Goal: Task Accomplishment & Management: Manage account settings

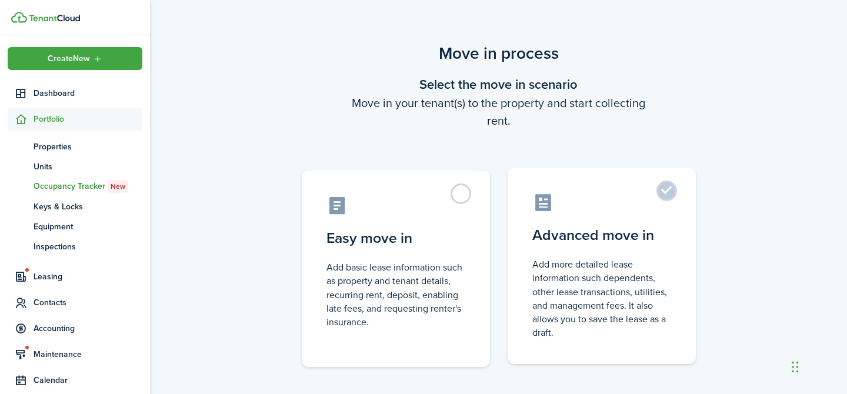
click at [634, 202] on control-radio-card-icon at bounding box center [601, 202] width 139 height 21
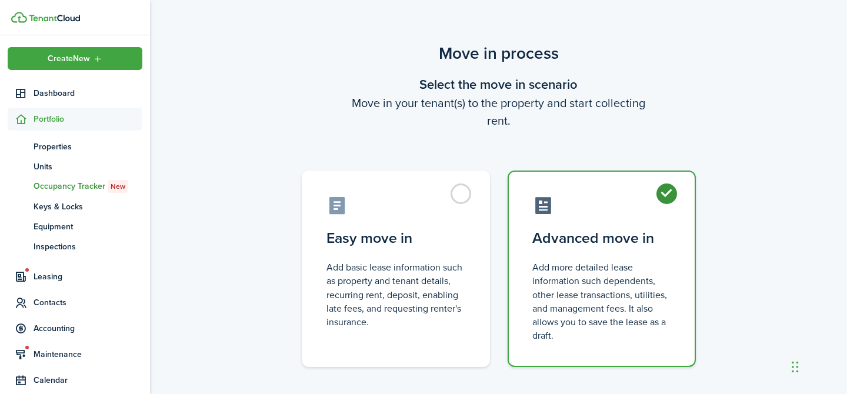
radio input "true"
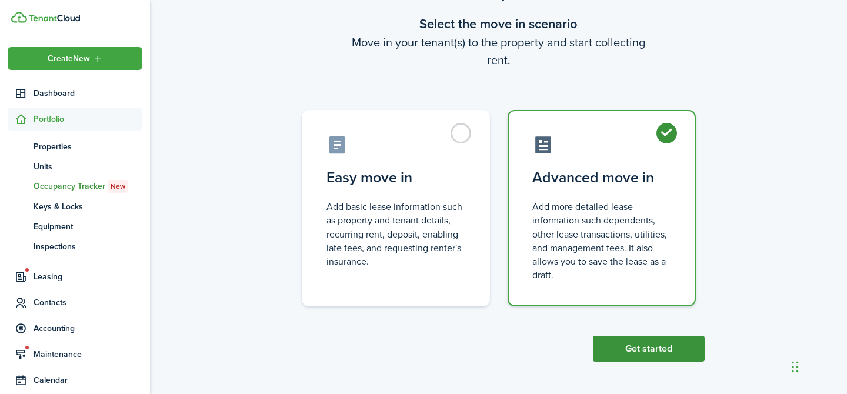
click at [654, 349] on button "Get started" at bounding box center [649, 349] width 112 height 26
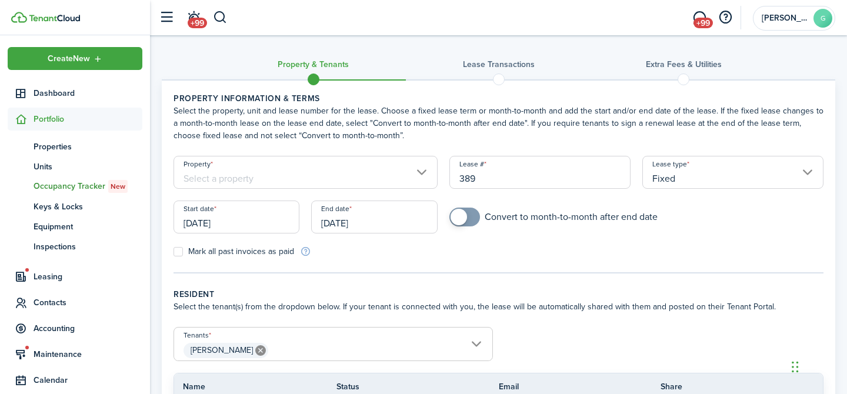
click at [393, 188] on input "Property" at bounding box center [306, 172] width 264 height 33
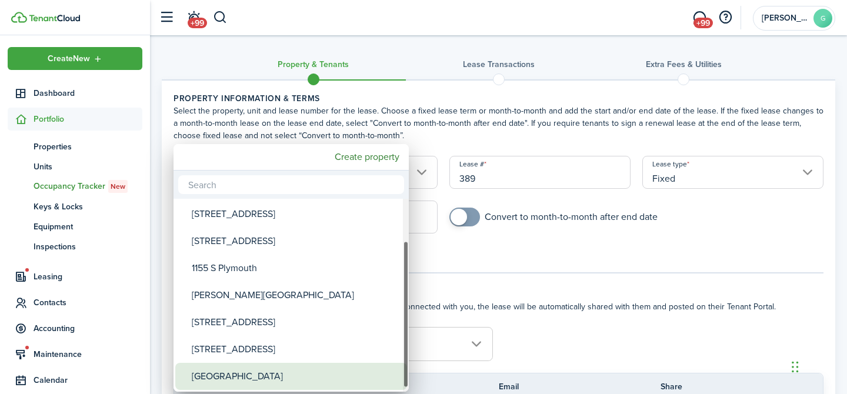
click at [250, 375] on div "[GEOGRAPHIC_DATA]" at bounding box center [296, 376] width 208 height 27
type input "[GEOGRAPHIC_DATA]"
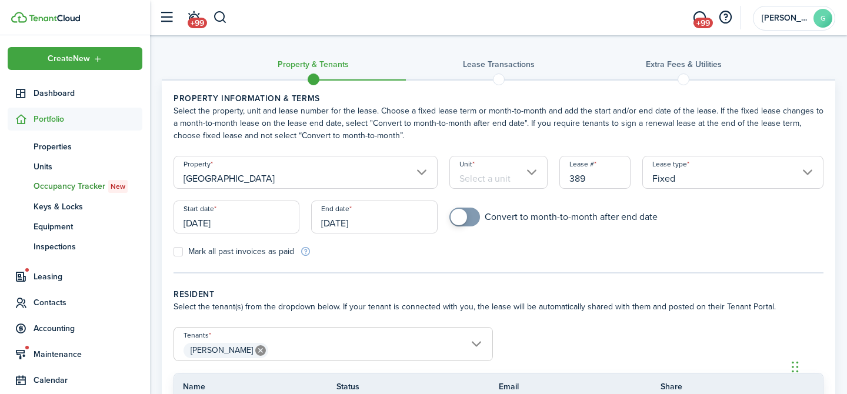
click at [490, 166] on input "Unit" at bounding box center [498, 172] width 99 height 33
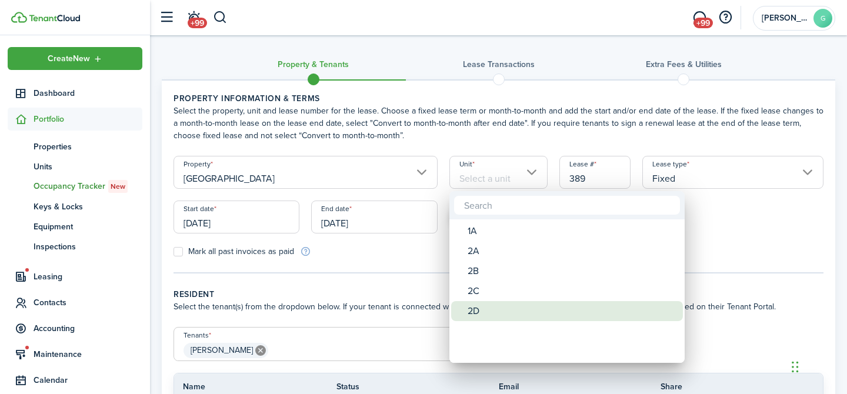
click at [480, 315] on div "2D" at bounding box center [572, 311] width 208 height 20
type input "2D"
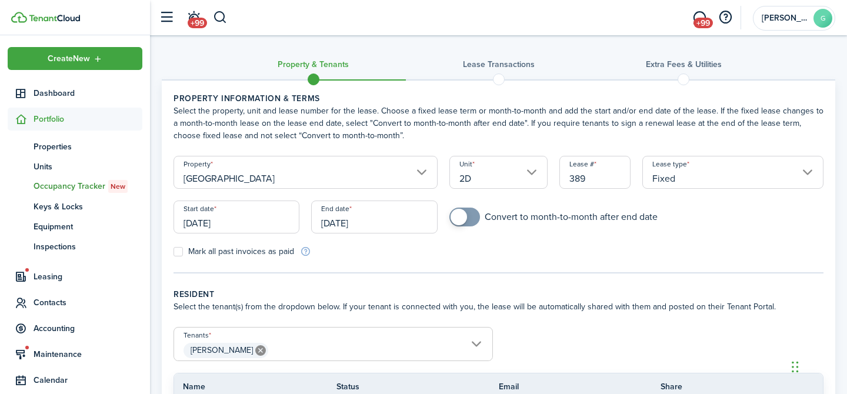
click at [251, 221] on input "[DATE]" at bounding box center [237, 217] width 126 height 33
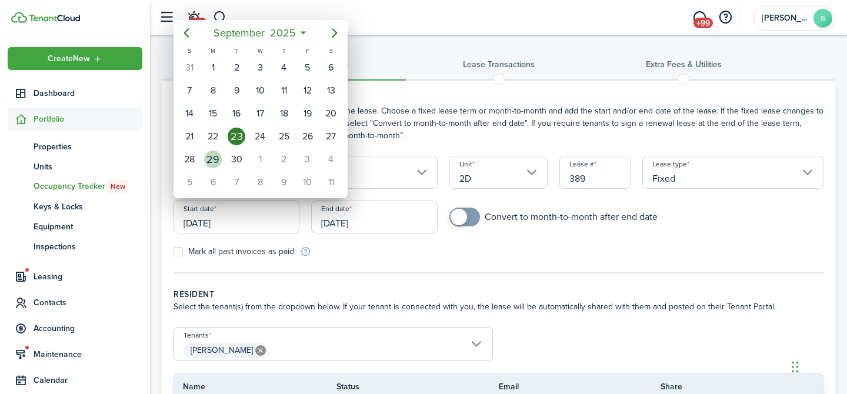
click at [208, 161] on div "29" at bounding box center [213, 160] width 18 height 18
type input "[DATE]"
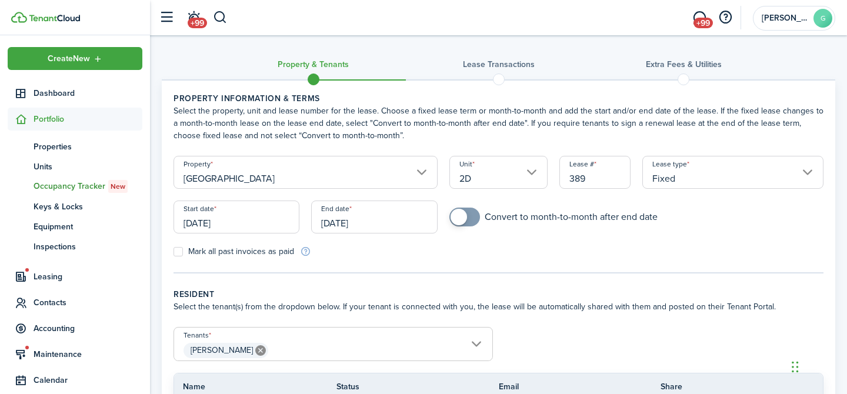
click at [354, 220] on input "[DATE]" at bounding box center [374, 217] width 126 height 33
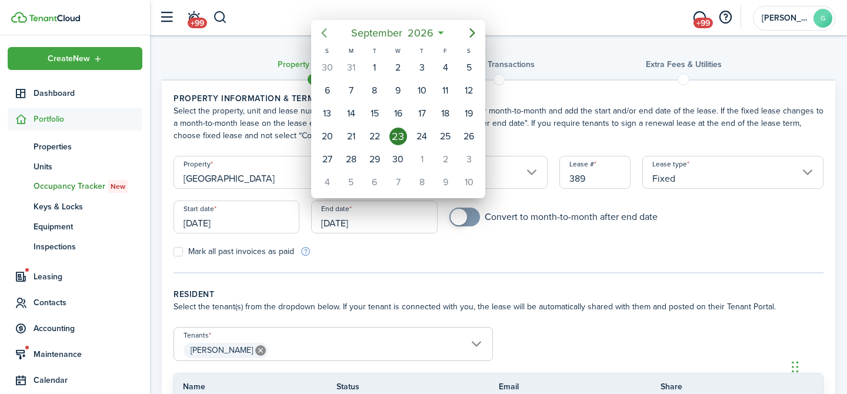
click at [329, 34] on icon "Previous page" at bounding box center [324, 33] width 14 height 14
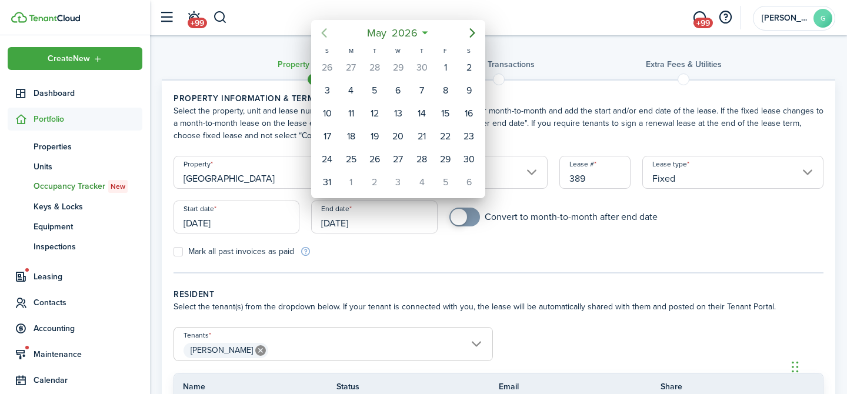
click at [329, 34] on icon "Previous page" at bounding box center [324, 33] width 14 height 14
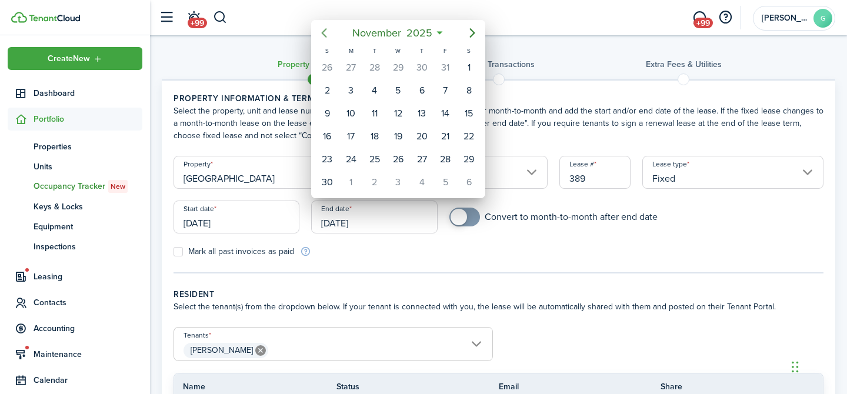
click at [329, 34] on icon "Previous page" at bounding box center [324, 33] width 14 height 14
click at [399, 154] on div "29" at bounding box center [398, 160] width 18 height 18
type input "[DATE]"
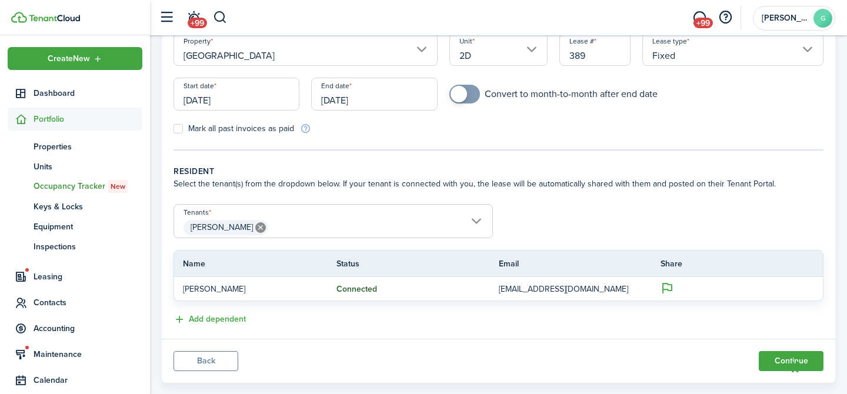
scroll to position [144, 0]
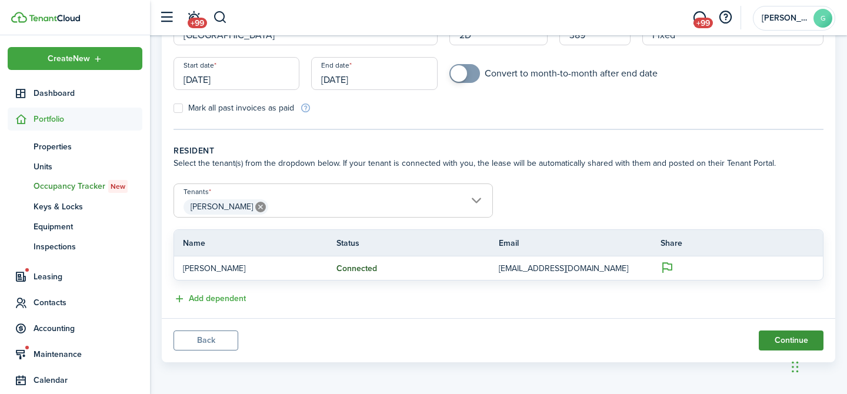
click at [774, 339] on button "Continue" at bounding box center [791, 341] width 65 height 20
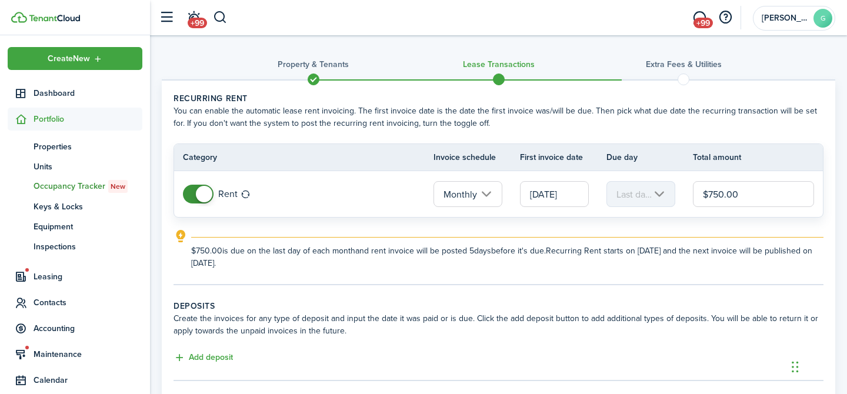
click at [202, 195] on span at bounding box center [204, 194] width 16 height 16
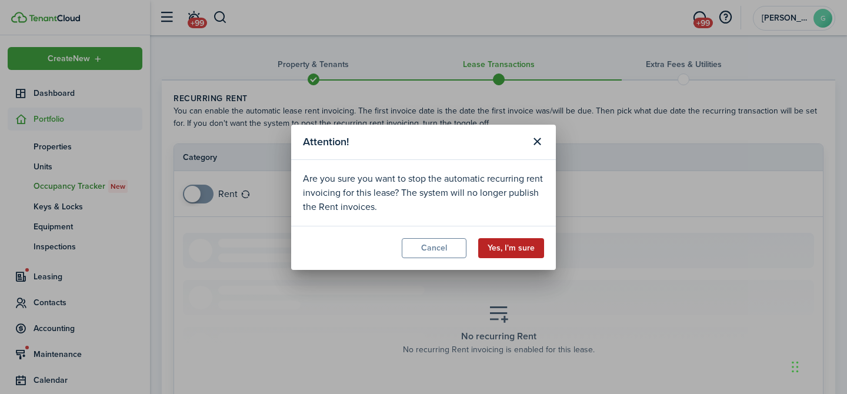
click at [528, 254] on button "Yes, I'm sure" at bounding box center [511, 248] width 66 height 20
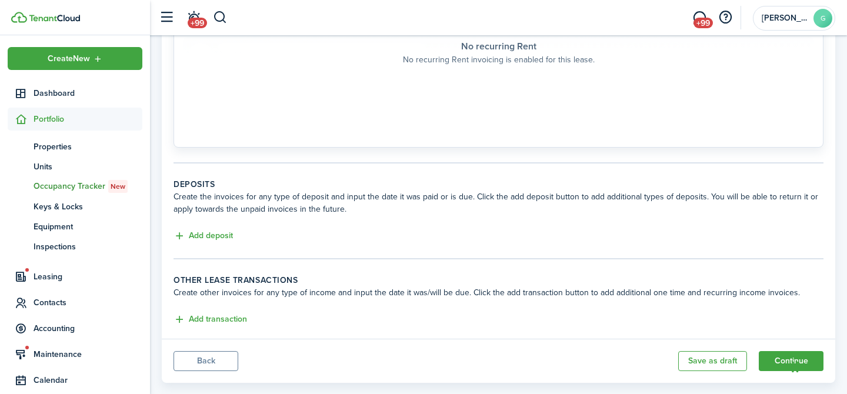
scroll to position [311, 0]
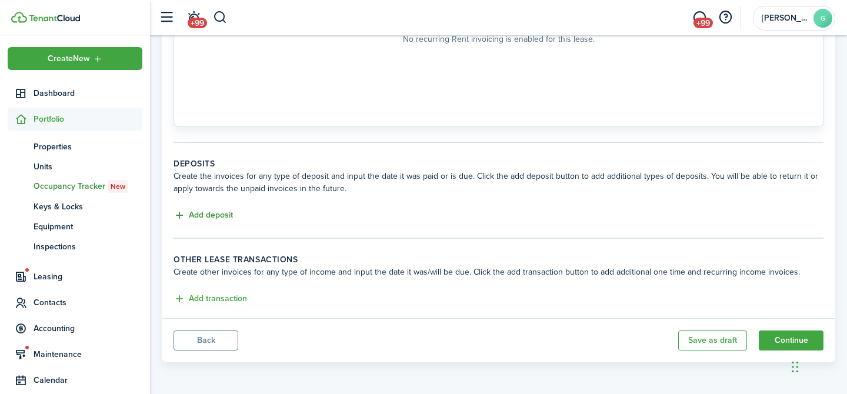
click at [227, 216] on button "Add deposit" at bounding box center [203, 216] width 59 height 14
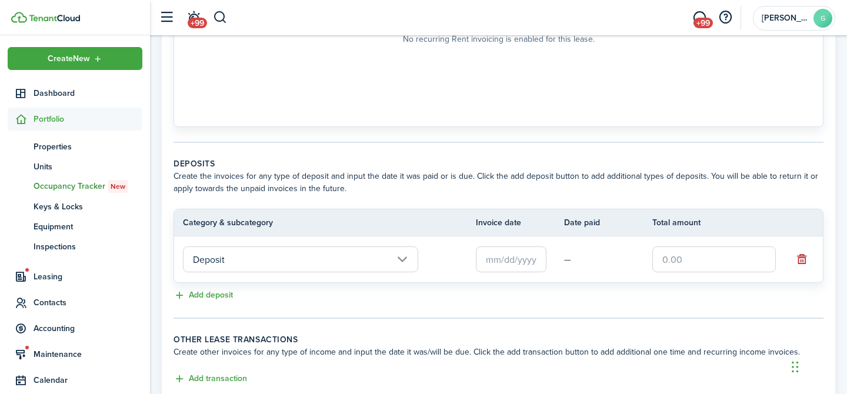
click at [360, 262] on input "Deposit" at bounding box center [300, 259] width 235 height 26
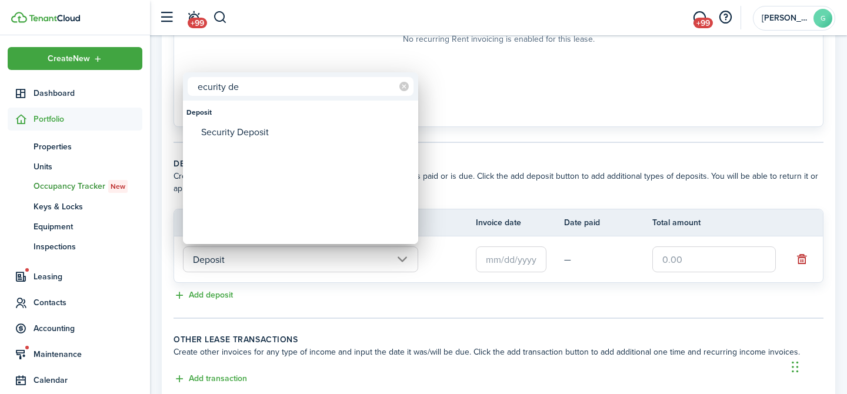
type input "ecurity de"
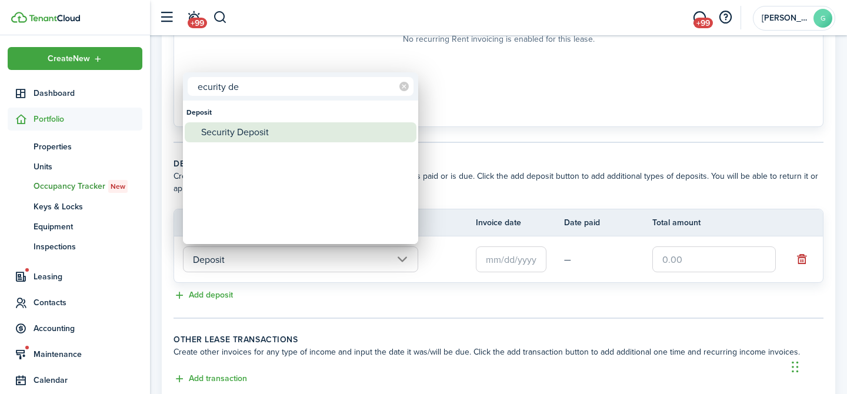
click at [268, 134] on div "Security Deposit" at bounding box center [305, 132] width 208 height 20
type input "Deposit / Security Deposit"
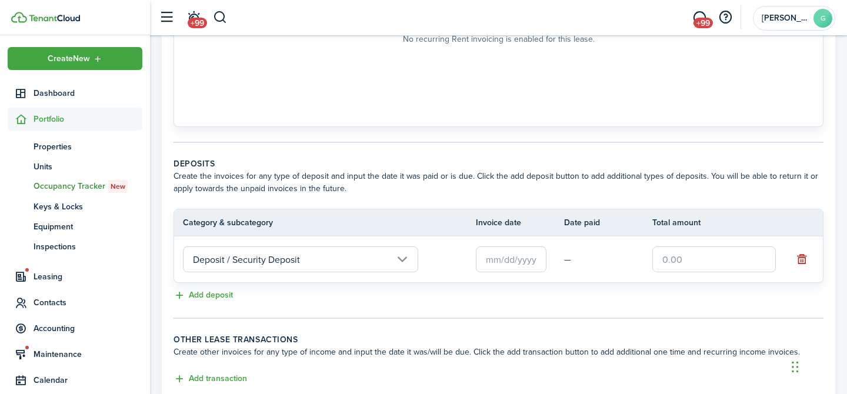
click at [500, 261] on input "text" at bounding box center [511, 259] width 71 height 26
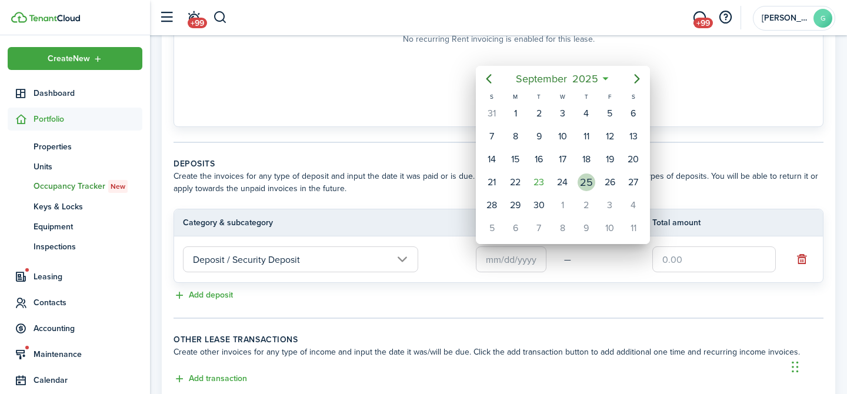
click at [584, 179] on div "25" at bounding box center [587, 183] width 18 height 18
type input "[DATE]"
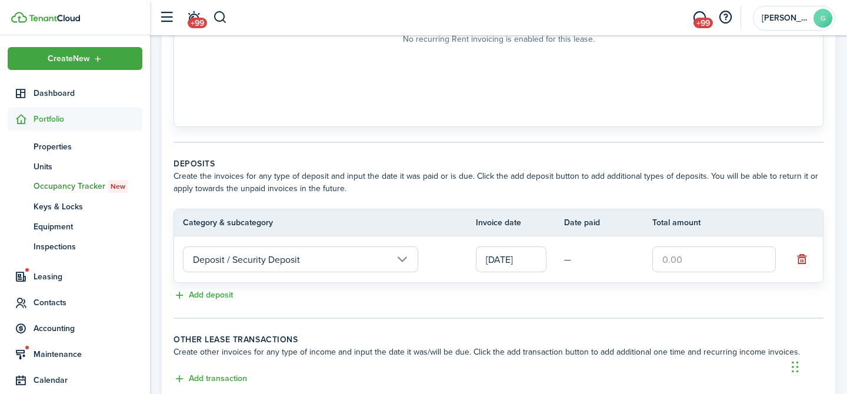
click at [692, 262] on input "text" at bounding box center [714, 259] width 124 height 26
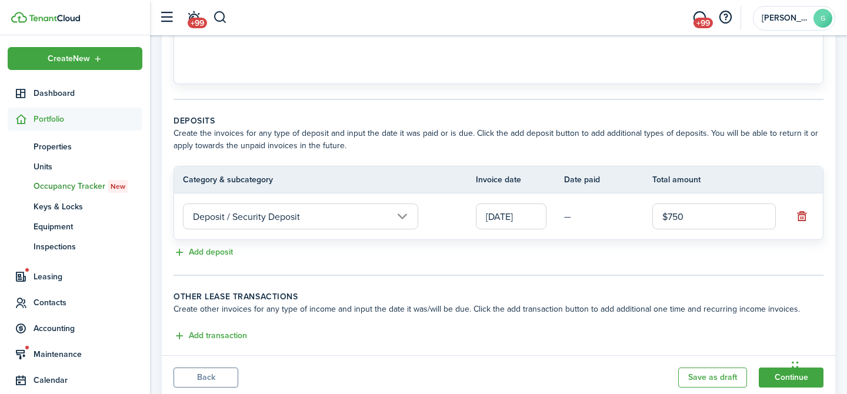
scroll to position [391, 0]
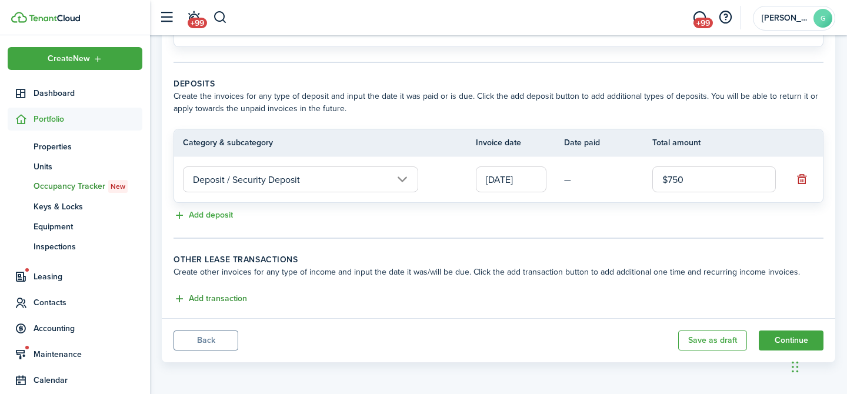
type input "$750.00"
click at [205, 299] on button "Add transaction" at bounding box center [211, 299] width 74 height 14
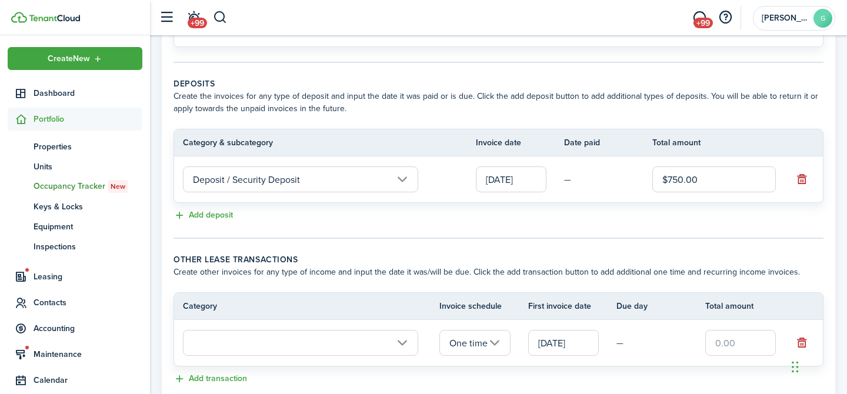
click at [298, 344] on input "text" at bounding box center [300, 343] width 235 height 26
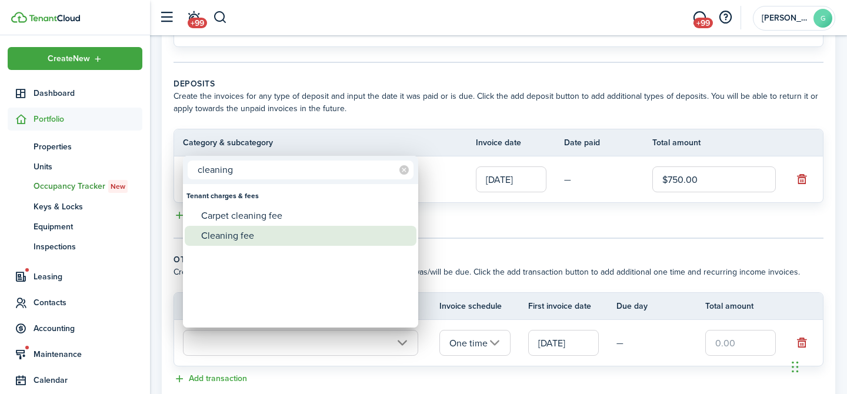
type input "cleaning"
click at [261, 234] on div "Cleaning fee" at bounding box center [305, 236] width 208 height 20
type input "Tenant charges & fees / Cleaning fee"
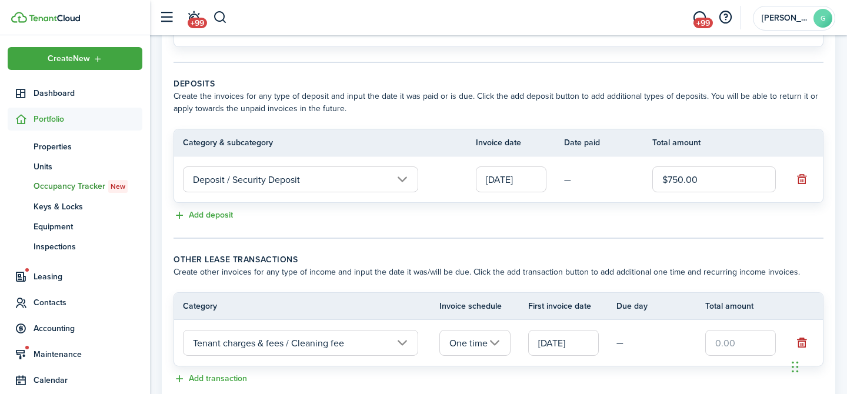
click at [746, 345] on input "text" at bounding box center [740, 343] width 71 height 26
type input "$50.00"
click at [649, 371] on lease-classic-other-transaction "Other lease transactions Create other invoices for any type of income and input…" at bounding box center [499, 320] width 650 height 133
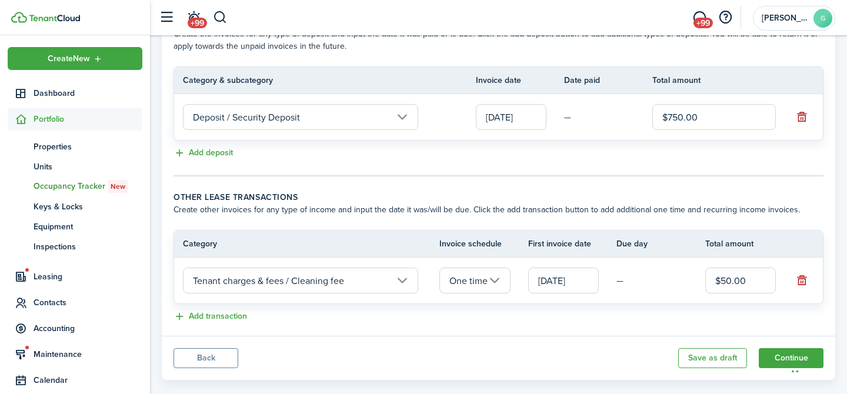
scroll to position [461, 0]
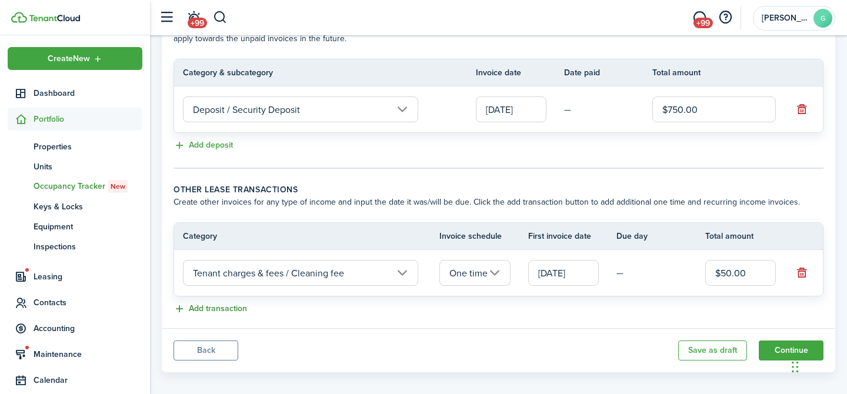
click at [202, 312] on button "Add transaction" at bounding box center [211, 309] width 74 height 14
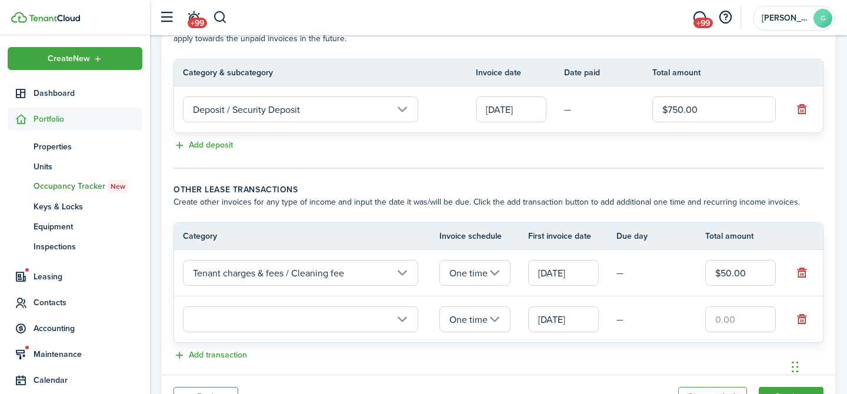
click at [236, 323] on input "text" at bounding box center [300, 319] width 235 height 26
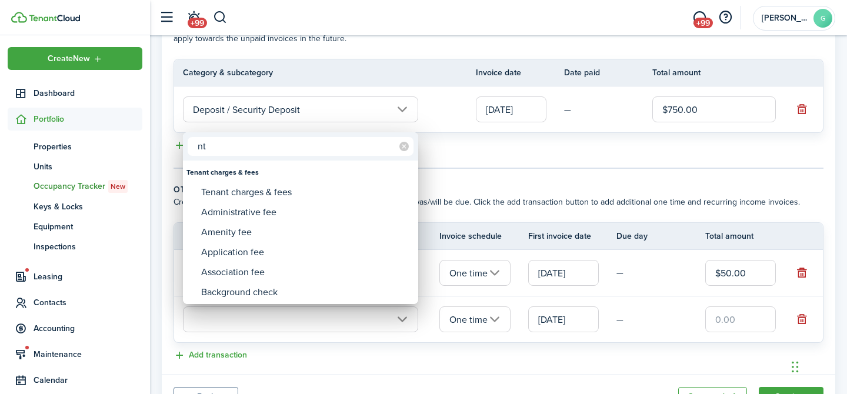
type input "n"
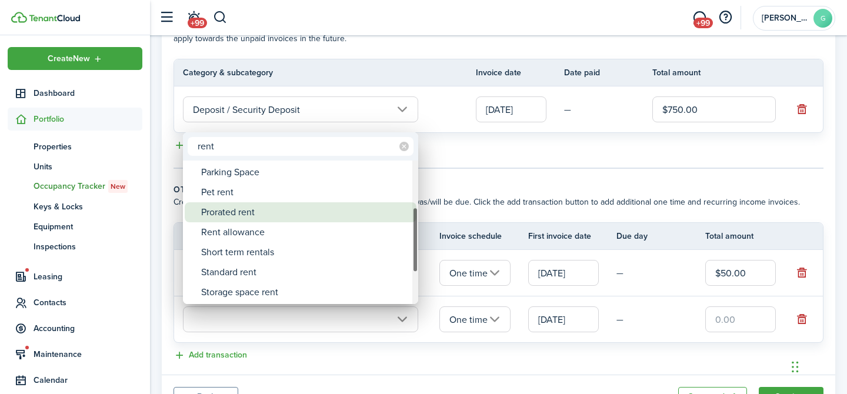
type input "rent"
click at [305, 215] on div "Prorated rent" at bounding box center [305, 212] width 208 height 20
type input "Rent / Prorated rent"
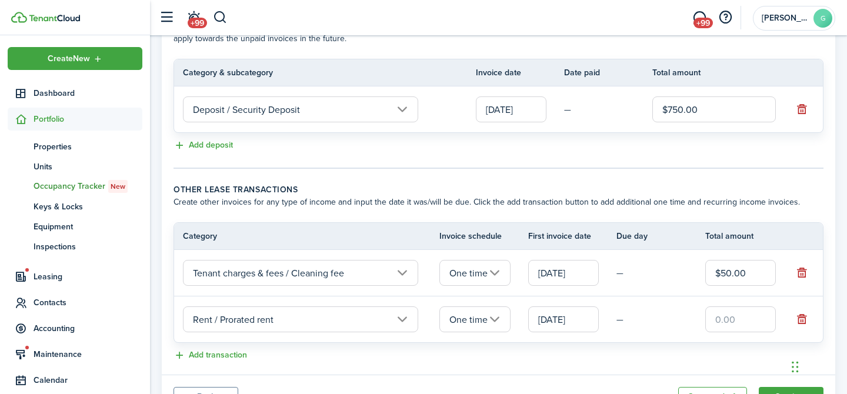
click at [739, 325] on input "text" at bounding box center [740, 319] width 71 height 26
type input "$750.00"
click at [661, 344] on lease-classic-other-transaction "Other lease transactions Create other invoices for any type of income and input…" at bounding box center [499, 273] width 650 height 179
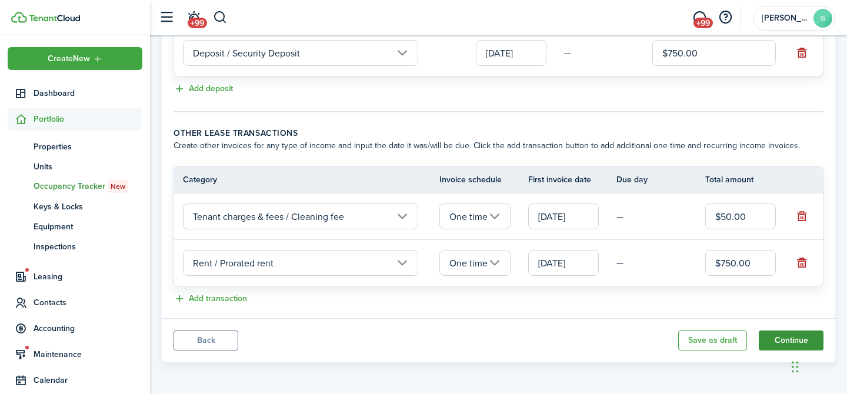
click at [782, 344] on button "Continue" at bounding box center [791, 341] width 65 height 20
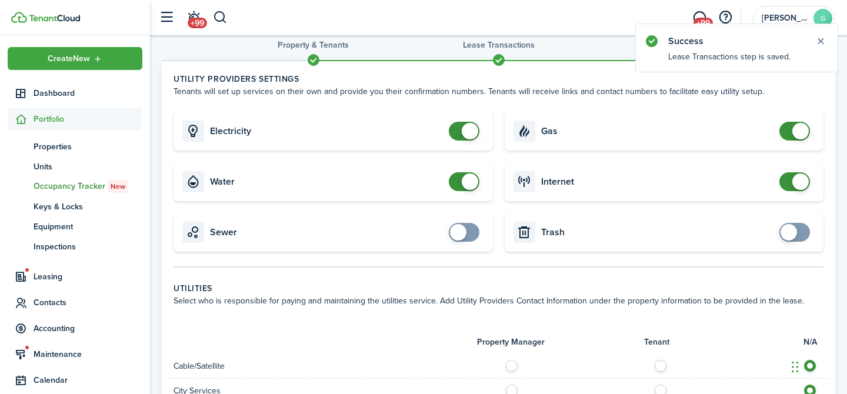
scroll to position [19, 0]
checkbox input "false"
click at [466, 134] on span at bounding box center [470, 132] width 16 height 16
checkbox input "false"
click at [470, 182] on span at bounding box center [470, 182] width 16 height 16
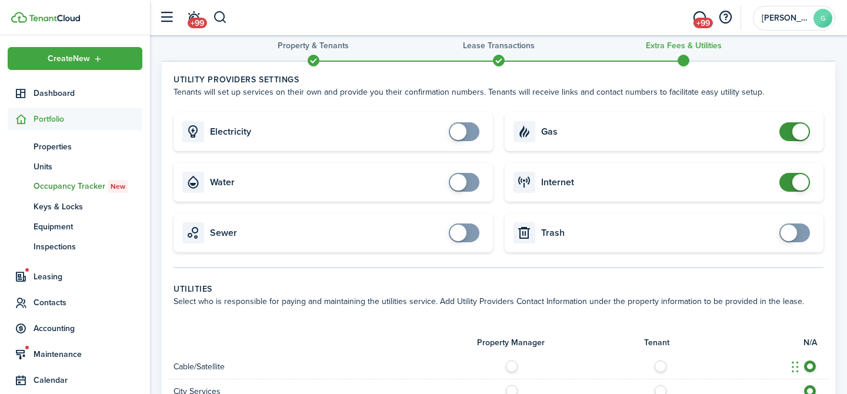
checkbox input "false"
click at [798, 137] on span at bounding box center [800, 132] width 16 height 16
checkbox input "false"
click at [799, 187] on span at bounding box center [800, 182] width 16 height 16
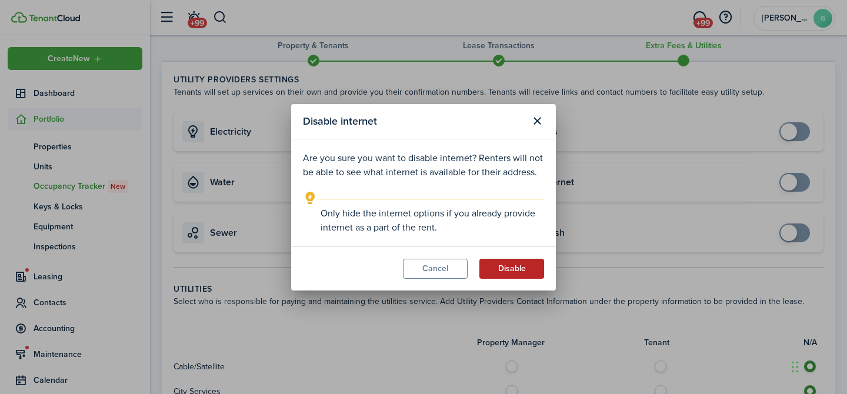
click at [505, 268] on button "Disable" at bounding box center [511, 269] width 65 height 20
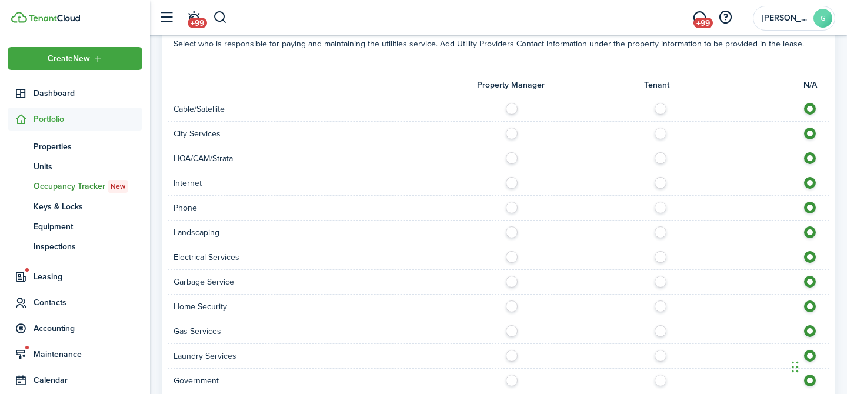
scroll to position [278, 0]
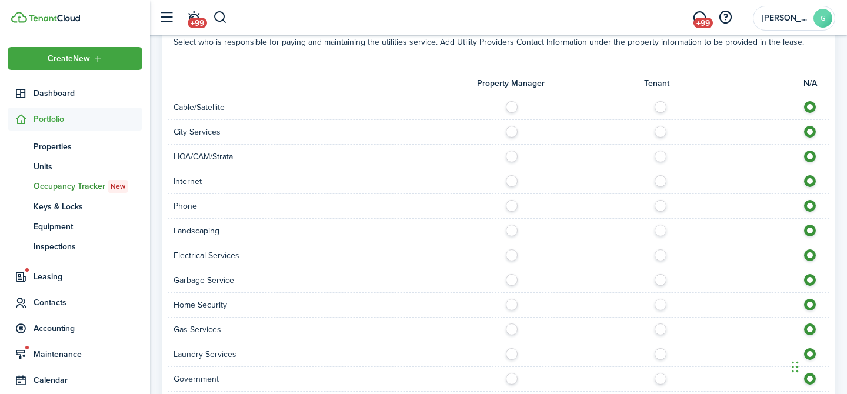
click at [510, 180] on label at bounding box center [515, 178] width 21 height 6
radio input "true"
click at [508, 255] on label at bounding box center [515, 252] width 21 height 6
radio input "true"
click at [509, 279] on label at bounding box center [515, 277] width 21 height 6
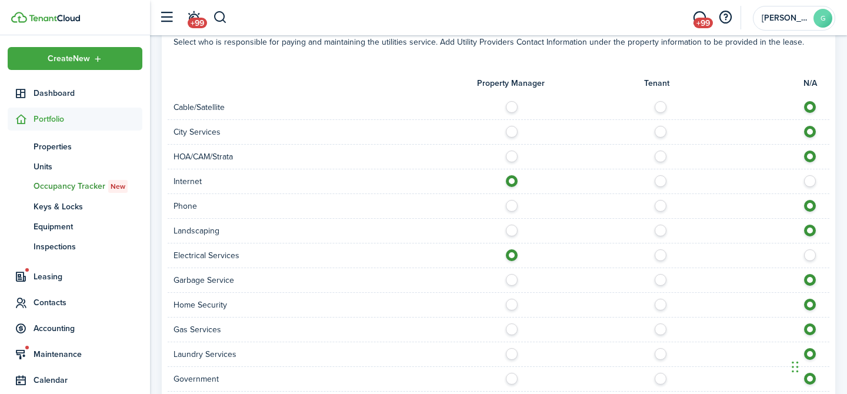
radio input "true"
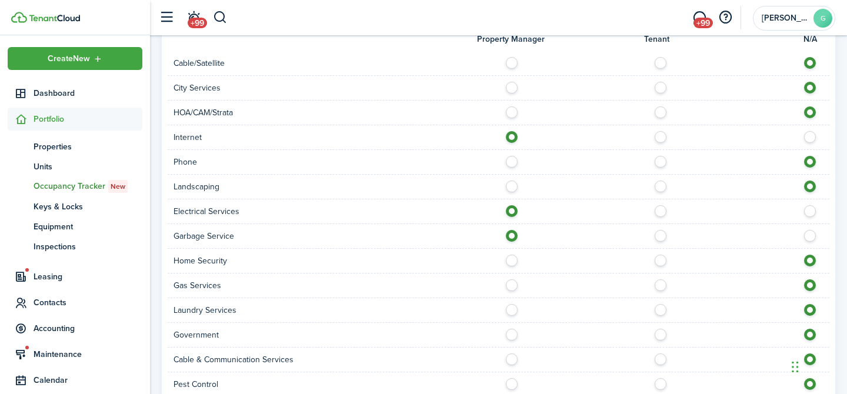
scroll to position [323, 0]
click at [511, 285] on label at bounding box center [515, 282] width 21 height 6
radio input "true"
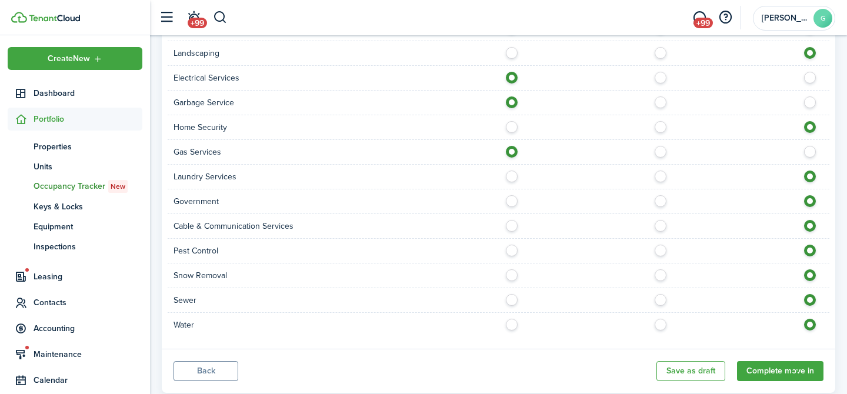
scroll to position [457, 0]
click at [514, 304] on div at bounding box center [664, 299] width 331 height 12
click at [514, 294] on label at bounding box center [515, 296] width 21 height 6
radio input "true"
click at [514, 321] on label at bounding box center [515, 321] width 21 height 6
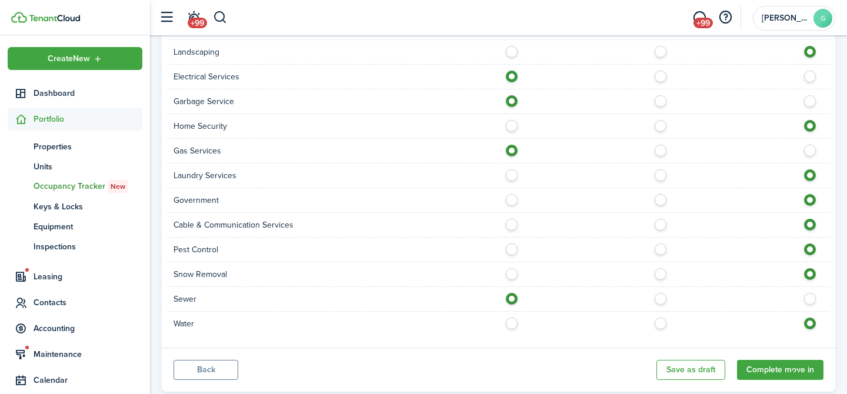
radio input "true"
click at [757, 369] on button "Complete move in" at bounding box center [780, 370] width 86 height 20
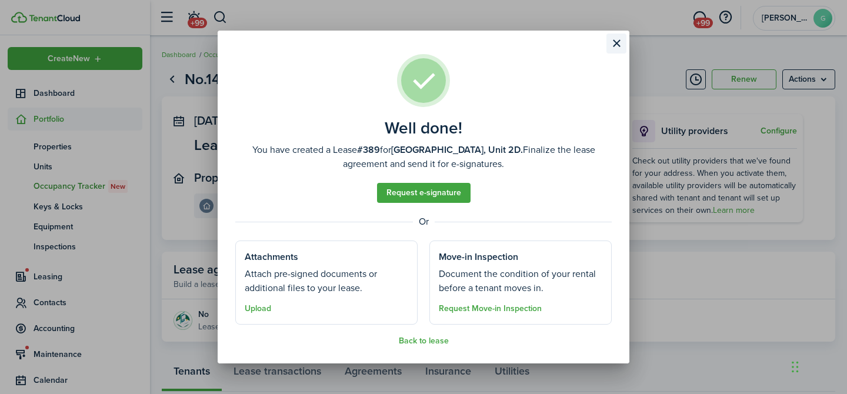
click at [616, 42] on button "Close modal" at bounding box center [616, 44] width 20 height 20
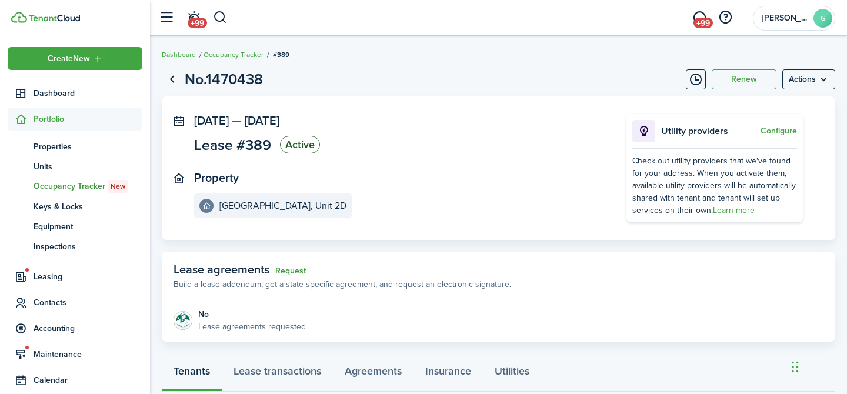
click at [293, 271] on link "Request" at bounding box center [290, 270] width 31 height 9
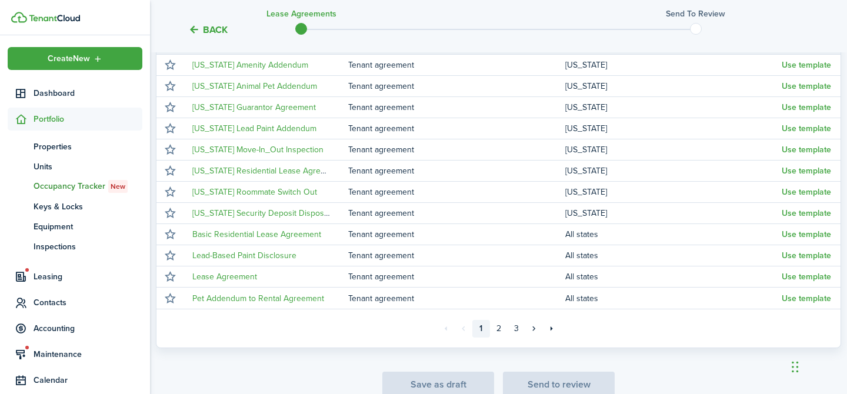
scroll to position [220, 0]
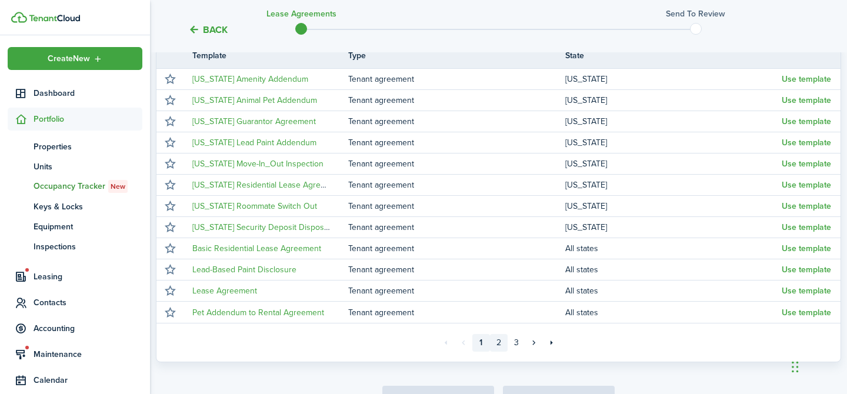
click at [498, 343] on link "2" at bounding box center [499, 343] width 18 height 18
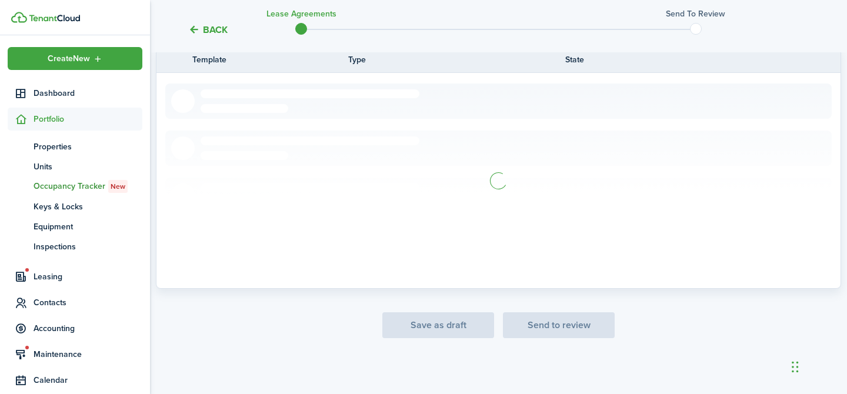
scroll to position [220, 0]
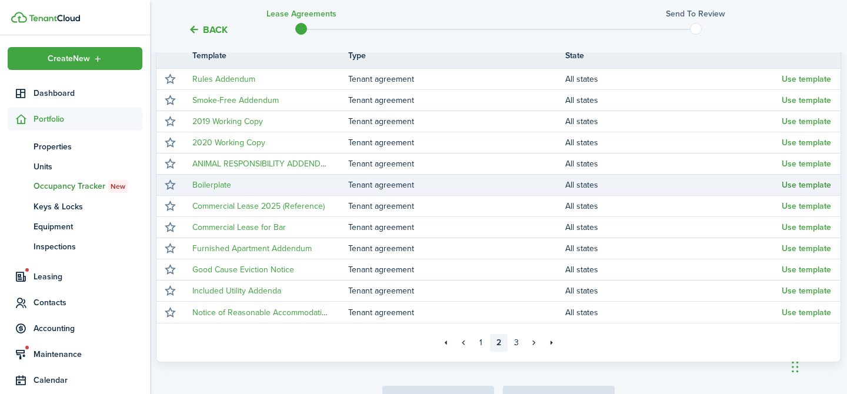
click at [798, 186] on button "Use template" at bounding box center [806, 185] width 49 height 9
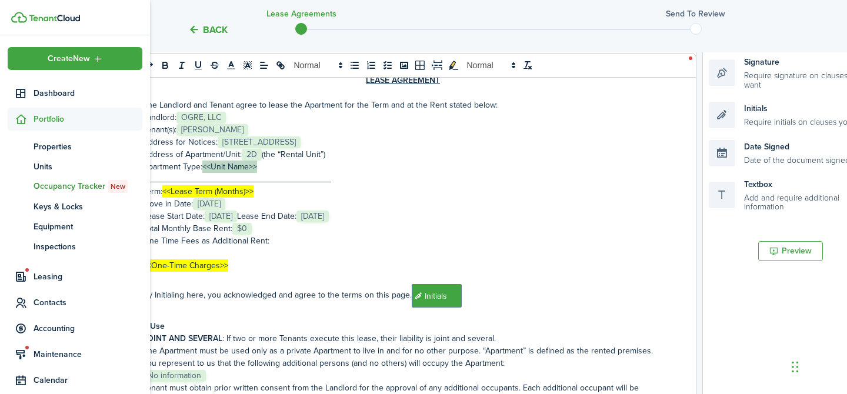
drag, startPoint x: 271, startPoint y: 165, endPoint x: 204, endPoint y: 170, distance: 67.8
click at [204, 170] on p "Apartment Type: <<Unit Name>>" at bounding box center [403, 167] width 521 height 12
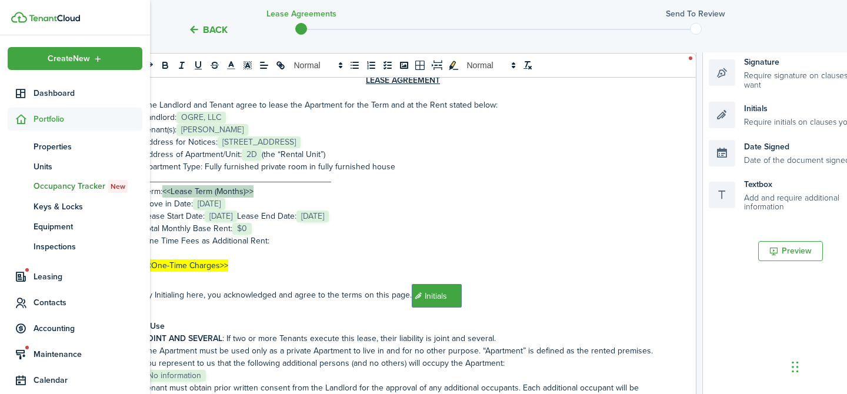
drag, startPoint x: 265, startPoint y: 191, endPoint x: 162, endPoint y: 186, distance: 103.6
click at [162, 188] on p "Term: <<Lease Term (Months)>>" at bounding box center [403, 191] width 521 height 12
click at [261, 230] on p "Total Monthly Base Rent: ﻿ $0 ﻿" at bounding box center [403, 228] width 521 height 12
drag, startPoint x: 261, startPoint y: 272, endPoint x: 125, endPoint y: 265, distance: 135.5
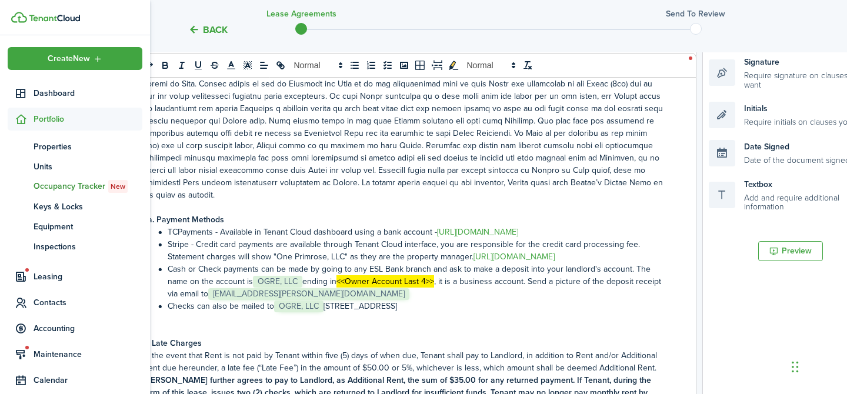
scroll to position [539, 0]
drag, startPoint x: 437, startPoint y: 269, endPoint x: 341, endPoint y: 266, distance: 96.5
click at [341, 267] on li "Cash or Check payments can be made by going to any ESL Bank branch and ask to m…" at bounding box center [409, 280] width 508 height 37
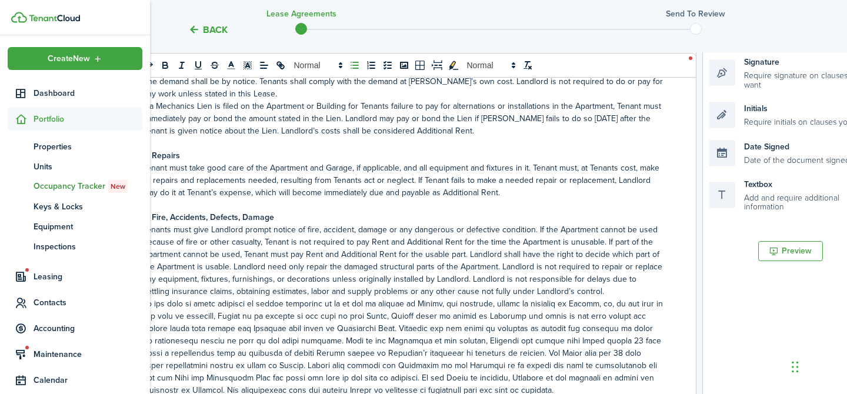
scroll to position [114, 0]
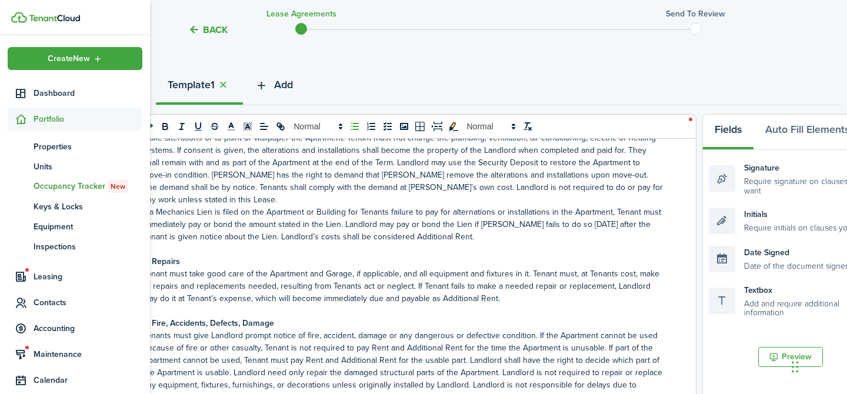
click at [293, 82] on span "Add" at bounding box center [283, 85] width 19 height 16
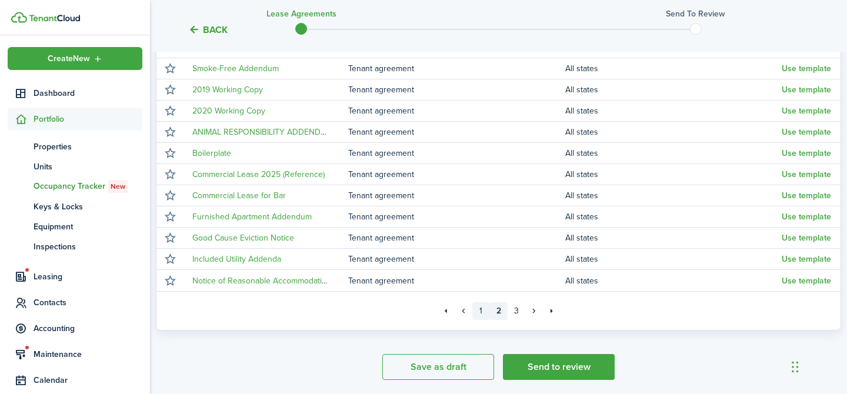
click at [482, 309] on link "1" at bounding box center [481, 311] width 18 height 18
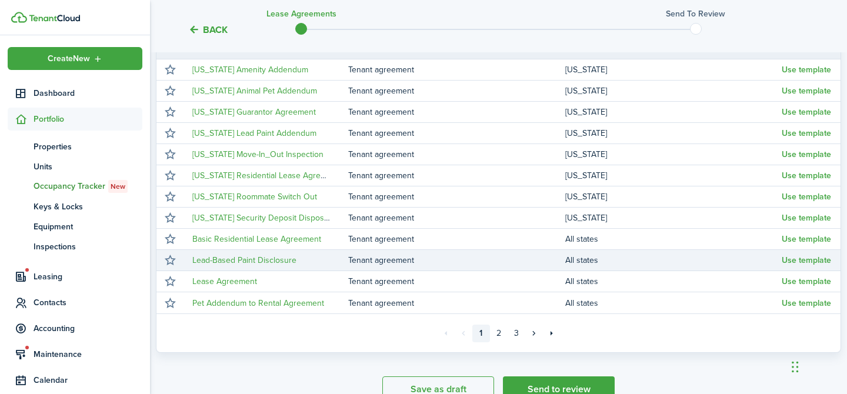
scroll to position [224, 0]
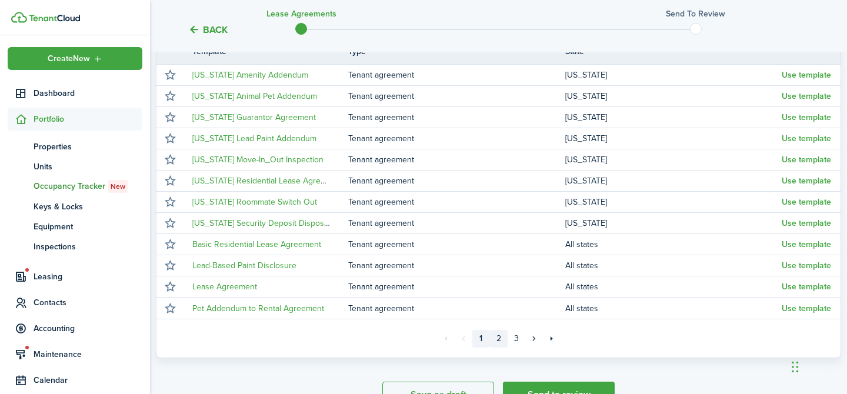
click at [497, 338] on link "2" at bounding box center [499, 339] width 18 height 18
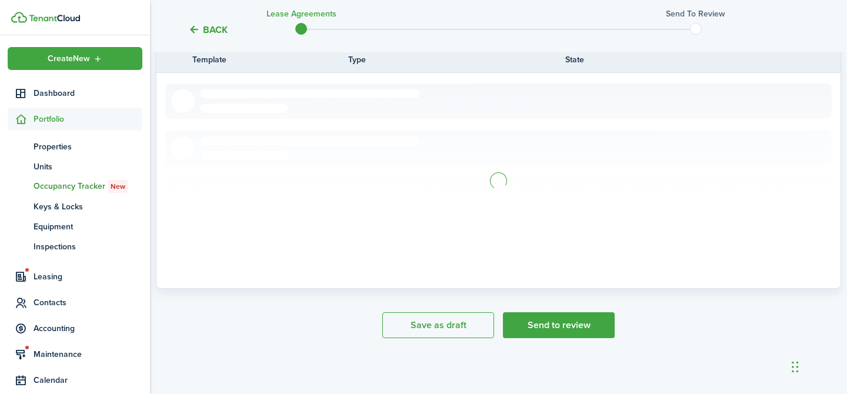
scroll to position [224, 0]
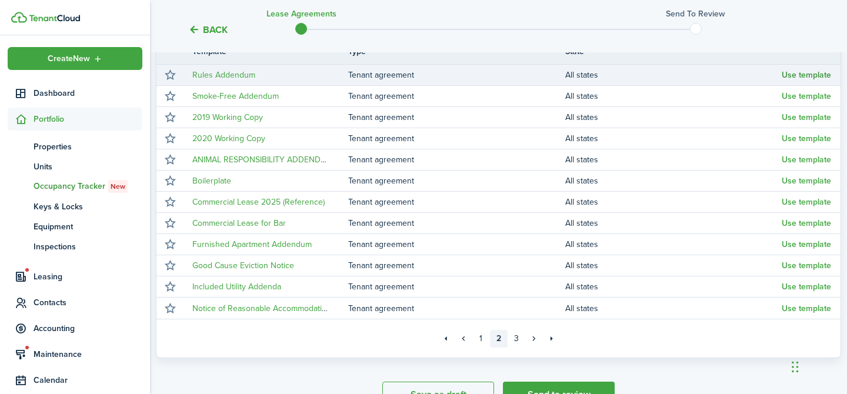
click at [812, 75] on button "Use template" at bounding box center [806, 75] width 49 height 9
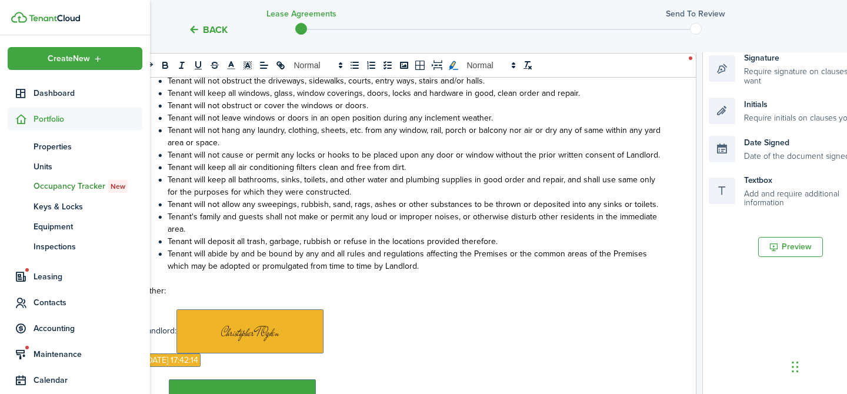
scroll to position [138, 0]
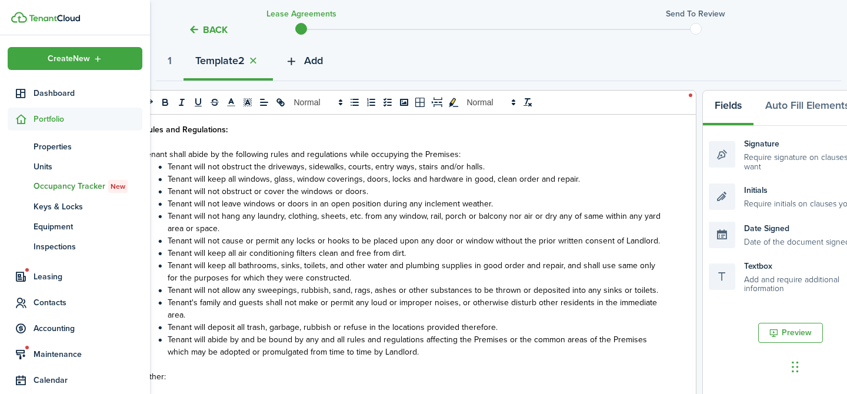
click at [323, 57] on span "Add" at bounding box center [313, 61] width 19 height 16
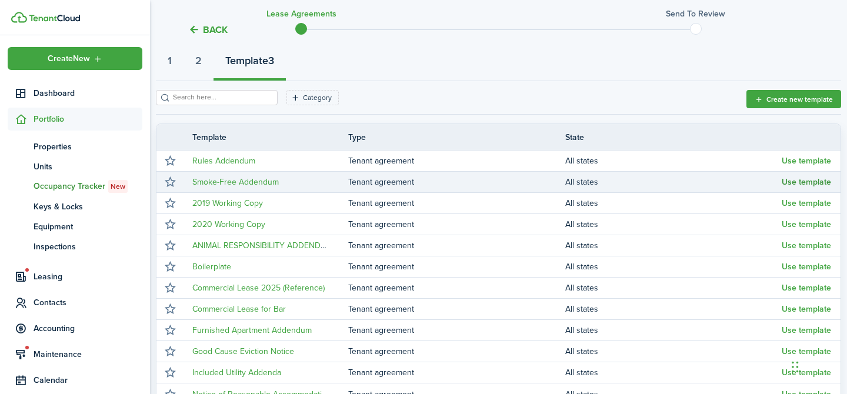
click at [826, 184] on button "Use template" at bounding box center [806, 182] width 49 height 9
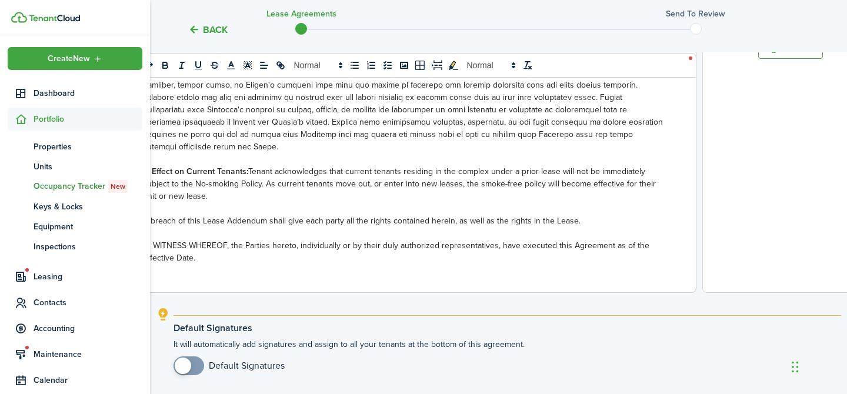
scroll to position [428, 0]
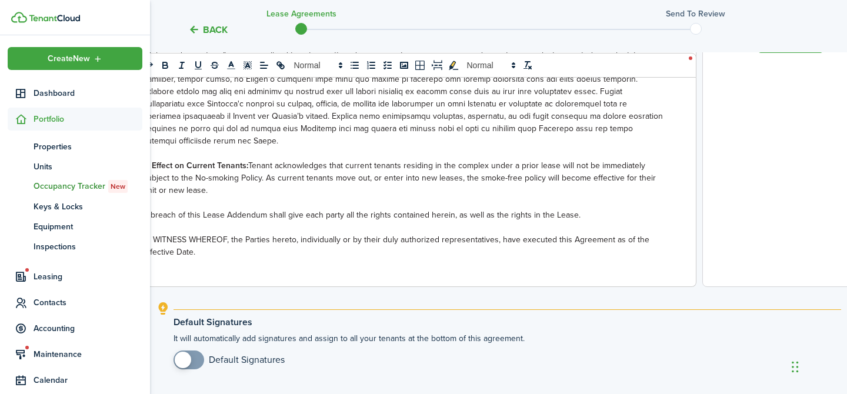
checkbox input "true"
click at [188, 359] on span at bounding box center [183, 360] width 16 height 16
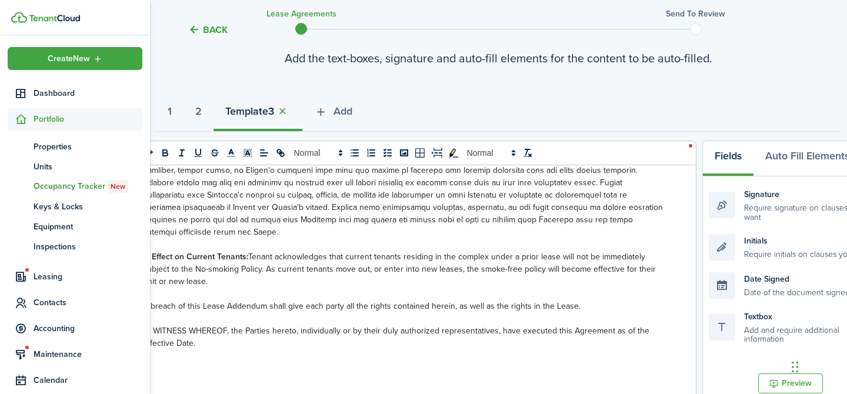
scroll to position [89, 0]
click at [351, 106] on span "Add" at bounding box center [343, 110] width 19 height 16
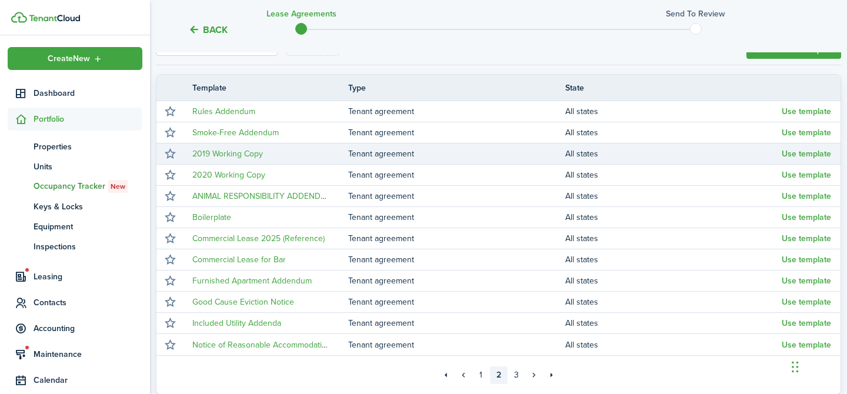
scroll to position [188, 0]
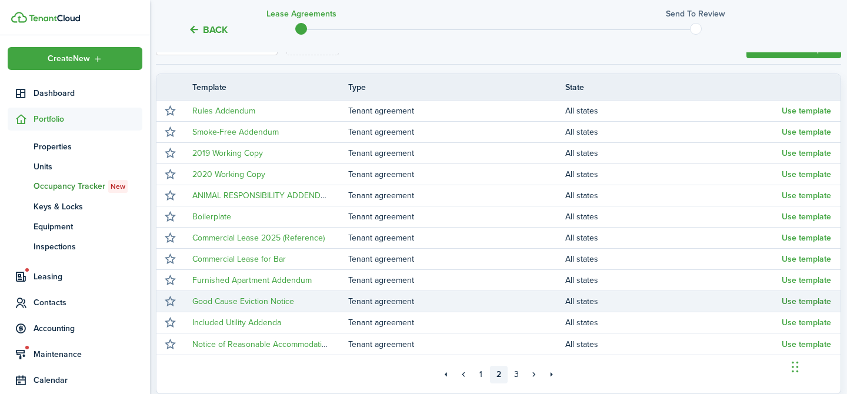
click at [796, 299] on button "Use template" at bounding box center [806, 301] width 49 height 9
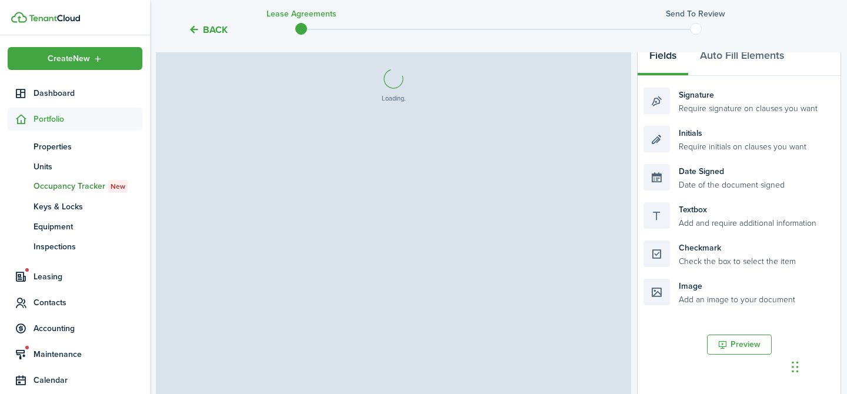
select select "fit"
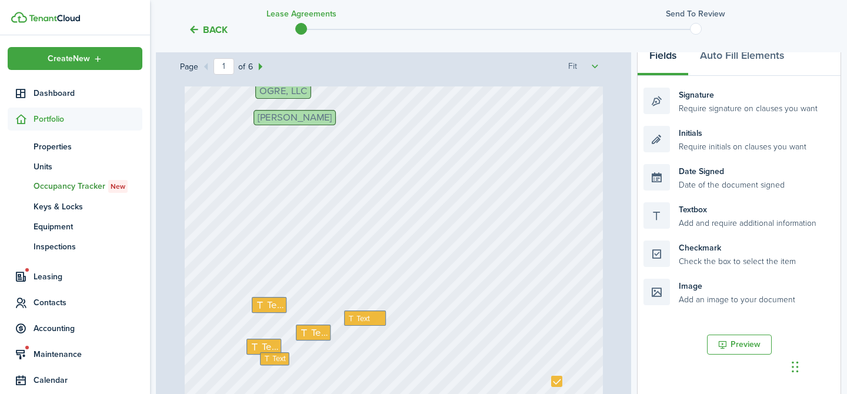
scroll to position [84, 0]
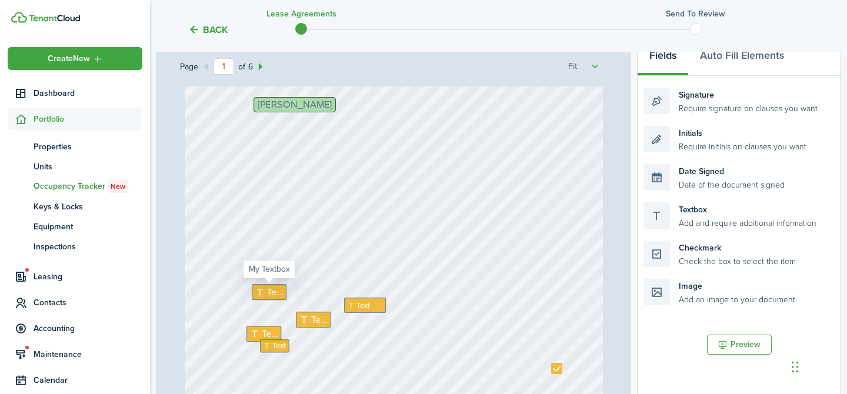
click at [271, 292] on span "Text" at bounding box center [275, 292] width 16 height 15
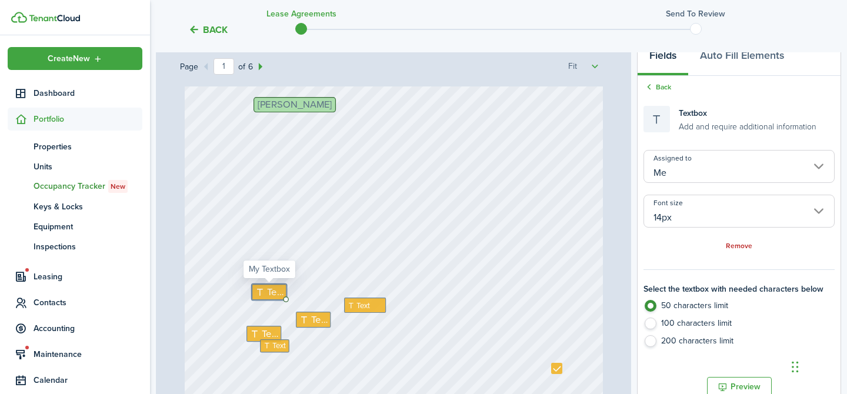
click at [271, 292] on span "Text" at bounding box center [275, 292] width 16 height 15
type textarea "[STREET_ADDRESS]"
click at [362, 303] on span "Text" at bounding box center [363, 305] width 14 height 12
type input "11px"
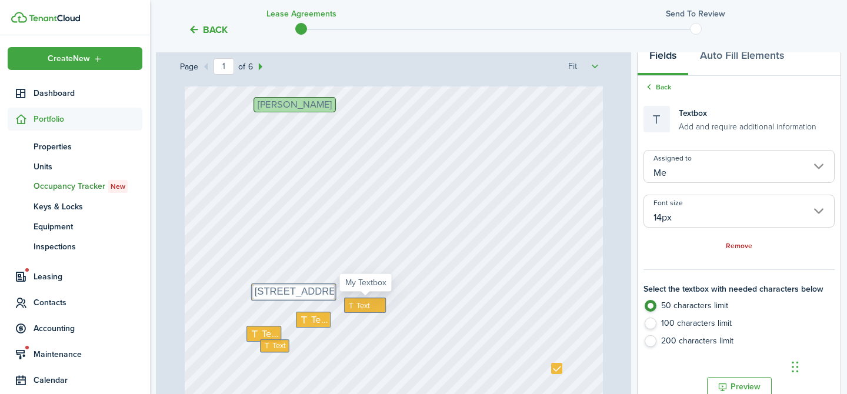
type input "11px"
click at [362, 303] on span "Text" at bounding box center [363, 305] width 14 height 12
type textarea "2D"
click at [315, 317] on span "Text" at bounding box center [319, 319] width 16 height 15
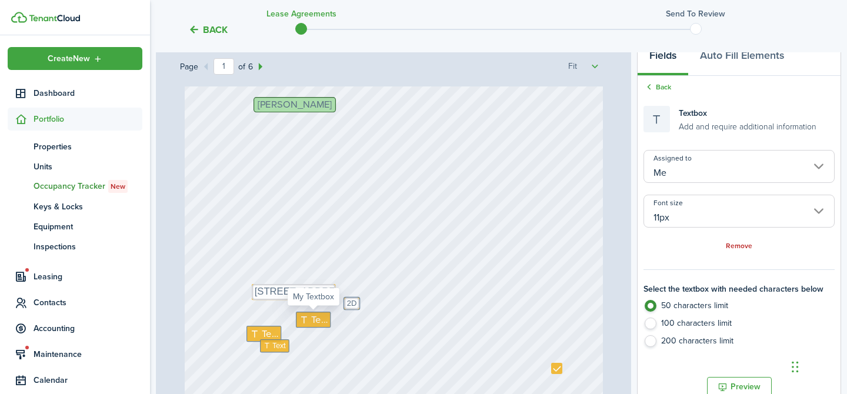
type input "14px"
click at [315, 317] on span "Text" at bounding box center [319, 319] width 16 height 15
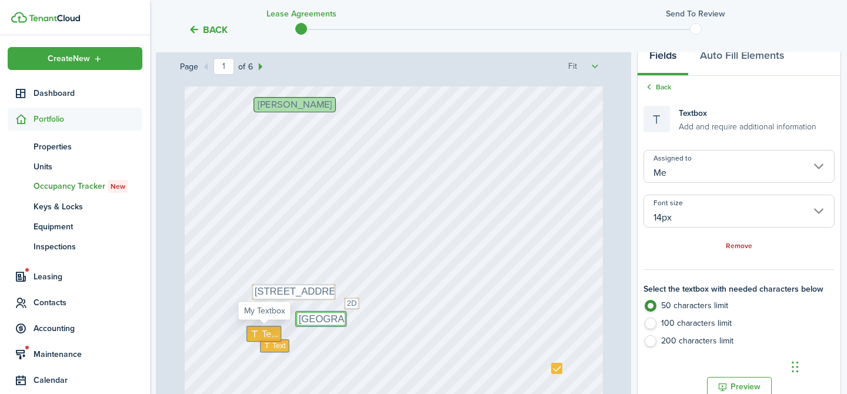
type textarea "[GEOGRAPHIC_DATA]"
click at [266, 332] on span "Text" at bounding box center [270, 333] width 16 height 15
type textarea "NY"
click at [279, 346] on span "Text" at bounding box center [279, 346] width 14 height 12
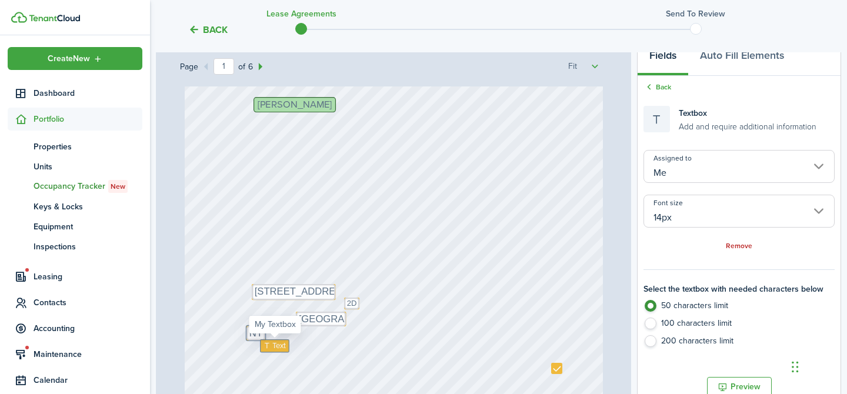
type input "11px"
click at [279, 346] on span "Text" at bounding box center [279, 346] width 14 height 12
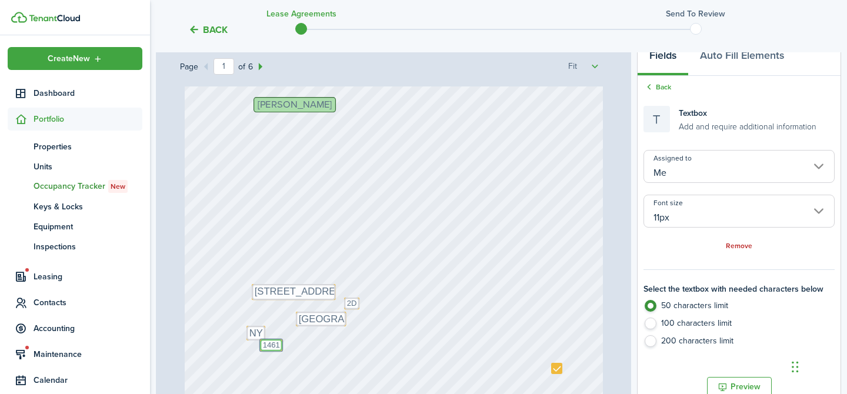
type textarea "14611"
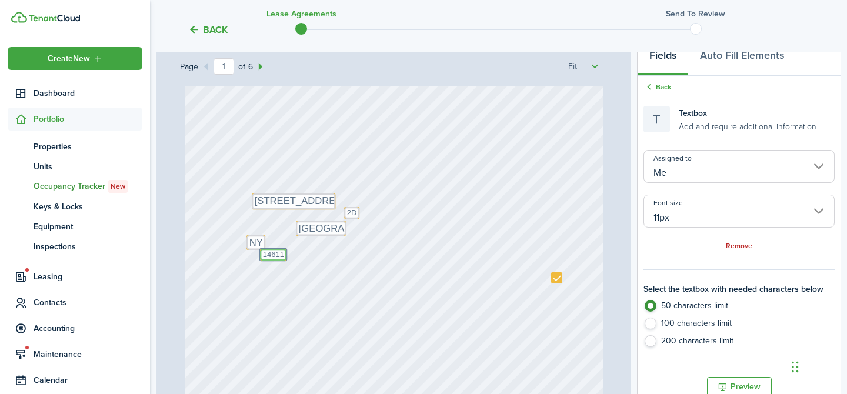
scroll to position [177, 0]
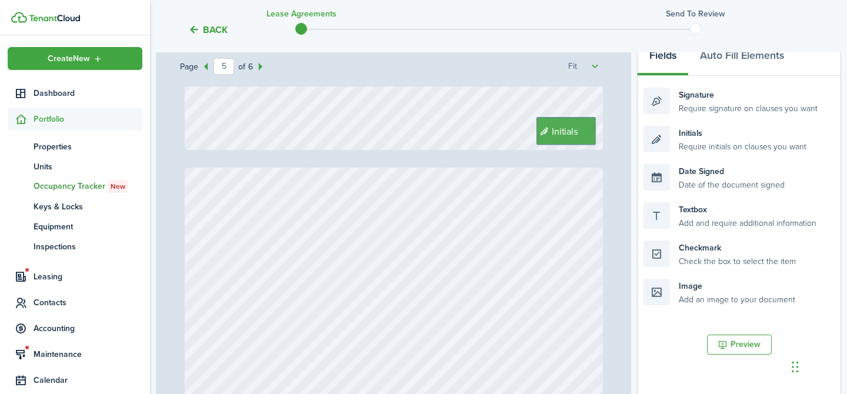
type input "6"
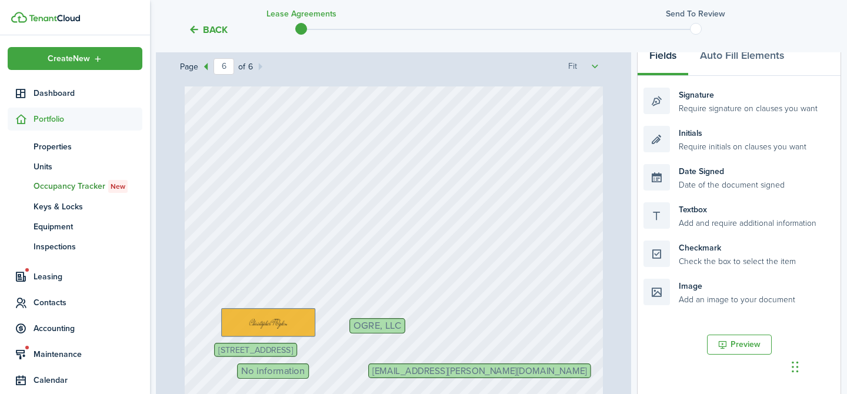
scroll to position [2998, 0]
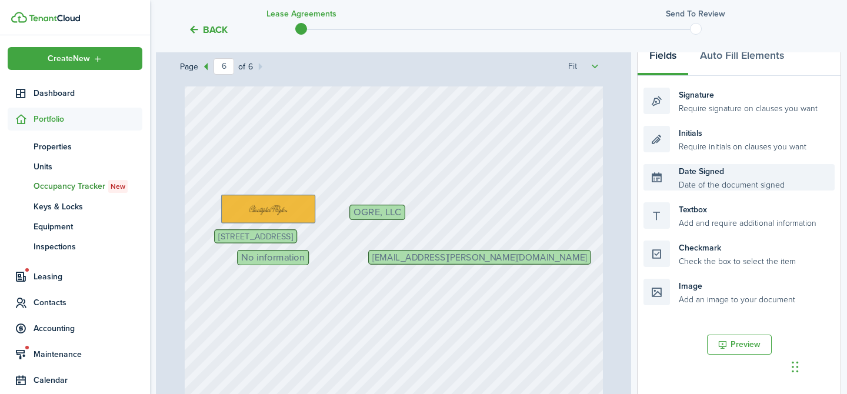
type textarea "14611"
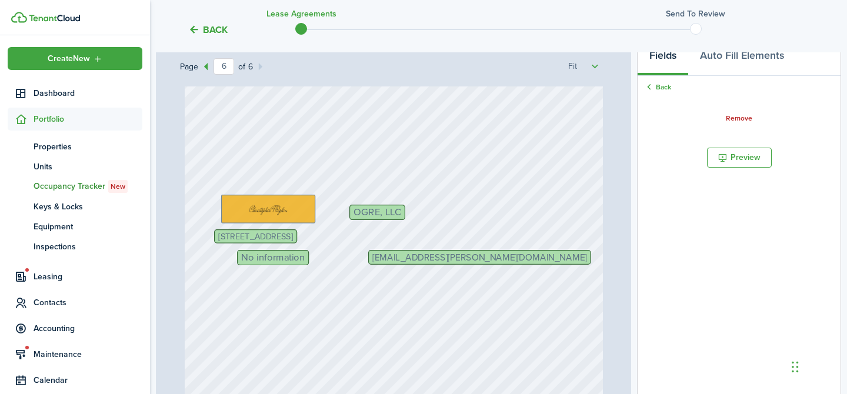
drag, startPoint x: 710, startPoint y: 177, endPoint x: 526, endPoint y: 221, distance: 189.3
click at [526, 221] on div "Page 6 of 6 50% 75% 100% 150% 200% Fit Text NY Text 2D Initials Text [STREET_AD…" at bounding box center [498, 284] width 685 height 488
click at [668, 57] on button "Fields" at bounding box center [663, 58] width 51 height 35
click at [661, 83] on link "Back" at bounding box center [658, 87] width 28 height 11
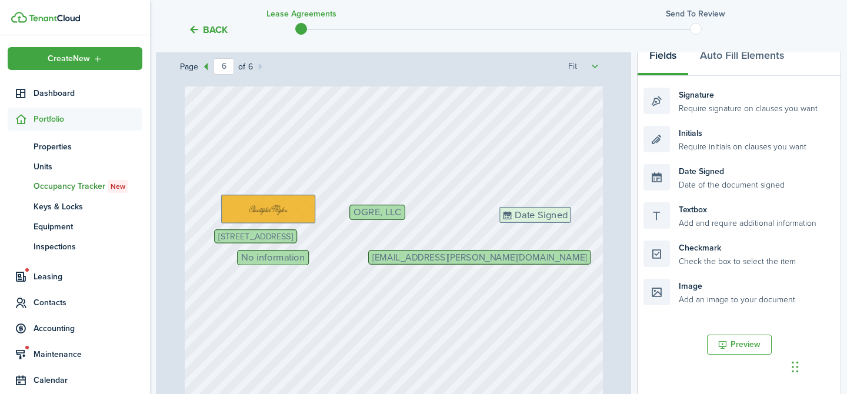
drag, startPoint x: 708, startPoint y: 176, endPoint x: 564, endPoint y: 219, distance: 150.4
click at [564, 219] on div "Page 6 of 6 50% 75% 100% 150% 200% Fit Text NY Text 2D Initials Text [STREET_AD…" at bounding box center [498, 284] width 685 height 488
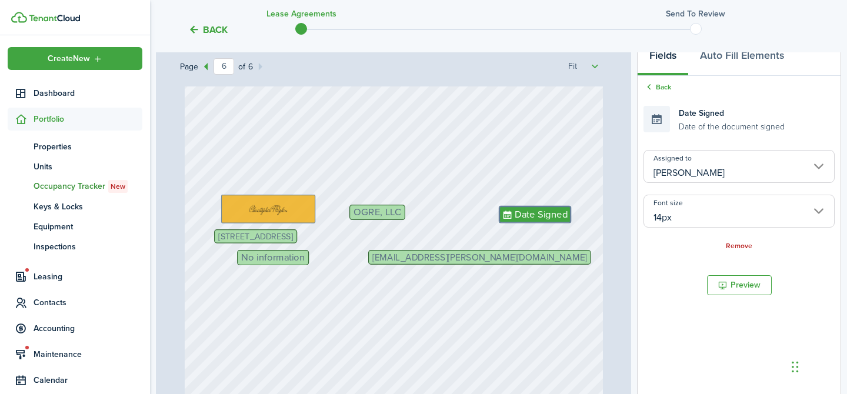
click at [265, 262] on span "No information" at bounding box center [273, 258] width 64 height 10
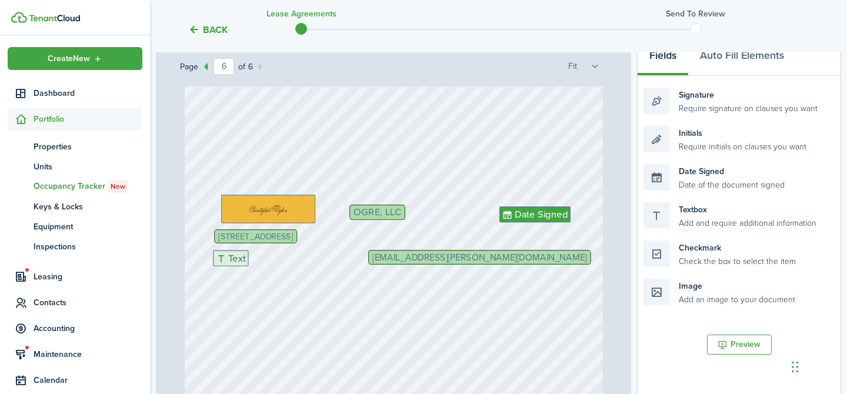
drag, startPoint x: 708, startPoint y: 217, endPoint x: 278, endPoint y: 265, distance: 433.3
click at [278, 265] on div "Page 6 of 6 50% 75% 100% 150% 200% Fit Text NY Text 2D Initials Text [STREET_AD…" at bounding box center [498, 284] width 685 height 488
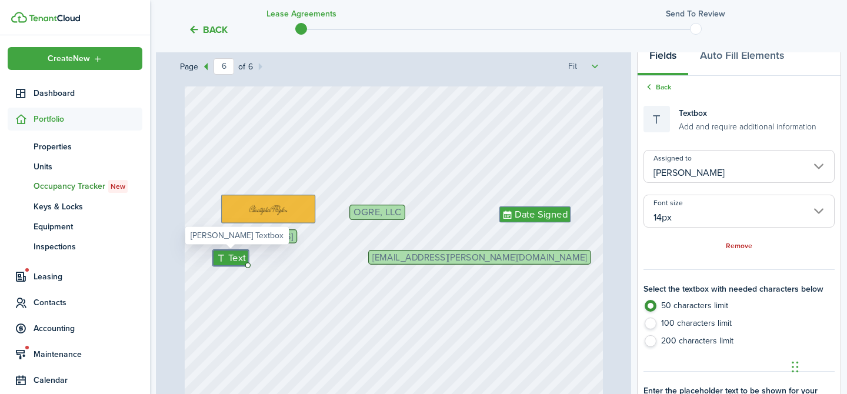
click at [745, 176] on input "[PERSON_NAME]" at bounding box center [739, 166] width 191 height 33
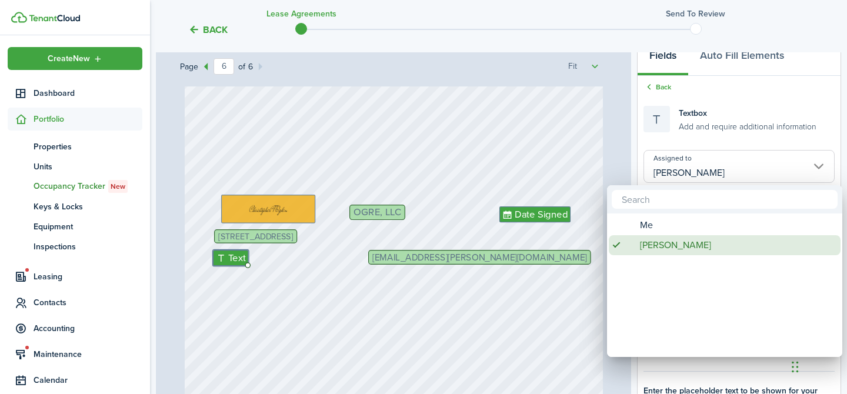
click at [659, 235] on span "[PERSON_NAME]" at bounding box center [675, 245] width 71 height 20
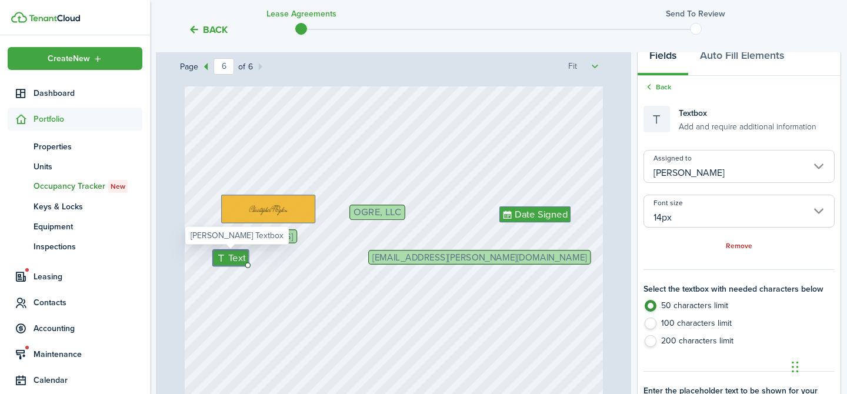
click at [234, 256] on span "Text" at bounding box center [237, 258] width 18 height 15
click at [235, 256] on span "Text" at bounding box center [237, 258] width 18 height 15
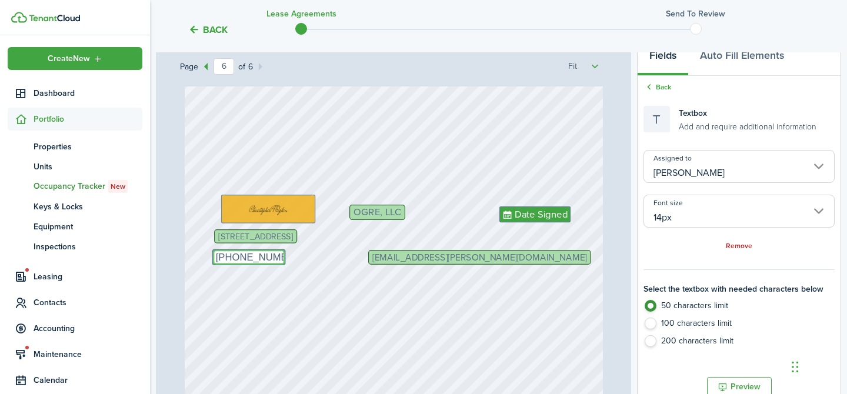
type textarea "[PHONE_NUMBER]"
click at [389, 355] on div "[STREET_ADDRESS] OGRE, LLC [EMAIL_ADDRESS][PERSON_NAME][DOMAIN_NAME] Initials D…" at bounding box center [394, 218] width 418 height 553
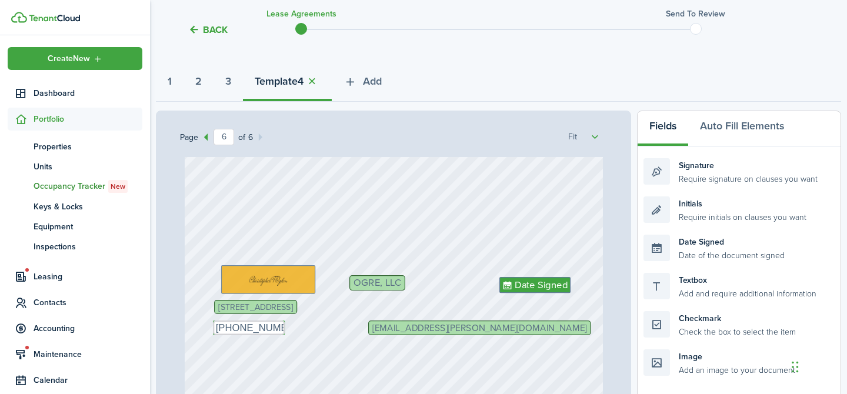
scroll to position [92, 0]
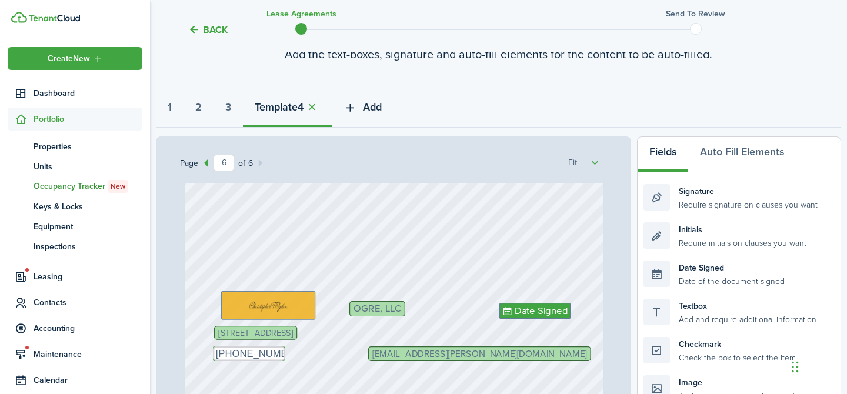
click at [382, 104] on span "Add" at bounding box center [372, 107] width 19 height 16
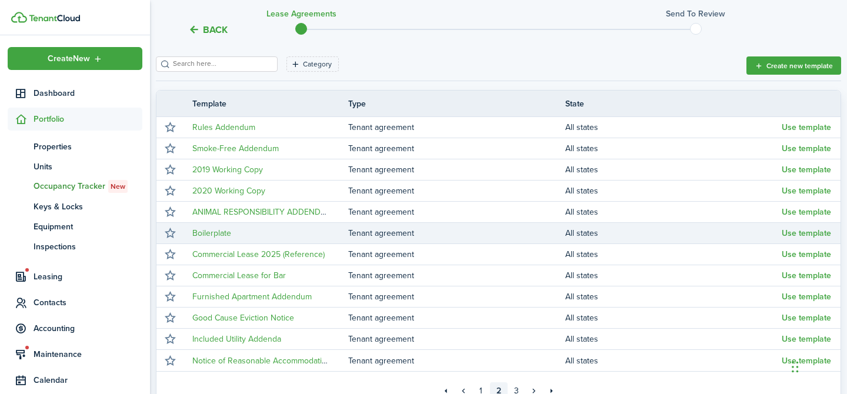
scroll to position [179, 0]
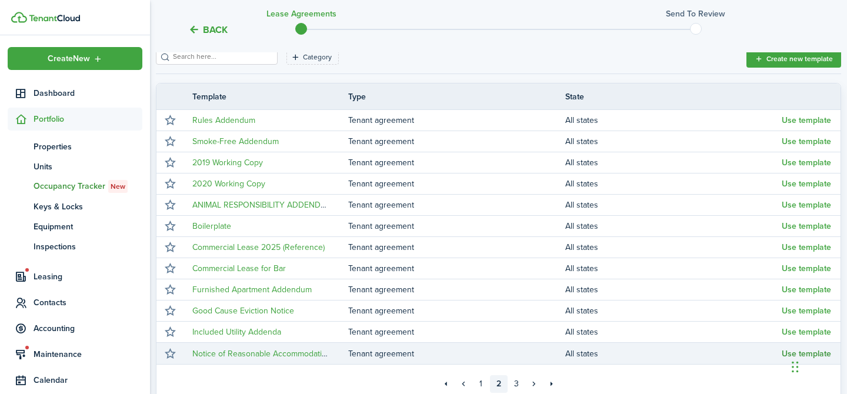
click at [784, 355] on button "Use template" at bounding box center [806, 353] width 49 height 9
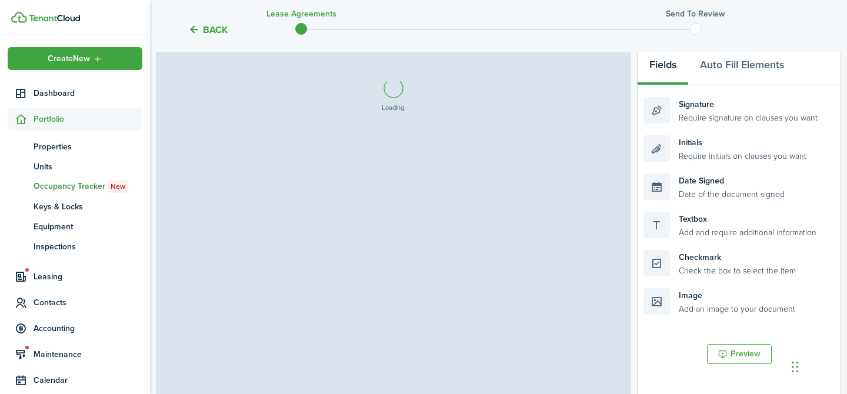
select select "fit"
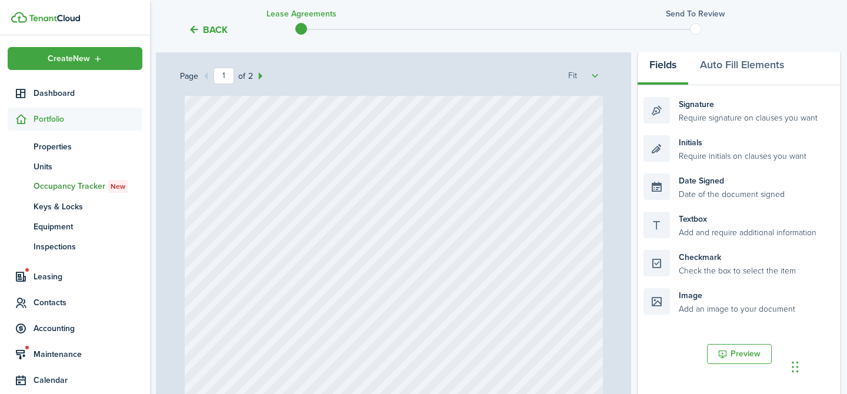
type input "2"
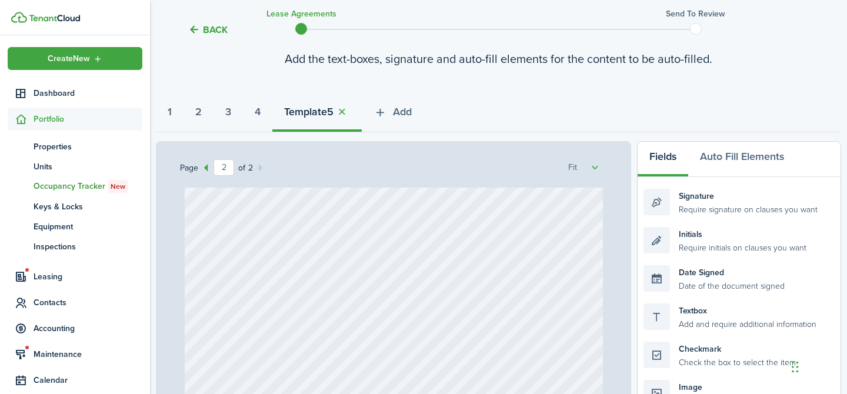
scroll to position [86, 0]
click at [410, 116] on span "Add" at bounding box center [402, 113] width 19 height 16
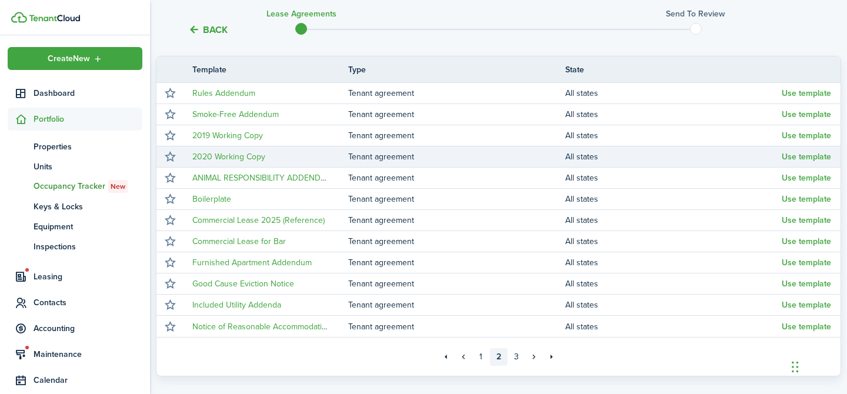
scroll to position [216, 0]
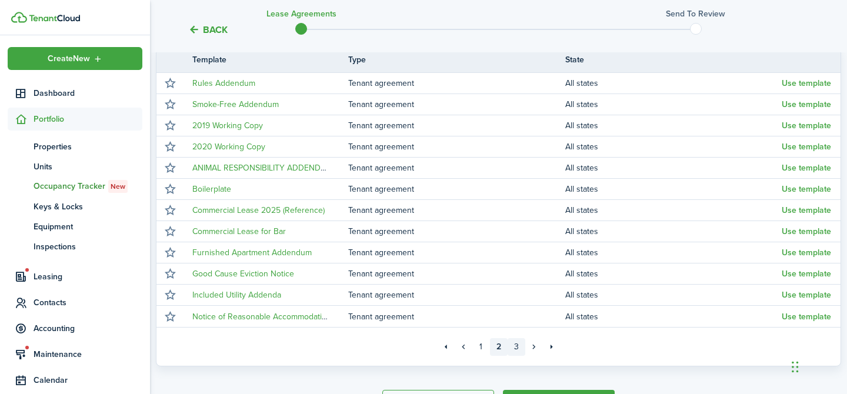
click at [516, 344] on link "3" at bounding box center [517, 347] width 18 height 18
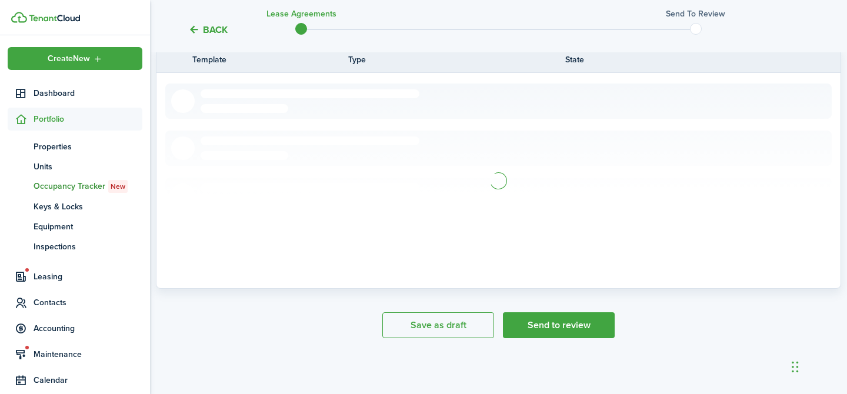
scroll to position [166, 0]
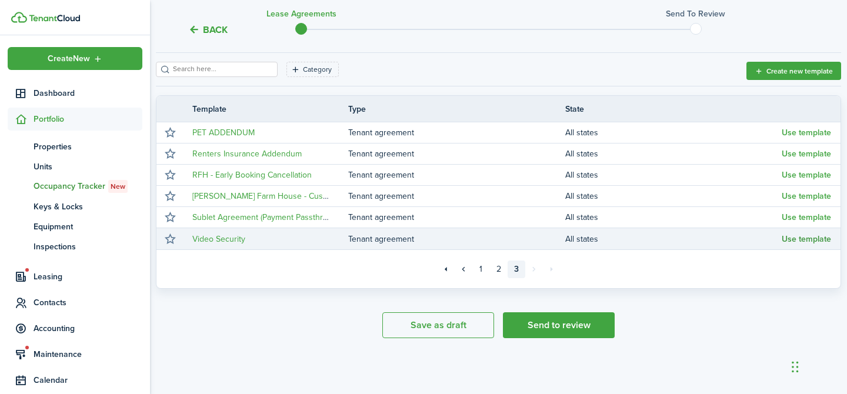
click at [818, 238] on button "Use template" at bounding box center [806, 239] width 49 height 9
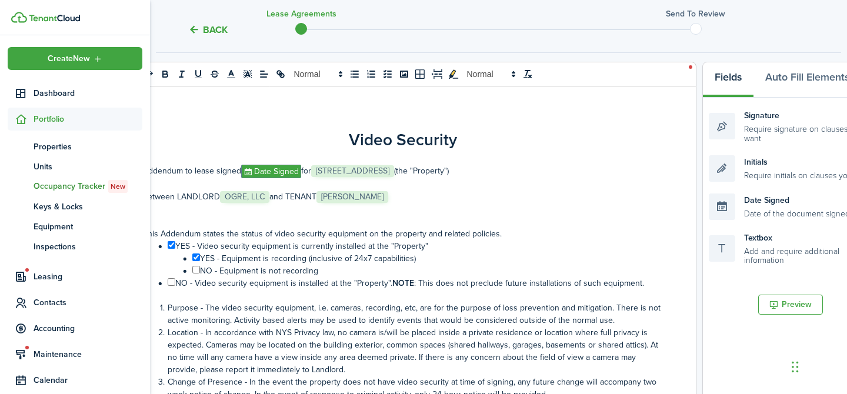
select select "fit"
click at [166, 285] on li "﻿ ﻿ NO - Video security equipment is installed at the "Property". NOTE : This d…" at bounding box center [409, 283] width 508 height 12
click at [171, 284] on input "﻿ ﻿" at bounding box center [172, 282] width 8 height 8
checkbox input "true"
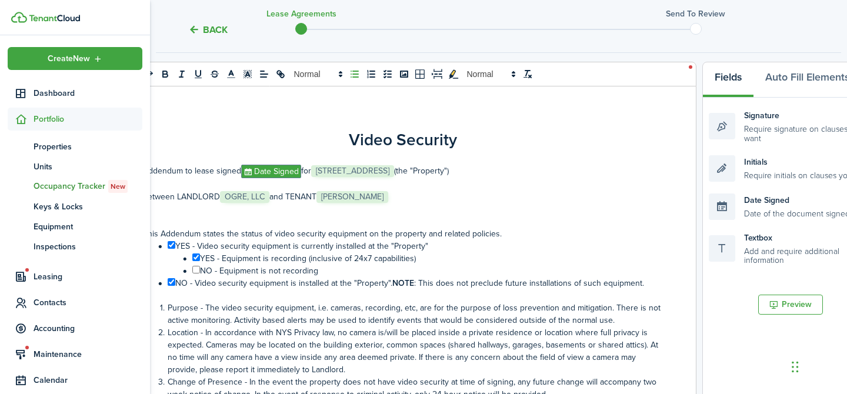
click at [171, 246] on input "﻿ ﻿" at bounding box center [172, 245] width 8 height 8
checkbox input "false"
click at [194, 258] on input "﻿ ﻿" at bounding box center [196, 258] width 8 height 8
checkbox input "false"
click at [298, 286] on li "﻿ ﻿ NO - Video security equipment is installed at the "Property". NOTE : This d…" at bounding box center [409, 283] width 508 height 12
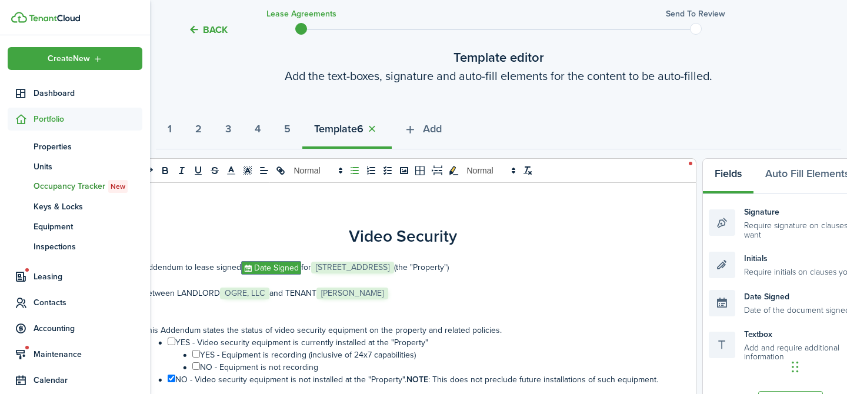
scroll to position [69, 0]
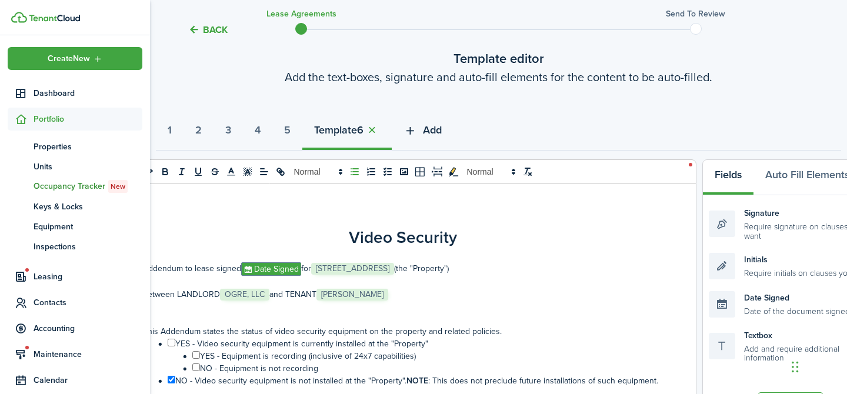
click at [442, 130] on span "Add" at bounding box center [432, 130] width 19 height 16
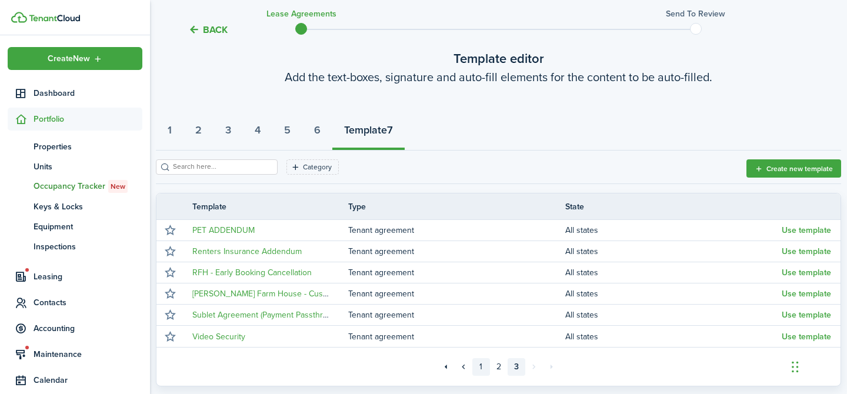
click at [478, 365] on link "1" at bounding box center [481, 367] width 18 height 18
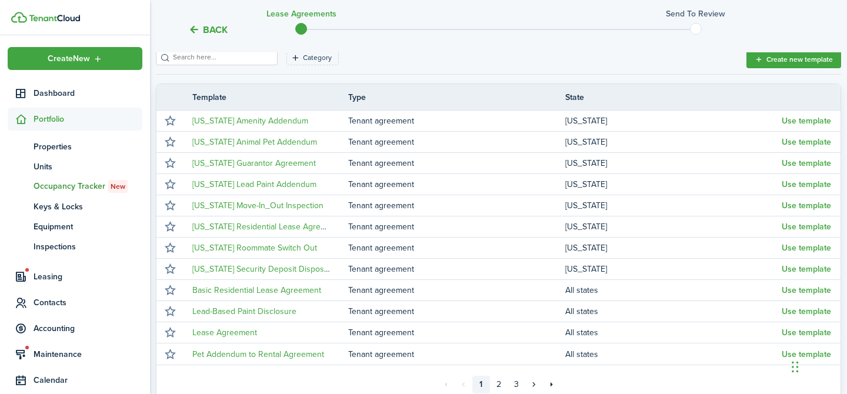
scroll to position [182, 0]
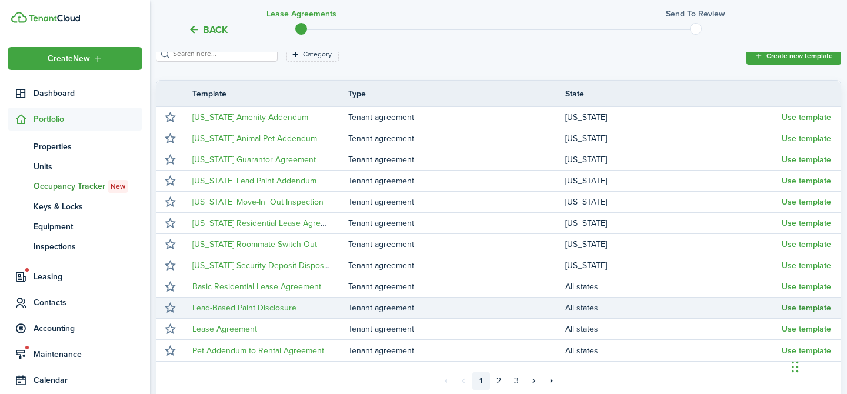
click at [799, 308] on button "Use template" at bounding box center [806, 308] width 49 height 9
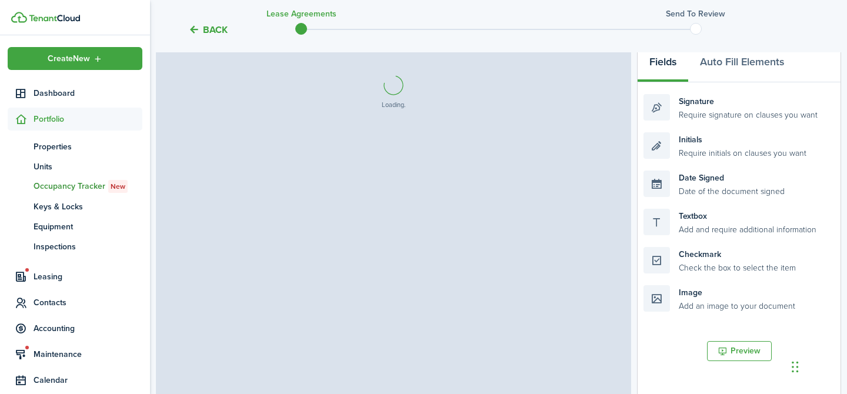
select select "fit"
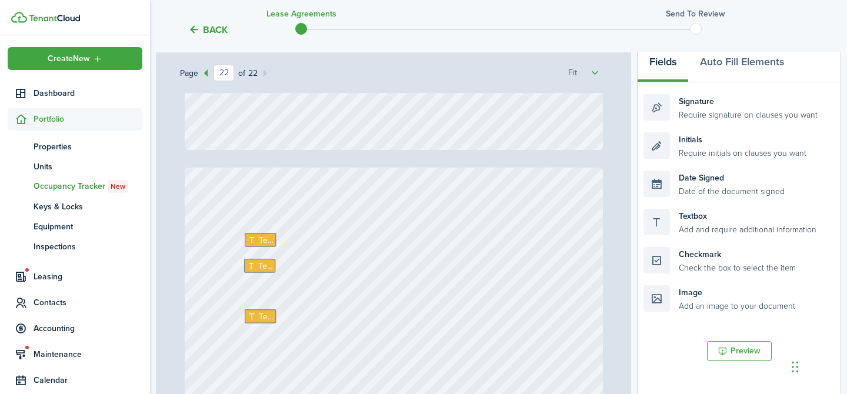
type input "21"
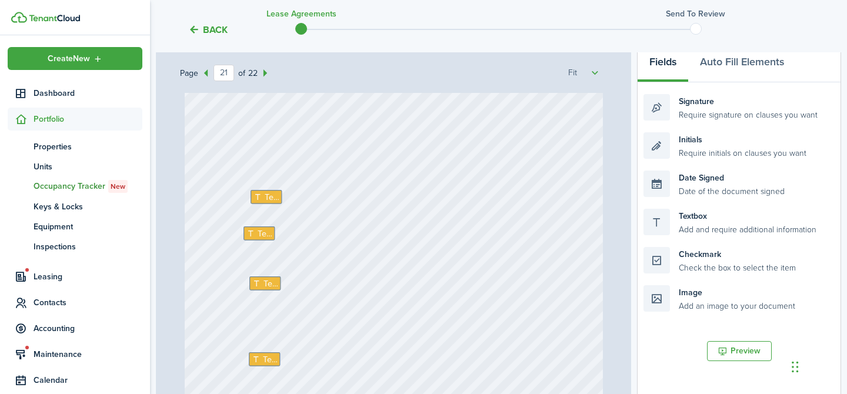
scroll to position [11481, 0]
click at [262, 202] on icon at bounding box center [259, 203] width 11 height 8
click at [262, 239] on span "Text" at bounding box center [265, 239] width 15 height 12
click at [268, 286] on span "Text" at bounding box center [271, 289] width 15 height 12
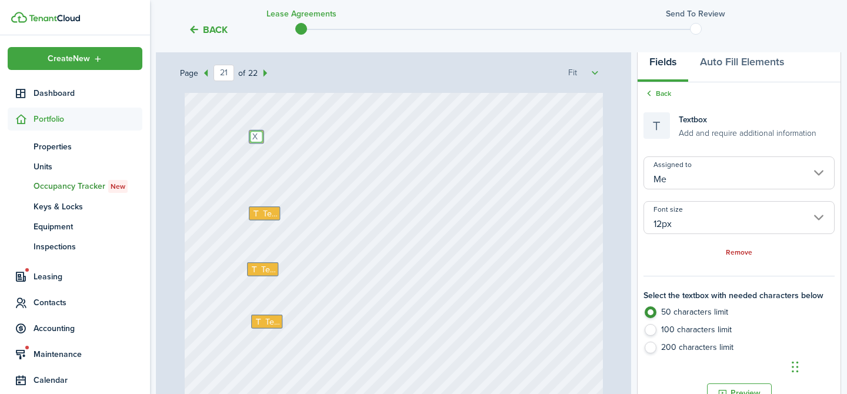
scroll to position [11635, 0]
type textarea "X"
click at [261, 212] on icon at bounding box center [257, 211] width 11 height 8
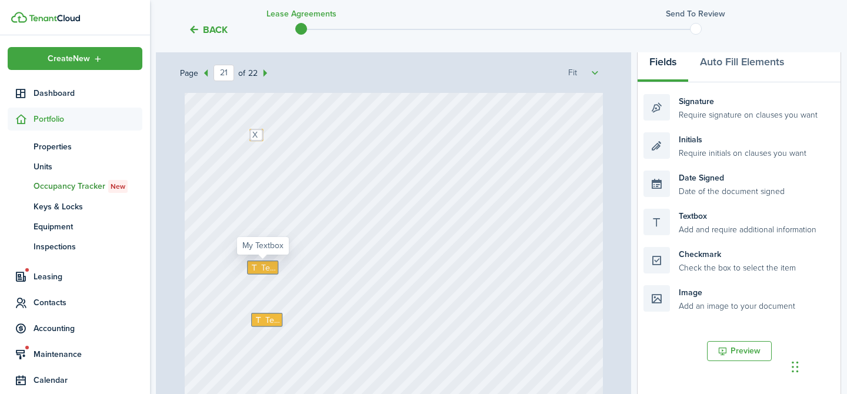
click at [264, 265] on span "Text" at bounding box center [268, 267] width 15 height 12
click at [268, 319] on span "Text" at bounding box center [272, 320] width 15 height 12
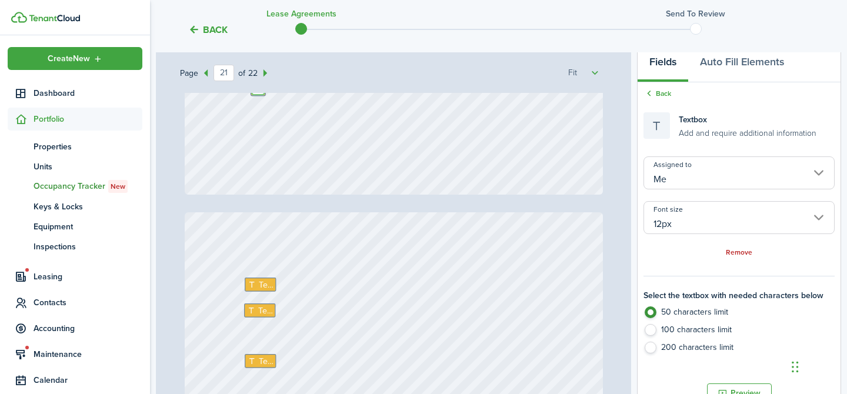
scroll to position [11866, 0]
type textarea "X"
click at [264, 284] on span "Text" at bounding box center [265, 283] width 15 height 12
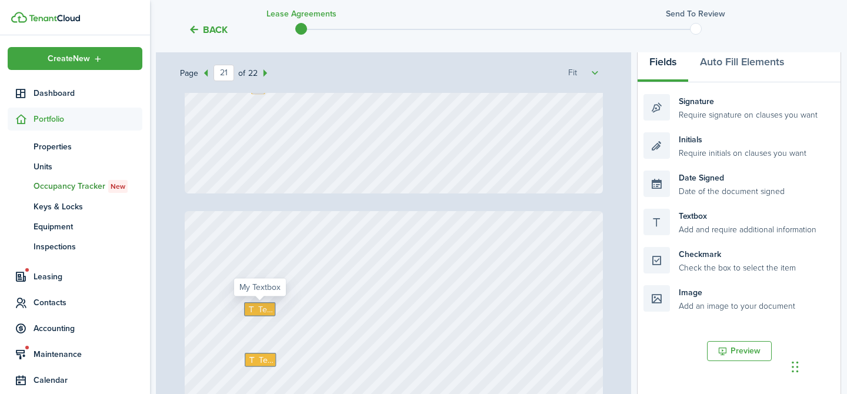
click at [263, 307] on span "Text" at bounding box center [265, 309] width 15 height 12
click at [264, 359] on span "Text" at bounding box center [266, 360] width 15 height 12
drag, startPoint x: 695, startPoint y: 156, endPoint x: 283, endPoint y: 295, distance: 434.5
click at [283, 295] on div "Page 21 of 22 50% 75% 100% 150% 200% Fit Text X Text X Signature Date Signed [D…" at bounding box center [498, 290] width 685 height 488
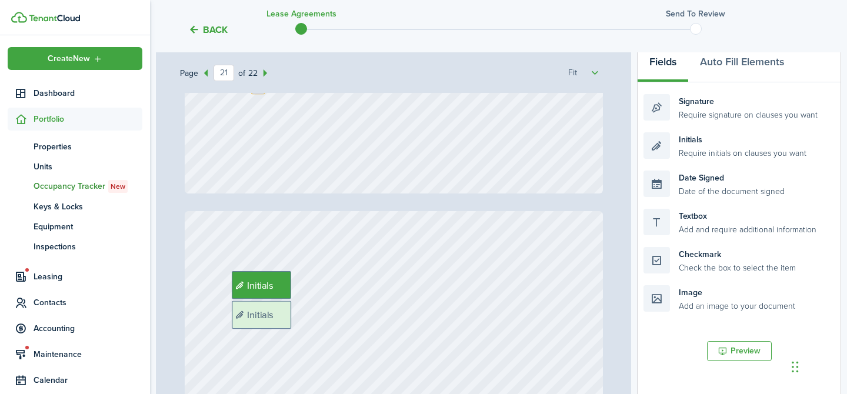
drag, startPoint x: 739, startPoint y: 151, endPoint x: 328, endPoint y: 320, distance: 444.5
click at [328, 320] on div "Page 21 of 22 50% 75% 100% 150% 200% Fit Text X Text X Signature Date Signed [D…" at bounding box center [498, 290] width 685 height 488
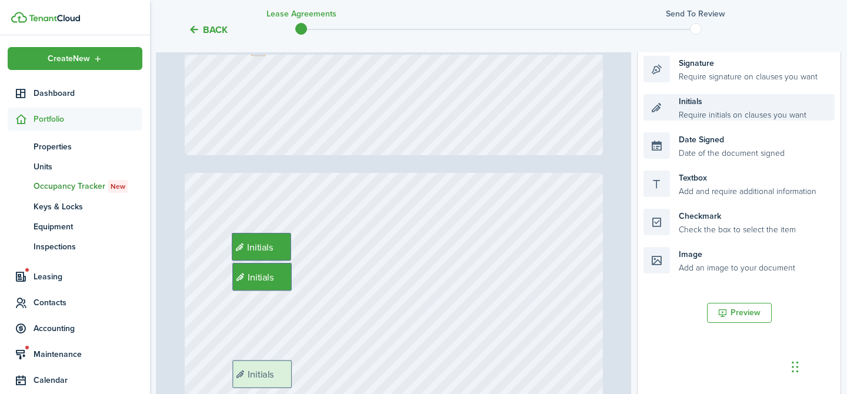
scroll to position [237, 0]
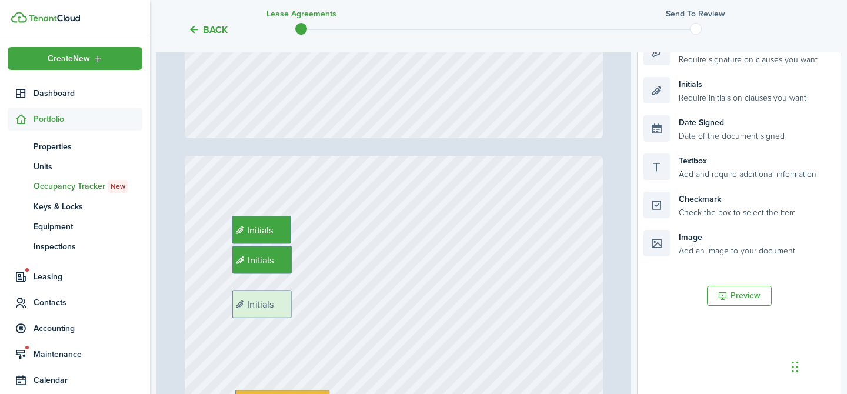
drag, startPoint x: 740, startPoint y: 143, endPoint x: 329, endPoint y: 301, distance: 440.0
click at [329, 301] on div "Page 21 of 22 50% 75% 100% 150% 200% Fit Text X Text X Signature Date Signed [D…" at bounding box center [498, 235] width 685 height 488
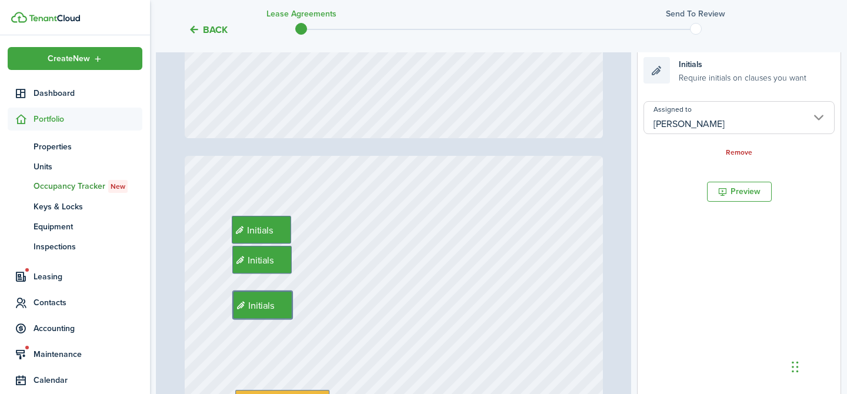
click at [761, 121] on input "[PERSON_NAME]" at bounding box center [739, 117] width 191 height 33
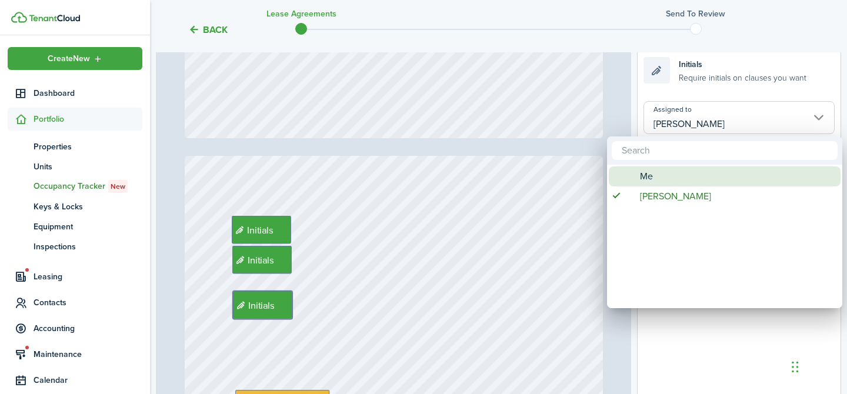
click at [688, 176] on div "Me" at bounding box center [729, 176] width 208 height 20
type input "Me"
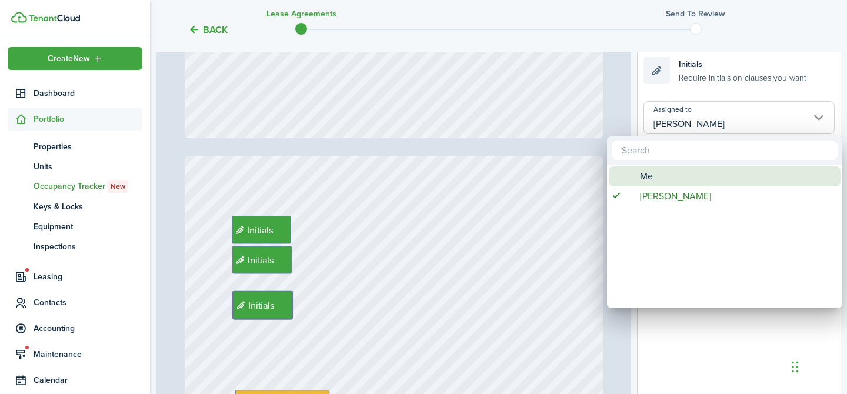
type input "Me"
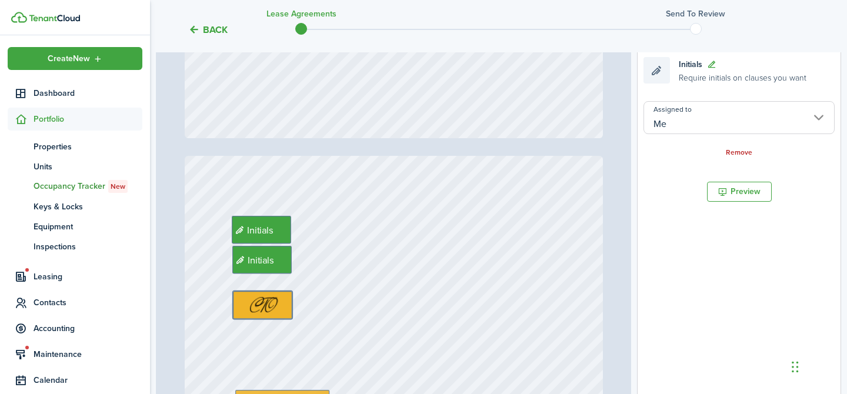
type input "22"
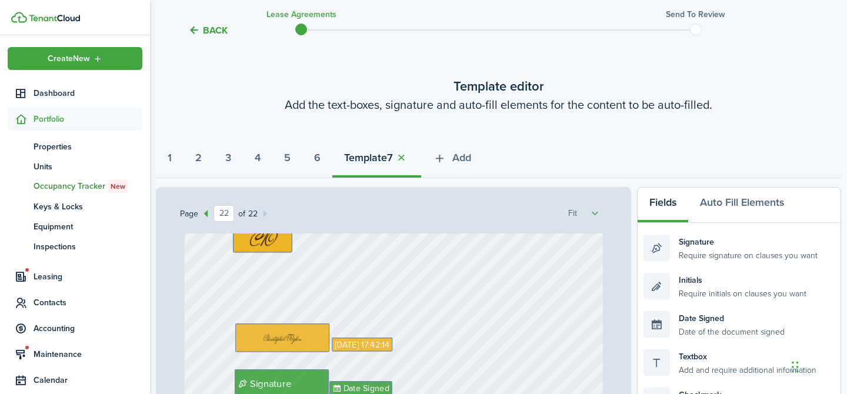
scroll to position [37, 0]
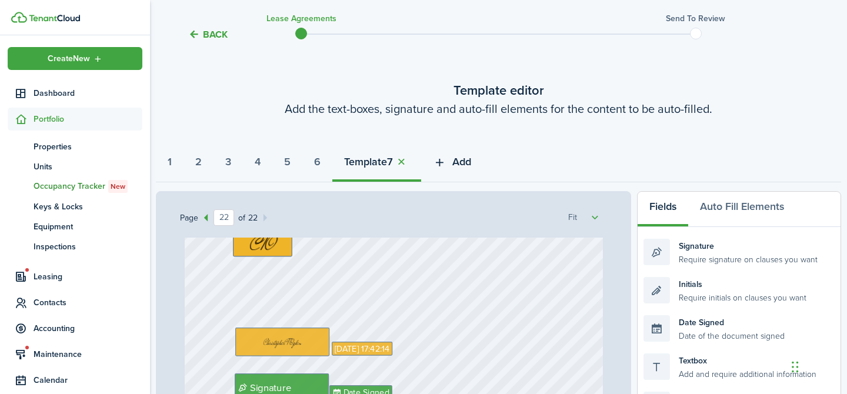
click at [468, 158] on button "Add" at bounding box center [452, 164] width 62 height 35
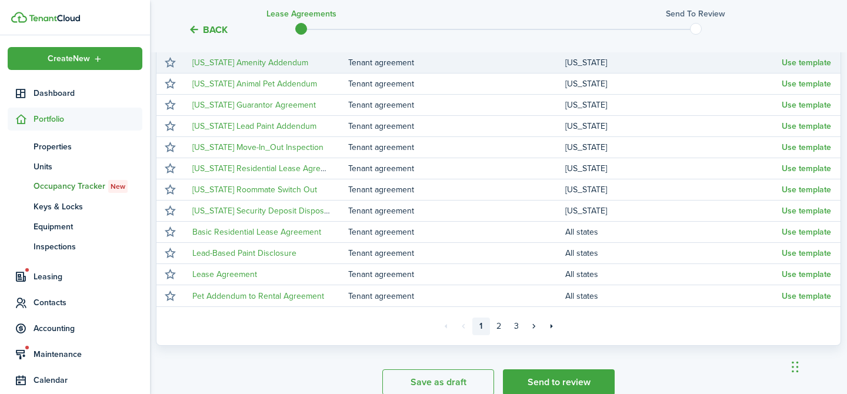
scroll to position [237, 0]
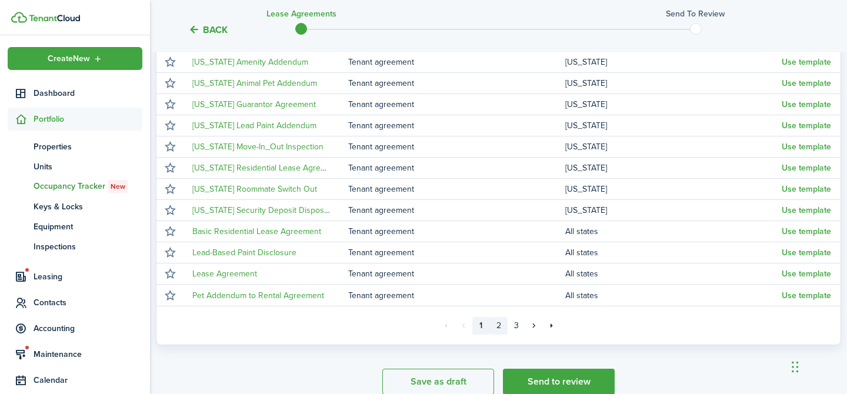
click at [501, 323] on link "2" at bounding box center [499, 326] width 18 height 18
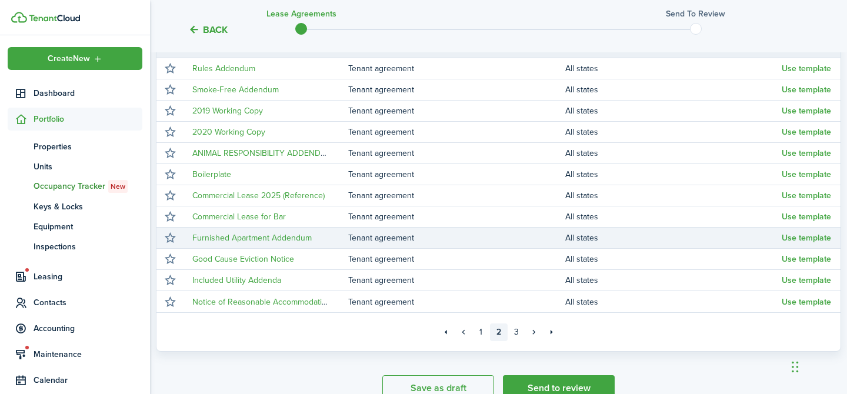
scroll to position [230, 0]
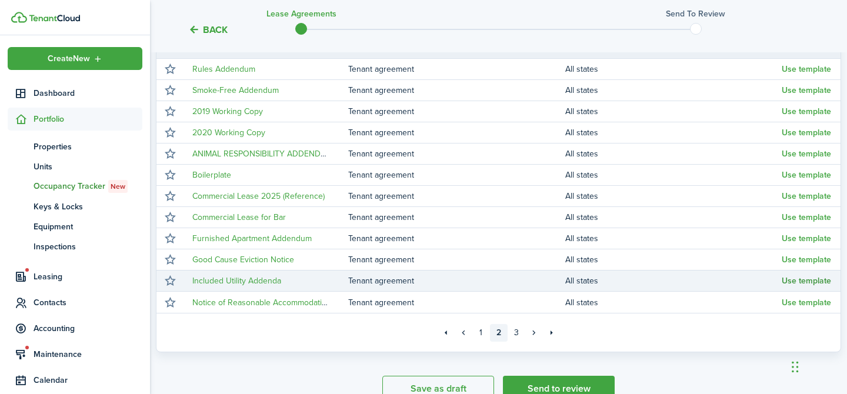
click at [799, 282] on button "Use template" at bounding box center [806, 280] width 49 height 9
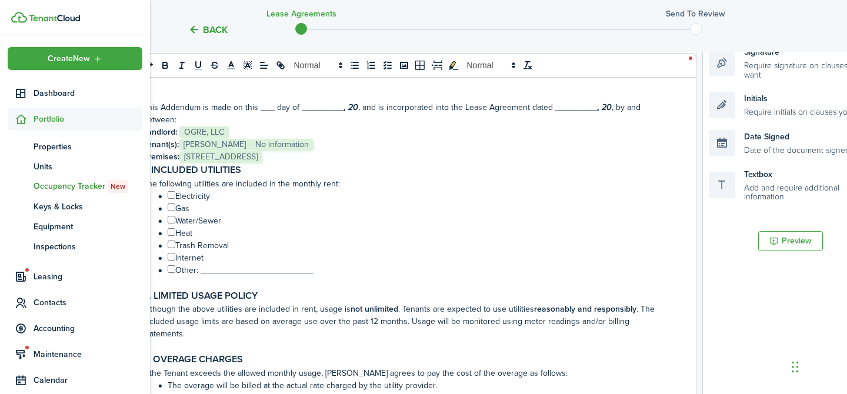
select select "fit"
click at [171, 196] on input "﻿ ﻿" at bounding box center [172, 195] width 8 height 8
checkbox input "true"
click at [171, 208] on input "﻿ ﻿" at bounding box center [172, 208] width 8 height 8
checkbox input "true"
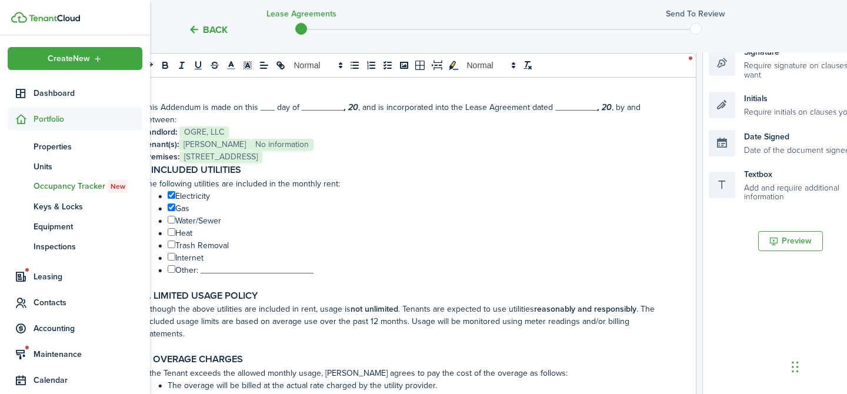
click at [171, 218] on input "﻿ ﻿" at bounding box center [172, 220] width 8 height 8
checkbox input "true"
select select "fit"
click at [171, 233] on input "﻿ ﻿" at bounding box center [172, 232] width 8 height 8
checkbox input "true"
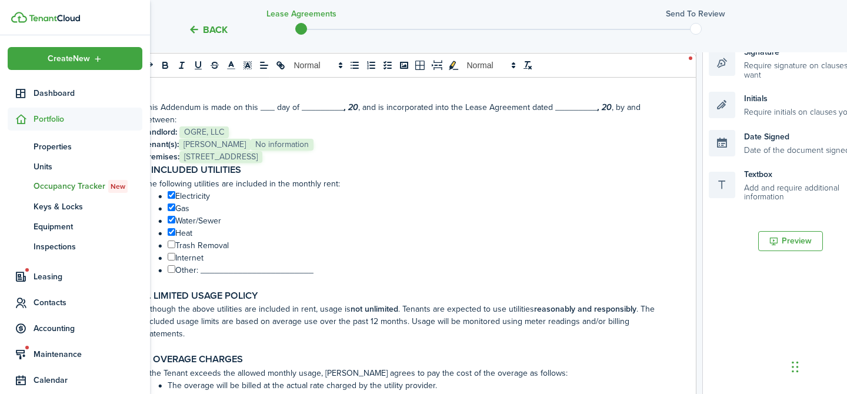
click at [171, 246] on input "﻿ ﻿" at bounding box center [172, 245] width 8 height 8
checkbox input "true"
click at [171, 257] on input "﻿ ﻿" at bounding box center [172, 257] width 8 height 8
checkbox input "true"
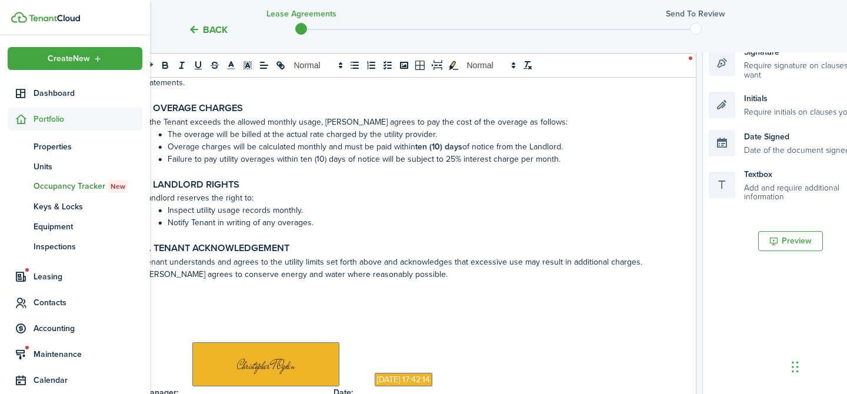
scroll to position [362, 0]
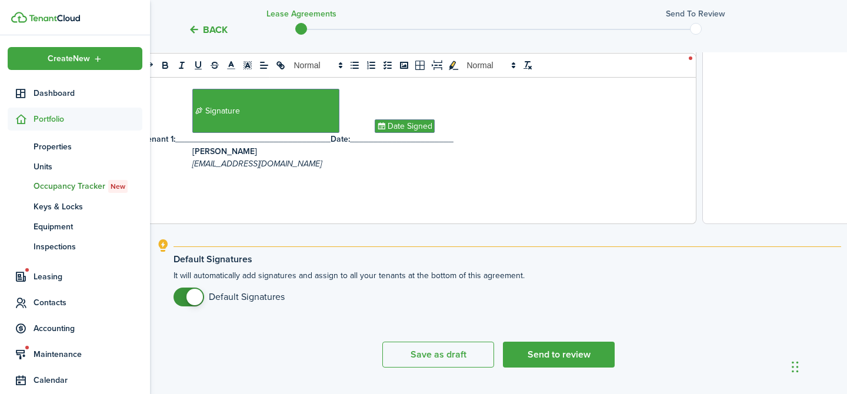
select select "fit"
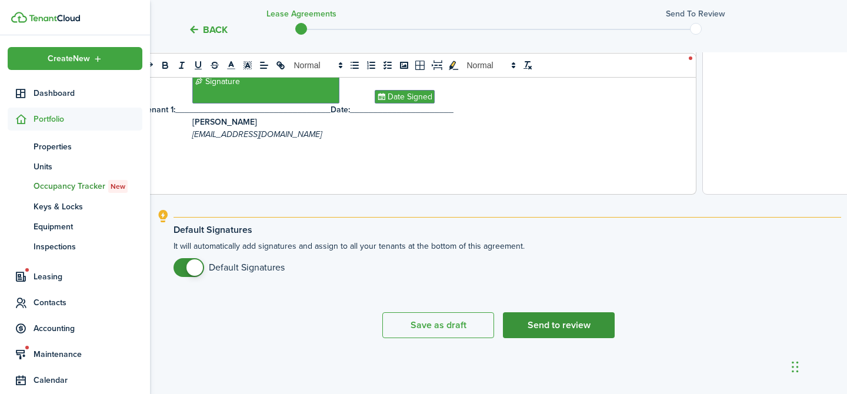
click at [574, 324] on button "Send to review" at bounding box center [559, 325] width 112 height 26
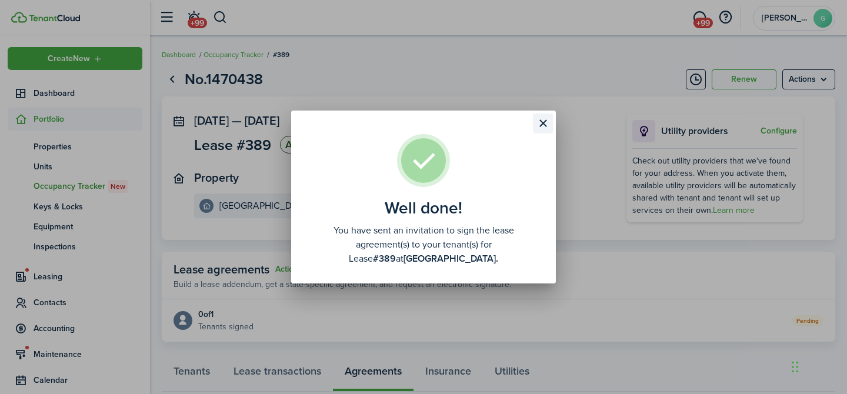
click at [543, 125] on button "Close modal" at bounding box center [543, 124] width 20 height 20
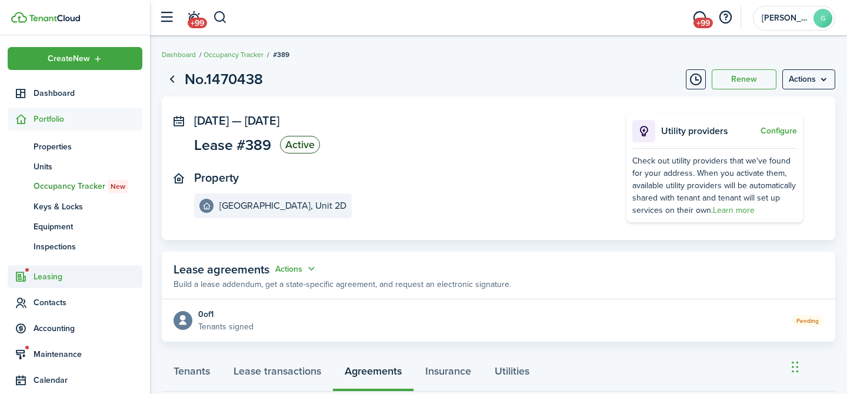
click at [56, 278] on span "Leasing" at bounding box center [88, 277] width 109 height 12
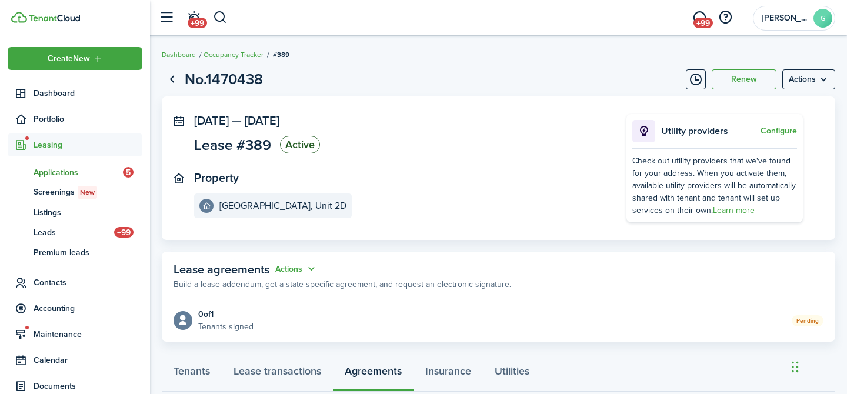
click at [66, 168] on span "Applications" at bounding box center [78, 172] width 89 height 12
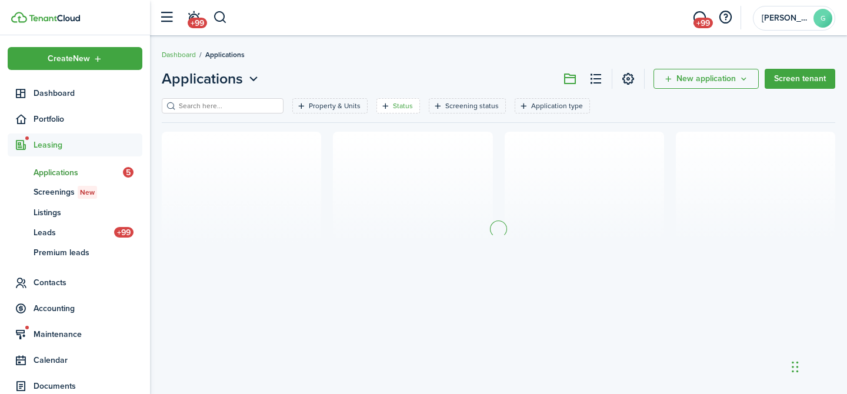
click at [393, 106] on filter-tag-label "Status" at bounding box center [403, 106] width 20 height 11
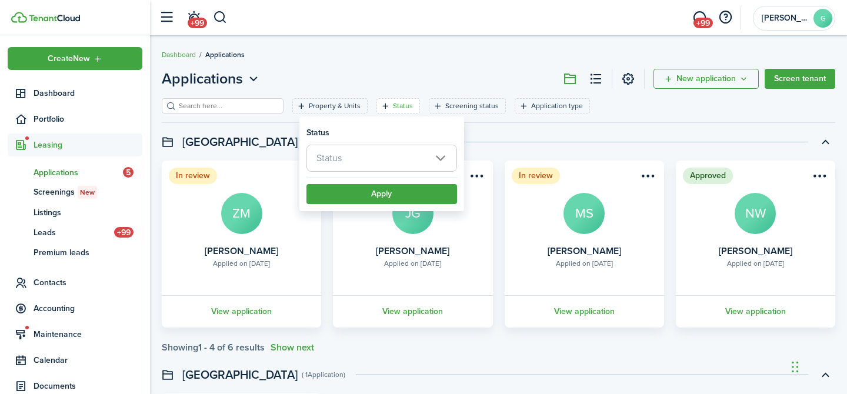
click at [365, 49] on breadcrumb "Dashboard Applications" at bounding box center [499, 48] width 674 height 27
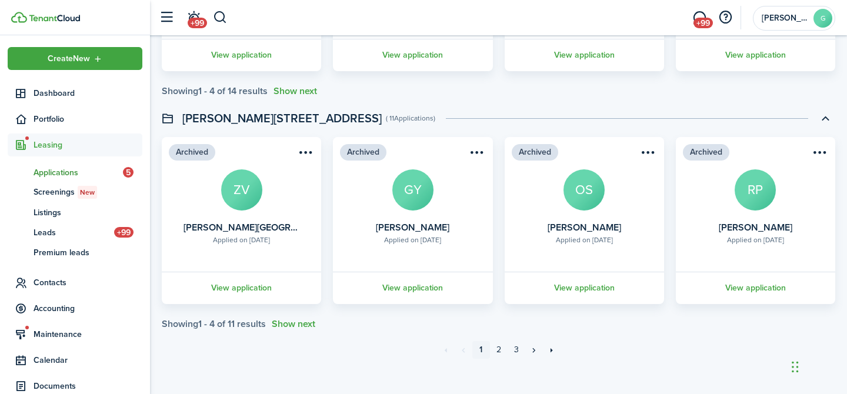
scroll to position [2587, 0]
click at [501, 349] on link "2" at bounding box center [499, 349] width 18 height 18
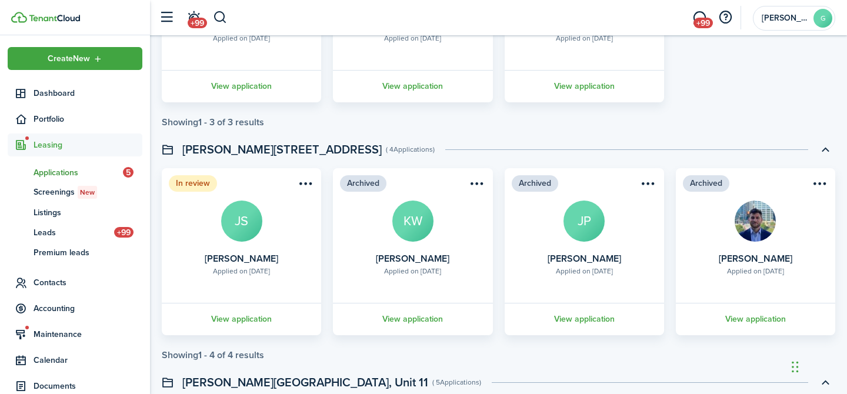
scroll to position [468, 0]
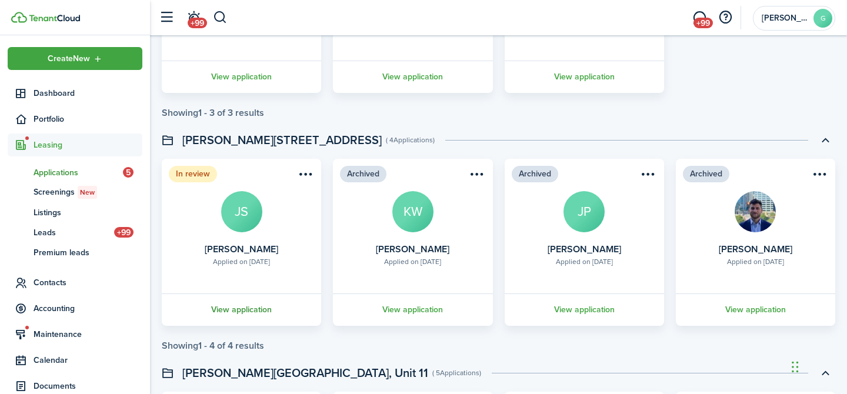
click at [265, 311] on link "View application" at bounding box center [241, 310] width 163 height 32
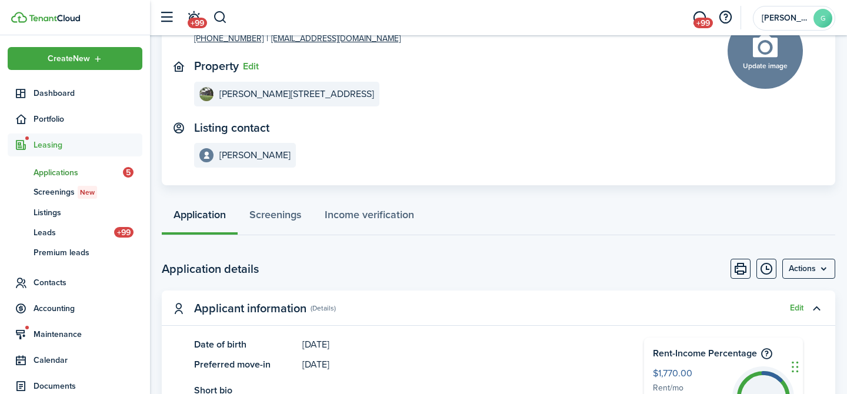
scroll to position [101, 0]
click at [812, 270] on menu-btn "Actions" at bounding box center [808, 268] width 53 height 20
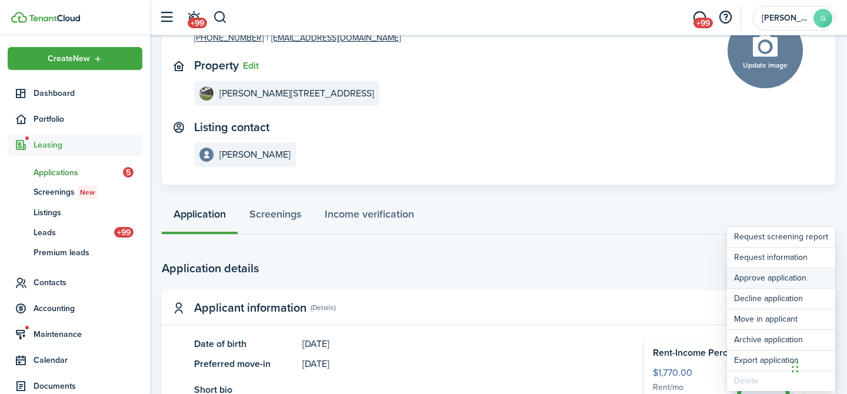
click at [783, 279] on button "Approve application" at bounding box center [781, 278] width 108 height 20
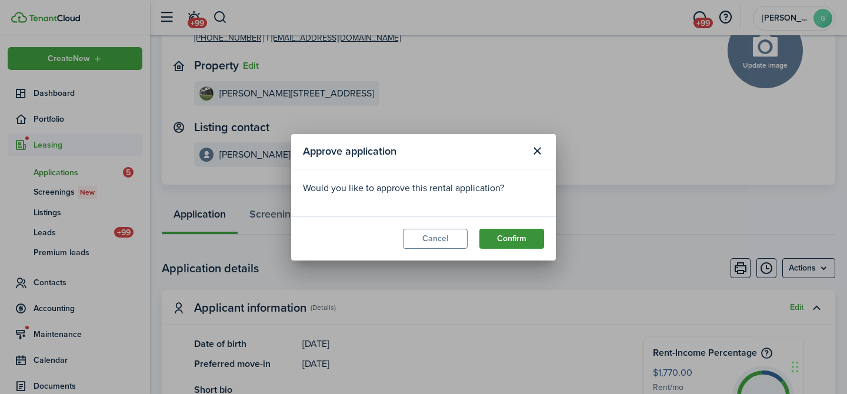
click at [511, 234] on button "Confirm" at bounding box center [511, 239] width 65 height 20
click at [516, 238] on body "Create New Dashboard Portfolio Leasing ap Applications 5 sc Screenings New ls L…" at bounding box center [423, 96] width 847 height 394
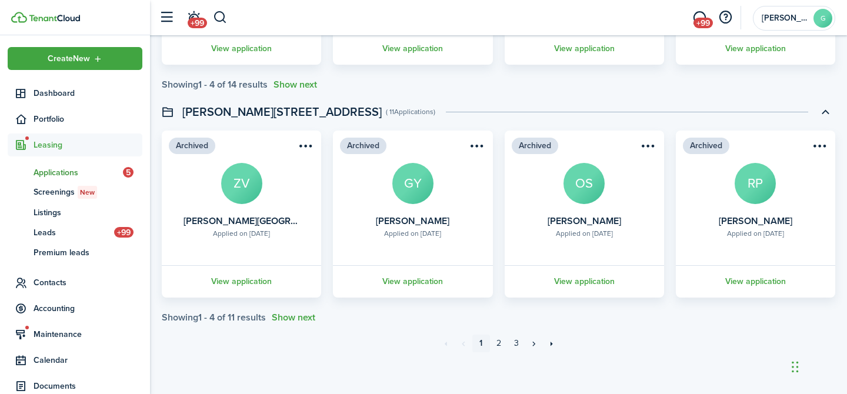
scroll to position [2595, 0]
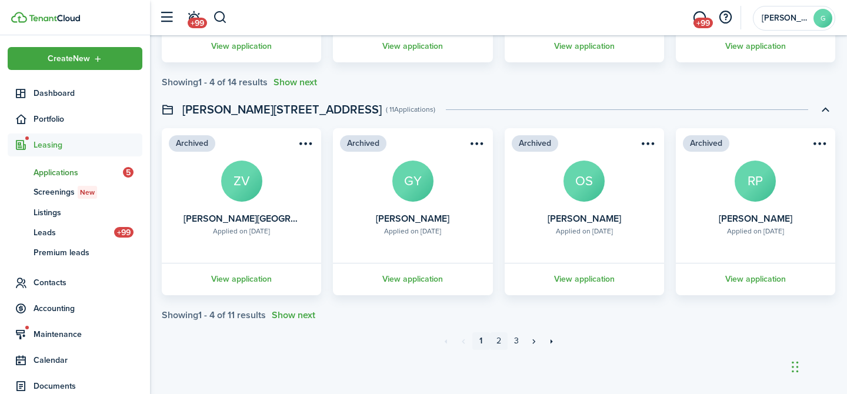
click at [497, 344] on link "2" at bounding box center [499, 341] width 18 height 18
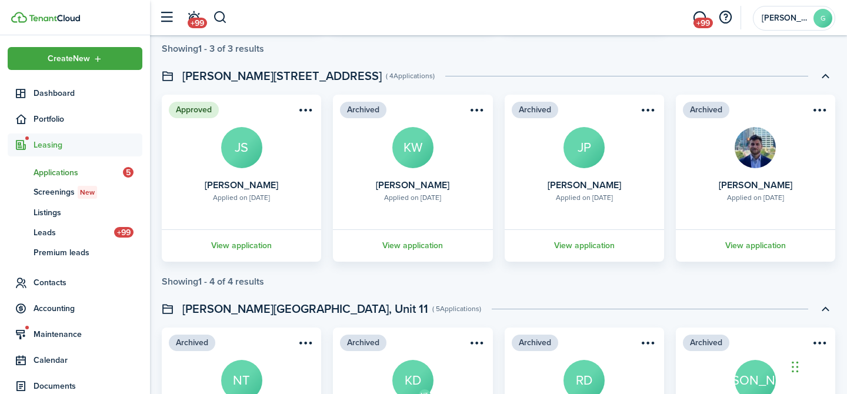
scroll to position [538, 0]
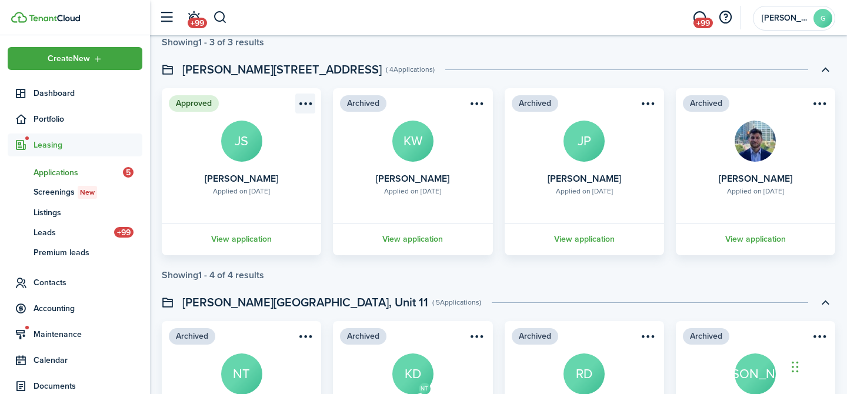
click at [307, 104] on menu-btn-icon "Open menu" at bounding box center [305, 104] width 20 height 20
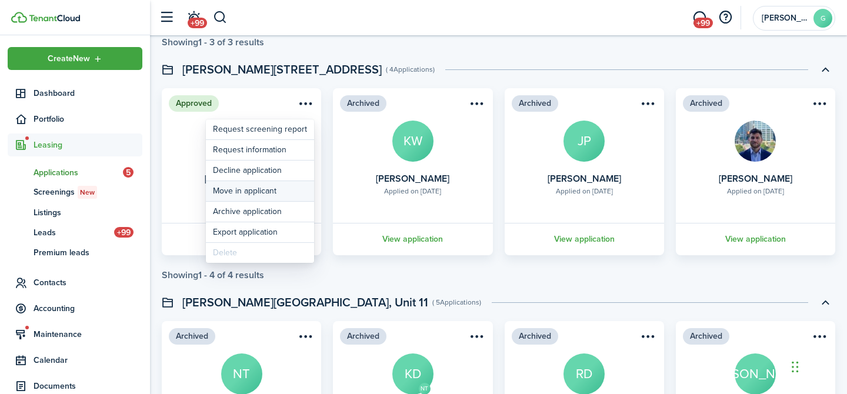
click at [281, 194] on button "Move in applicant" at bounding box center [260, 191] width 108 height 20
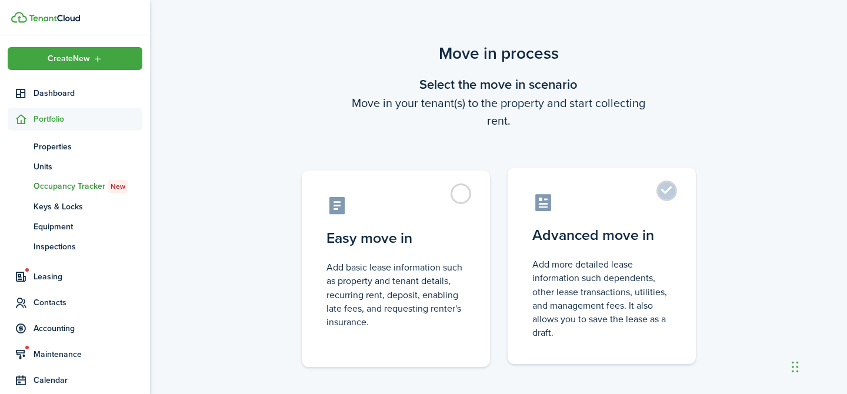
click at [616, 191] on label "Advanced move in Add more detailed lease information such dependents, other lea…" at bounding box center [602, 266] width 188 height 196
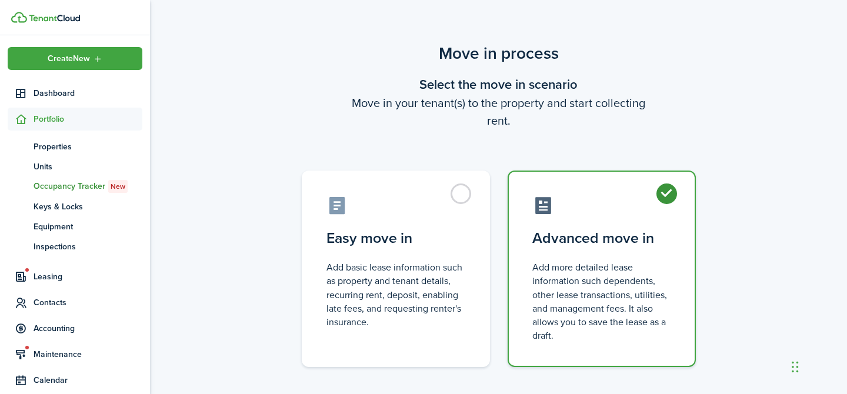
radio input "true"
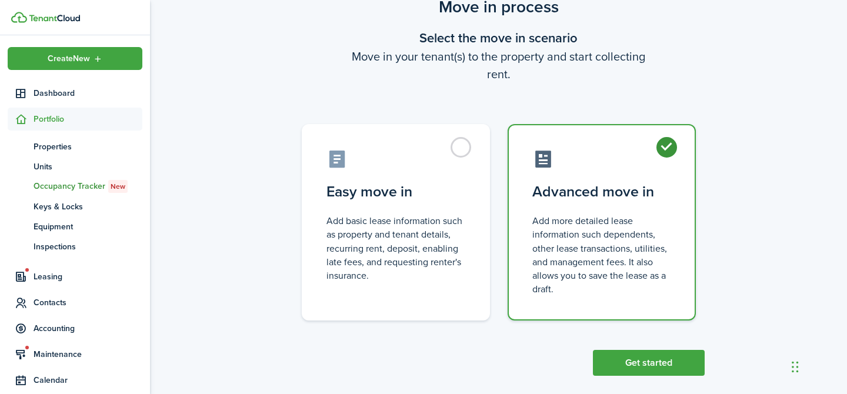
scroll to position [61, 0]
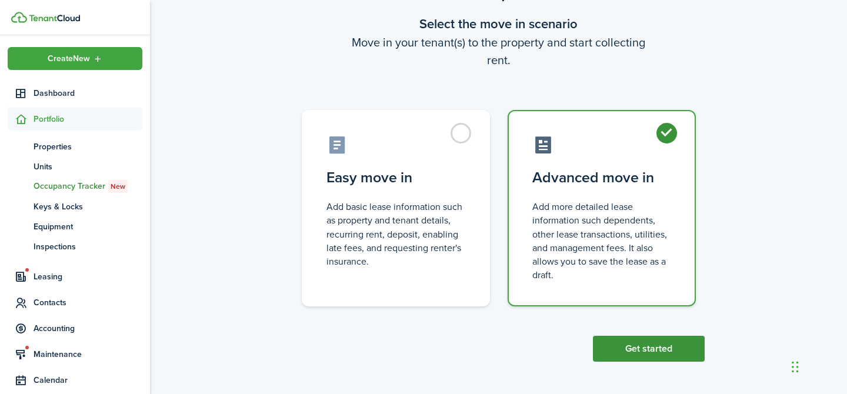
click at [656, 354] on button "Get started" at bounding box center [649, 349] width 112 height 26
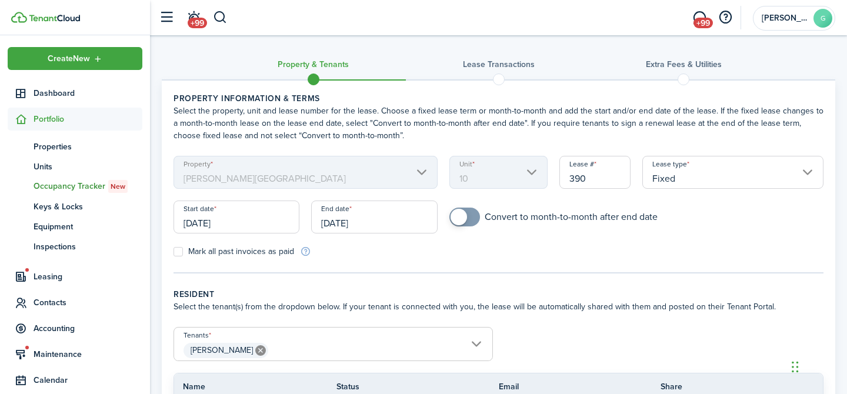
click at [251, 219] on input "[DATE]" at bounding box center [237, 217] width 126 height 33
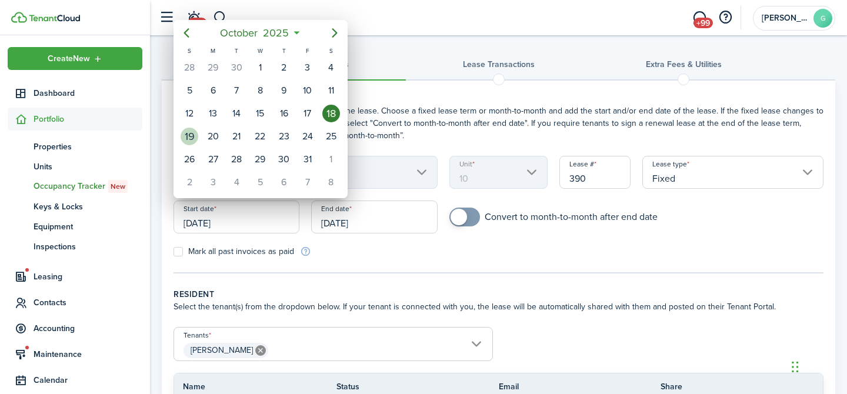
click at [188, 136] on div "19" at bounding box center [190, 137] width 18 height 18
type input "[DATE]"
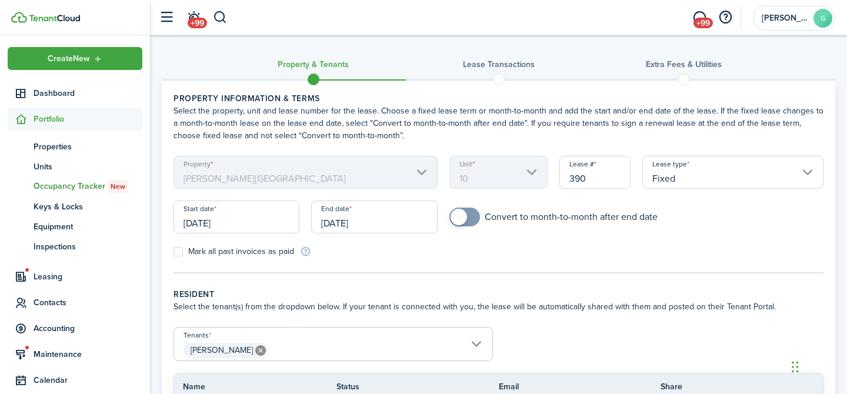
click at [395, 226] on input "[DATE]" at bounding box center [374, 217] width 126 height 33
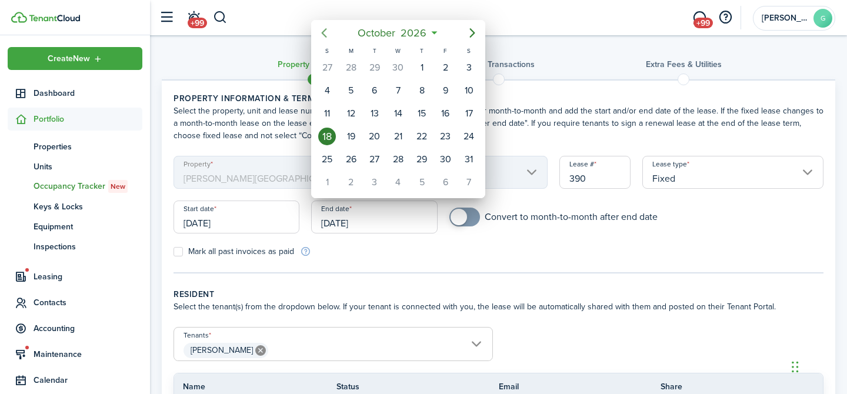
click at [322, 34] on icon "Previous page" at bounding box center [324, 33] width 14 height 14
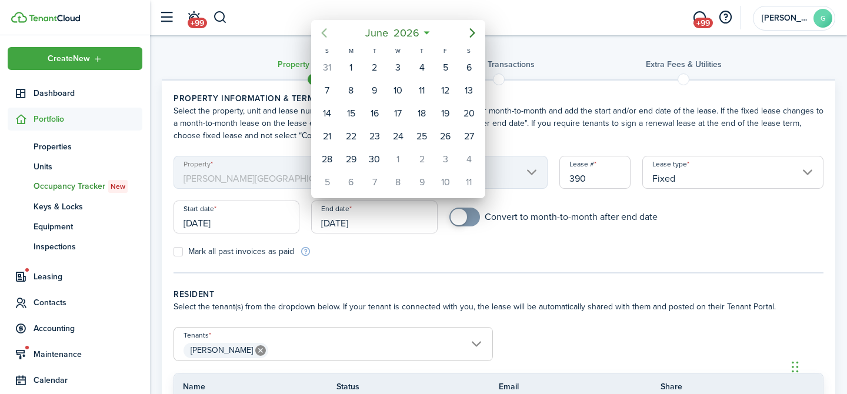
click at [322, 34] on icon "Previous page" at bounding box center [324, 33] width 14 height 14
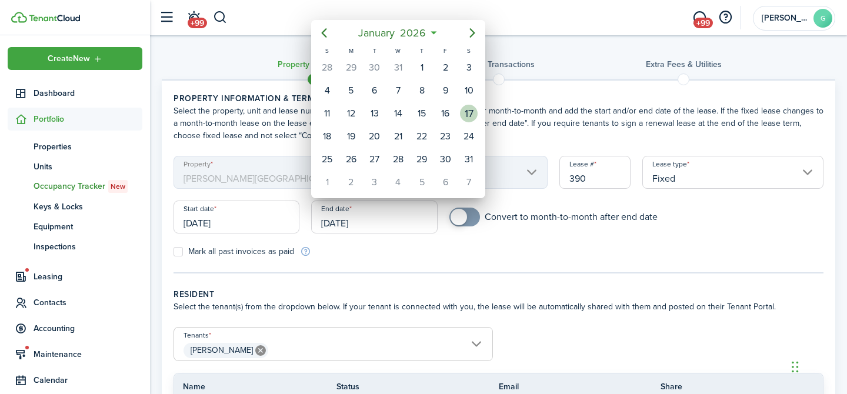
click at [474, 106] on div "17" at bounding box center [469, 114] width 18 height 18
type input "[DATE]"
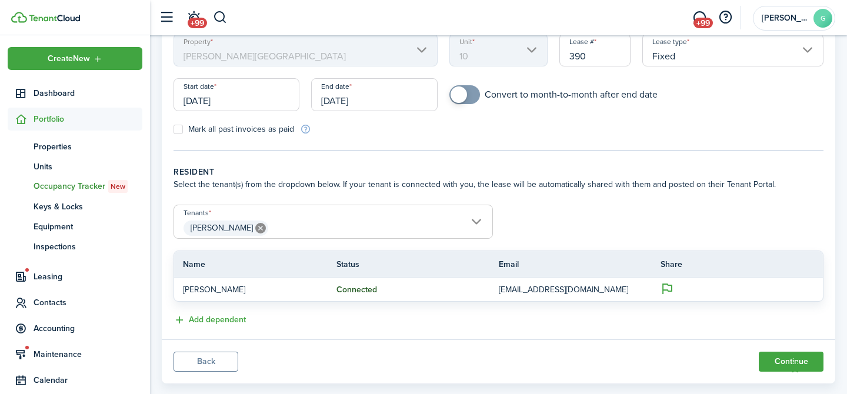
scroll to position [144, 0]
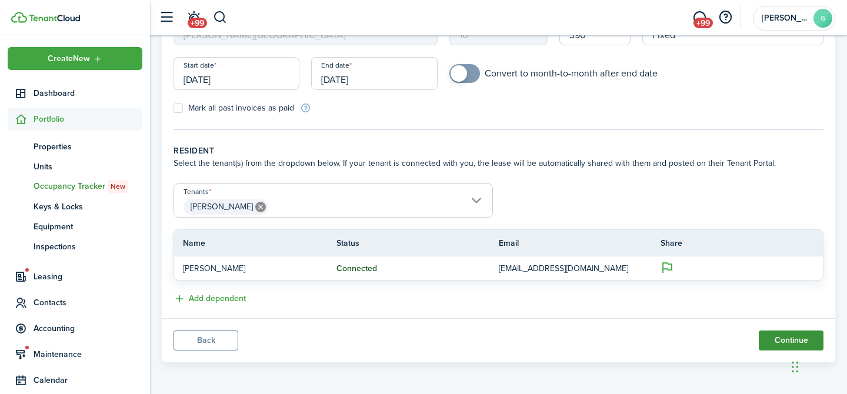
click at [772, 339] on button "Continue" at bounding box center [791, 341] width 65 height 20
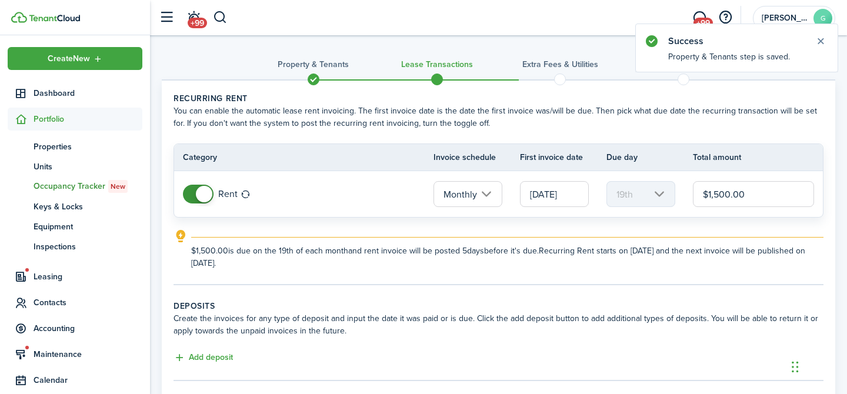
click at [556, 190] on input "[DATE]" at bounding box center [554, 194] width 69 height 26
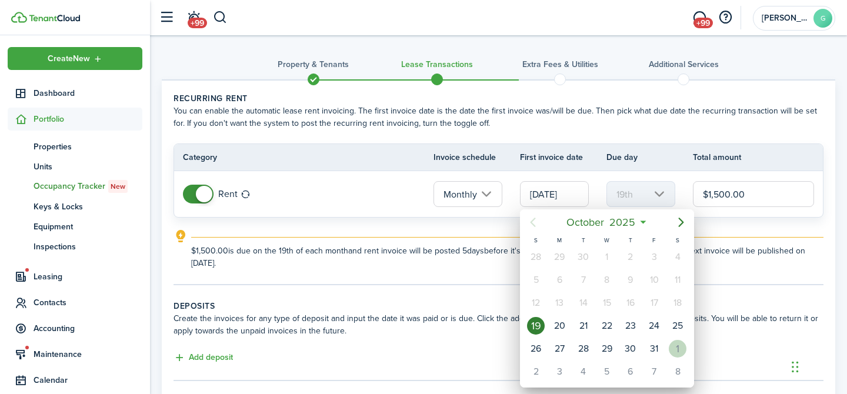
click at [675, 345] on div "1" at bounding box center [678, 349] width 18 height 18
type input "[DATE]"
type input "1st"
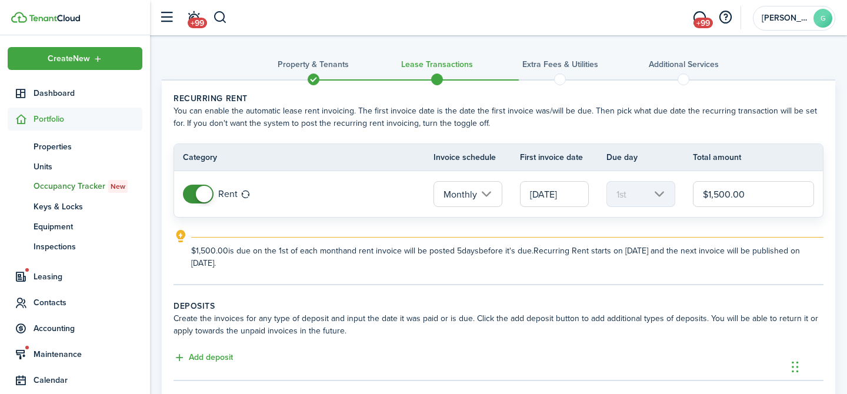
click at [731, 196] on input "$1,500.00" at bounding box center [753, 194] width 121 height 26
type input "$1,770.00"
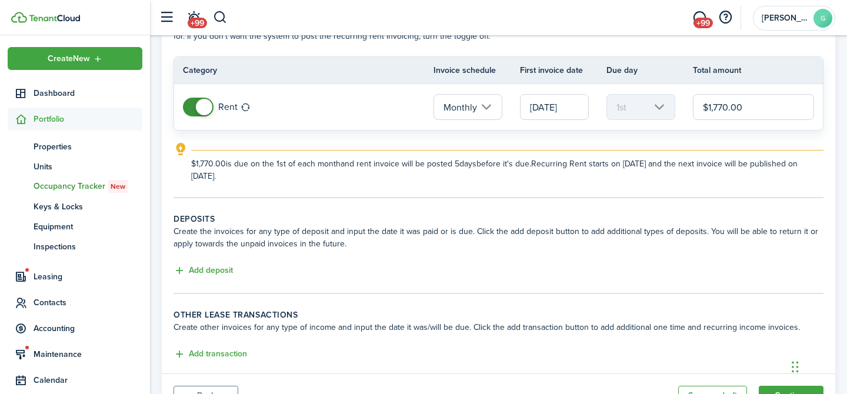
scroll to position [115, 0]
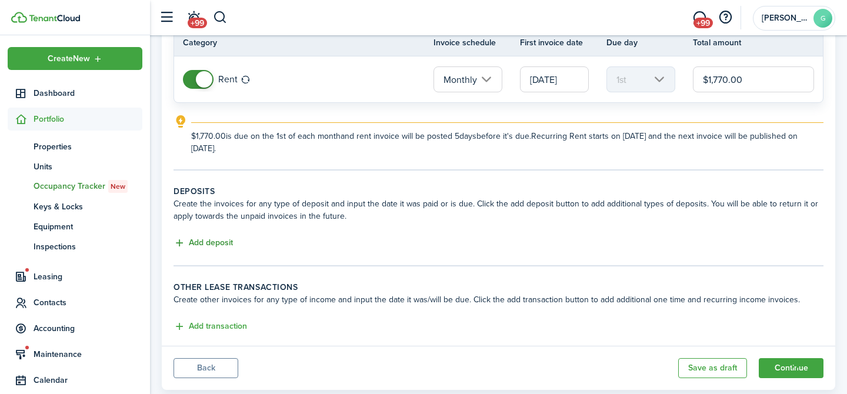
click at [219, 244] on button "Add deposit" at bounding box center [203, 243] width 59 height 14
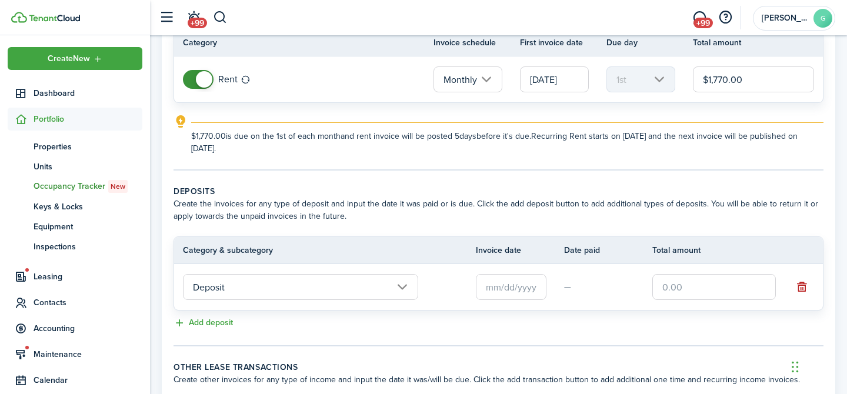
click at [511, 282] on input "text" at bounding box center [511, 287] width 71 height 26
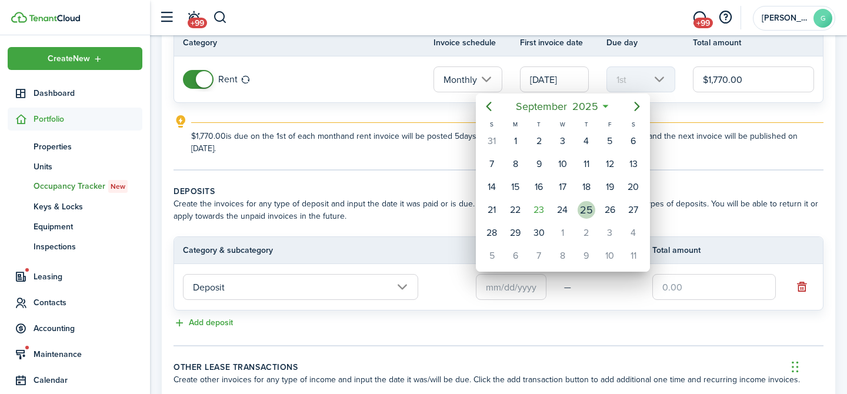
click at [587, 210] on div "25" at bounding box center [587, 210] width 18 height 18
type input "[DATE]"
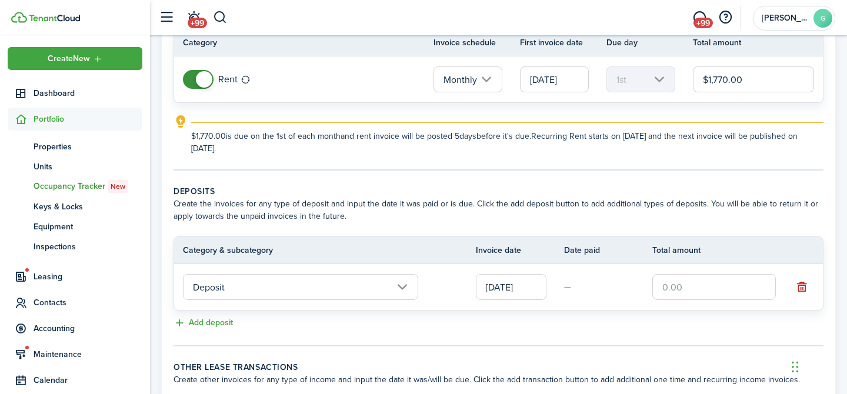
click at [705, 295] on input "text" at bounding box center [714, 287] width 124 height 26
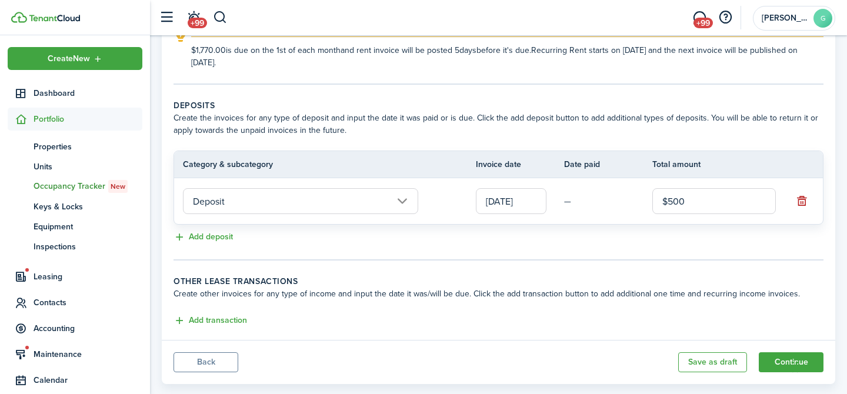
scroll to position [222, 0]
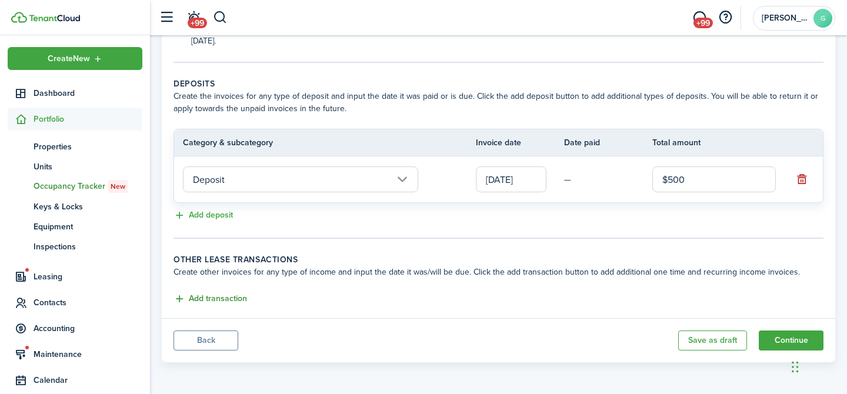
type input "$500.00"
click at [228, 296] on button "Add transaction" at bounding box center [211, 299] width 74 height 14
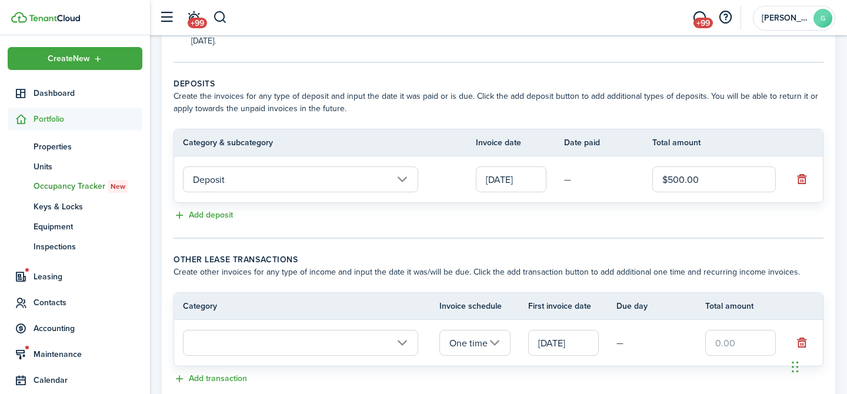
click at [274, 349] on input "text" at bounding box center [300, 343] width 235 height 26
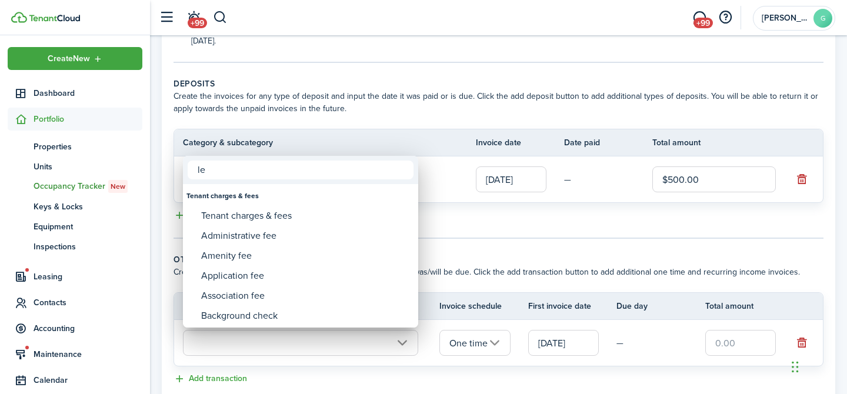
type input "l"
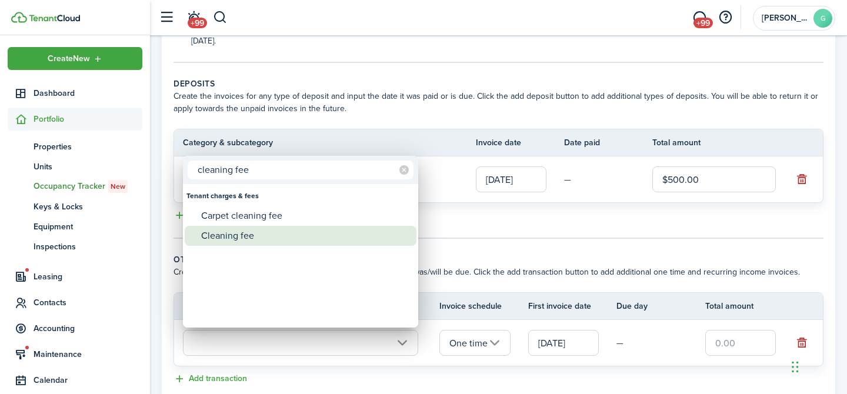
type input "cleaning fee"
click at [281, 238] on div "Cleaning fee" at bounding box center [305, 236] width 208 height 20
type input "Tenant charges & fees / Cleaning fee"
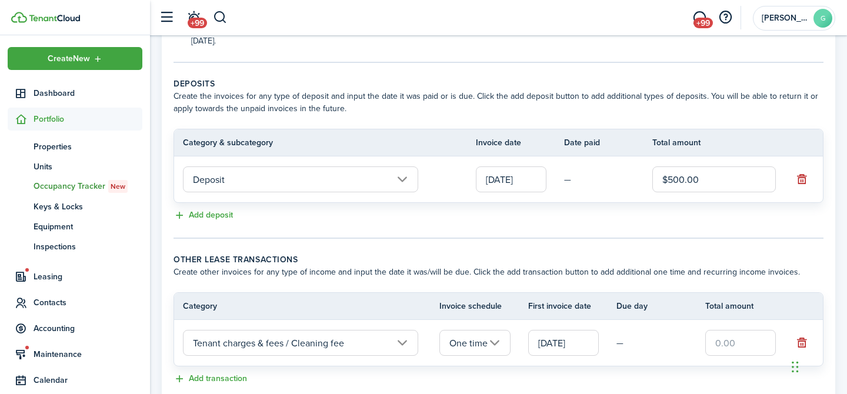
click at [731, 341] on input "text" at bounding box center [740, 343] width 71 height 26
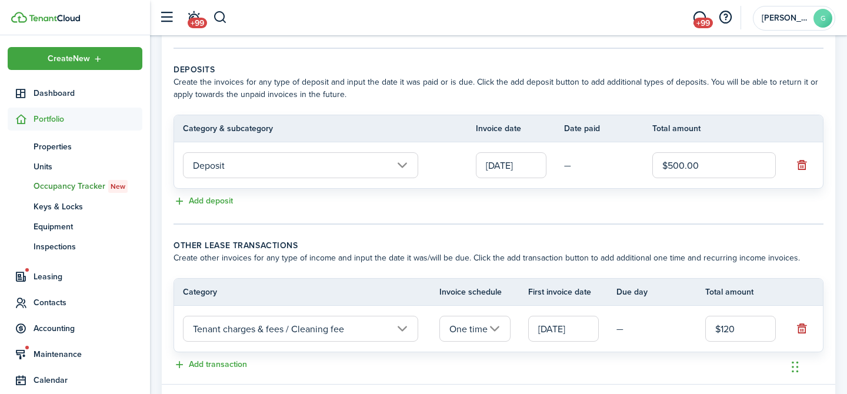
scroll to position [302, 0]
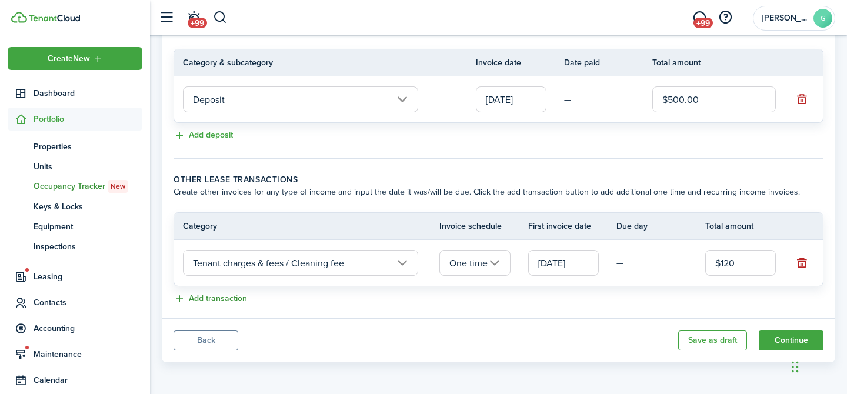
type input "$120.00"
click at [198, 296] on button "Add transaction" at bounding box center [211, 299] width 74 height 14
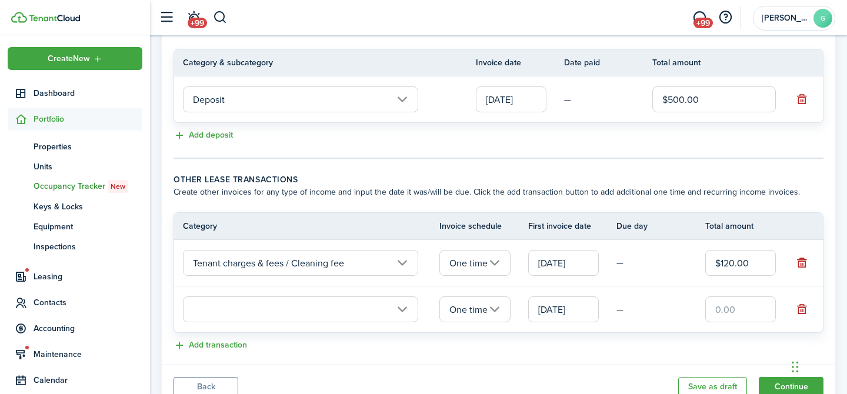
click at [270, 314] on input "text" at bounding box center [300, 309] width 235 height 26
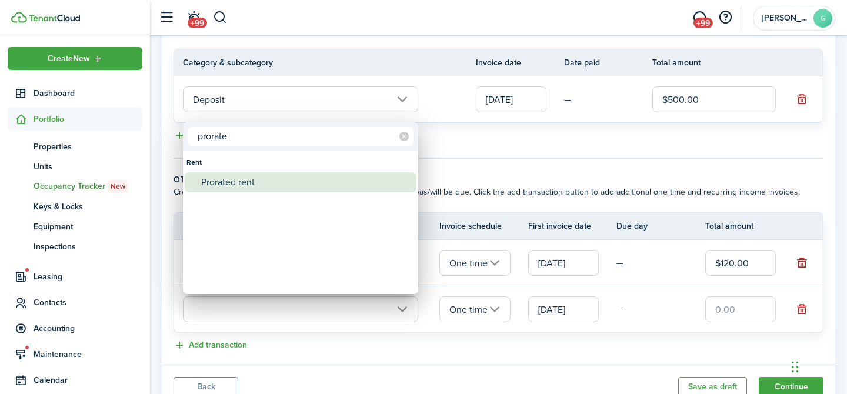
type input "prorate"
click at [258, 182] on div "Prorated rent" at bounding box center [305, 182] width 208 height 20
type input "Rent / Prorated rent"
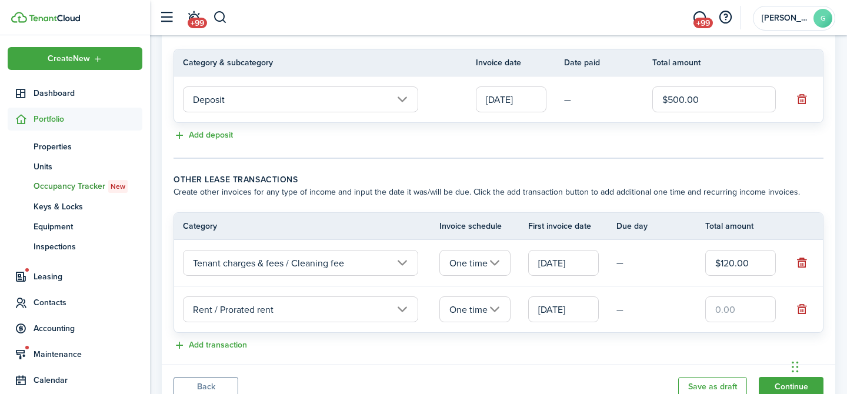
click at [721, 310] on input "text" at bounding box center [740, 309] width 71 height 26
type input "$708.00"
click at [558, 349] on div "Add transaction" at bounding box center [499, 346] width 650 height 14
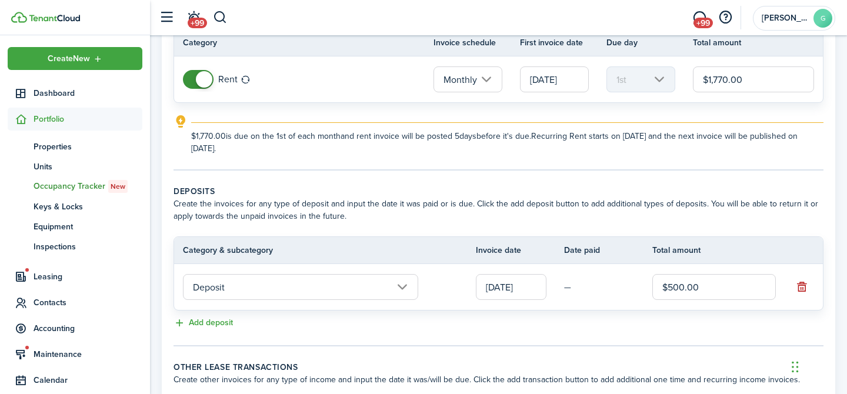
scroll to position [349, 0]
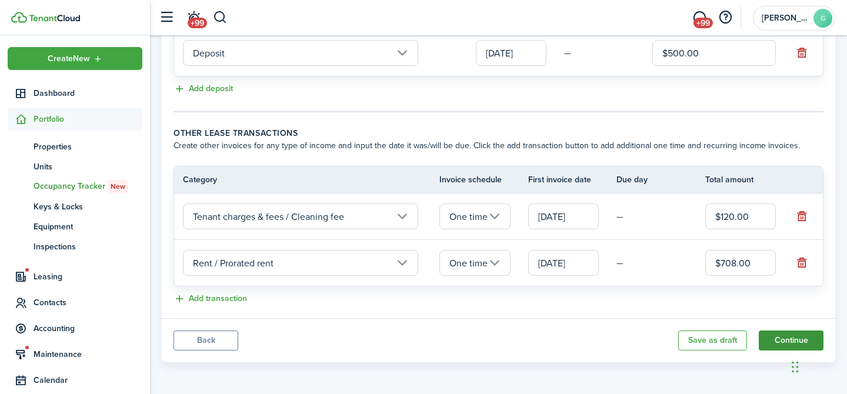
click at [772, 339] on button "Continue" at bounding box center [791, 341] width 65 height 20
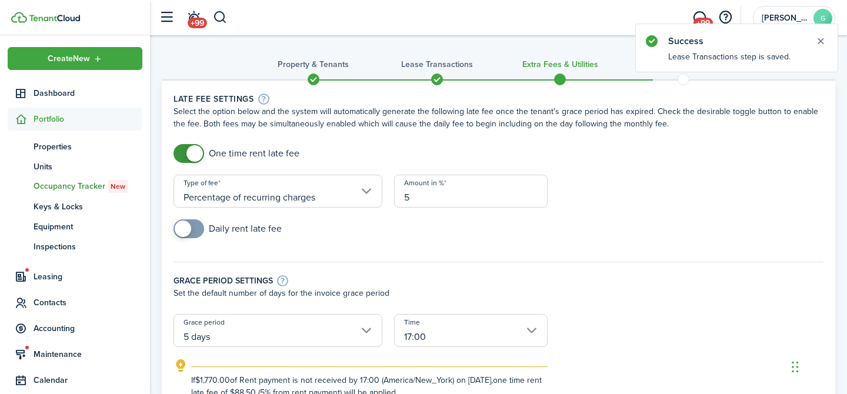
click at [309, 192] on input "Percentage of recurring charges" at bounding box center [278, 191] width 209 height 33
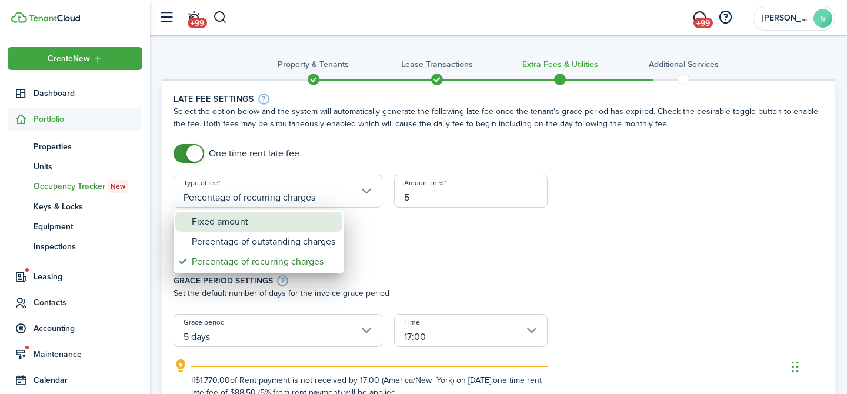
click at [281, 229] on div "Fixed amount" at bounding box center [264, 222] width 144 height 20
type input "Fixed amount"
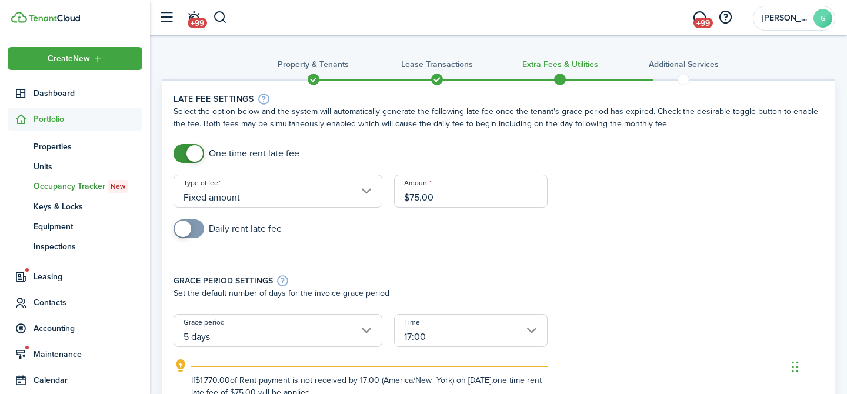
click at [418, 200] on input "$75.00" at bounding box center [471, 191] width 154 height 33
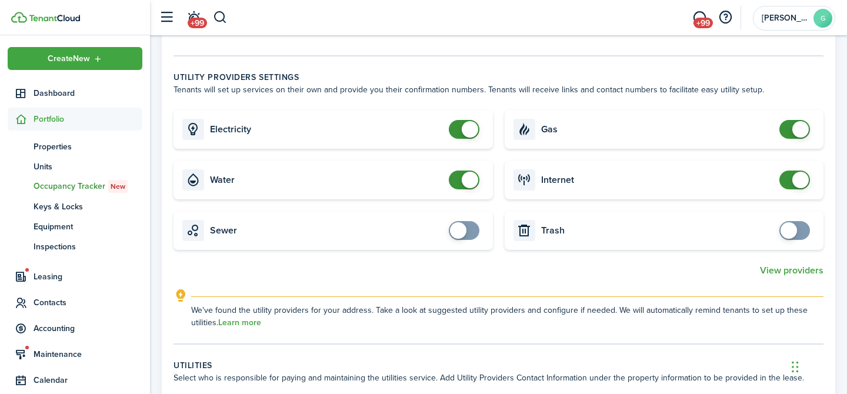
scroll to position [507, 0]
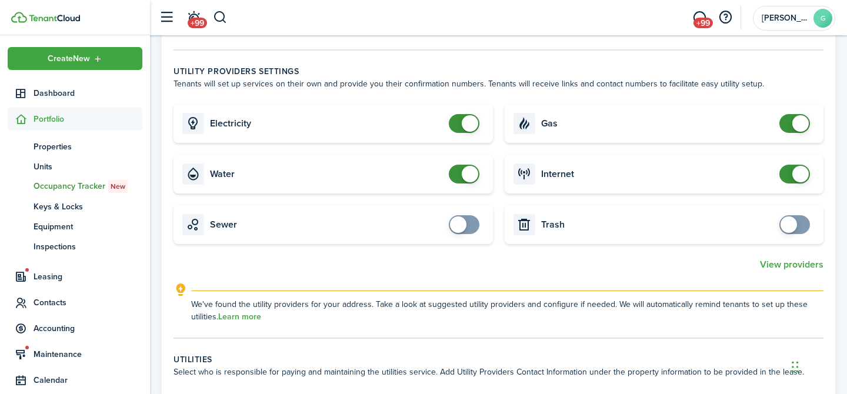
type input "$50.00"
checkbox input "false"
click at [472, 126] on span at bounding box center [470, 123] width 16 height 16
checkbox input "false"
click at [466, 174] on span at bounding box center [470, 174] width 16 height 16
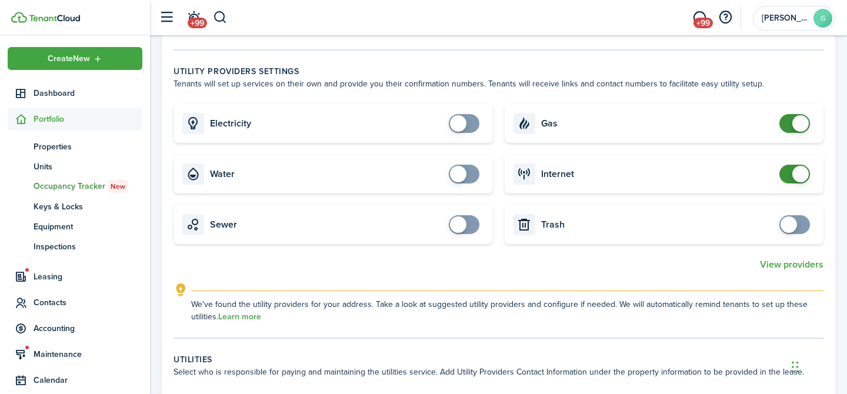
checkbox input "false"
click at [799, 126] on span at bounding box center [800, 123] width 16 height 16
checkbox input "false"
click at [799, 176] on span at bounding box center [800, 174] width 16 height 16
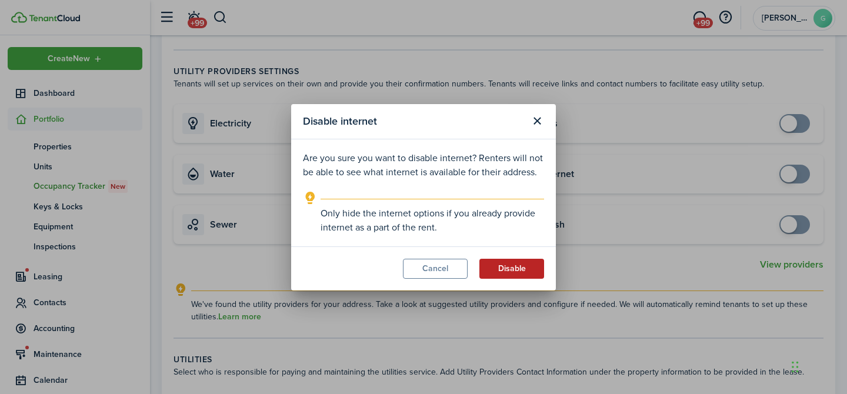
click at [522, 265] on button "Disable" at bounding box center [511, 269] width 65 height 20
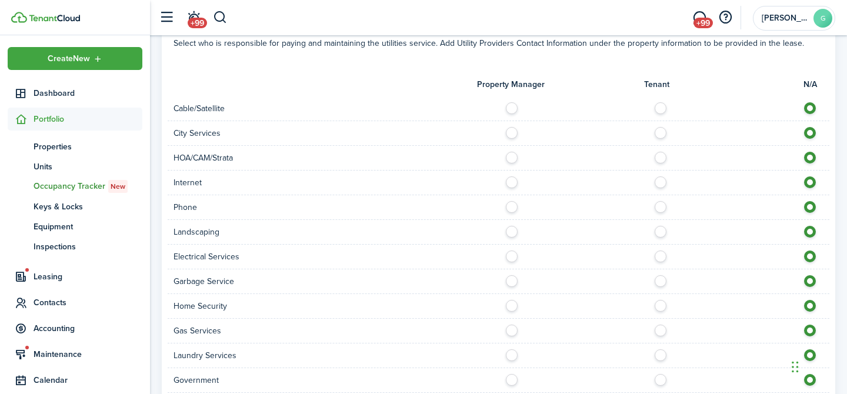
scroll to position [847, 0]
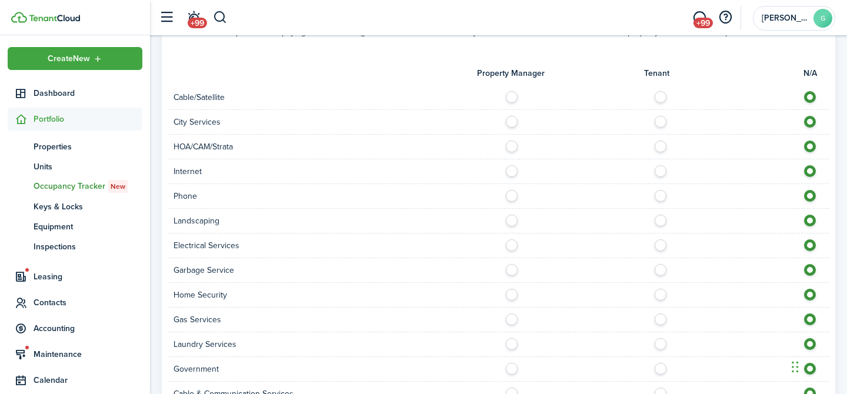
click at [512, 171] on label at bounding box center [515, 168] width 21 height 6
radio input "true"
click at [511, 243] on label at bounding box center [515, 242] width 21 height 6
radio input "true"
click at [512, 270] on label at bounding box center [515, 267] width 21 height 6
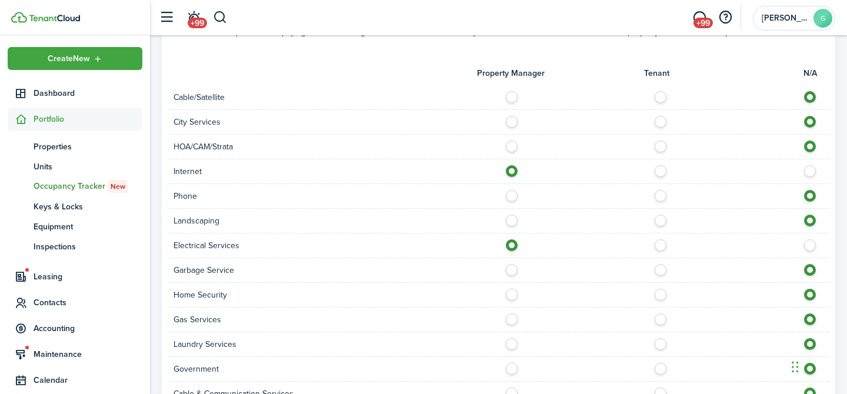
radio input "true"
click at [514, 315] on label at bounding box center [515, 317] width 21 height 6
radio input "true"
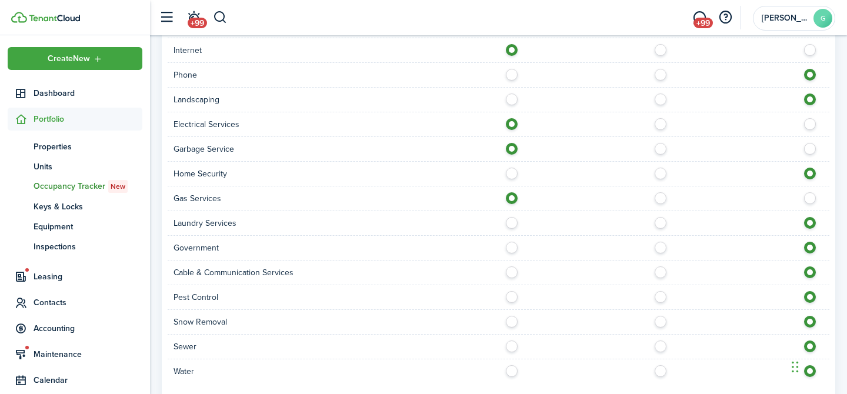
scroll to position [976, 0]
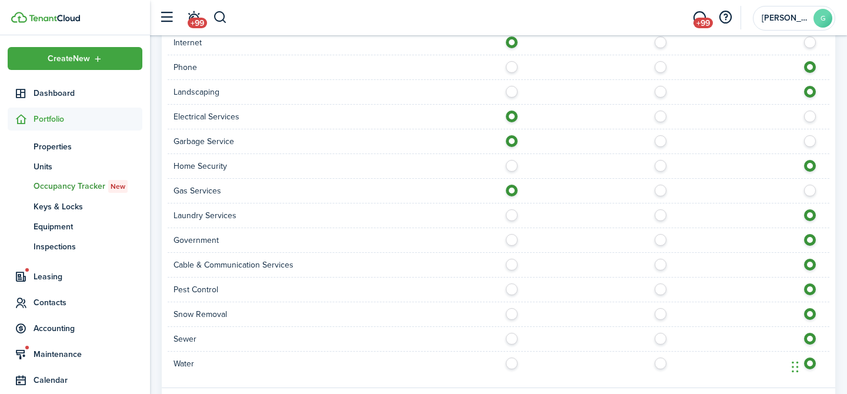
click at [510, 312] on label at bounding box center [515, 311] width 21 height 6
radio input "true"
click at [511, 334] on label at bounding box center [515, 336] width 21 height 6
radio input "true"
click at [511, 362] on label at bounding box center [515, 361] width 21 height 6
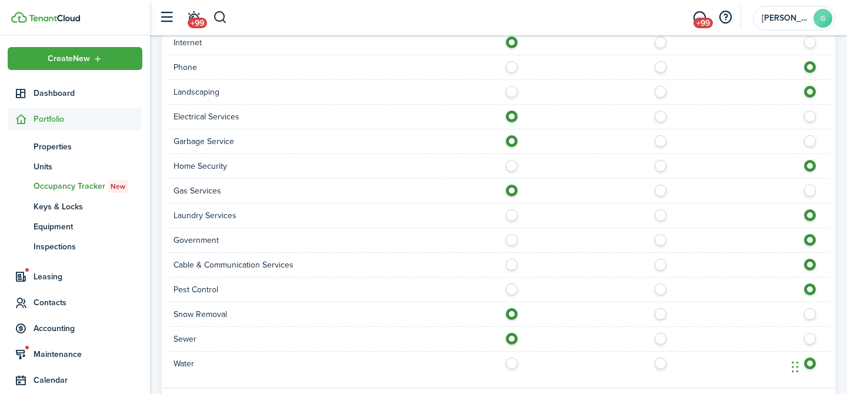
radio input "true"
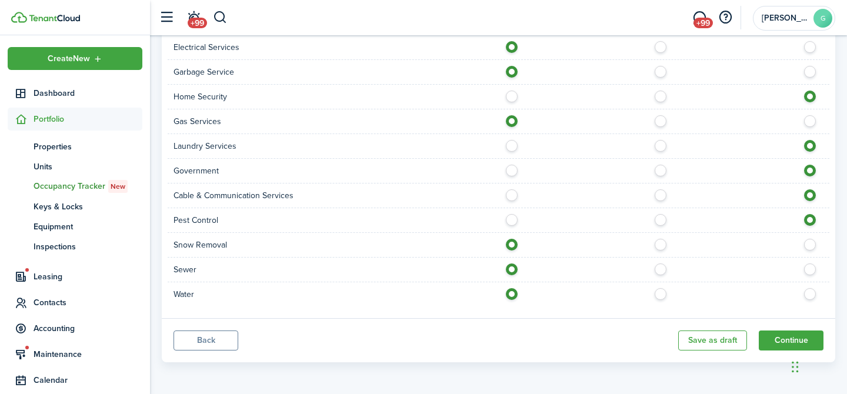
scroll to position [1045, 0]
click at [775, 342] on button "Continue" at bounding box center [791, 341] width 65 height 20
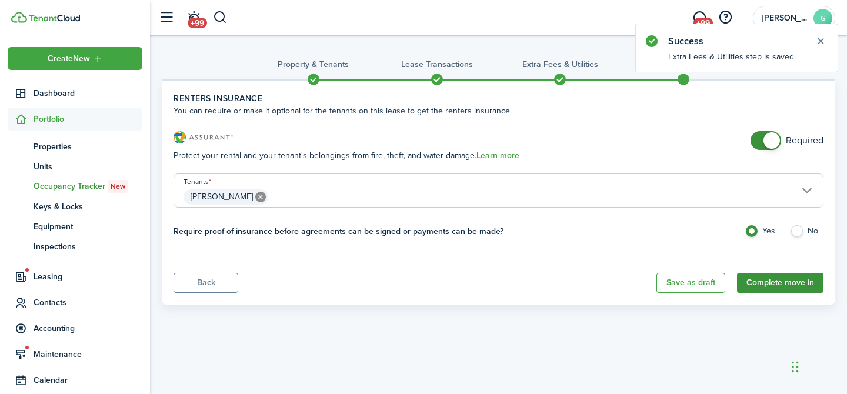
click at [791, 281] on button "Complete move in" at bounding box center [780, 283] width 86 height 20
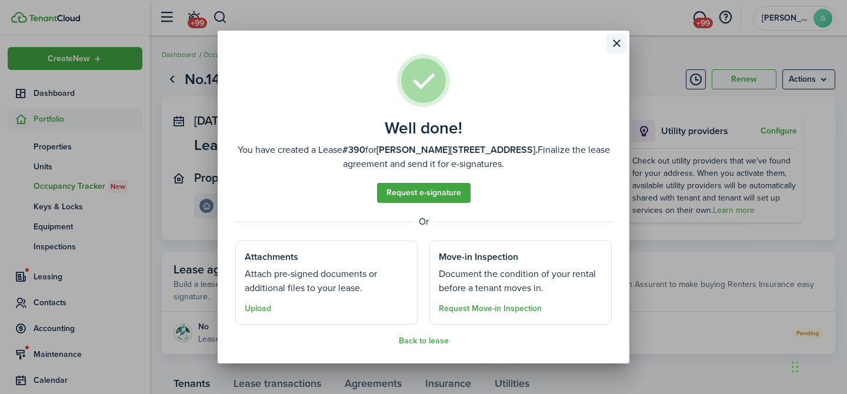
click at [615, 48] on button "Close modal" at bounding box center [616, 44] width 20 height 20
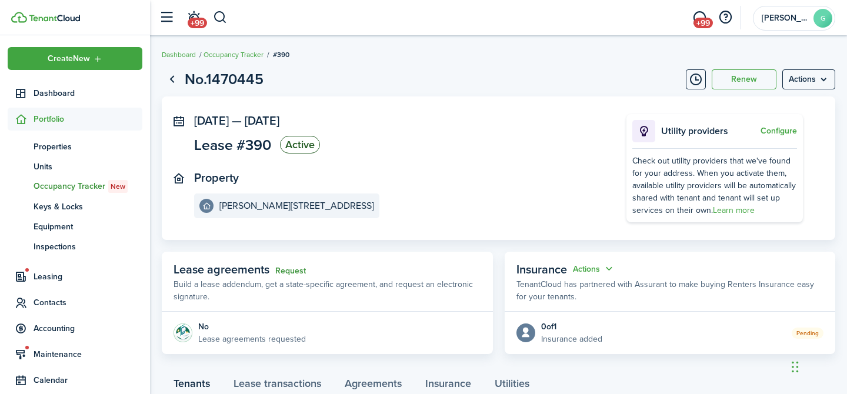
click at [295, 271] on link "Request" at bounding box center [290, 270] width 31 height 9
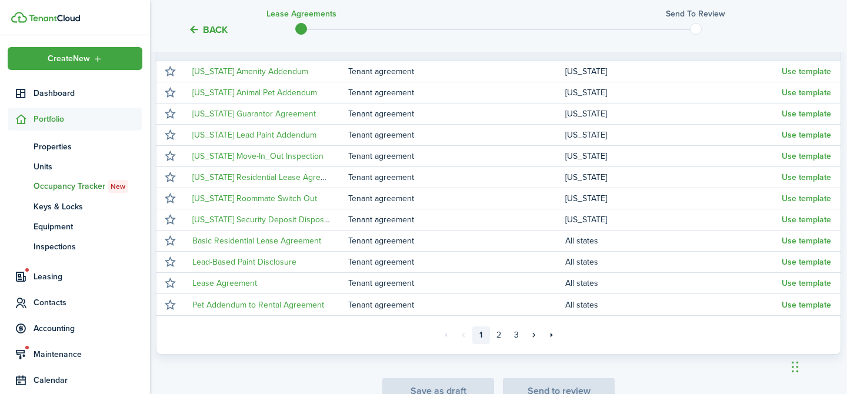
scroll to position [228, 0]
click at [498, 335] on link "2" at bounding box center [499, 335] width 18 height 18
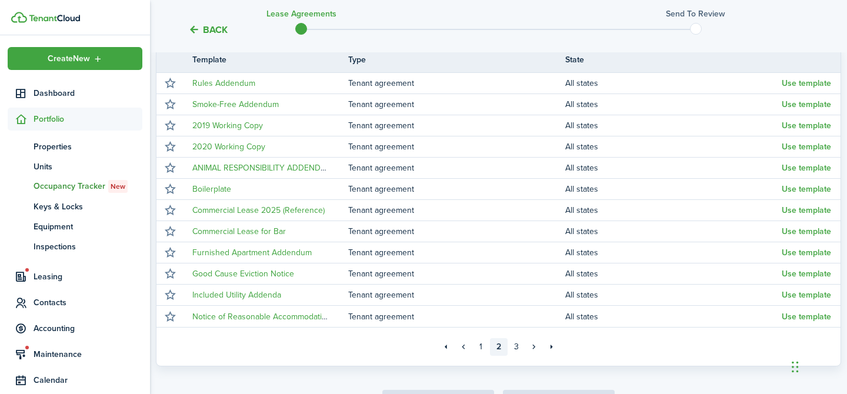
scroll to position [228, 0]
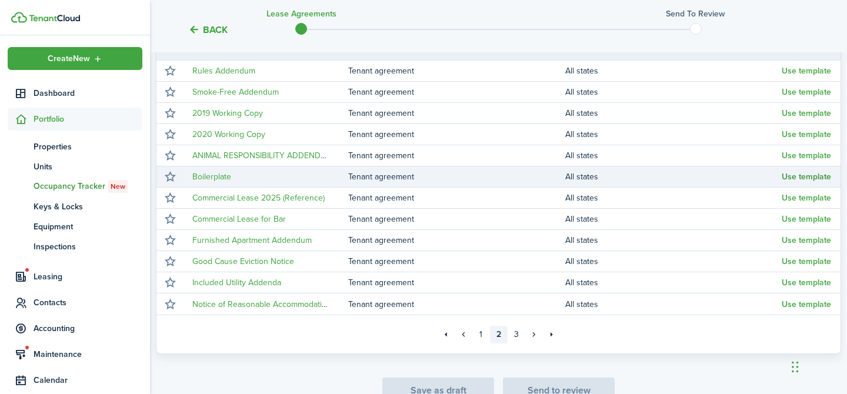
click at [818, 179] on button "Use template" at bounding box center [806, 176] width 49 height 9
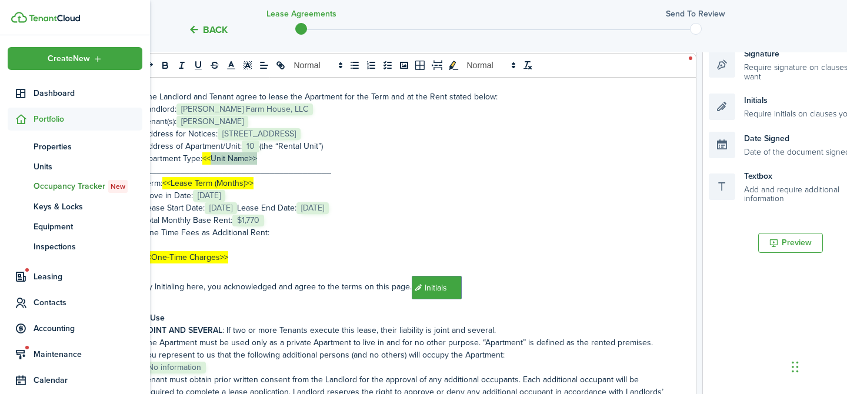
drag, startPoint x: 285, startPoint y: 159, endPoint x: 211, endPoint y: 160, distance: 73.5
click at [211, 161] on p "Apartment Type: <<Unit Name>>" at bounding box center [403, 158] width 521 height 12
click at [225, 158] on p "Apartment Type: Fully furnished Studio Apartments" at bounding box center [403, 158] width 521 height 12
click at [266, 181] on p "Term: <<Lease Term (Months)>>" at bounding box center [403, 183] width 521 height 12
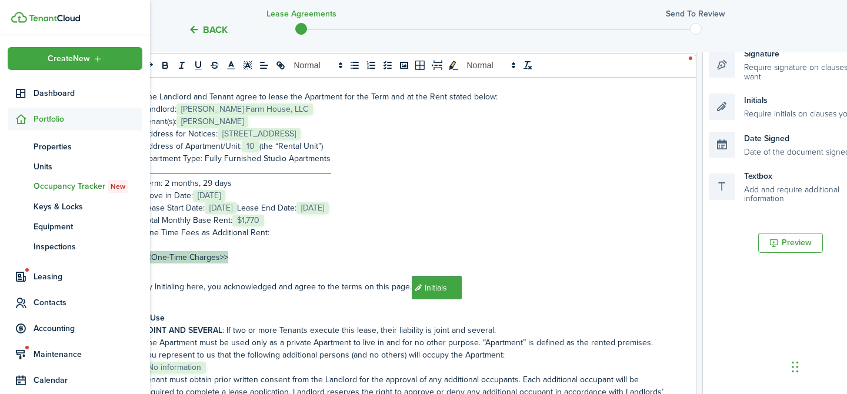
drag, startPoint x: 236, startPoint y: 256, endPoint x: 149, endPoint y: 242, distance: 87.5
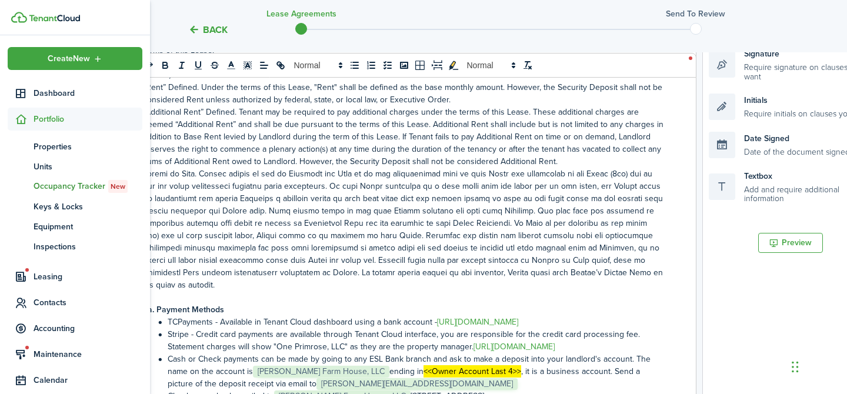
scroll to position [485, 0]
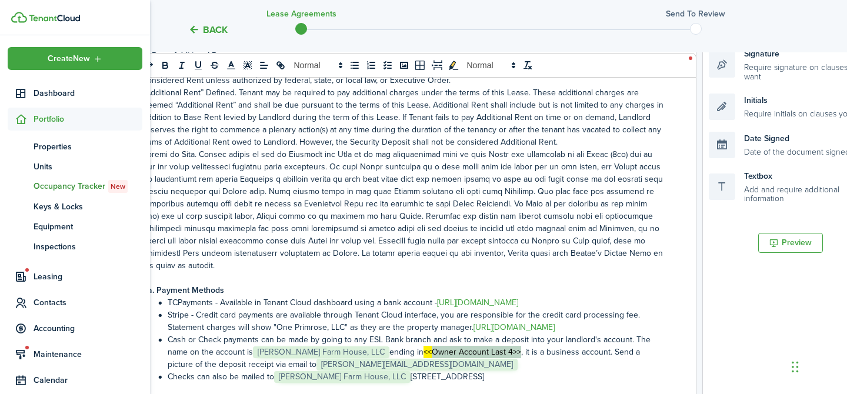
drag, startPoint x: 477, startPoint y: 339, endPoint x: 392, endPoint y: 334, distance: 85.5
click at [424, 346] on mark "<<Owner Account Last 4>>" at bounding box center [473, 352] width 98 height 12
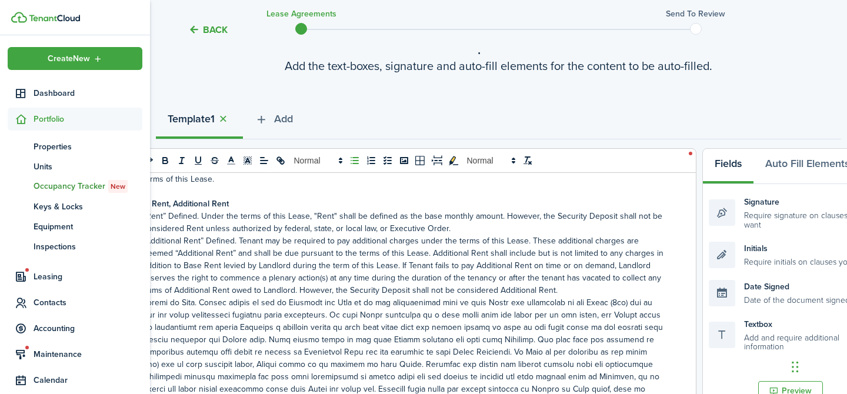
scroll to position [81, 0]
click at [286, 112] on span "Add" at bounding box center [283, 119] width 19 height 16
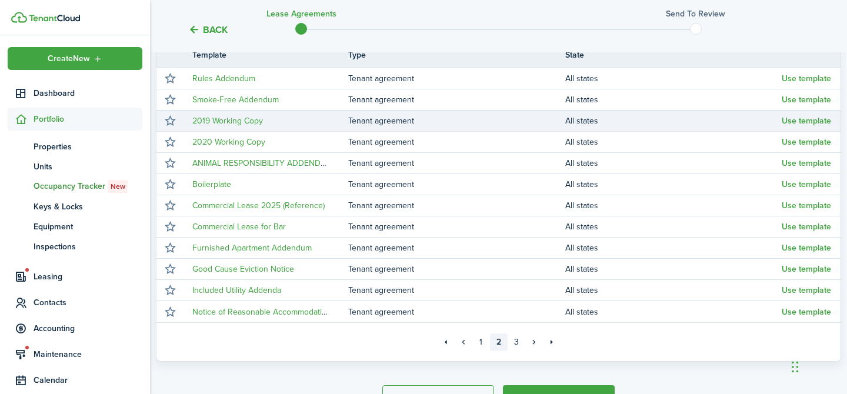
scroll to position [221, 0]
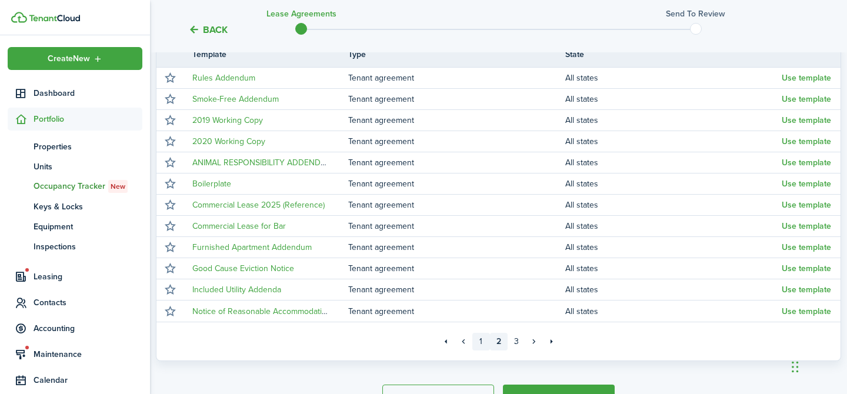
click at [479, 343] on link "1" at bounding box center [481, 342] width 18 height 18
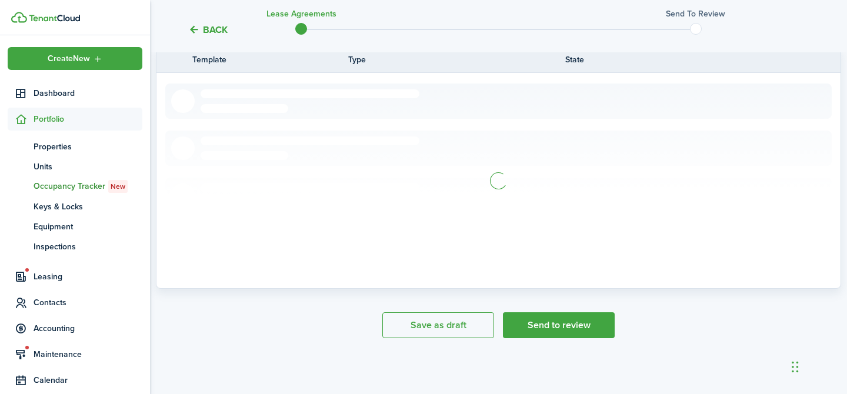
scroll to position [221, 0]
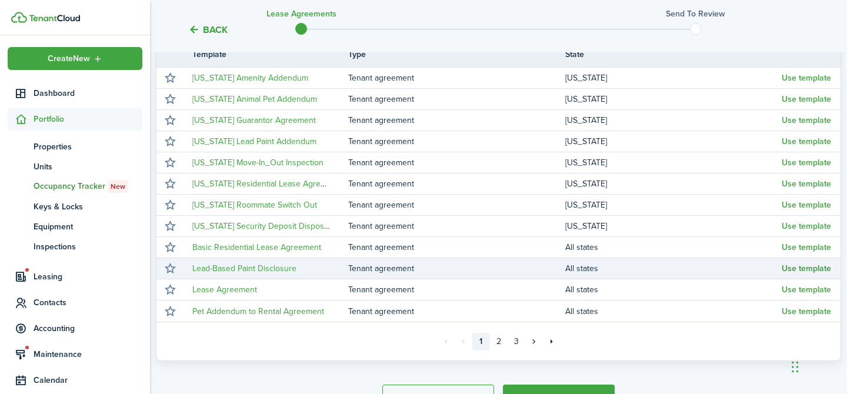
click at [809, 266] on button "Use template" at bounding box center [806, 268] width 49 height 9
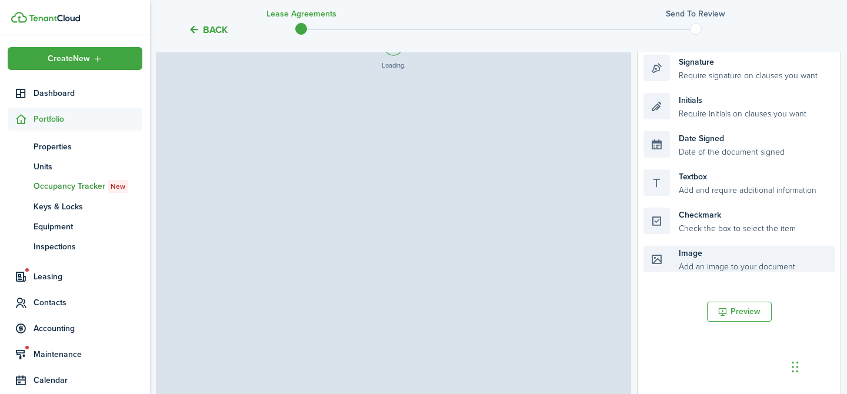
select select "fit"
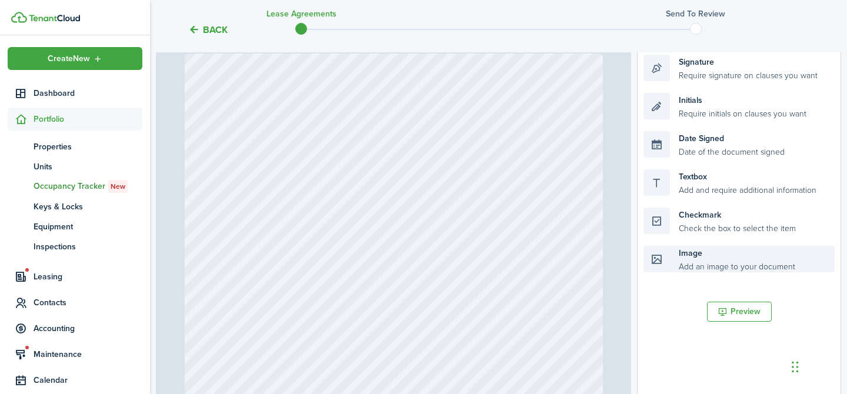
scroll to position [255, 0]
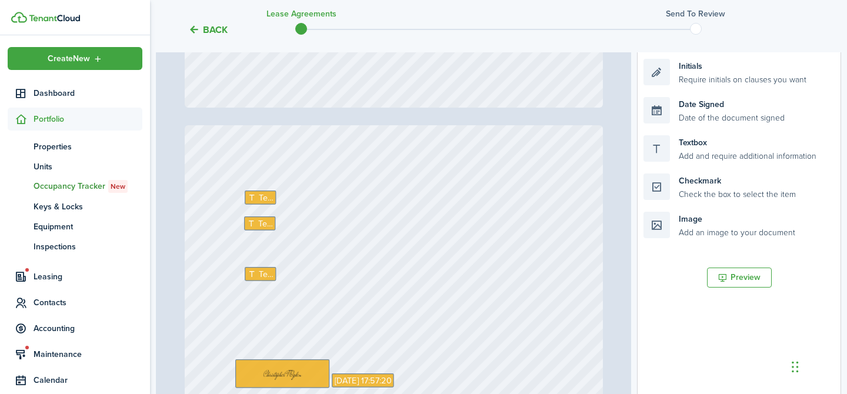
type input "21"
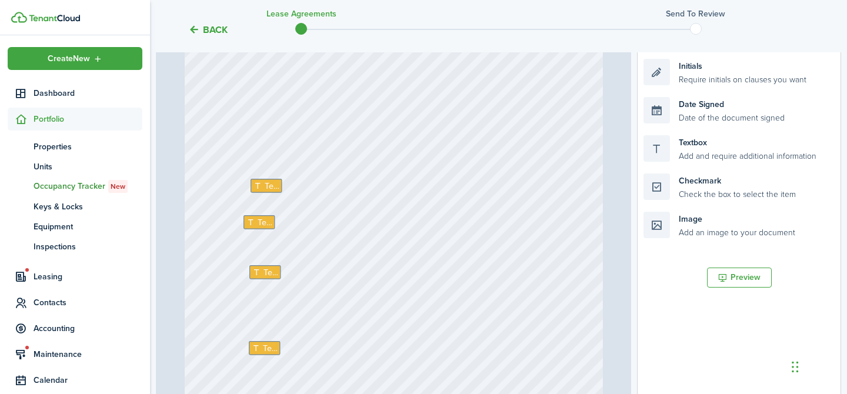
scroll to position [11423, 0]
click at [263, 185] on icon at bounding box center [259, 188] width 11 height 8
click at [259, 225] on span "Text" at bounding box center [265, 224] width 15 height 12
click at [262, 271] on icon at bounding box center [257, 274] width 11 height 8
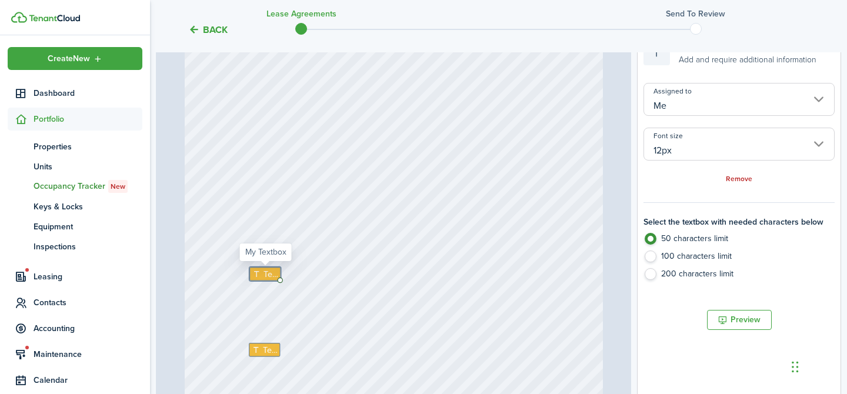
click at [262, 271] on icon at bounding box center [257, 274] width 11 height 8
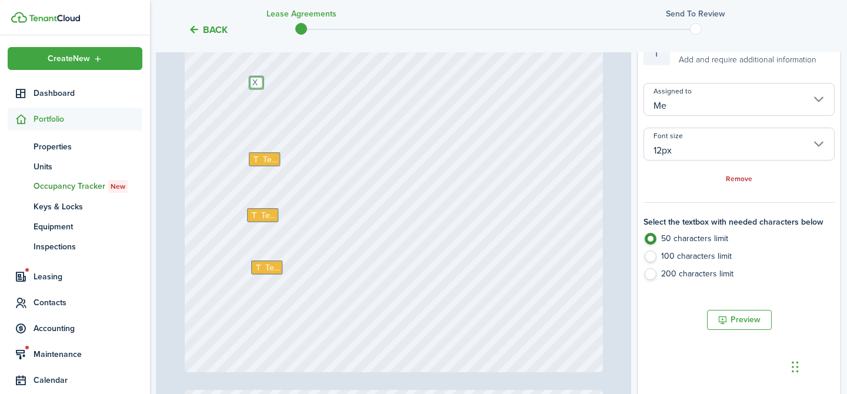
scroll to position [11616, 0]
type textarea "X"
click at [263, 157] on span "Text" at bounding box center [270, 157] width 15 height 12
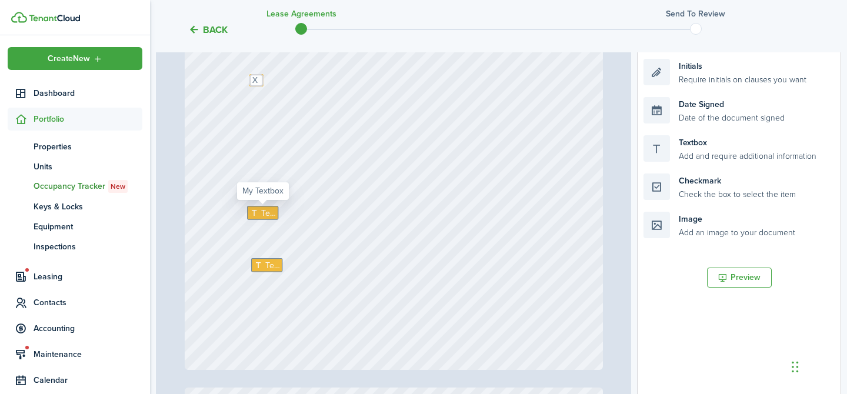
click at [261, 210] on span "Text" at bounding box center [268, 212] width 15 height 12
click at [266, 260] on span "Text" at bounding box center [272, 265] width 15 height 12
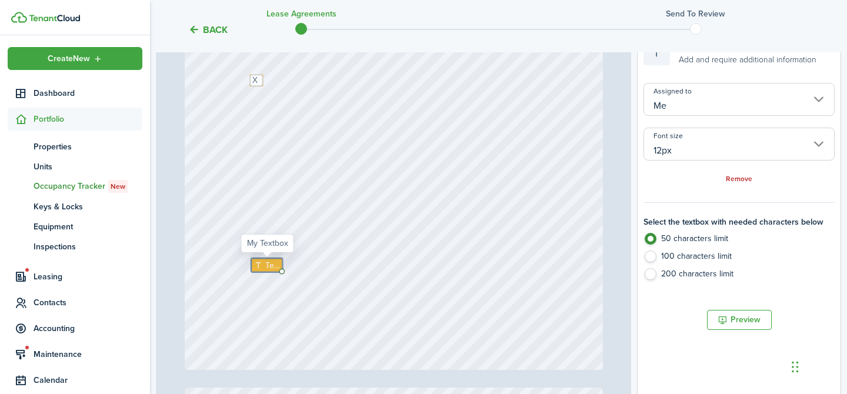
click at [266, 261] on span "Text" at bounding box center [272, 265] width 15 height 12
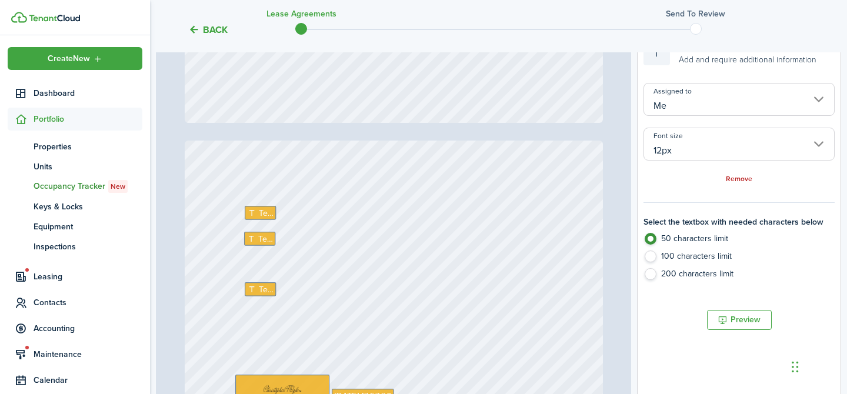
scroll to position [11870, 0]
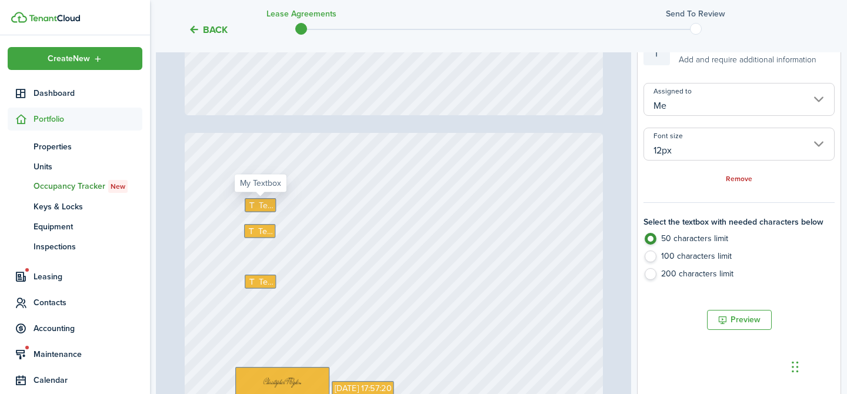
type textarea "X"
click at [267, 205] on span "Text" at bounding box center [265, 205] width 15 height 12
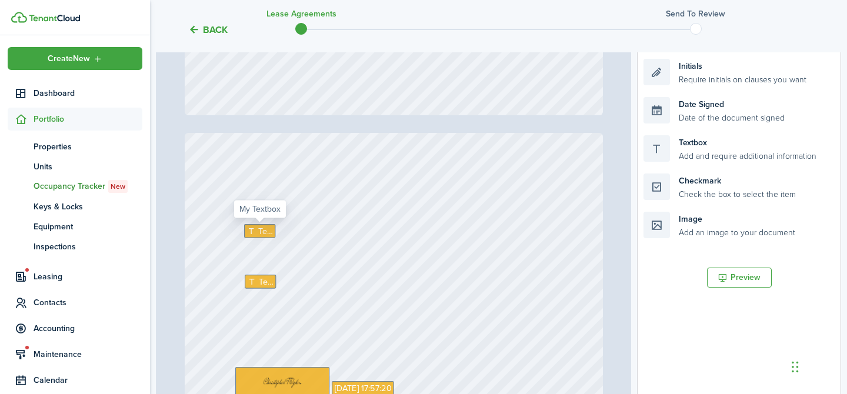
click at [261, 234] on span "Text" at bounding box center [265, 231] width 15 height 12
click at [259, 282] on span "Text" at bounding box center [266, 281] width 15 height 12
drag, startPoint x: 711, startPoint y: 72, endPoint x: 300, endPoint y: 199, distance: 430.4
click at [300, 200] on div "Page 21 of 22 50% 75% 100% 150% 200% Fit Text X Text X Signature Date Signed [D…" at bounding box center [498, 217] width 685 height 488
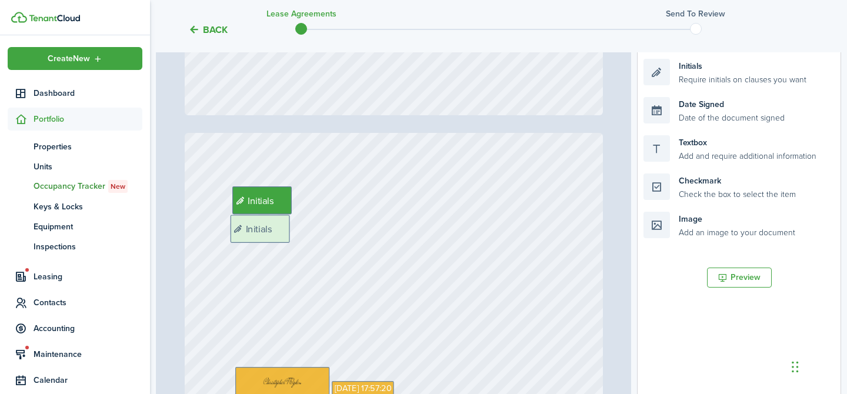
drag, startPoint x: 749, startPoint y: 73, endPoint x: 336, endPoint y: 229, distance: 441.4
click at [336, 229] on div "Page 21 of 22 50% 75% 100% 150% 200% Fit Text X Text X Signature Date Signed [D…" at bounding box center [498, 217] width 685 height 488
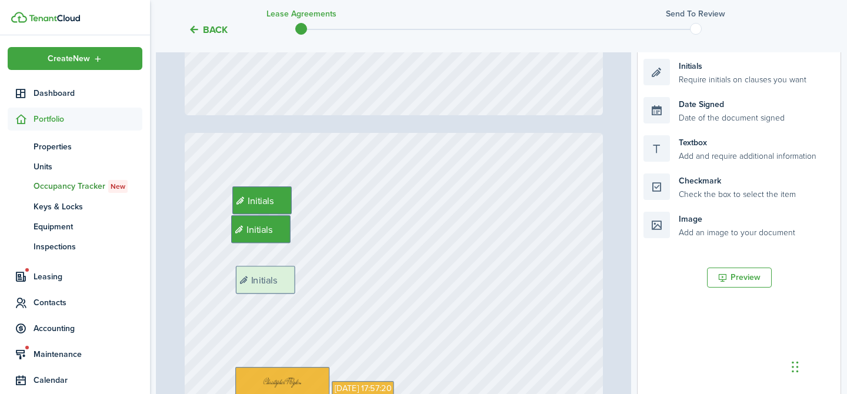
drag, startPoint x: 785, startPoint y: 84, endPoint x: 376, endPoint y: 292, distance: 458.5
click at [376, 292] on div "Page 21 of 22 50% 75% 100% 150% 200% Fit Text X Text X Signature Date Signed [D…" at bounding box center [498, 217] width 685 height 488
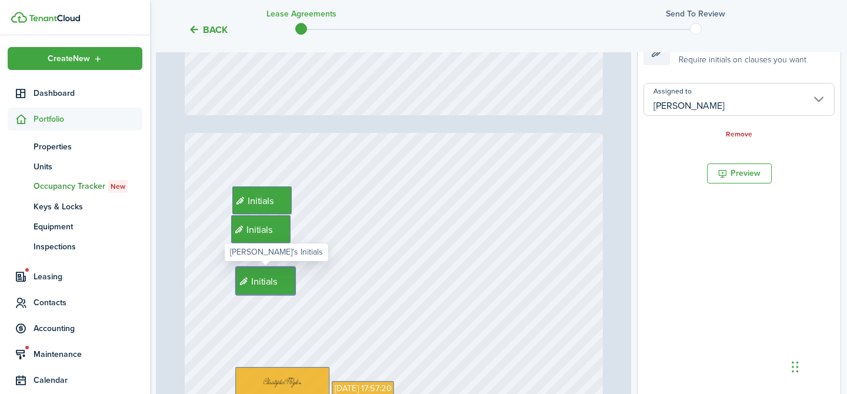
click at [737, 94] on input "[PERSON_NAME]" at bounding box center [739, 99] width 191 height 33
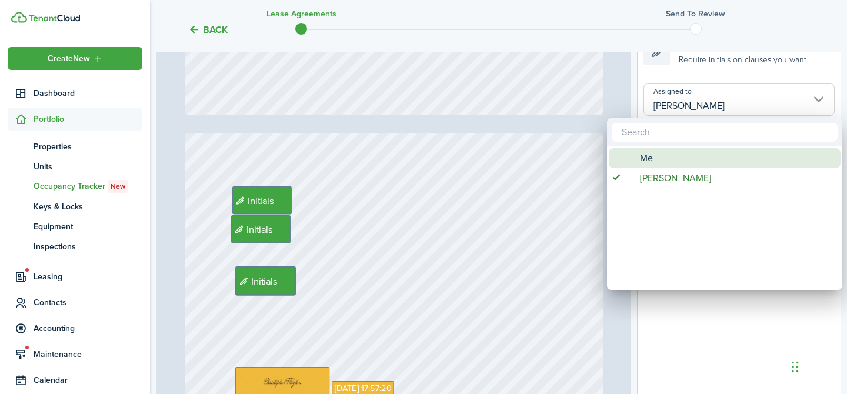
click at [679, 163] on div "Me" at bounding box center [729, 158] width 208 height 20
type input "Me"
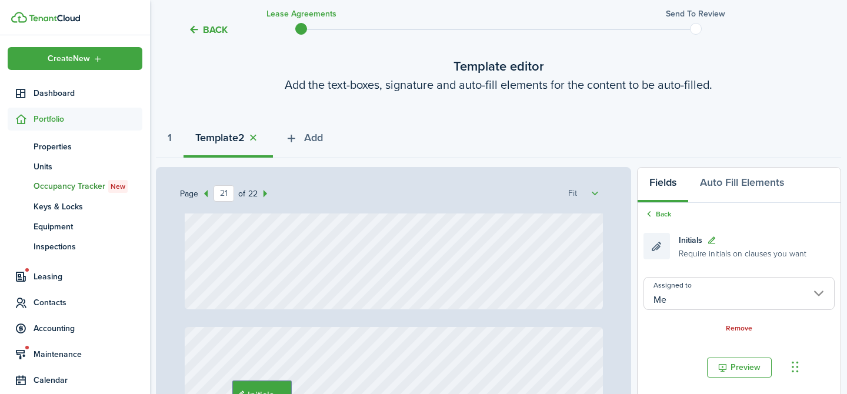
scroll to position [57, 0]
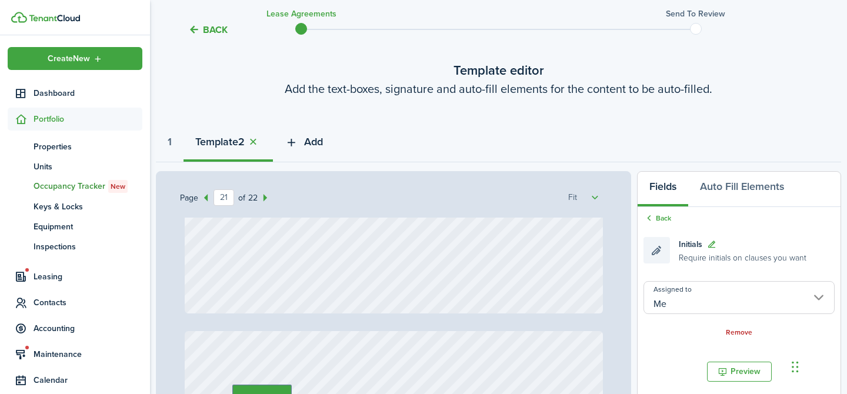
click at [319, 141] on span "Add" at bounding box center [313, 142] width 19 height 16
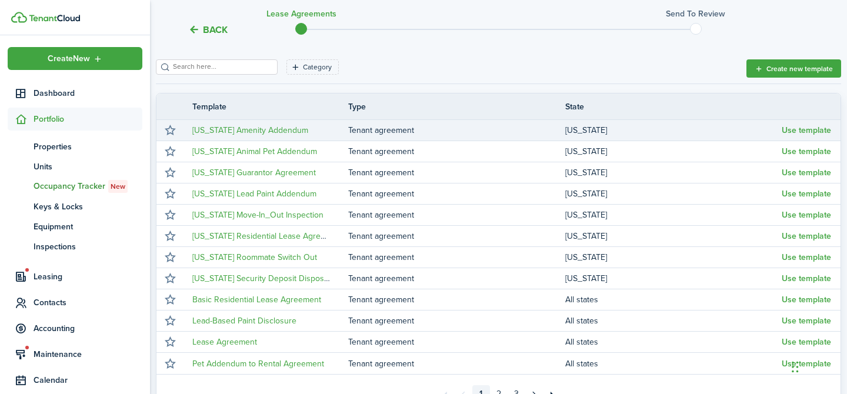
scroll to position [201, 0]
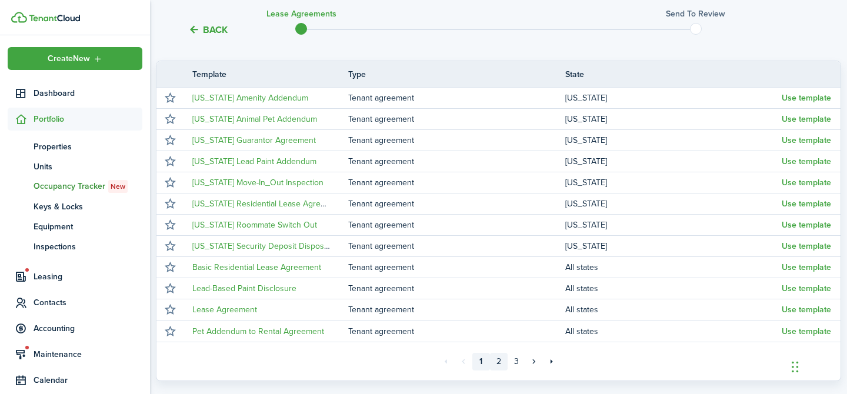
click at [495, 358] on link "2" at bounding box center [499, 362] width 18 height 18
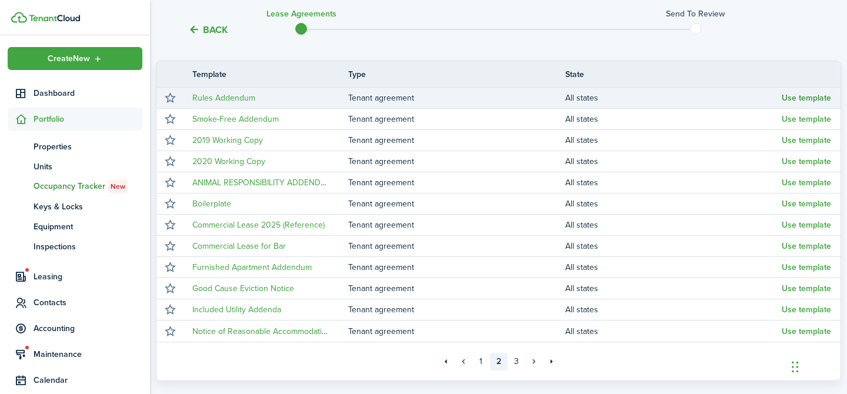
click at [814, 102] on button "Use template" at bounding box center [806, 98] width 49 height 9
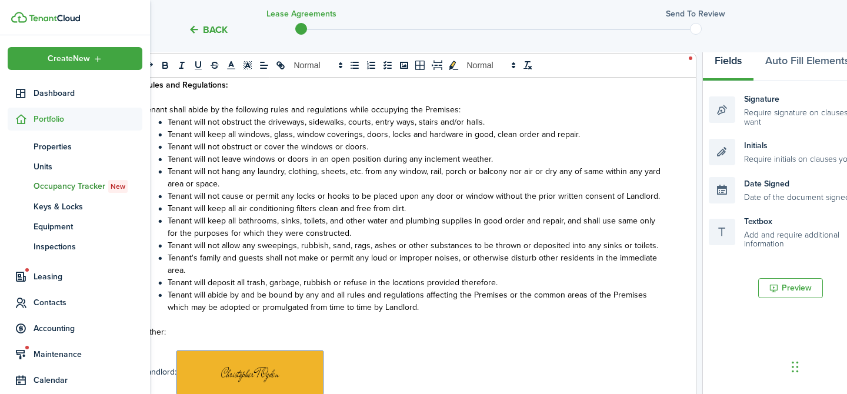
scroll to position [112, 0]
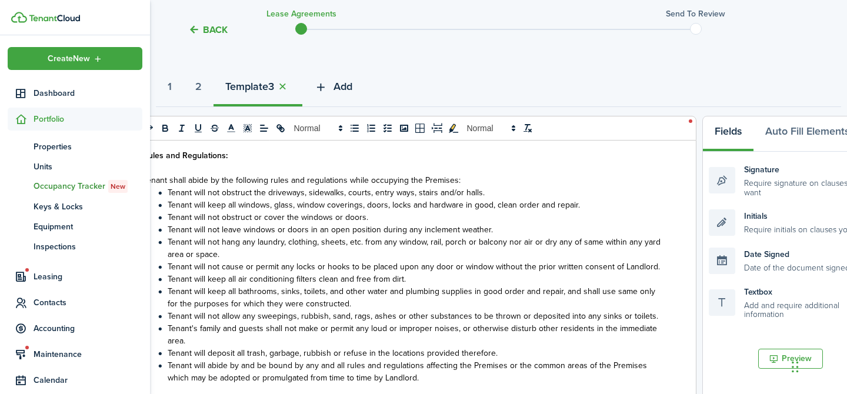
click at [343, 84] on span "Add" at bounding box center [343, 87] width 19 height 16
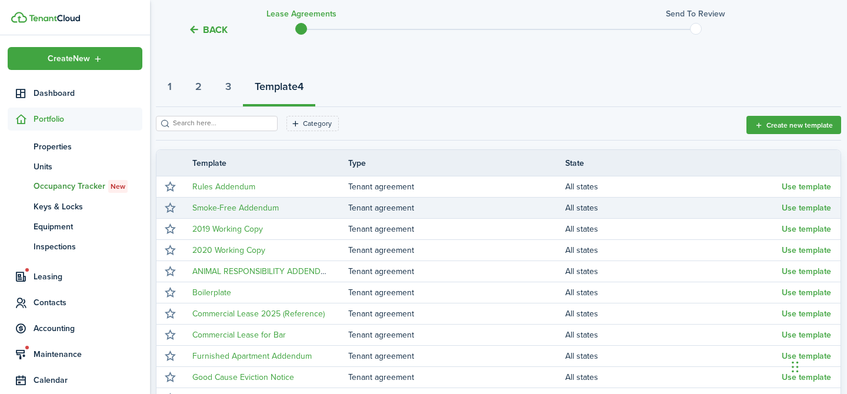
click at [832, 208] on td "Use template" at bounding box center [811, 208] width 59 height 16
click at [816, 208] on button "Use template" at bounding box center [806, 208] width 49 height 9
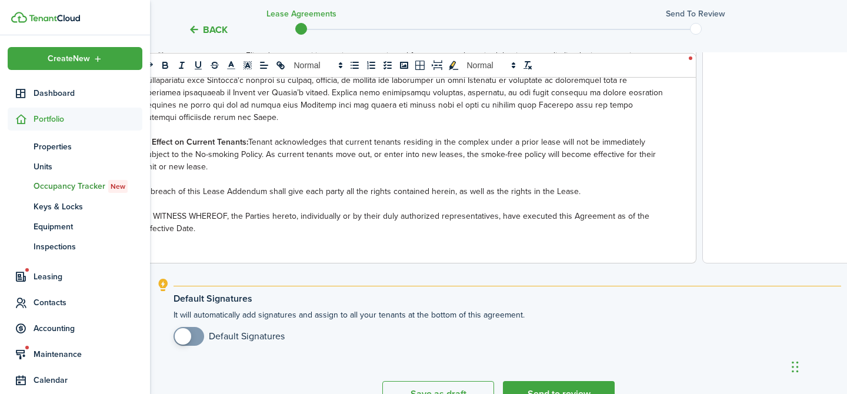
scroll to position [461, 0]
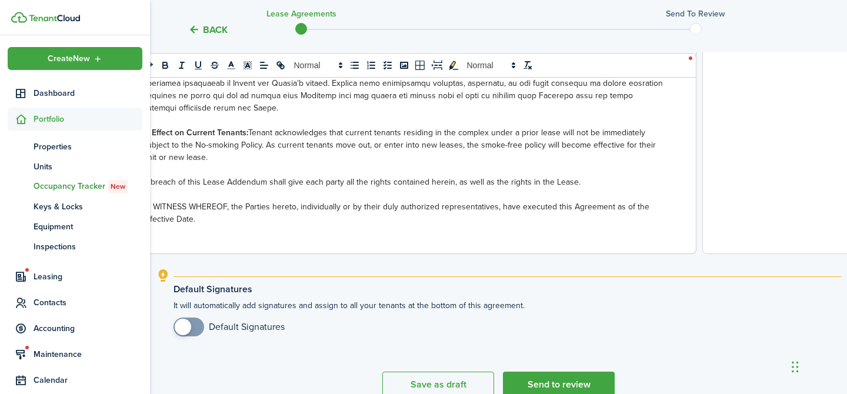
checkbox input "true"
click at [186, 324] on span at bounding box center [183, 327] width 16 height 16
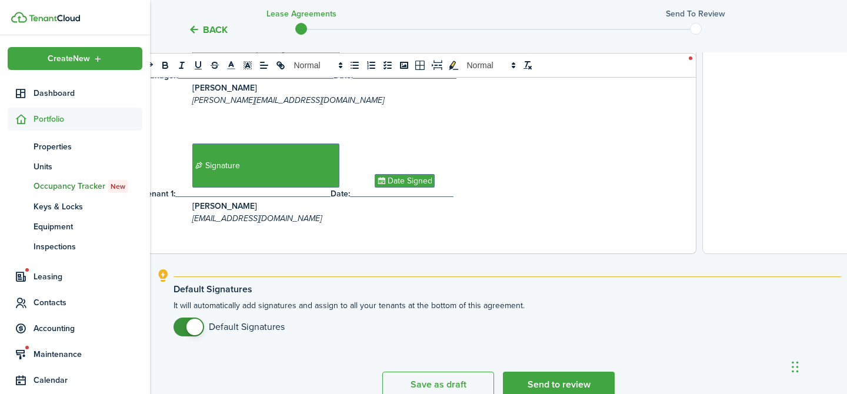
scroll to position [325, 0]
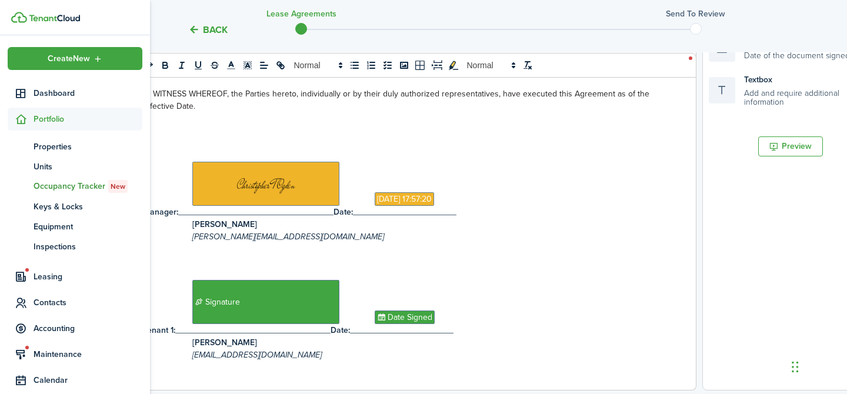
select select "fit"
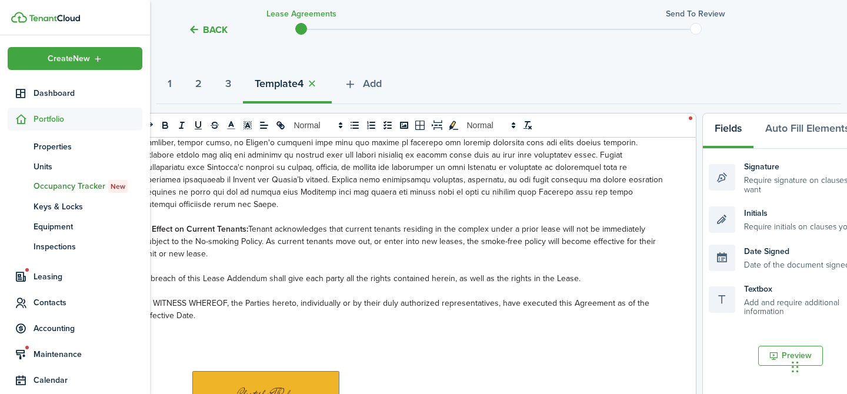
scroll to position [102, 0]
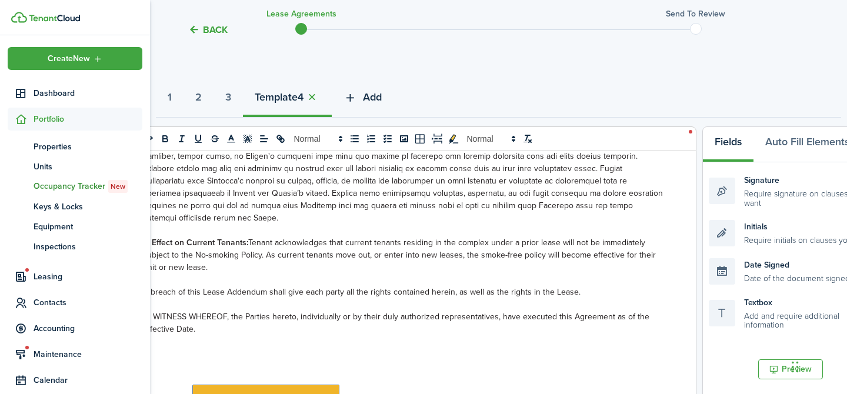
click at [382, 95] on span "Add" at bounding box center [372, 97] width 19 height 16
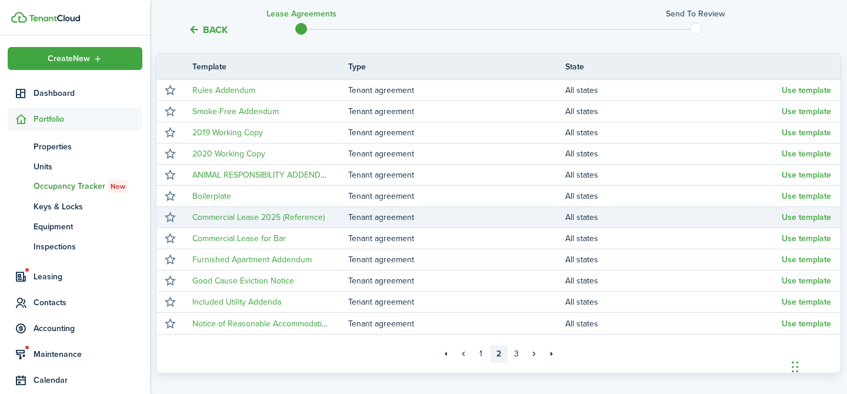
scroll to position [212, 0]
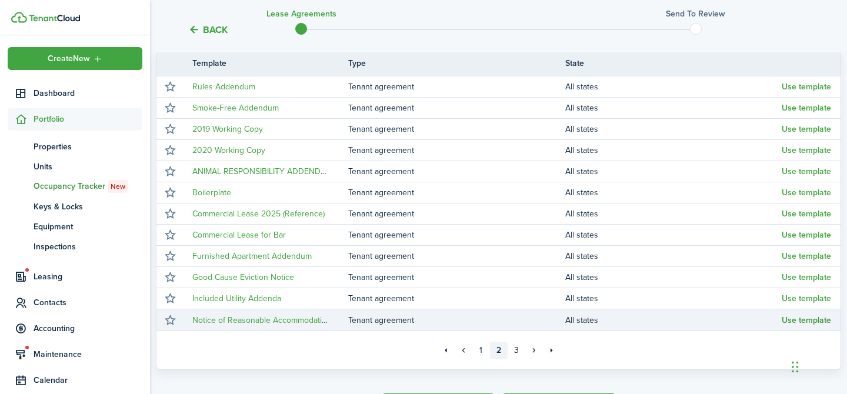
click at [806, 321] on button "Use template" at bounding box center [806, 320] width 49 height 9
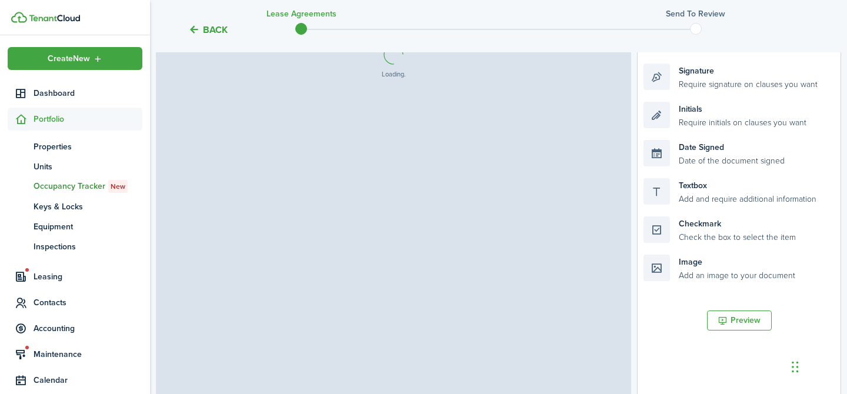
select select "fit"
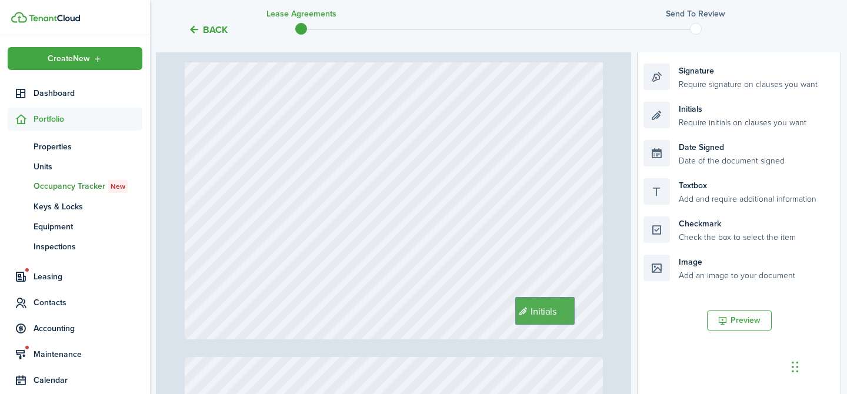
type input "2"
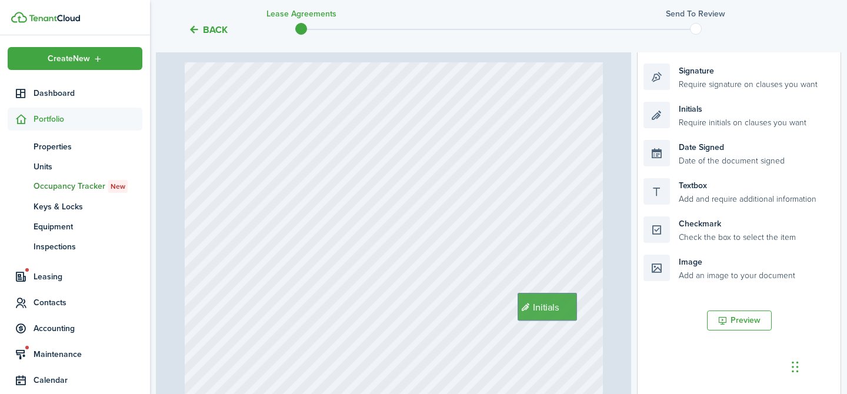
scroll to position [0, 0]
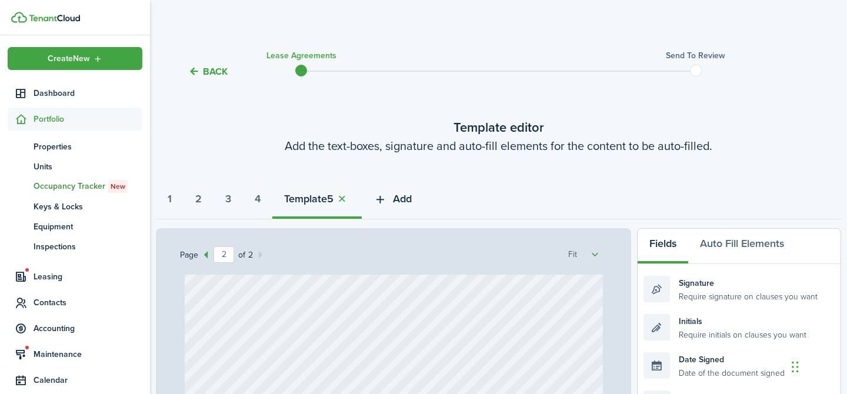
click at [412, 195] on span "Add" at bounding box center [402, 199] width 19 height 16
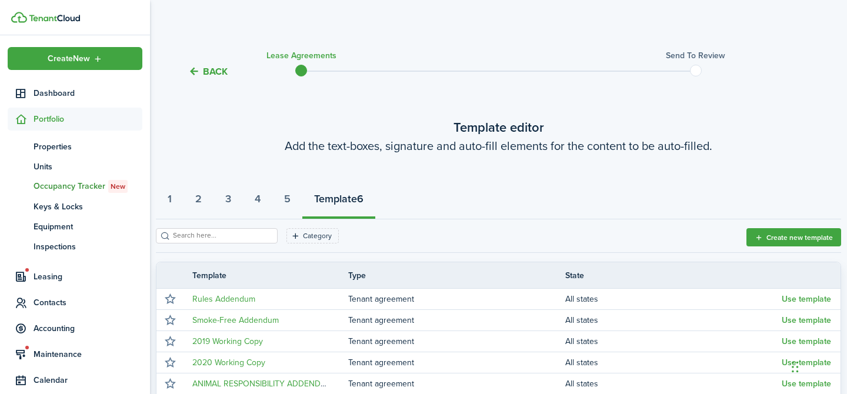
scroll to position [238, 0]
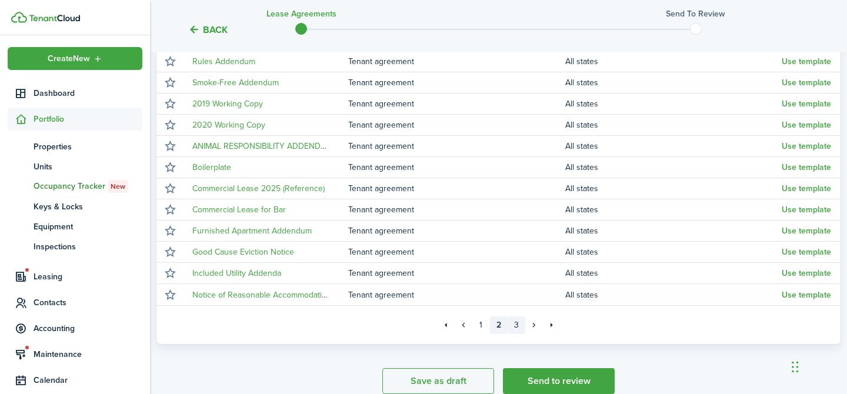
click at [516, 325] on link "3" at bounding box center [517, 325] width 18 height 18
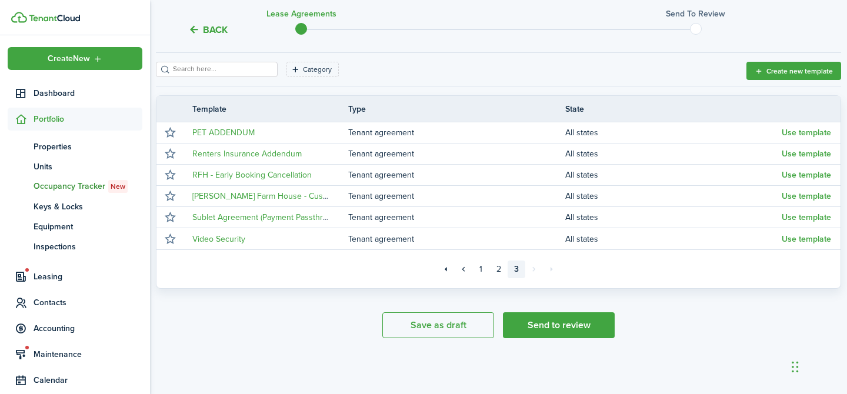
scroll to position [166, 0]
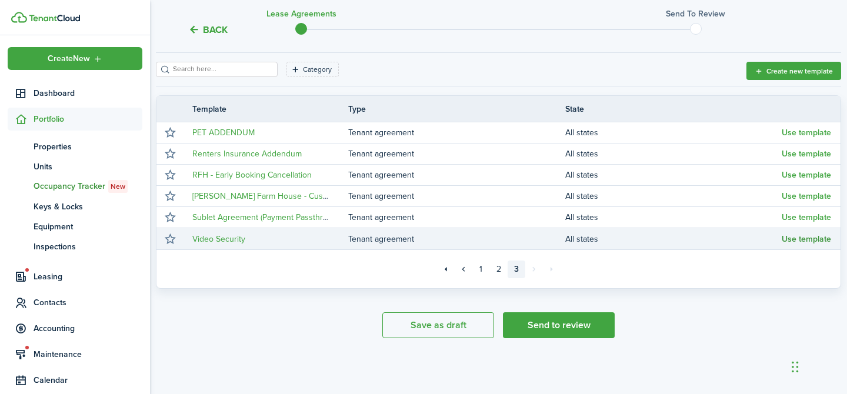
click at [805, 238] on button "Use template" at bounding box center [806, 239] width 49 height 9
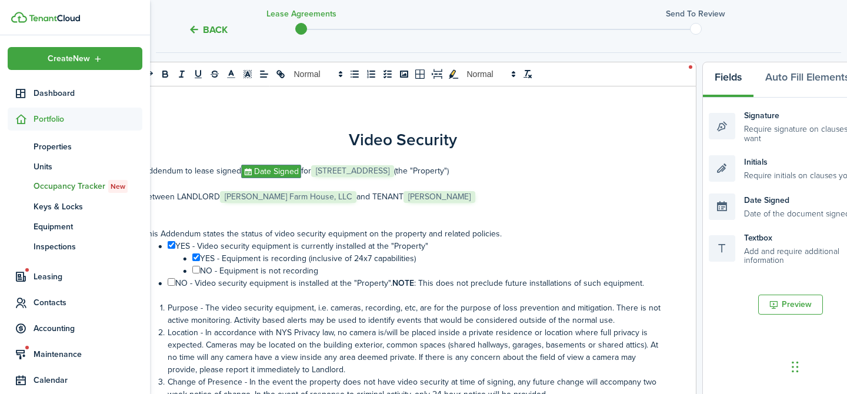
select select "fit"
click at [171, 246] on input "﻿ ﻿" at bounding box center [172, 245] width 8 height 8
checkbox input "false"
click at [195, 256] on input "﻿ ﻿" at bounding box center [196, 258] width 8 height 8
checkbox input "false"
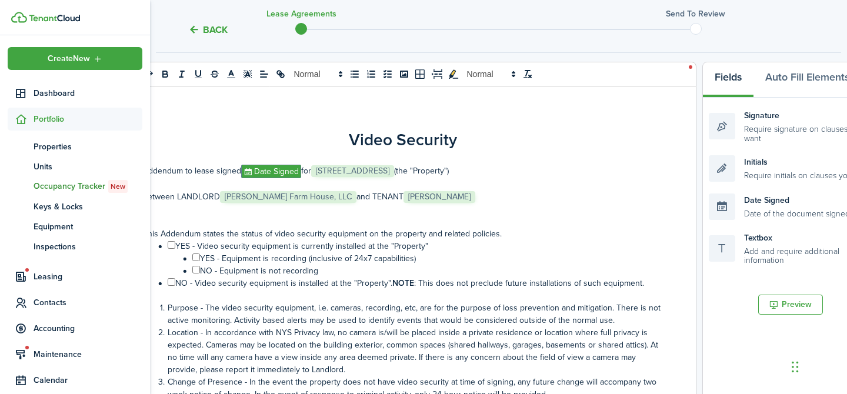
click at [171, 244] on input "﻿ ﻿" at bounding box center [172, 245] width 8 height 8
checkbox input "true"
click at [197, 258] on input "﻿ ﻿" at bounding box center [196, 258] width 8 height 8
checkbox input "true"
select select "fit"
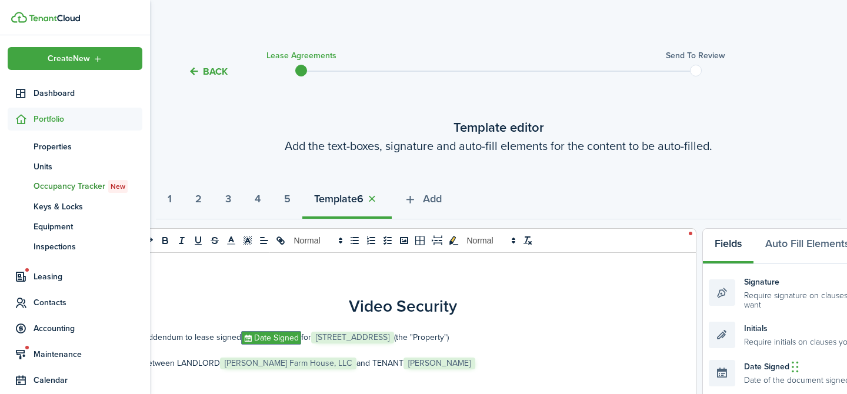
scroll to position [521, 0]
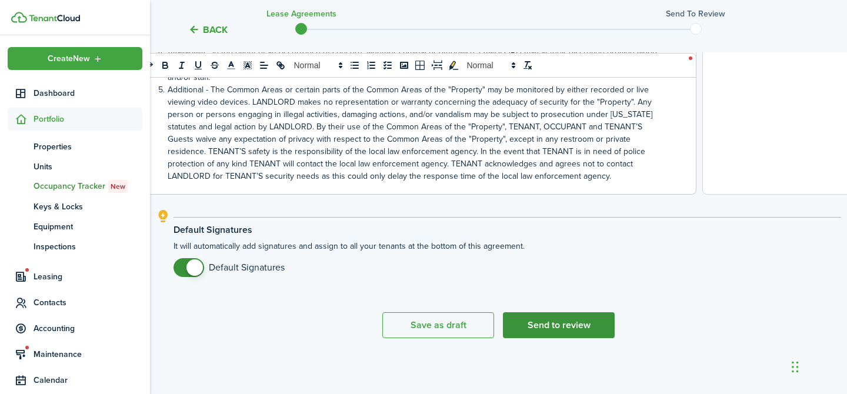
click at [581, 322] on button "Send to review" at bounding box center [559, 325] width 112 height 26
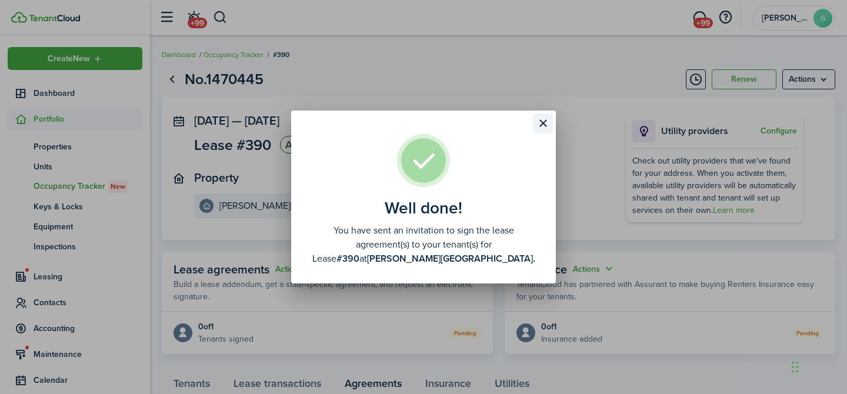
click at [544, 121] on button "Close modal" at bounding box center [543, 124] width 20 height 20
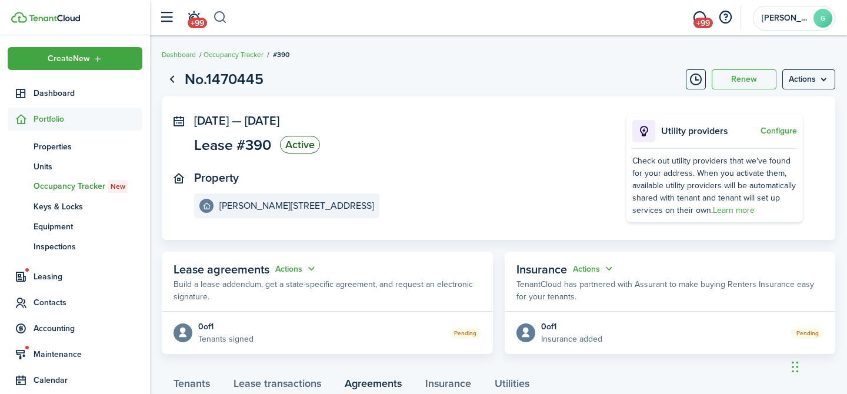
click at [221, 18] on button "button" at bounding box center [220, 18] width 15 height 20
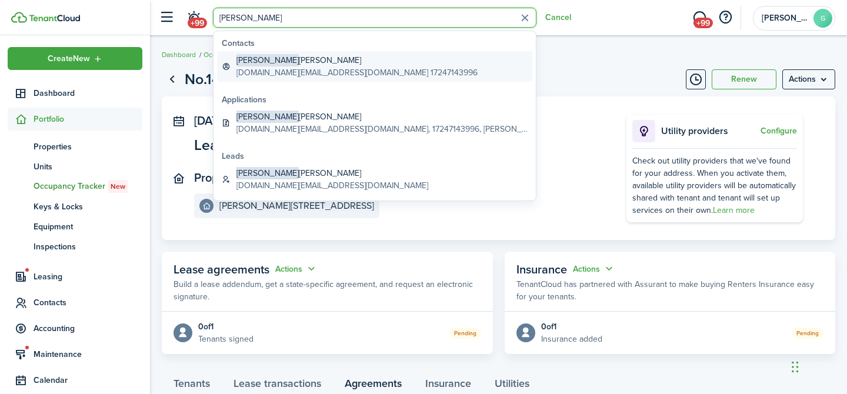
type input "[PERSON_NAME]"
click at [304, 64] on global-search-item-title "[PERSON_NAME]" at bounding box center [356, 60] width 241 height 12
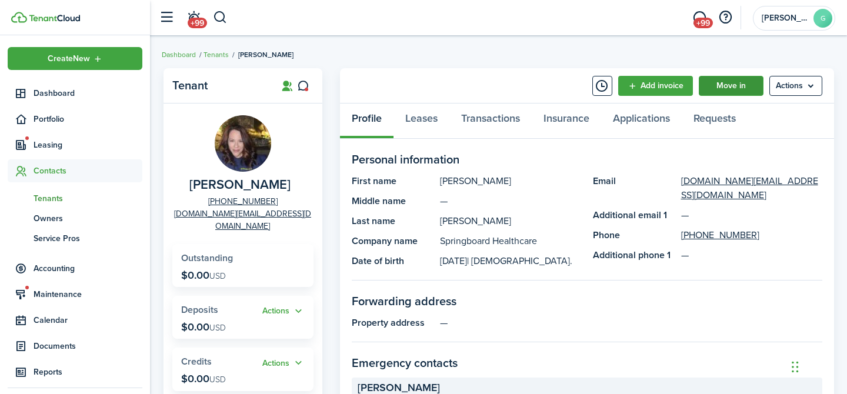
click at [731, 91] on link "Move in" at bounding box center [731, 86] width 65 height 20
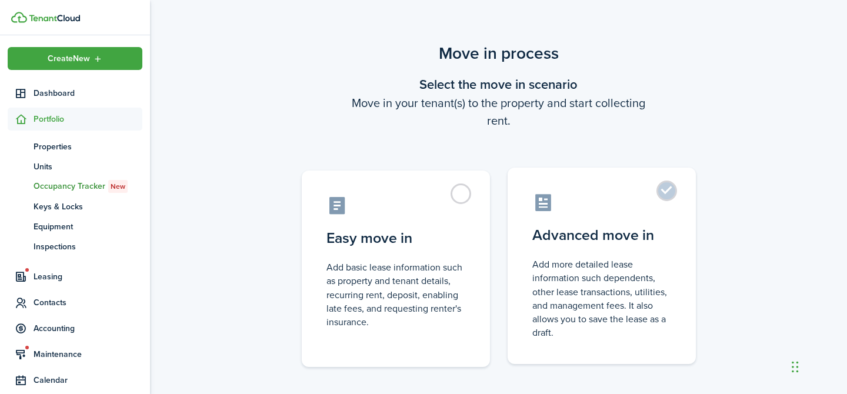
click at [663, 196] on label "Advanced move in Add more detailed lease information such dependents, other lea…" at bounding box center [602, 266] width 188 height 196
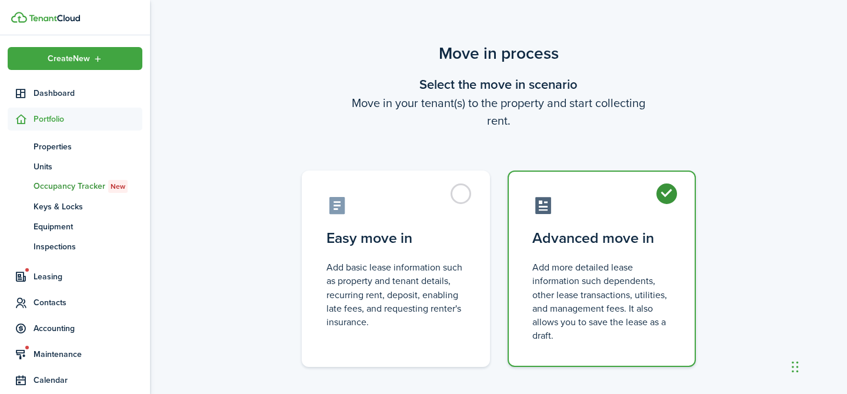
radio input "true"
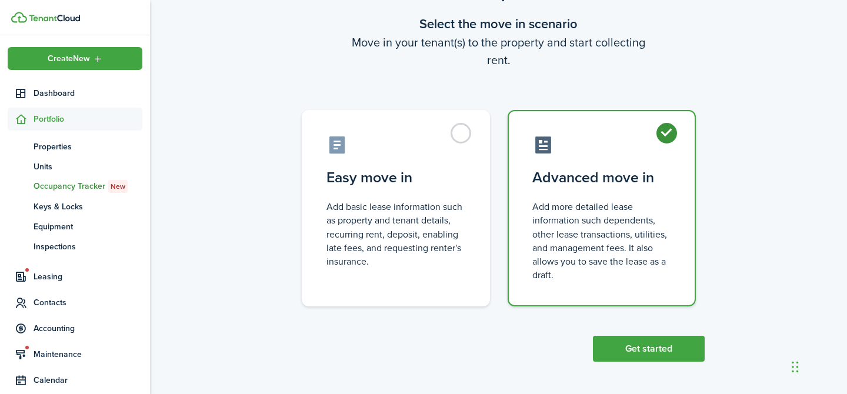
click at [659, 348] on button "Get started" at bounding box center [649, 349] width 112 height 26
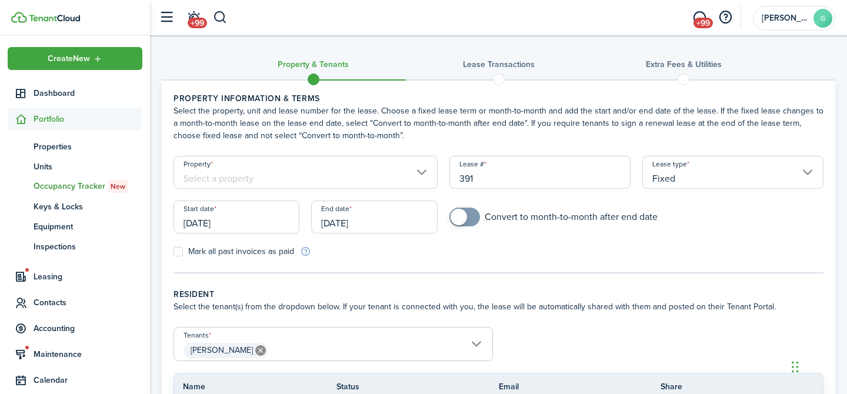
click at [370, 175] on input "Property" at bounding box center [306, 172] width 264 height 33
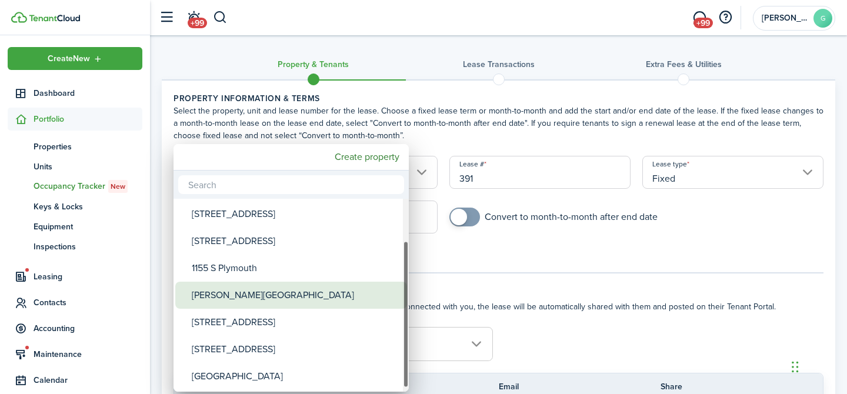
click at [328, 290] on div "[PERSON_NAME][GEOGRAPHIC_DATA]" at bounding box center [296, 295] width 208 height 27
type input "[PERSON_NAME][GEOGRAPHIC_DATA]"
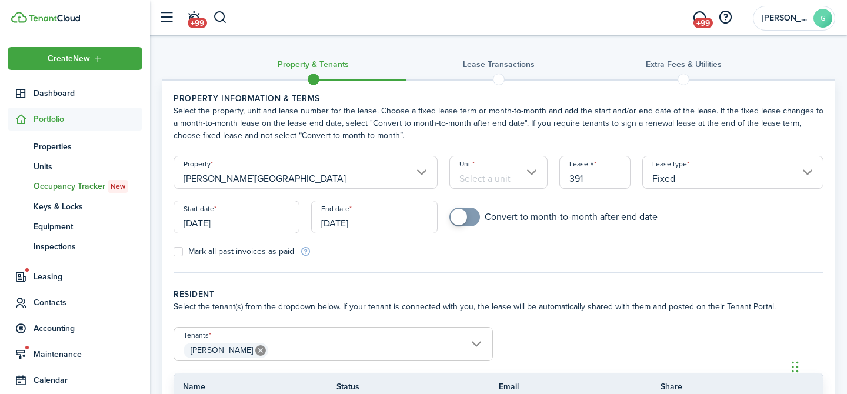
click at [522, 179] on input "Unit" at bounding box center [498, 172] width 99 height 33
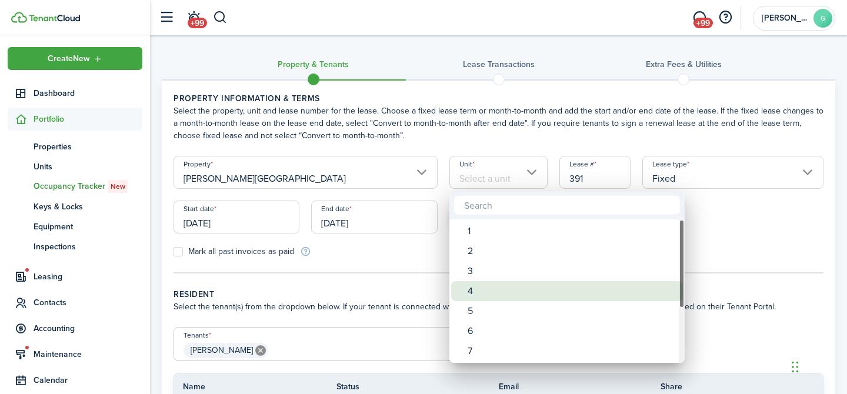
click at [479, 287] on div "4" at bounding box center [572, 291] width 208 height 20
type input "4"
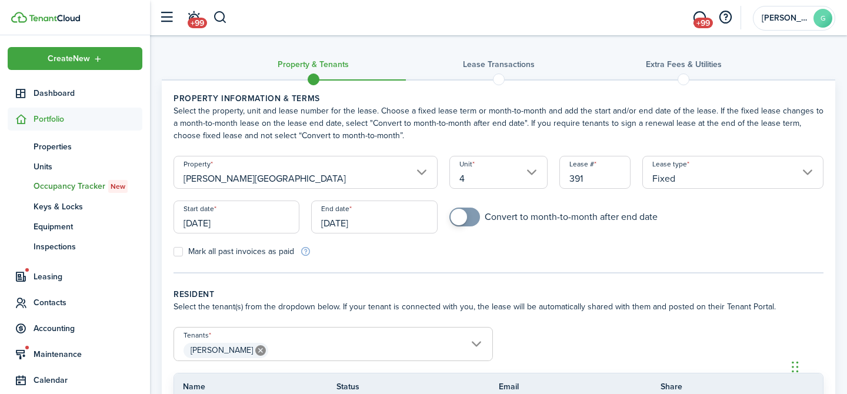
scroll to position [144, 0]
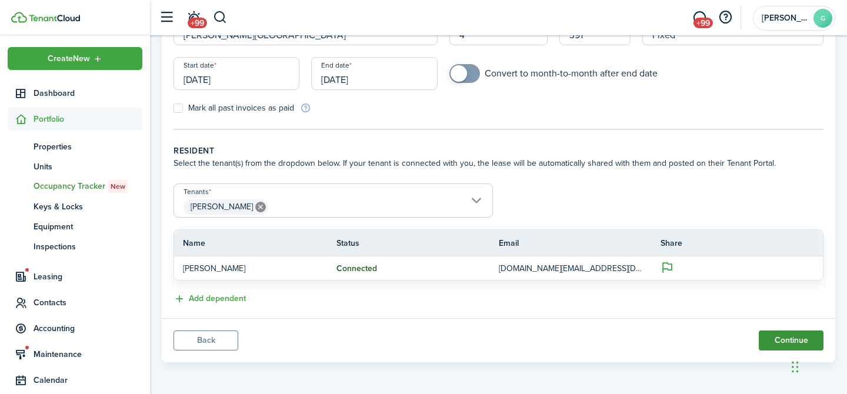
click at [796, 337] on button "Continue" at bounding box center [791, 341] width 65 height 20
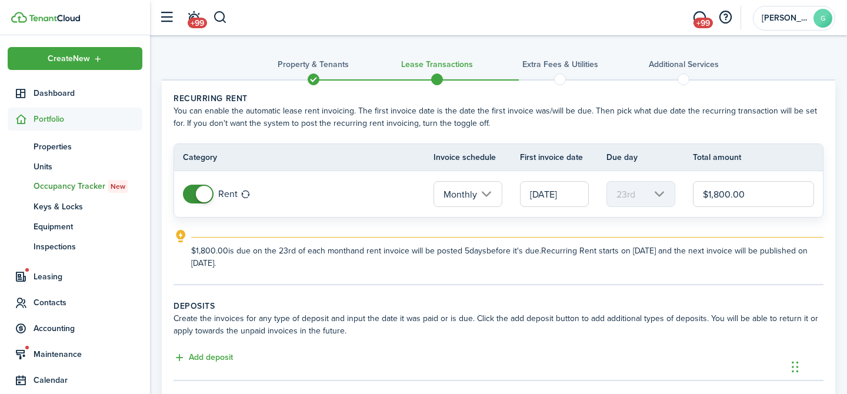
click at [544, 191] on input "[DATE]" at bounding box center [554, 194] width 69 height 26
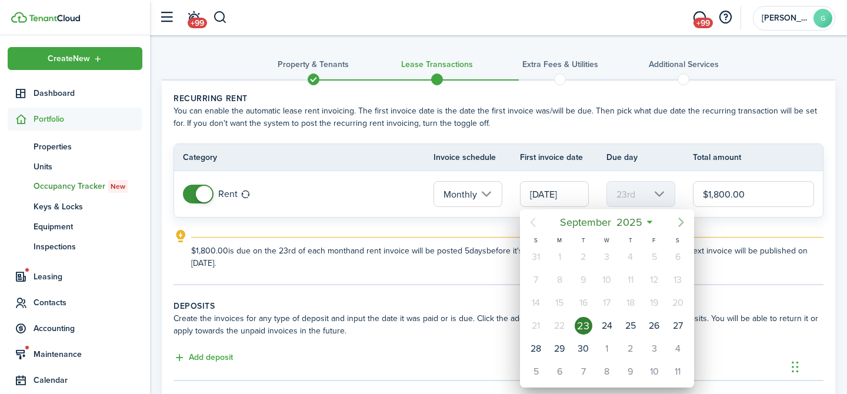
click at [683, 225] on icon "Next page" at bounding box center [681, 222] width 14 height 14
click at [682, 227] on icon "Next page" at bounding box center [681, 222] width 14 height 14
click at [535, 282] on div "2" at bounding box center [536, 280] width 18 height 18
type input "[DATE]"
type input "2nd"
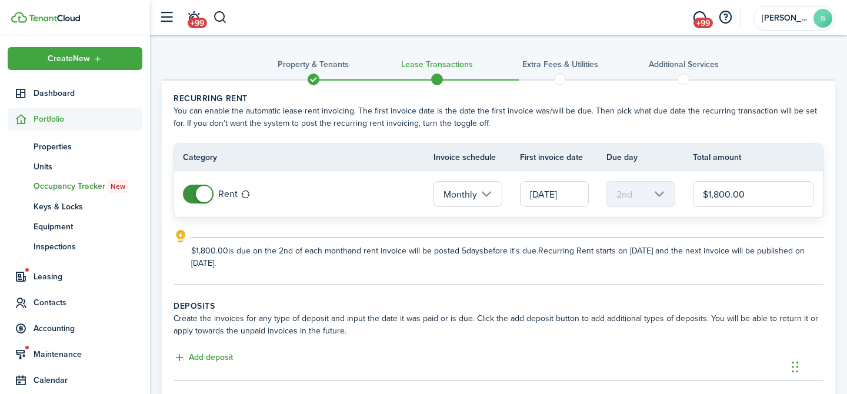
click at [558, 196] on input "[DATE]" at bounding box center [554, 194] width 69 height 26
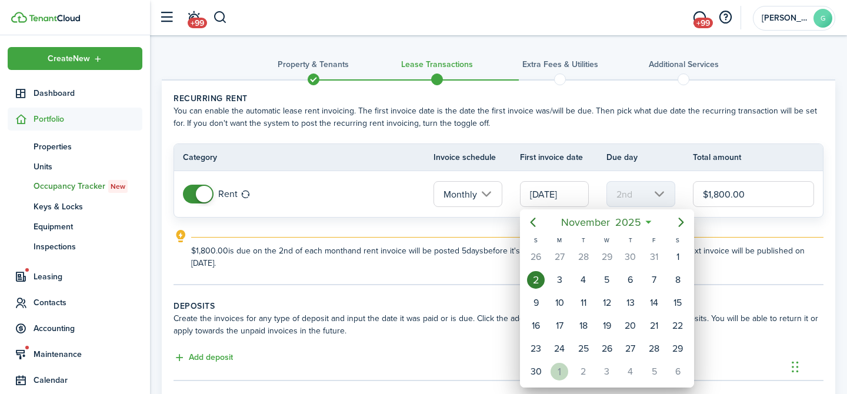
click at [557, 371] on div "1" at bounding box center [560, 372] width 18 height 18
type input "[DATE]"
type input "1st"
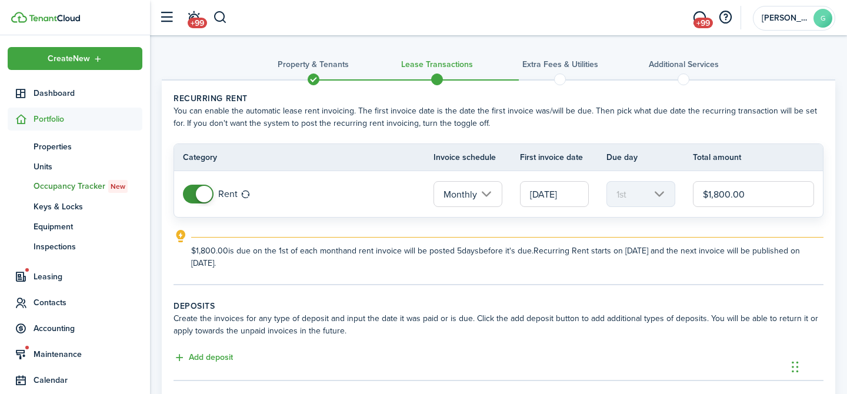
click at [731, 196] on input "$1,800.00" at bounding box center [753, 194] width 121 height 26
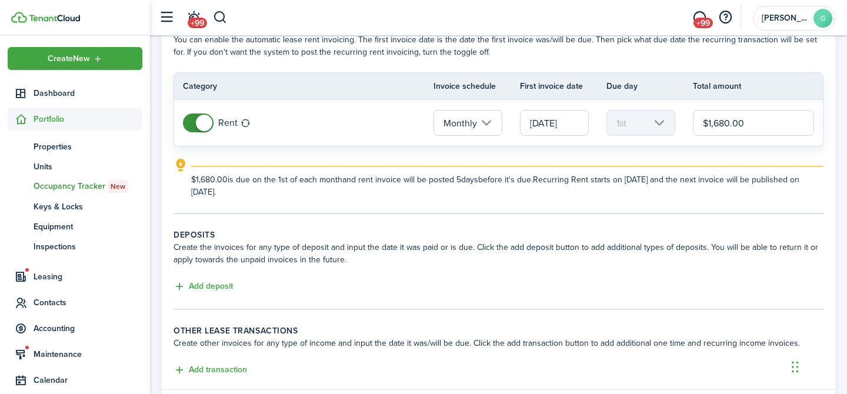
scroll to position [72, 0]
type input "$1,680.00"
click at [211, 288] on button "Add deposit" at bounding box center [203, 286] width 59 height 14
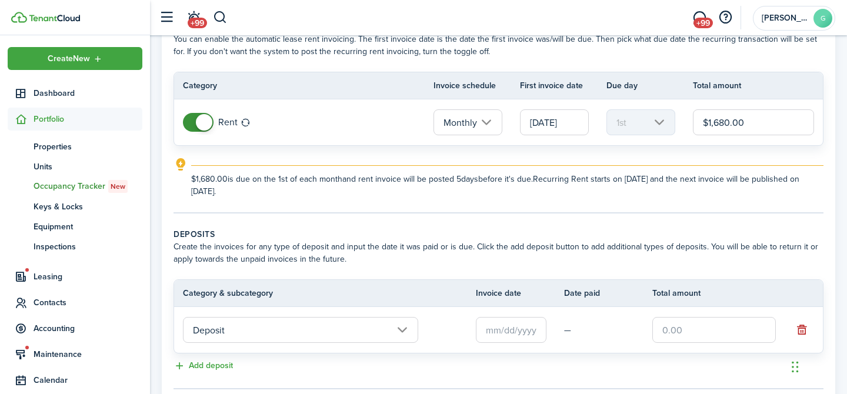
click at [519, 333] on input "text" at bounding box center [511, 330] width 71 height 26
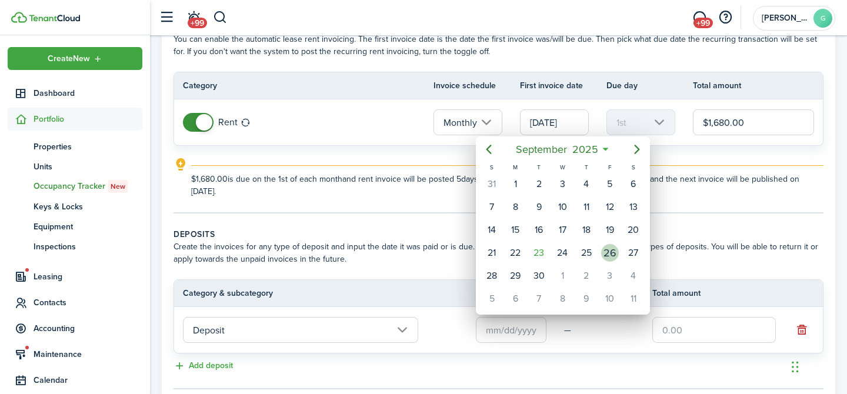
click at [609, 258] on div "26" at bounding box center [610, 253] width 18 height 18
type input "[DATE]"
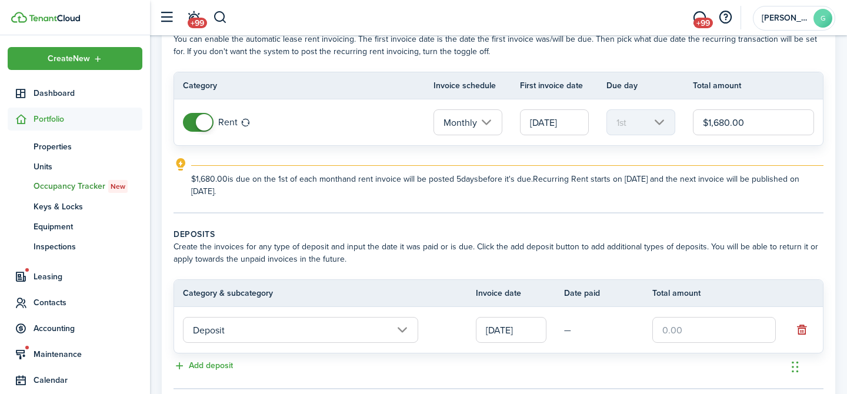
click at [680, 335] on input "text" at bounding box center [714, 330] width 124 height 26
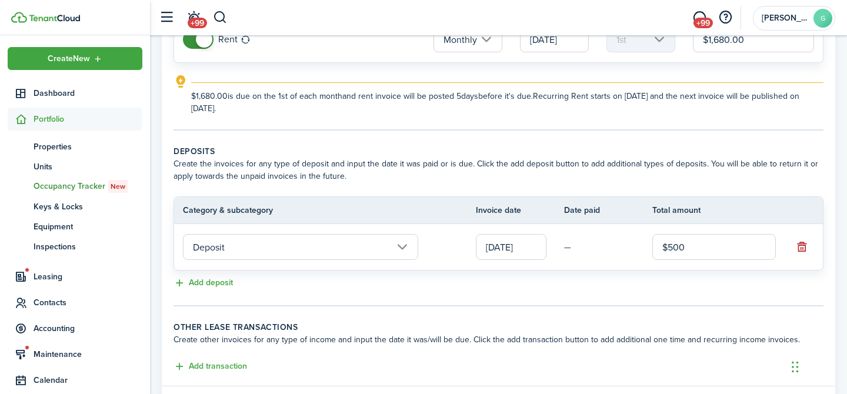
click at [224, 347] on lease-classic-other-transaction "Other lease transactions Create other invoices for any type of income and input…" at bounding box center [499, 347] width 650 height 53
type input "$500.00"
click at [220, 365] on button "Add transaction" at bounding box center [211, 367] width 74 height 14
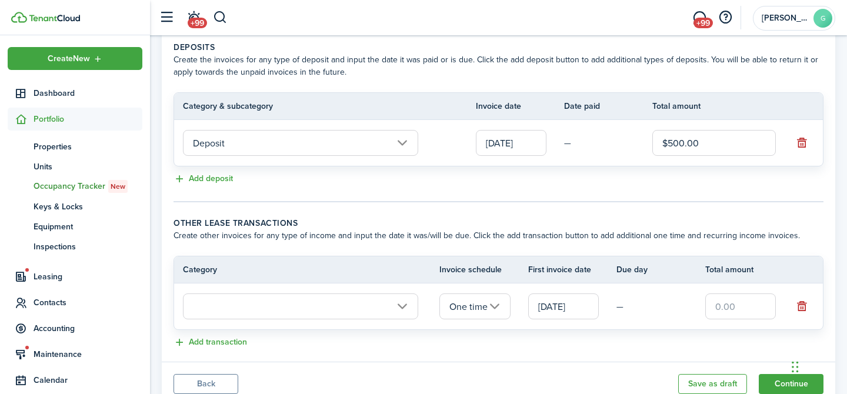
scroll to position [302, 0]
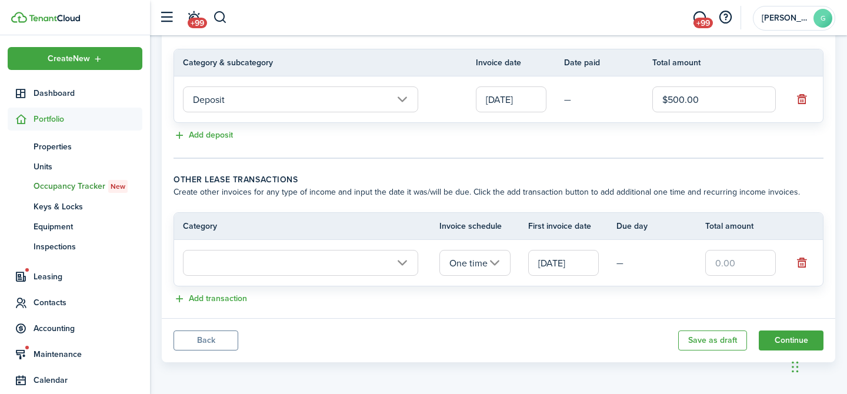
click at [246, 264] on input "text" at bounding box center [300, 263] width 235 height 26
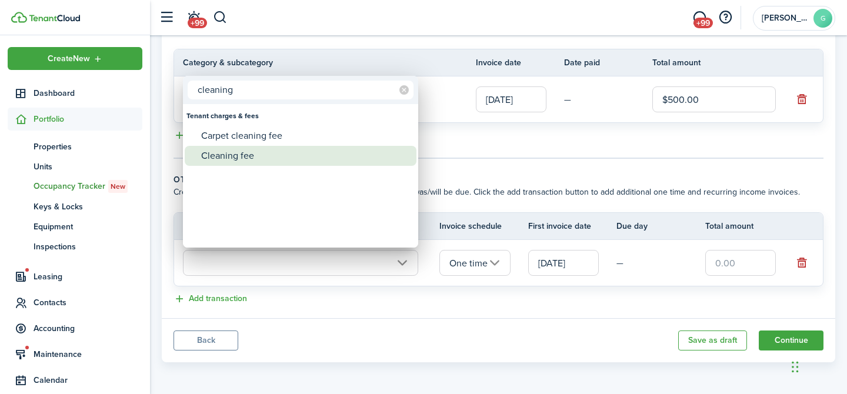
type input "cleaning"
click at [270, 151] on div "Cleaning fee" at bounding box center [305, 156] width 208 height 20
type input "Tenant charges & fees / Cleaning fee"
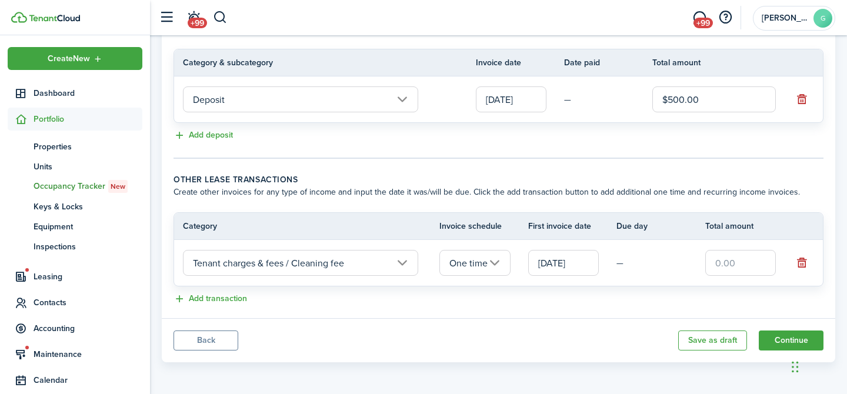
click at [722, 265] on input "text" at bounding box center [740, 263] width 71 height 26
type input "$120.00"
click at [224, 299] on button "Add transaction" at bounding box center [211, 299] width 74 height 14
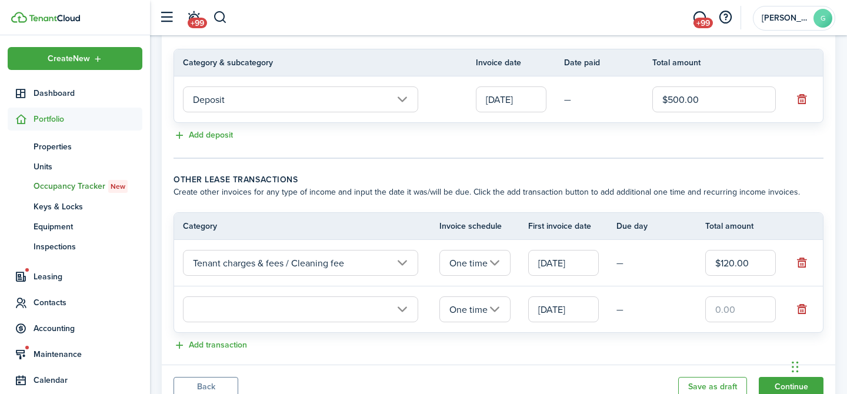
click at [258, 311] on input "text" at bounding box center [300, 309] width 235 height 26
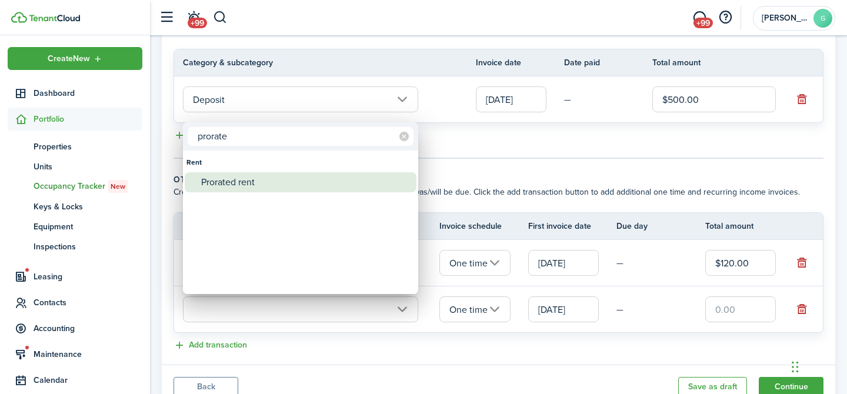
type input "prorate"
click at [235, 187] on div "Prorated rent" at bounding box center [305, 182] width 208 height 20
type input "Rent / Prorated rent"
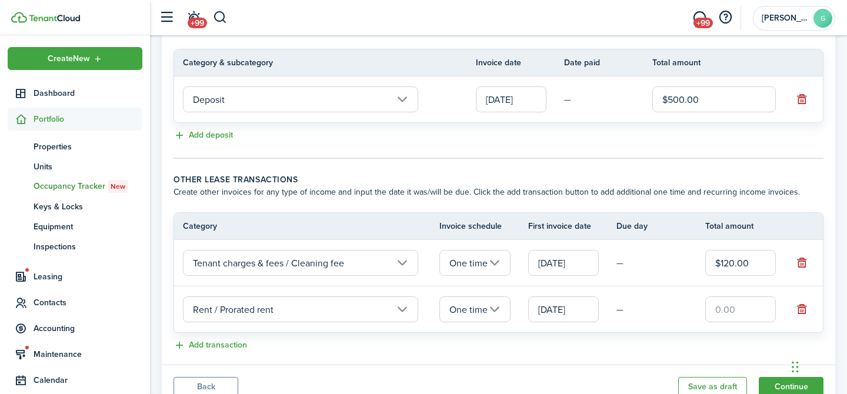
click at [748, 311] on input "text" at bounding box center [740, 309] width 71 height 26
click at [571, 310] on input "[DATE]" at bounding box center [563, 309] width 71 height 26
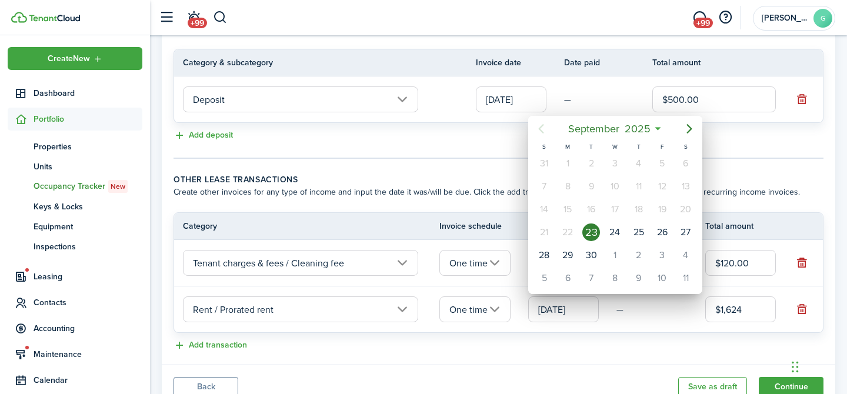
type input "$1,624.00"
click at [686, 126] on icon "Next page" at bounding box center [689, 129] width 14 height 14
click at [541, 192] on div "2" at bounding box center [544, 187] width 18 height 18
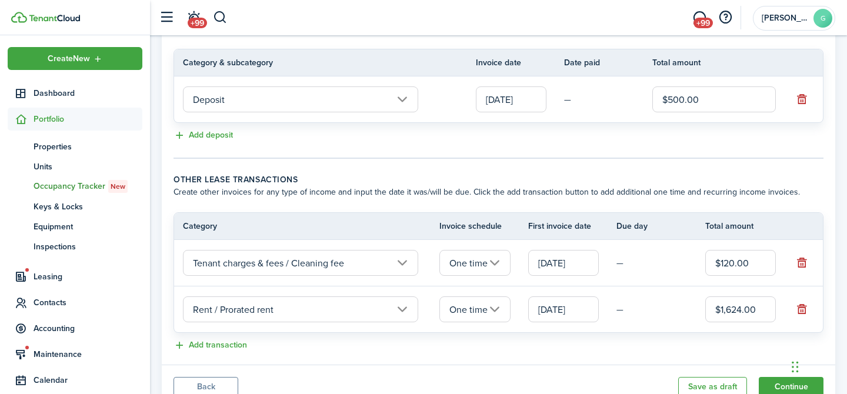
click at [574, 309] on input "[DATE]" at bounding box center [563, 309] width 71 height 26
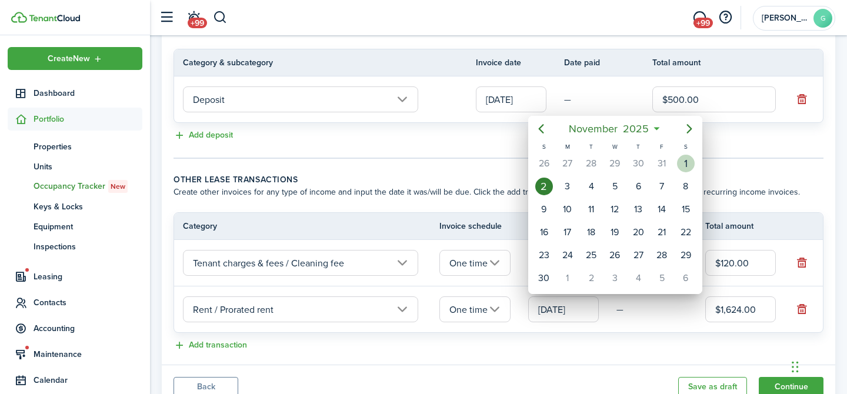
click at [685, 162] on div "1" at bounding box center [686, 164] width 18 height 18
type input "[DATE]"
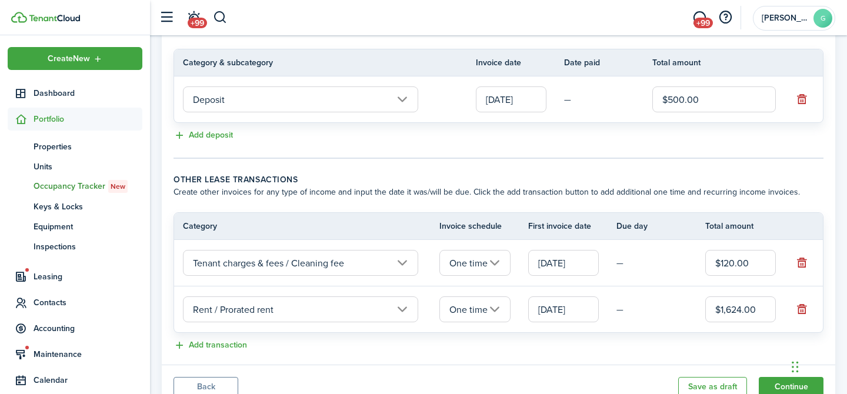
click at [587, 336] on lease-classic-other-transaction "Other lease transactions Create other invoices for any type of income and input…" at bounding box center [499, 263] width 650 height 179
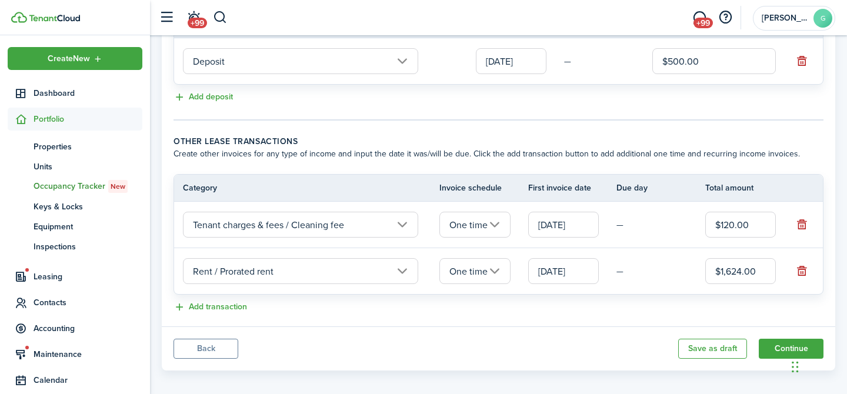
scroll to position [349, 0]
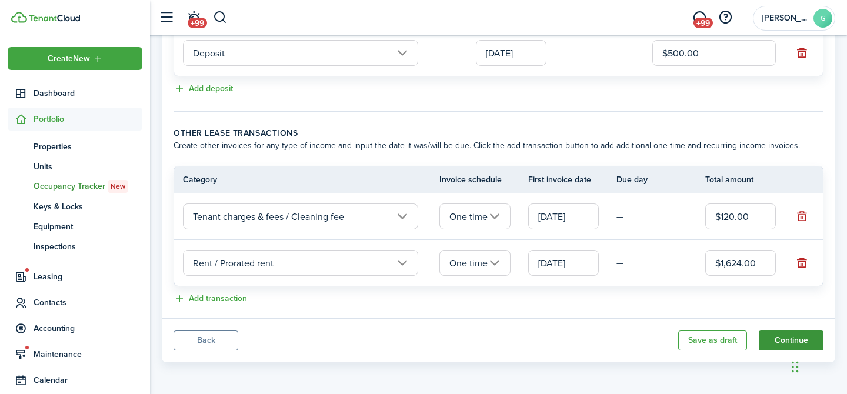
click at [779, 340] on button "Continue" at bounding box center [791, 341] width 65 height 20
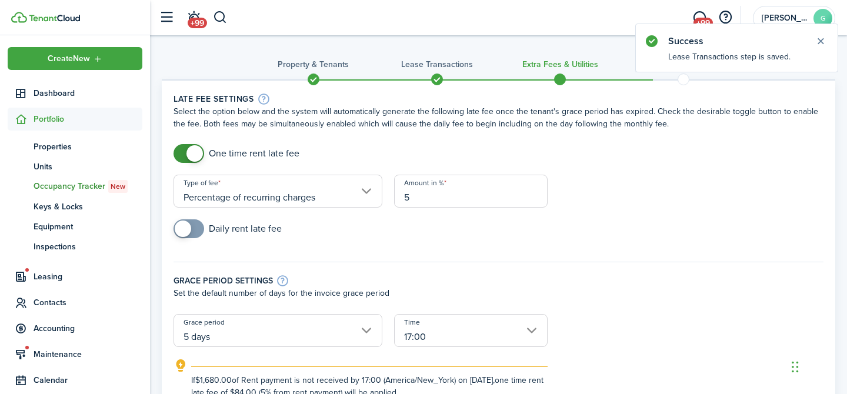
click at [316, 190] on input "Percentage of recurring charges" at bounding box center [278, 191] width 209 height 33
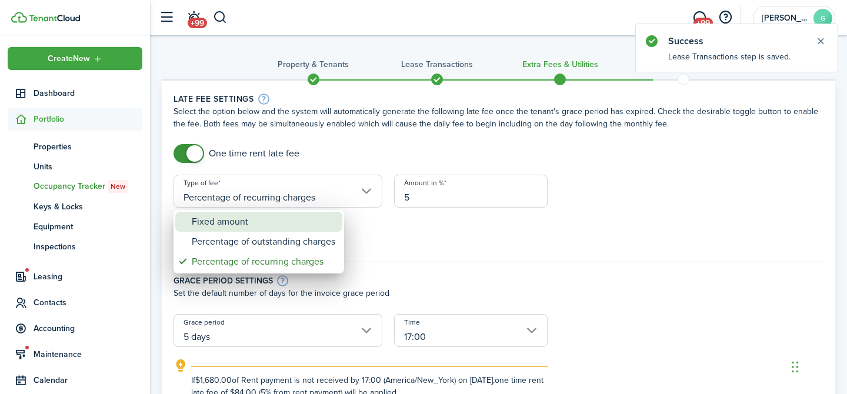
click at [287, 224] on div "Fixed amount" at bounding box center [264, 222] width 144 height 20
type input "Fixed amount"
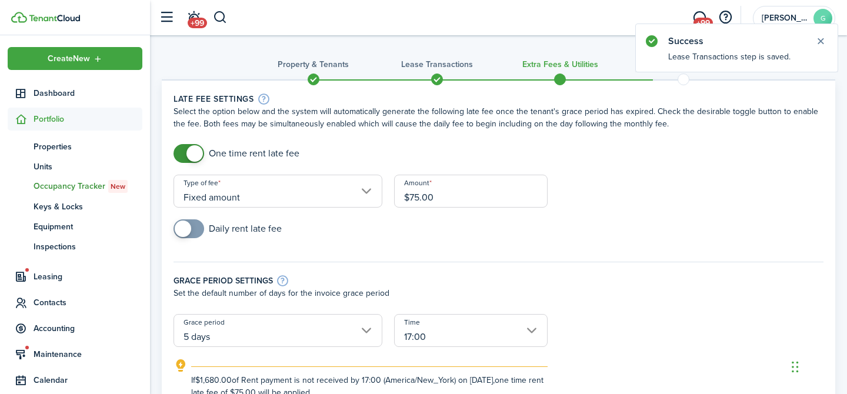
click at [418, 200] on input "$75.00" at bounding box center [471, 191] width 154 height 33
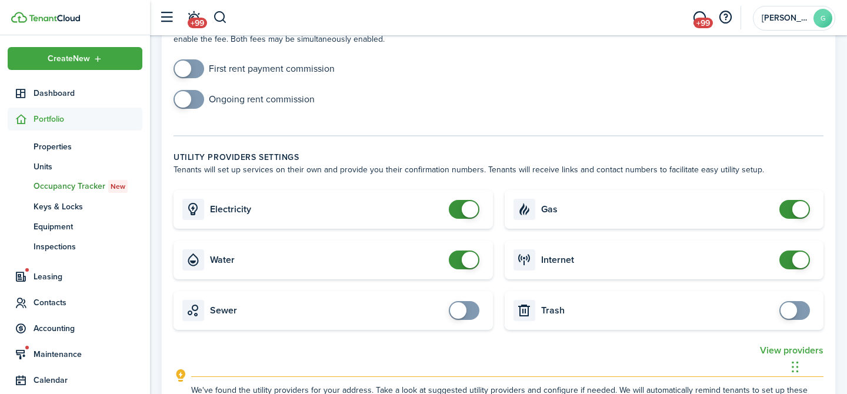
scroll to position [423, 0]
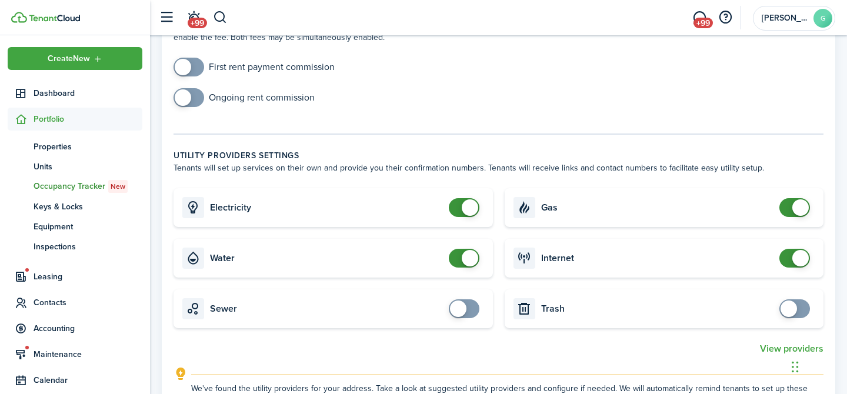
type input "$50.00"
checkbox input "false"
click at [468, 207] on span at bounding box center [470, 207] width 16 height 16
checkbox input "false"
click at [468, 256] on span at bounding box center [470, 258] width 16 height 16
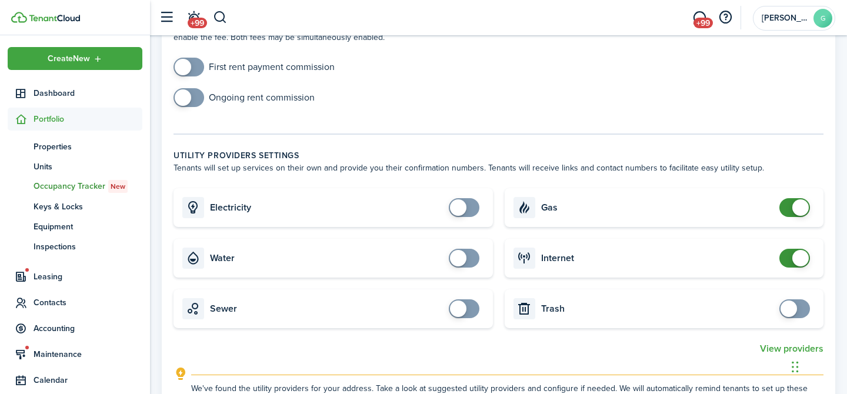
checkbox input "false"
click at [802, 209] on span at bounding box center [800, 207] width 16 height 16
checkbox input "false"
click at [799, 261] on span at bounding box center [800, 258] width 16 height 16
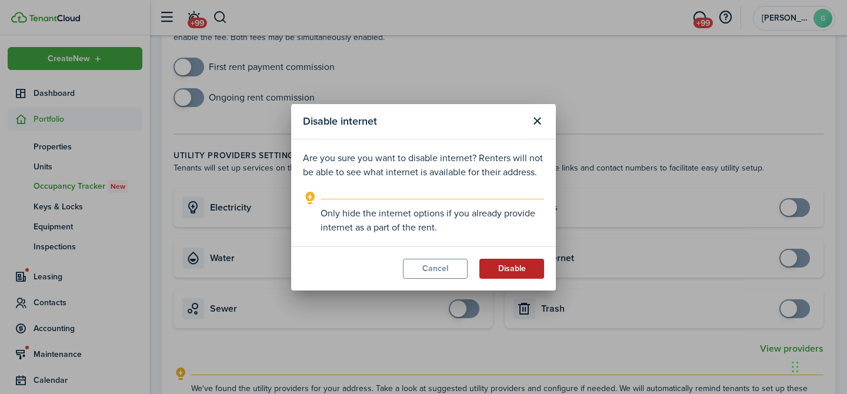
click at [512, 271] on button "Disable" at bounding box center [511, 269] width 65 height 20
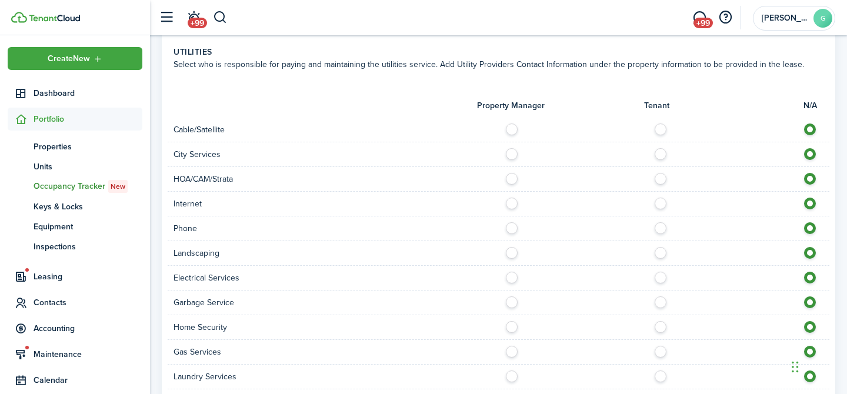
scroll to position [815, 0]
click at [513, 203] on label at bounding box center [515, 200] width 21 height 6
radio input "true"
click at [508, 276] on label at bounding box center [515, 274] width 21 height 6
radio input "true"
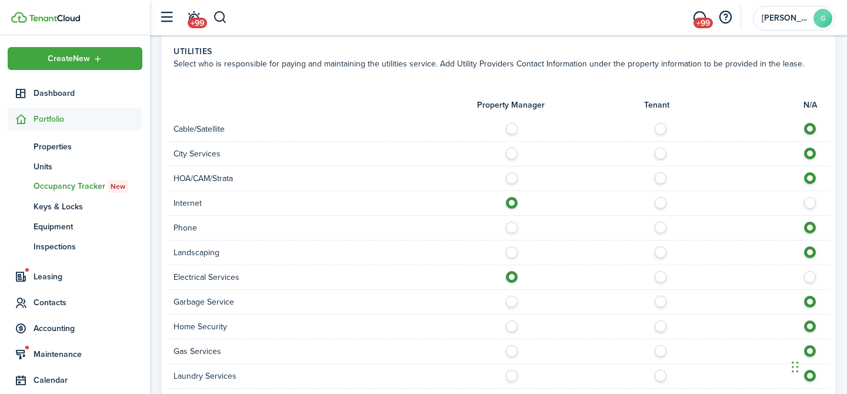
click at [511, 302] on label at bounding box center [515, 299] width 21 height 6
radio input "true"
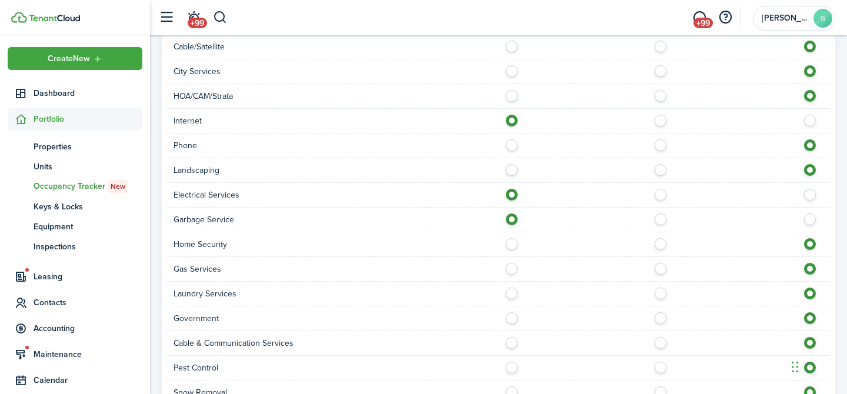
scroll to position [898, 0]
click at [514, 268] on label at bounding box center [515, 265] width 21 height 6
radio input "true"
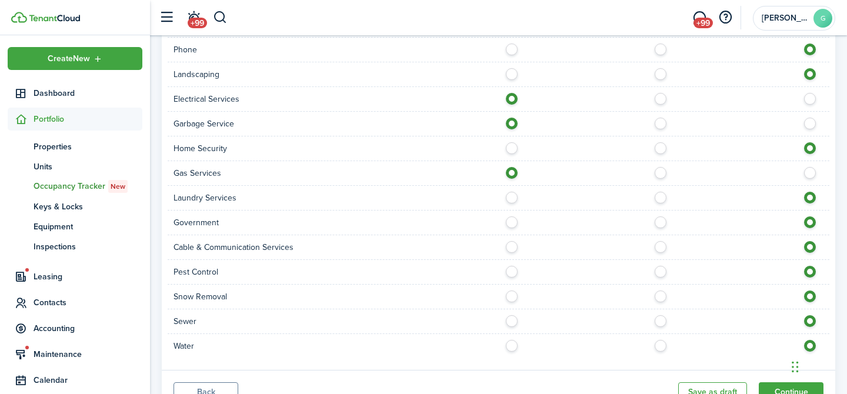
scroll to position [1005, 0]
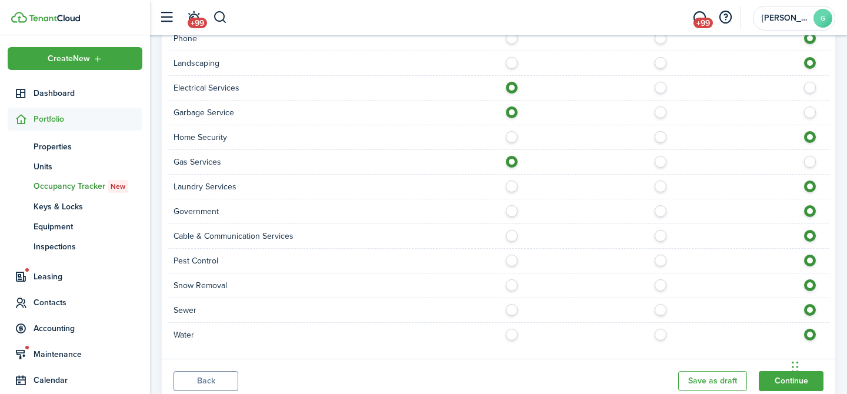
click at [511, 284] on label at bounding box center [515, 282] width 21 height 6
radio input "true"
click at [511, 310] on label at bounding box center [515, 307] width 21 height 6
radio input "true"
click at [511, 330] on label at bounding box center [515, 332] width 21 height 6
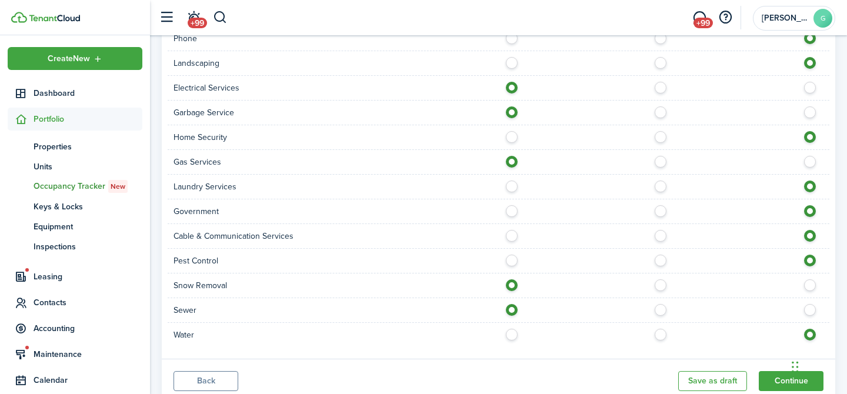
radio input "true"
click at [777, 375] on button "Continue" at bounding box center [791, 381] width 65 height 20
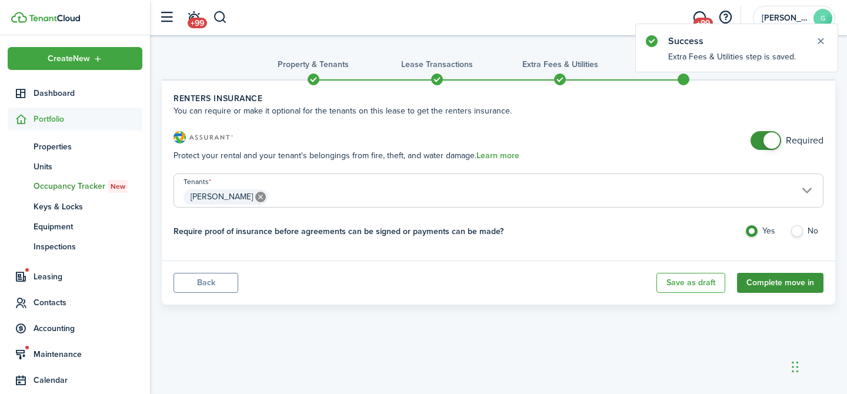
click at [808, 285] on button "Complete move in" at bounding box center [780, 283] width 86 height 20
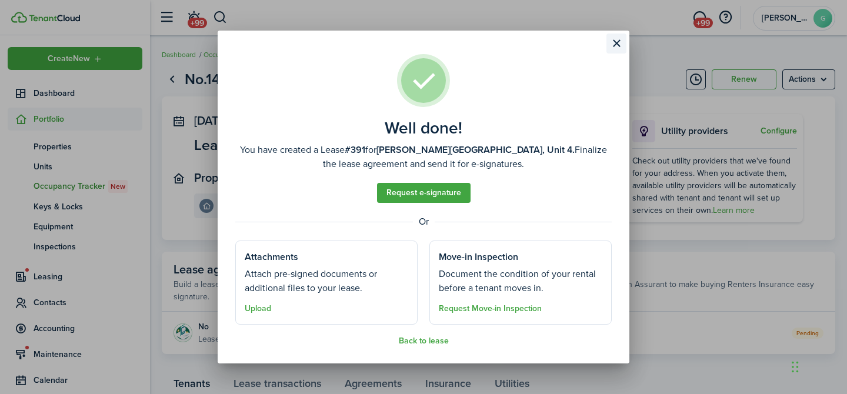
click at [610, 45] on button "Close modal" at bounding box center [616, 44] width 20 height 20
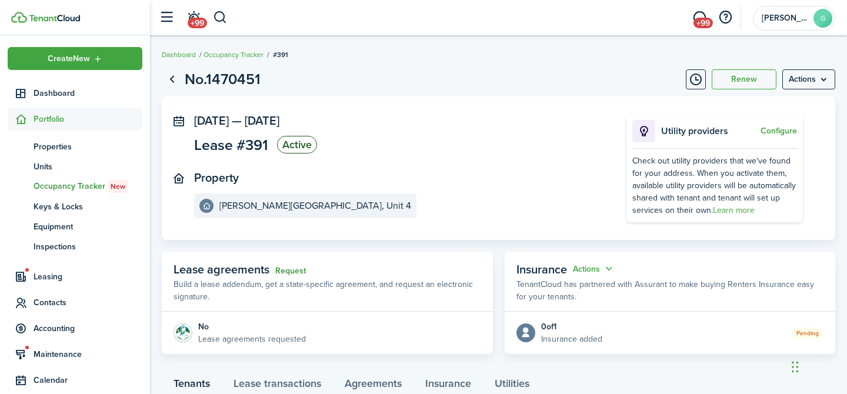
click at [290, 269] on link "Request" at bounding box center [290, 270] width 31 height 9
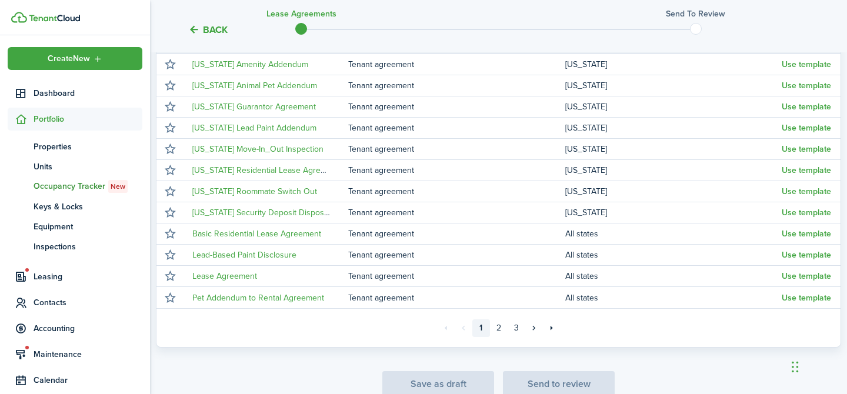
scroll to position [212, 0]
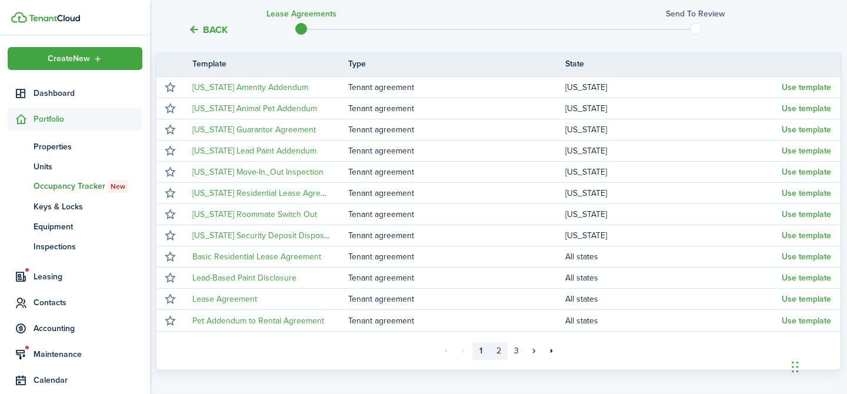
click at [496, 347] on link "2" at bounding box center [499, 351] width 18 height 18
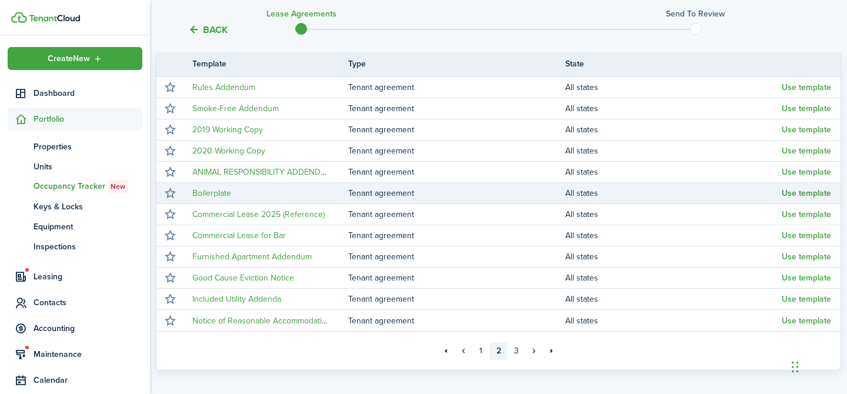
click at [821, 193] on button "Use template" at bounding box center [806, 193] width 49 height 9
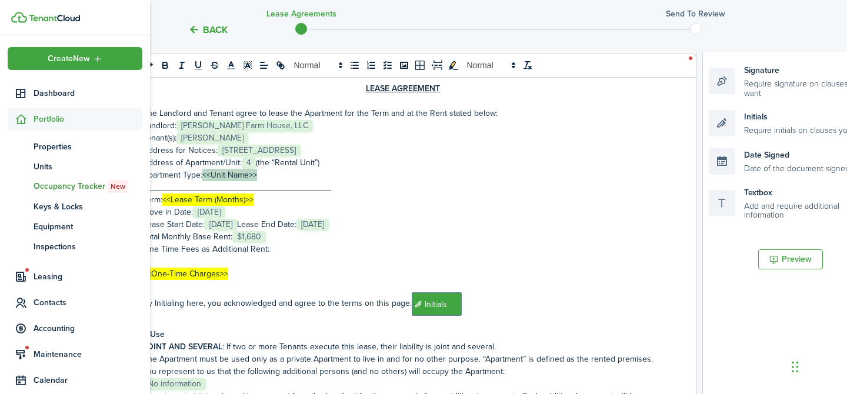
drag, startPoint x: 265, startPoint y: 176, endPoint x: 203, endPoint y: 177, distance: 61.8
click at [203, 177] on p "Apartment Type: <<Unit Name>>" at bounding box center [403, 175] width 521 height 12
drag, startPoint x: 259, startPoint y: 199, endPoint x: 164, endPoint y: 196, distance: 94.7
click at [164, 196] on p "Term: <<Lease Term (Months)>>" at bounding box center [403, 200] width 521 height 12
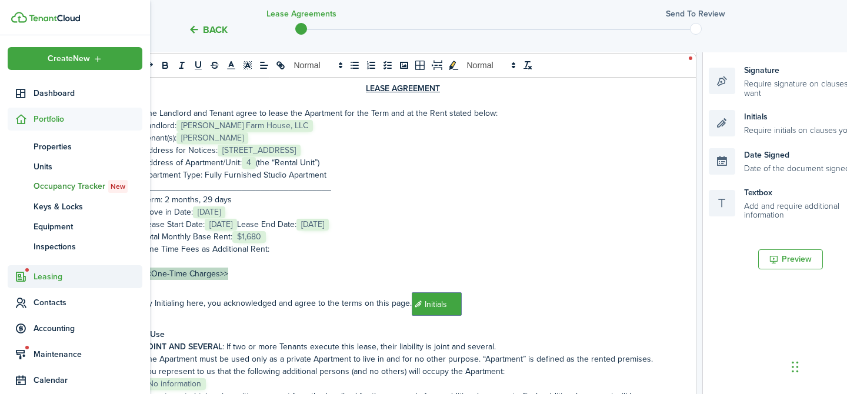
drag, startPoint x: 236, startPoint y: 275, endPoint x: 139, endPoint y: 272, distance: 97.1
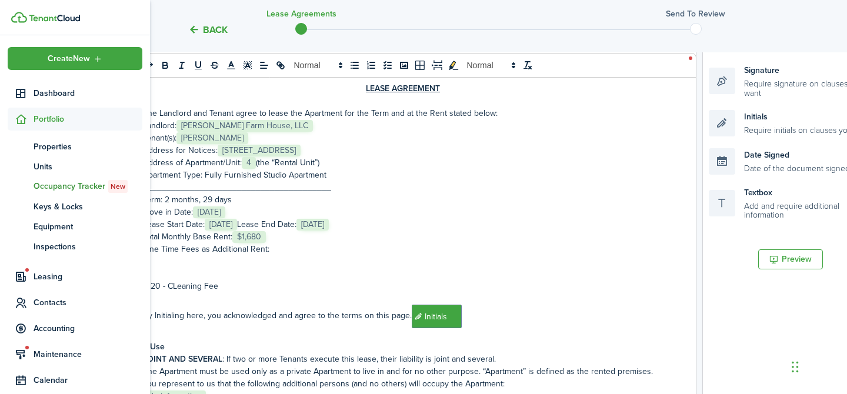
click at [177, 289] on p "$120 - CLeaning Fee" at bounding box center [403, 286] width 521 height 12
click at [182, 275] on p at bounding box center [403, 274] width 521 height 12
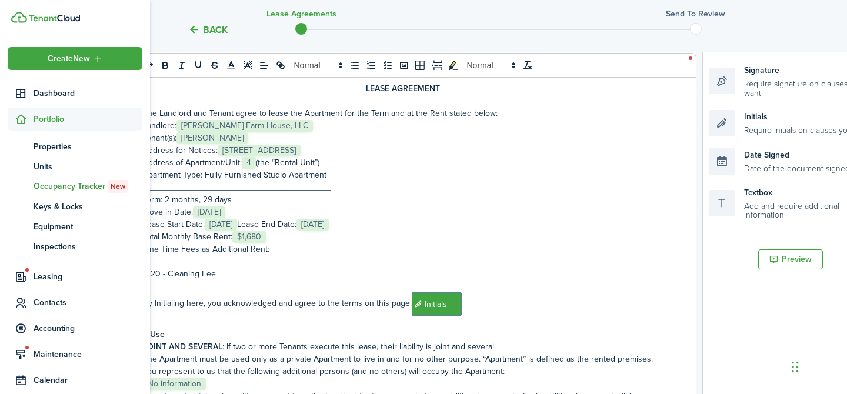
click at [237, 273] on p "$120 - Cleaning Fee" at bounding box center [403, 274] width 521 height 12
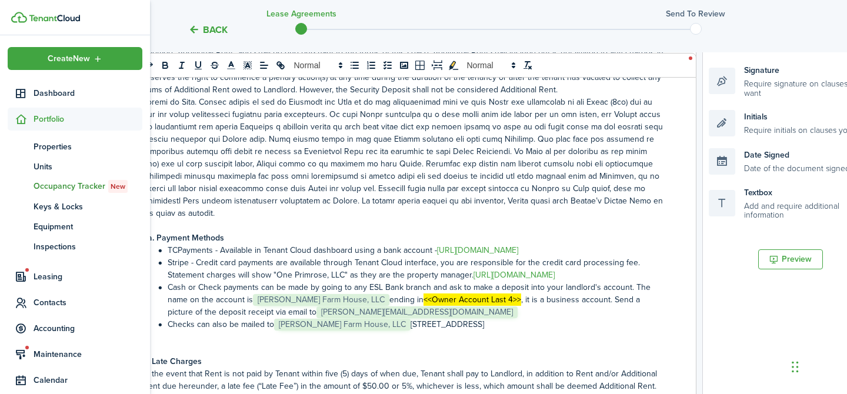
scroll to position [556, 0]
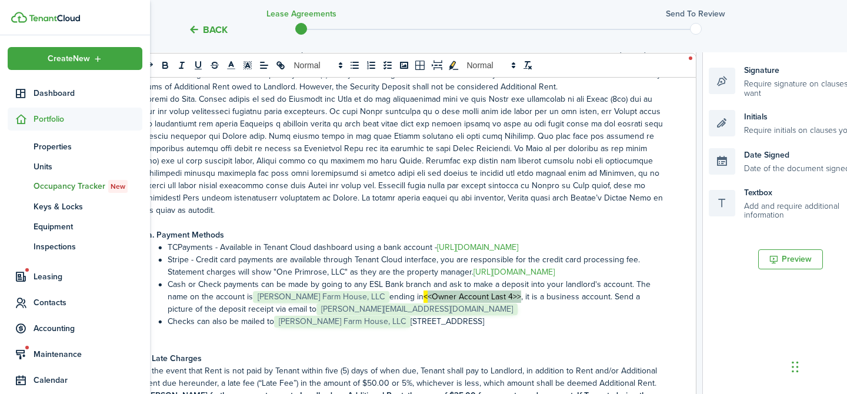
drag, startPoint x: 476, startPoint y: 286, endPoint x: 386, endPoint y: 281, distance: 90.7
click at [424, 291] on mark "<<Owner Account Last 4>>" at bounding box center [473, 297] width 98 height 12
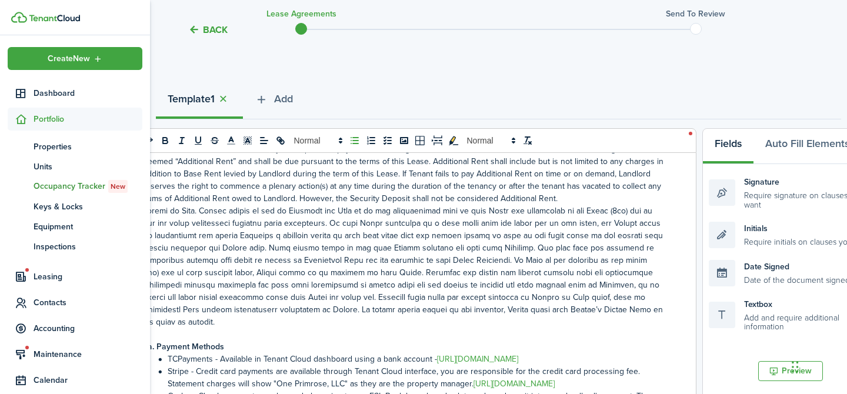
scroll to position [98, 0]
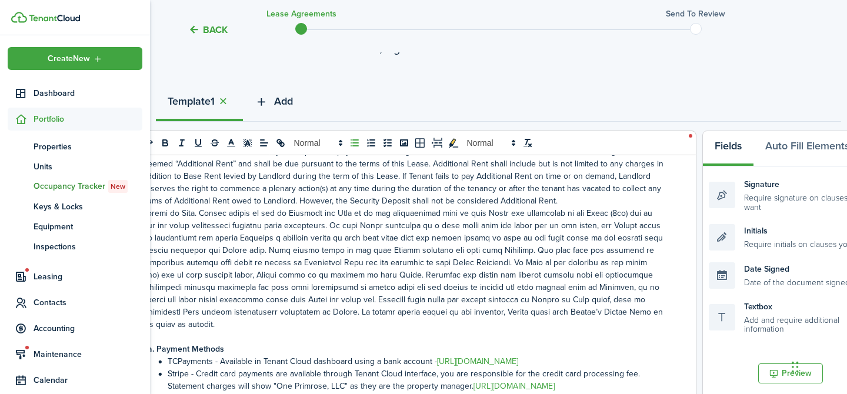
click at [278, 106] on span "Add" at bounding box center [283, 102] width 19 height 16
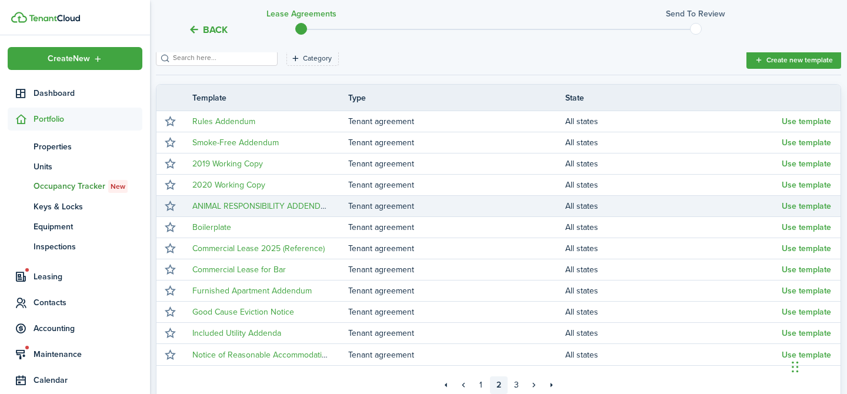
scroll to position [236, 0]
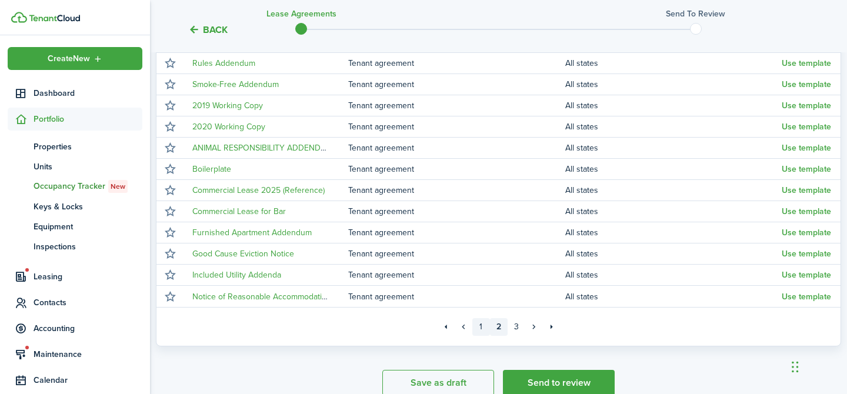
click at [481, 328] on link "1" at bounding box center [481, 327] width 18 height 18
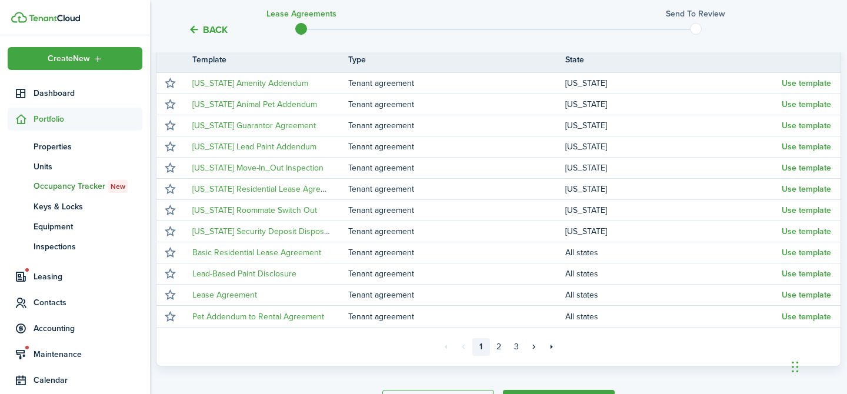
scroll to position [236, 0]
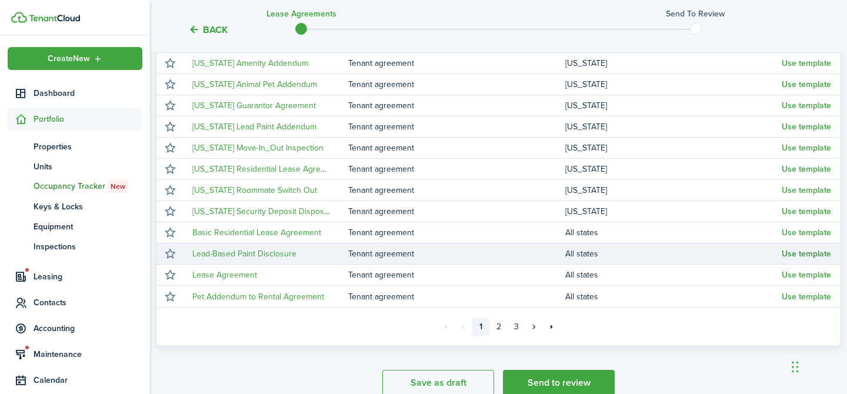
click at [796, 253] on button "Use template" at bounding box center [806, 253] width 49 height 9
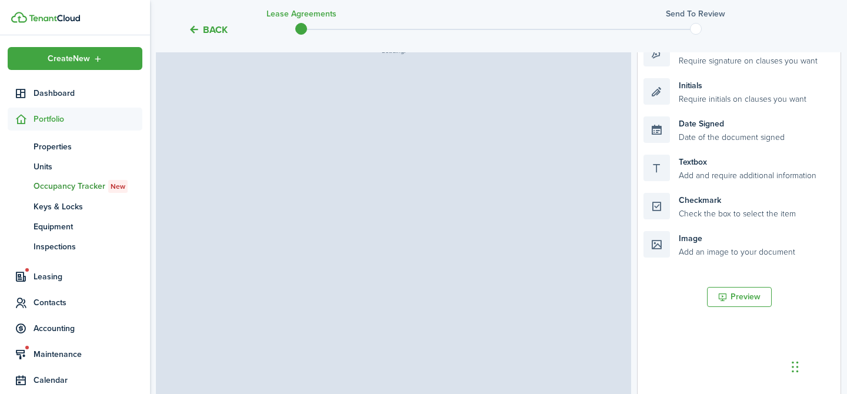
scroll to position [270, 0]
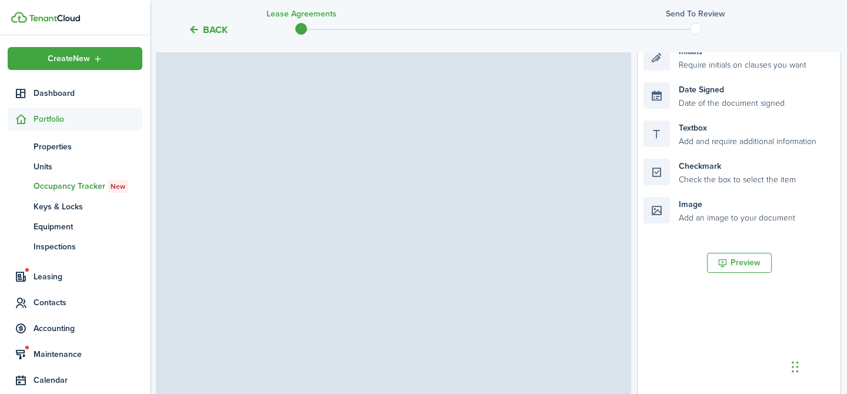
select select "fit"
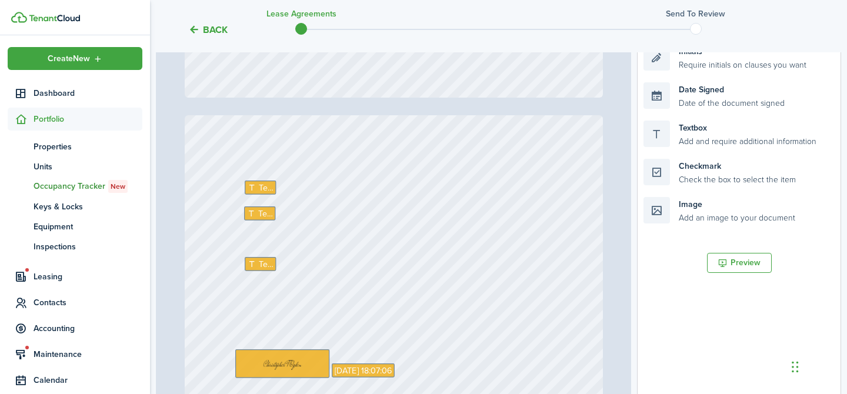
type input "21"
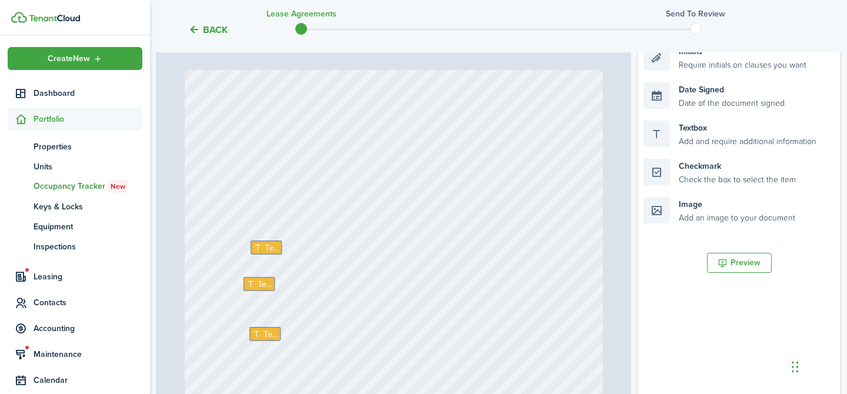
scroll to position [11347, 0]
click at [272, 249] on span "Text" at bounding box center [272, 248] width 15 height 12
click at [258, 281] on span "Text" at bounding box center [265, 284] width 15 height 12
click at [266, 329] on span "Text" at bounding box center [271, 334] width 15 height 12
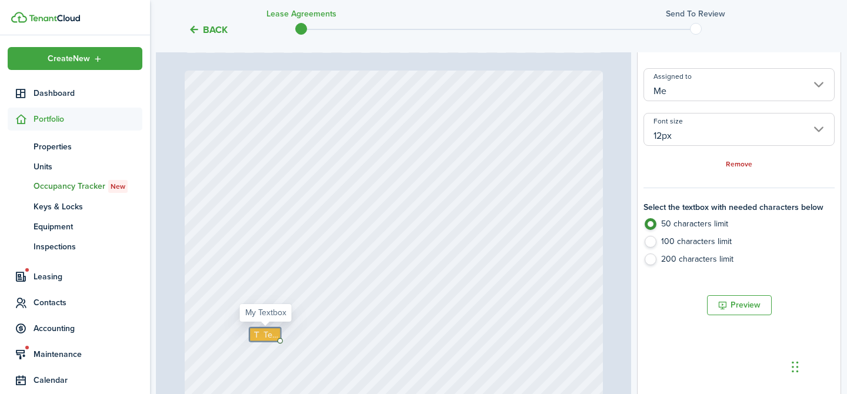
click at [266, 330] on span "Text" at bounding box center [271, 334] width 15 height 12
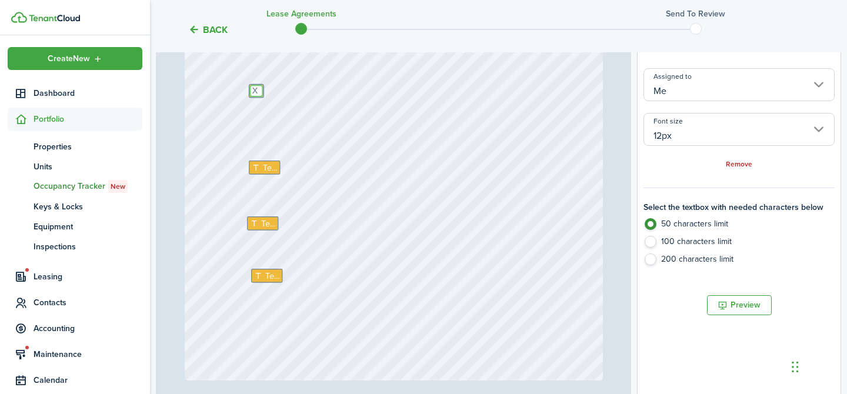
scroll to position [11596, 0]
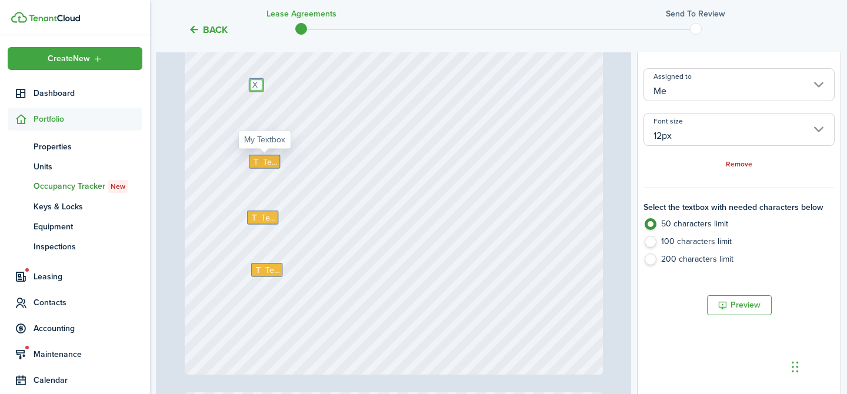
type textarea "X"
click at [269, 161] on span "Text" at bounding box center [270, 161] width 15 height 12
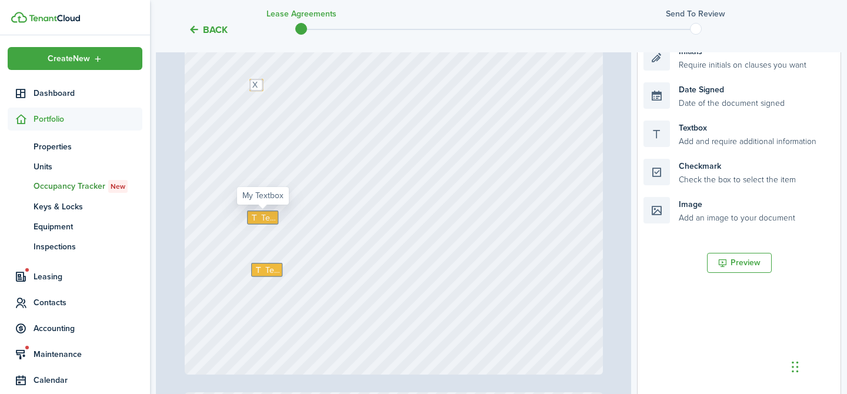
click at [265, 216] on span "Text" at bounding box center [268, 217] width 15 height 12
click at [267, 270] on span "Text" at bounding box center [272, 270] width 15 height 12
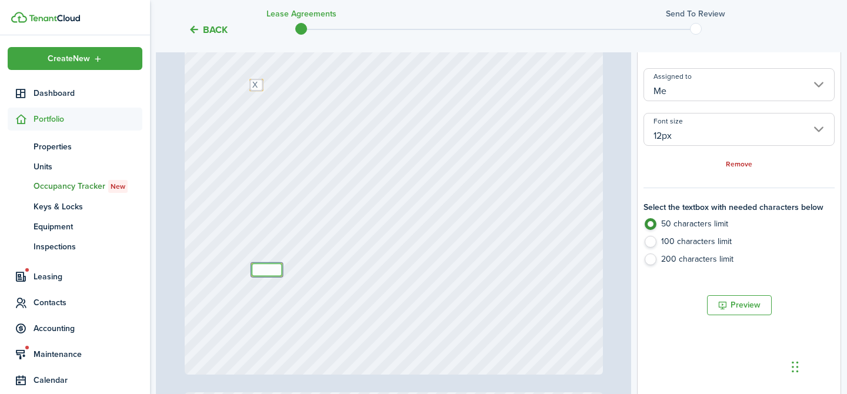
type textarea "X"
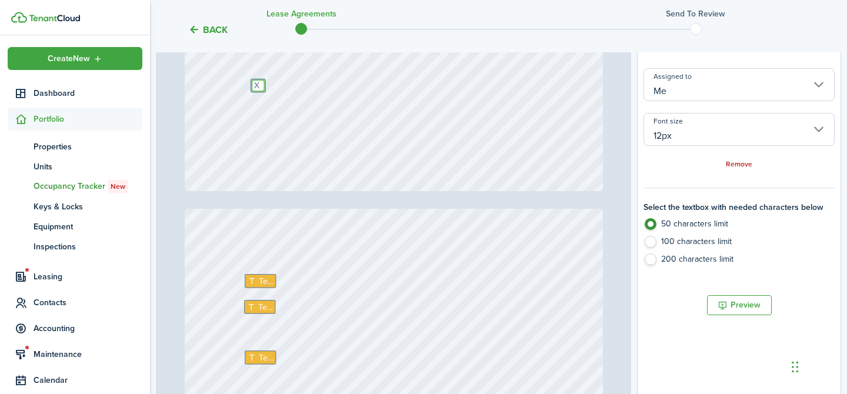
type input "22"
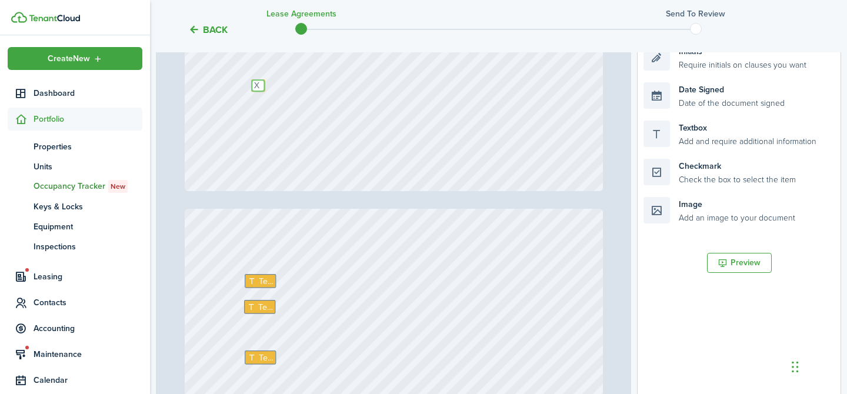
scroll to position [11902, 0]
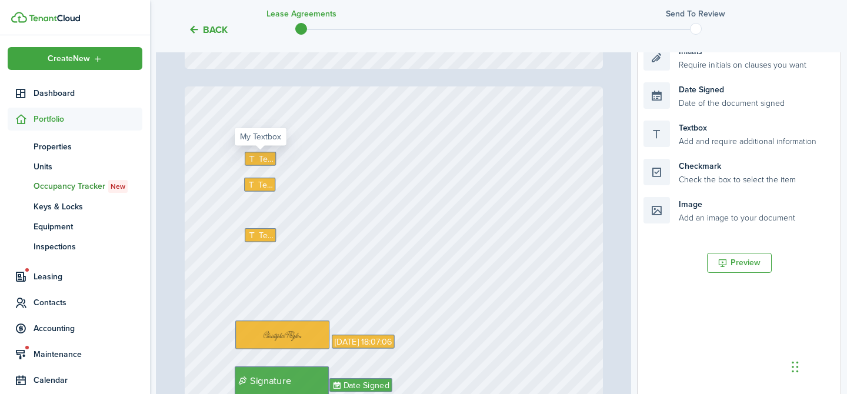
type textarea "X"
click at [258, 161] on span "Text" at bounding box center [265, 158] width 15 height 12
click at [258, 191] on div "Signature Date Signed Text Text [DATE] 18:07:06" at bounding box center [394, 362] width 418 height 553
click at [258, 189] on span "Text" at bounding box center [265, 184] width 15 height 12
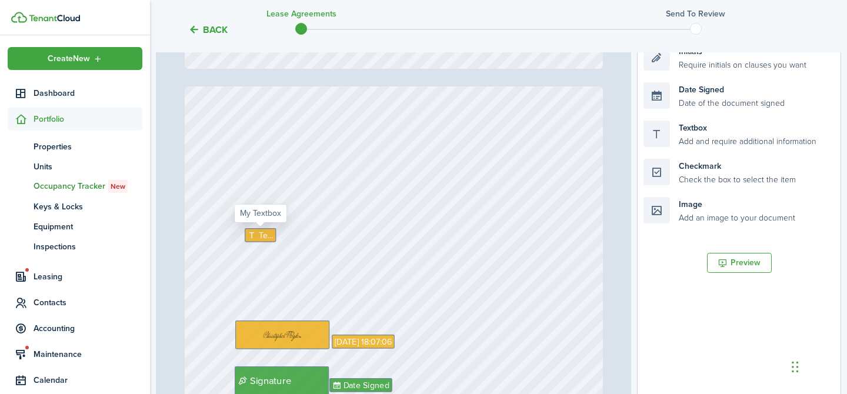
click at [259, 233] on span "Text" at bounding box center [266, 235] width 15 height 12
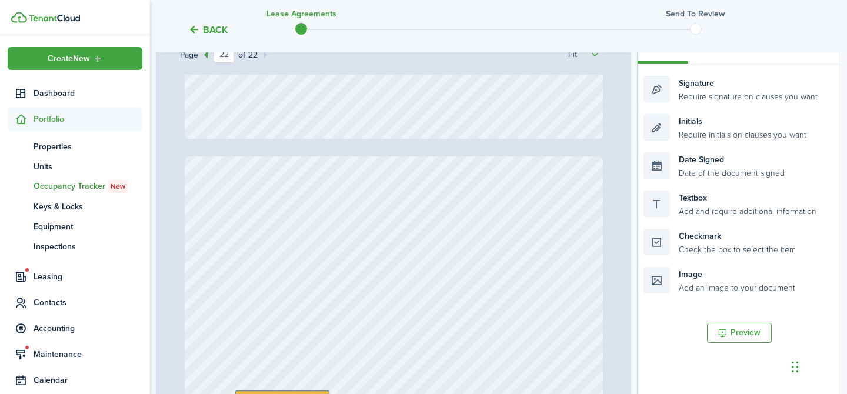
scroll to position [199, 0]
drag, startPoint x: 735, startPoint y: 125, endPoint x: 326, endPoint y: 222, distance: 419.6
click at [326, 222] on div "Page 22 of 22 50% 75% 100% 150% 200% Fit Text X Text X Signature Date Signed [D…" at bounding box center [498, 273] width 685 height 488
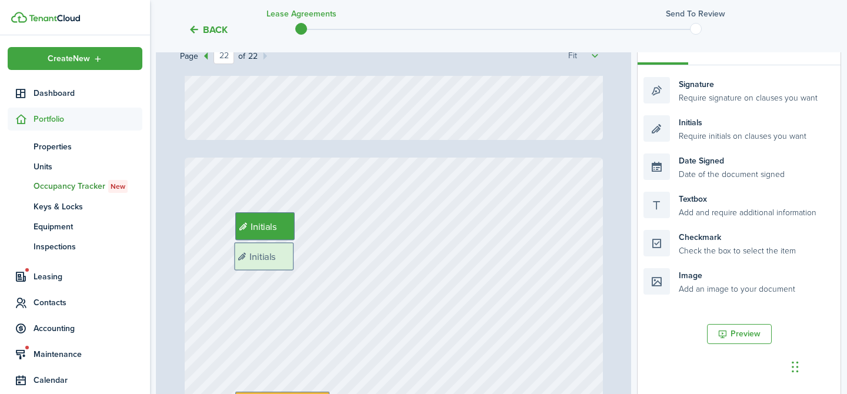
drag, startPoint x: 731, startPoint y: 128, endPoint x: 322, endPoint y: 256, distance: 428.8
click at [322, 256] on div "Page 22 of 22 50% 75% 100% 150% 200% Fit Text X Text X Signature Date Signed [D…" at bounding box center [498, 273] width 685 height 488
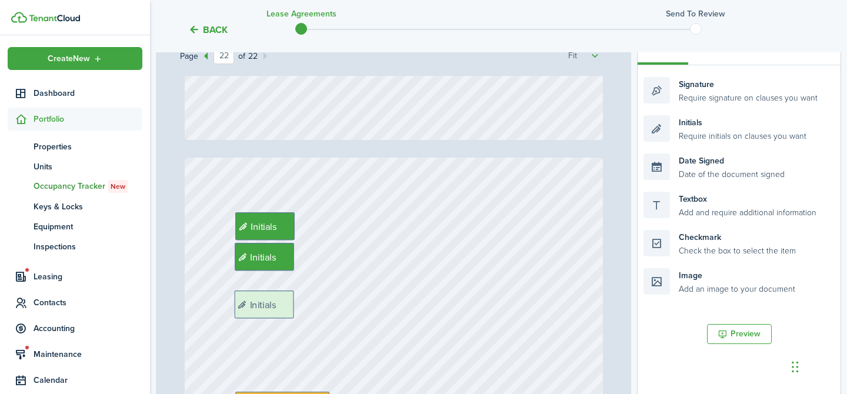
drag, startPoint x: 774, startPoint y: 135, endPoint x: 364, endPoint y: 311, distance: 445.4
click at [364, 311] on div "Page 22 of 22 50% 75% 100% 150% 200% Fit Text X Text X Signature Date Signed [D…" at bounding box center [498, 273] width 685 height 488
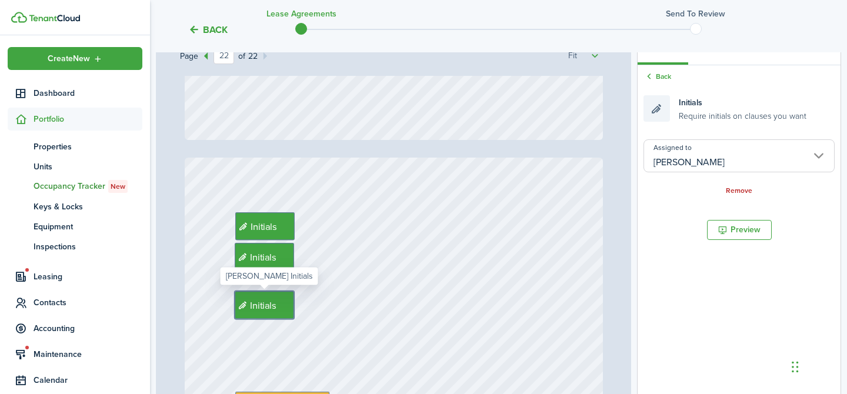
click at [716, 162] on input "[PERSON_NAME]" at bounding box center [739, 155] width 191 height 33
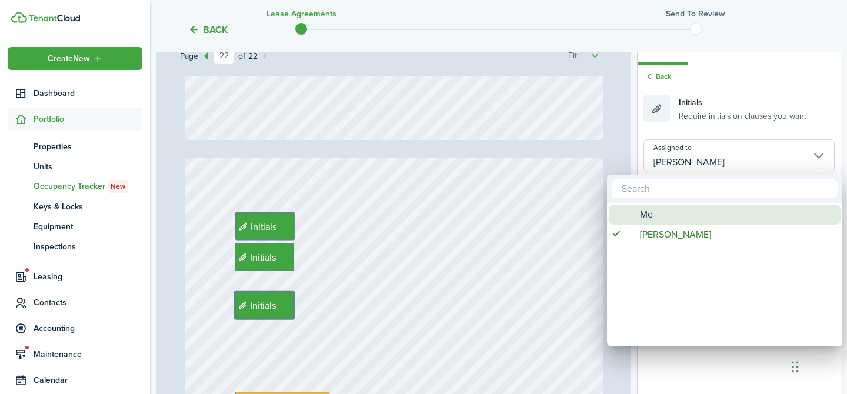
click at [672, 216] on div "Me" at bounding box center [729, 215] width 208 height 20
type input "Me"
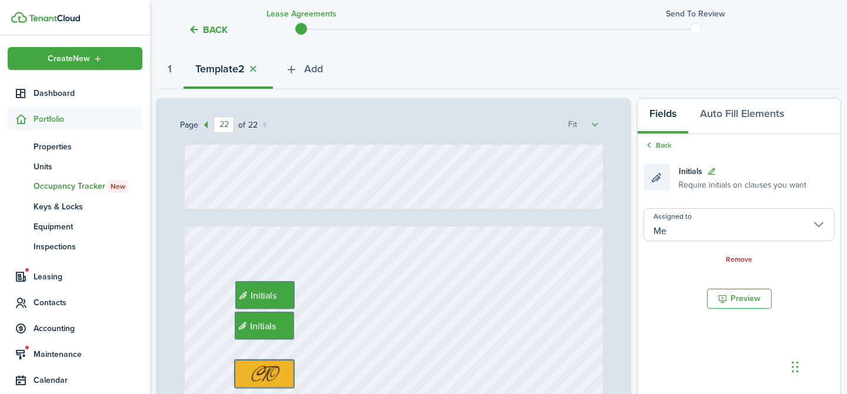
scroll to position [102, 0]
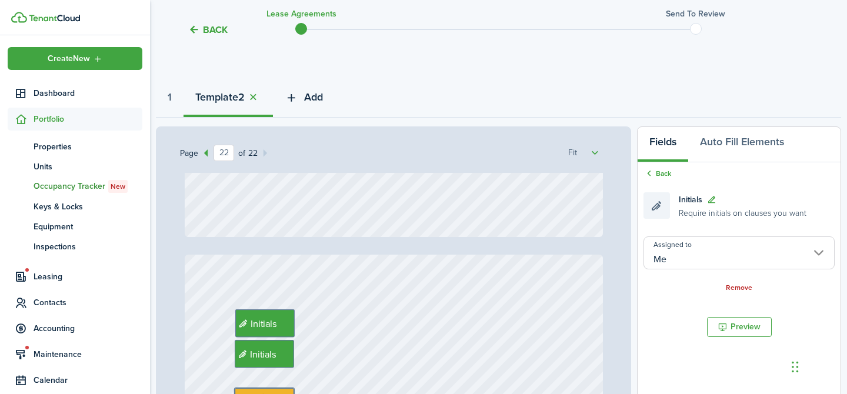
click at [323, 98] on span "Add" at bounding box center [313, 97] width 19 height 16
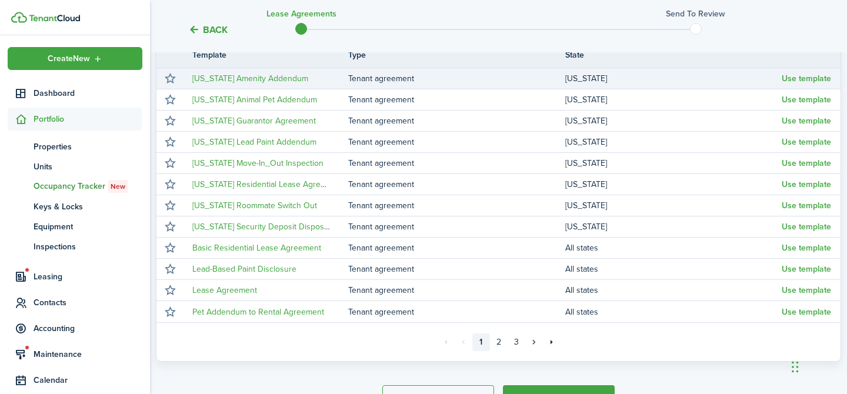
scroll to position [221, 0]
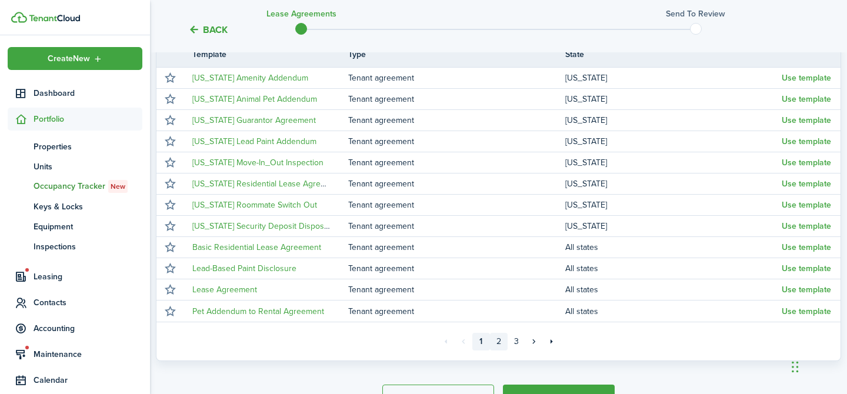
click at [496, 341] on link "2" at bounding box center [499, 342] width 18 height 18
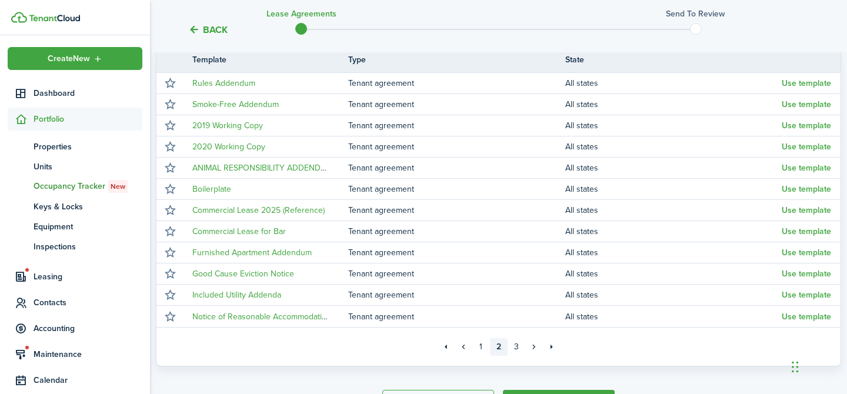
scroll to position [221, 0]
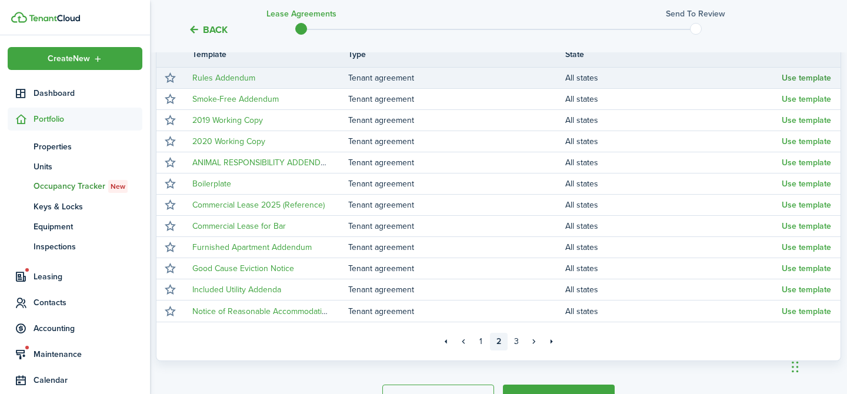
click at [797, 76] on button "Use template" at bounding box center [806, 78] width 49 height 9
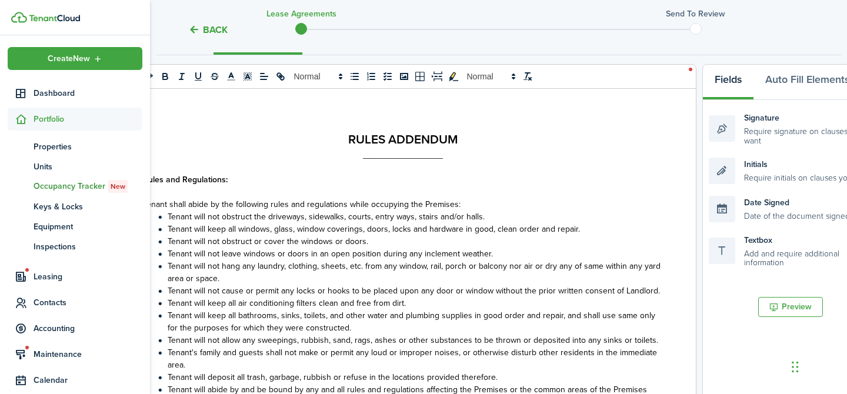
scroll to position [91, 0]
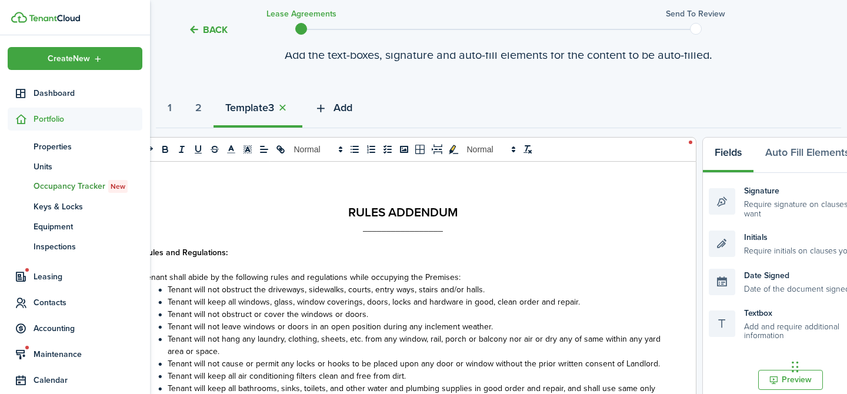
click at [352, 106] on span "Add" at bounding box center [343, 108] width 19 height 16
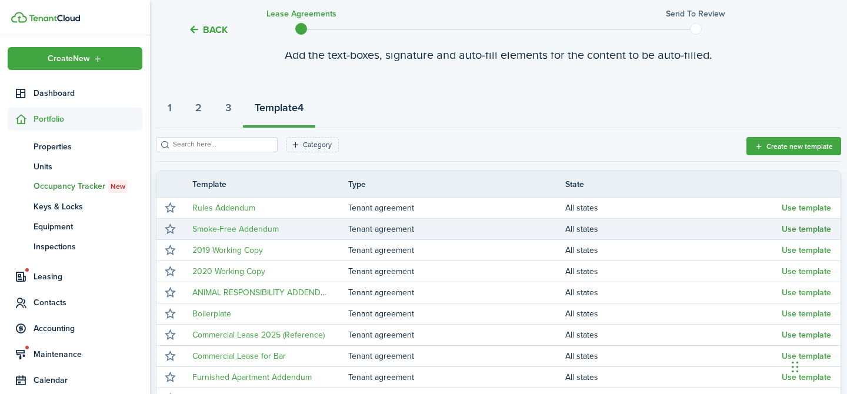
click at [790, 228] on button "Use template" at bounding box center [806, 229] width 49 height 9
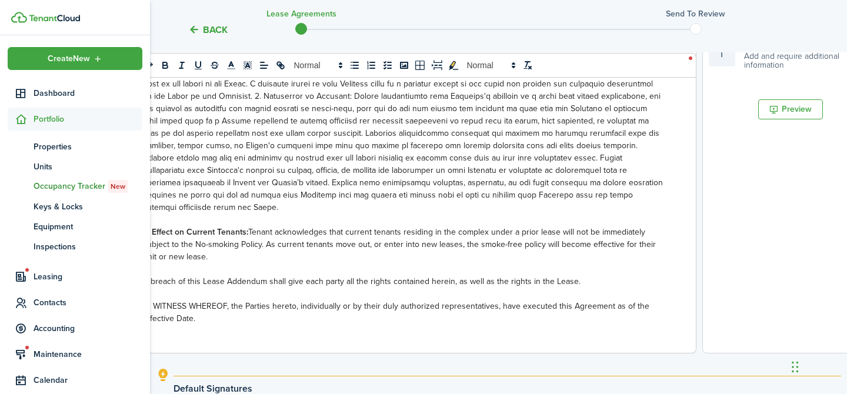
scroll to position [521, 0]
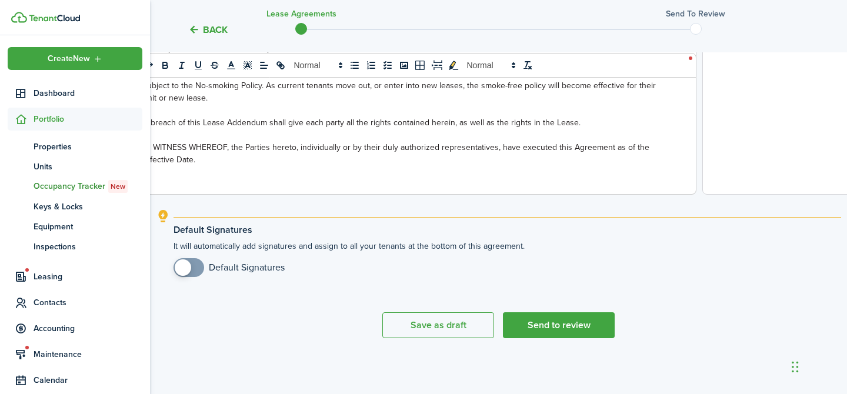
checkbox input "true"
click at [194, 271] on span at bounding box center [189, 267] width 12 height 19
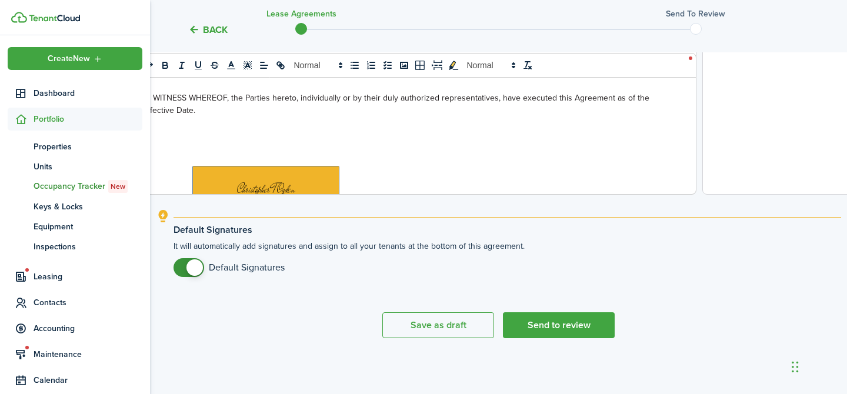
scroll to position [365, 0]
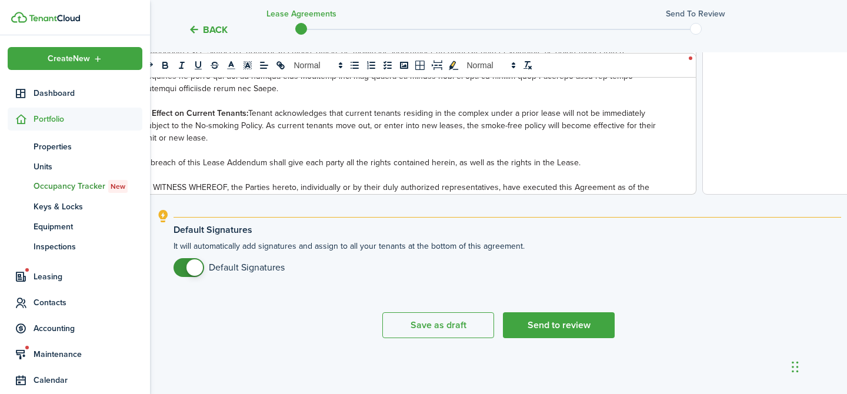
select select "fit"
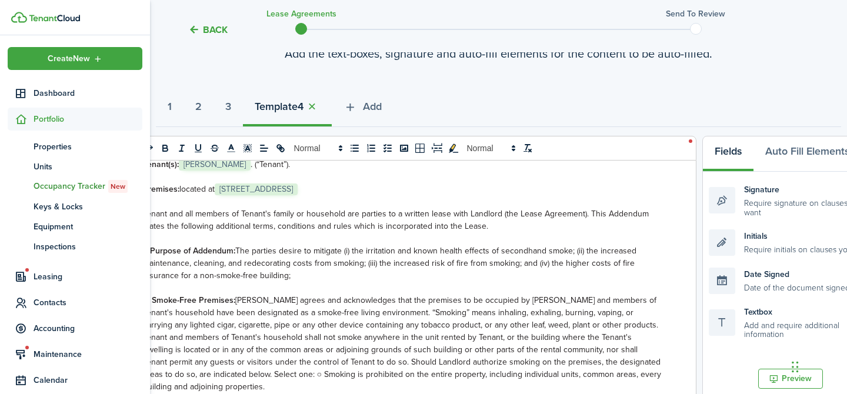
scroll to position [58, 0]
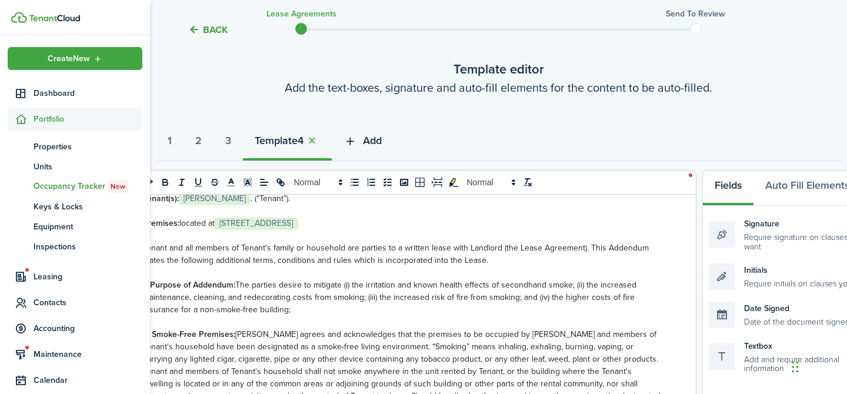
click at [382, 138] on span "Add" at bounding box center [372, 141] width 19 height 16
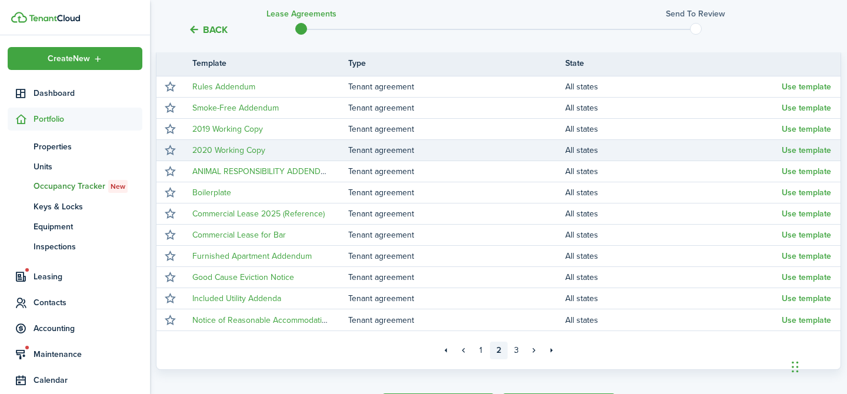
scroll to position [219, 0]
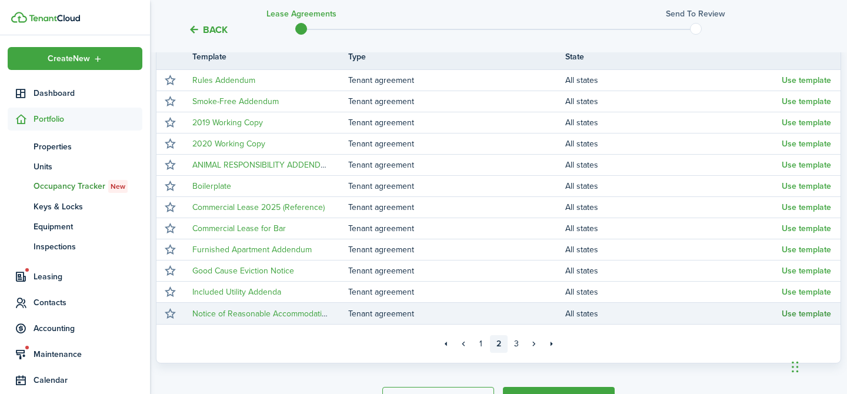
click at [799, 312] on button "Use template" at bounding box center [806, 313] width 49 height 9
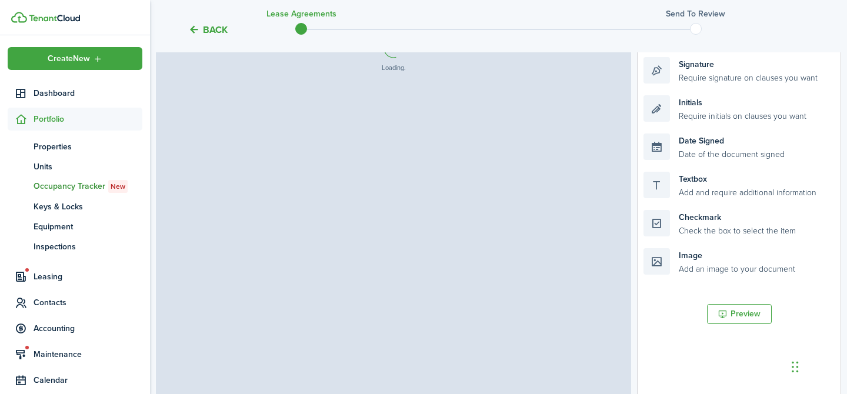
select select "fit"
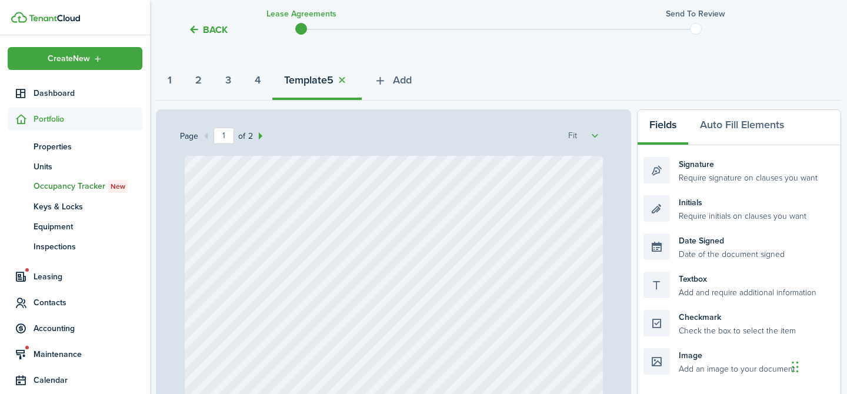
scroll to position [0, 0]
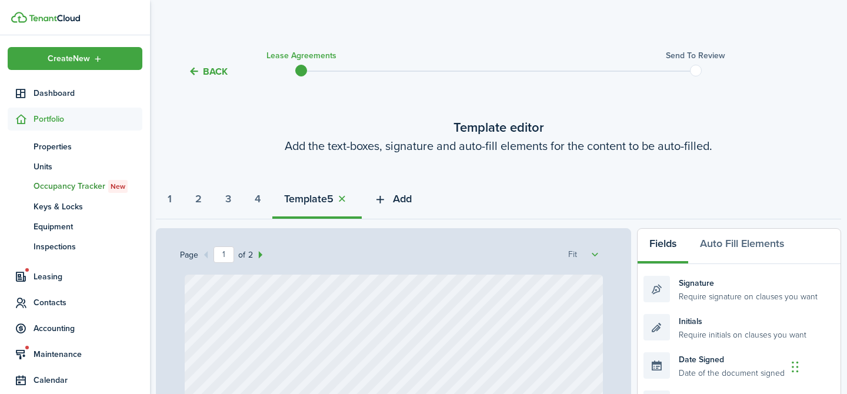
click at [409, 196] on span "Add" at bounding box center [402, 199] width 19 height 16
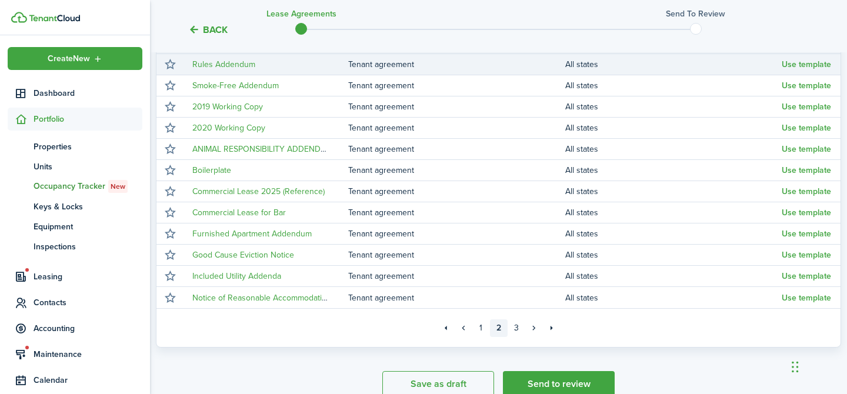
scroll to position [294, 0]
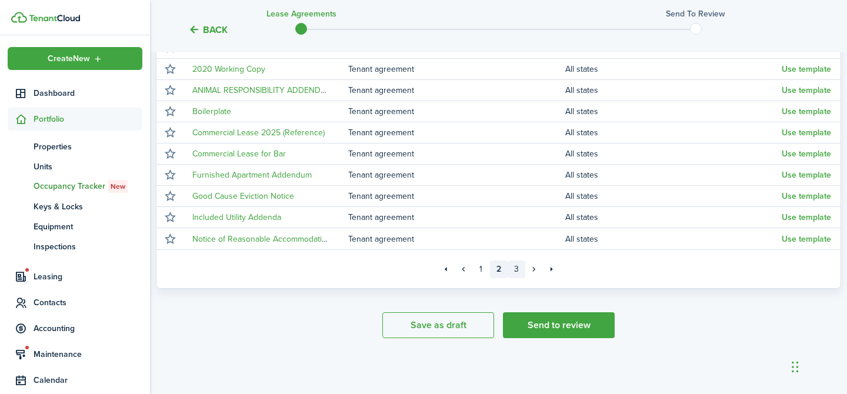
click at [514, 269] on link "3" at bounding box center [517, 270] width 18 height 18
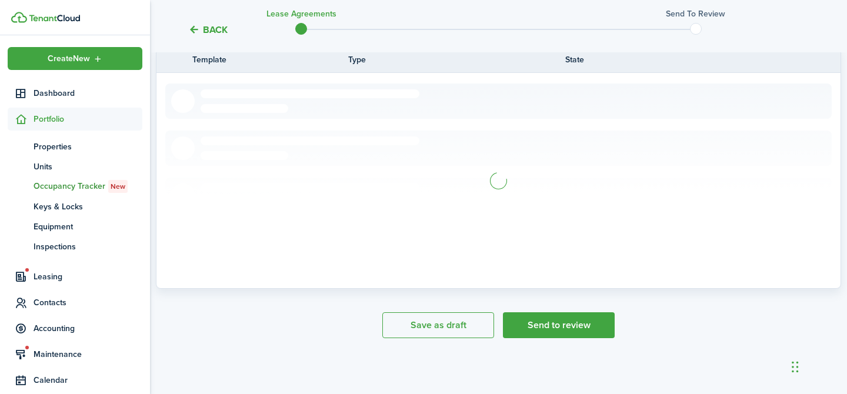
scroll to position [166, 0]
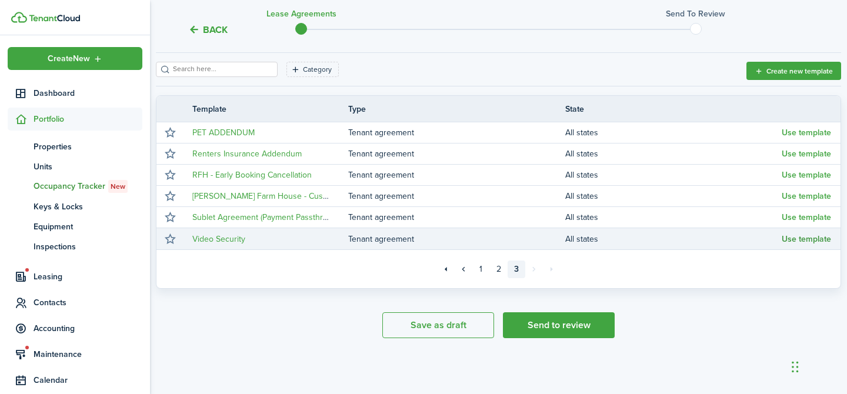
click at [796, 240] on button "Use template" at bounding box center [806, 239] width 49 height 9
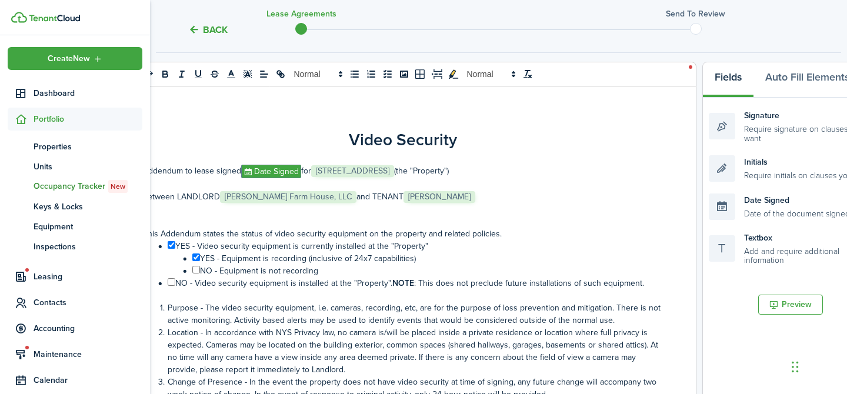
select select "fit"
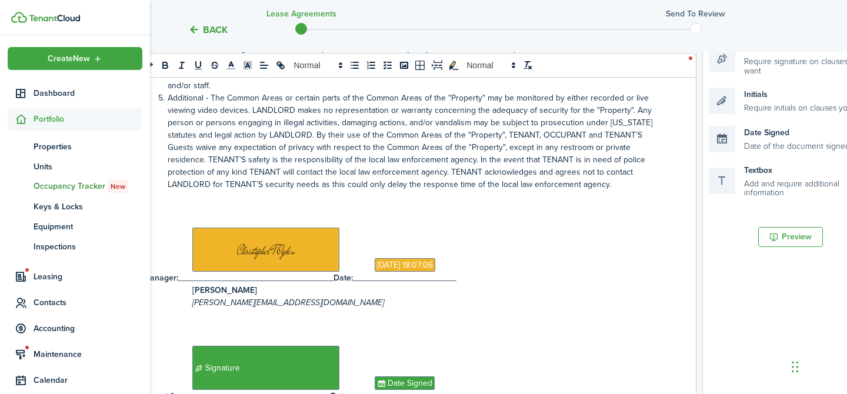
scroll to position [521, 0]
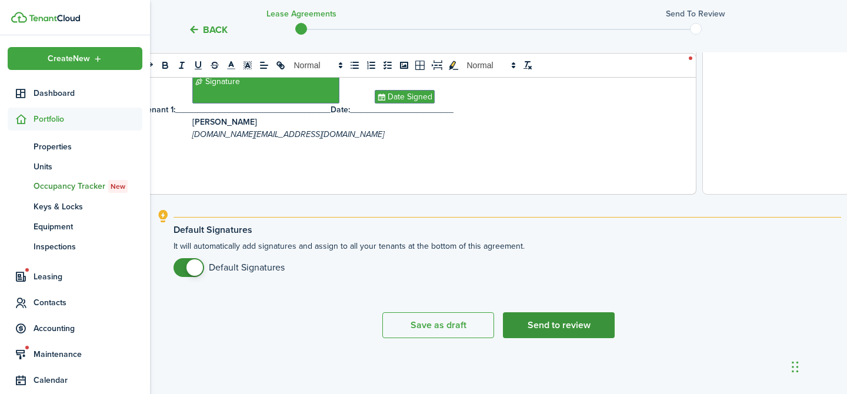
click at [579, 328] on button "Send to review" at bounding box center [559, 325] width 112 height 26
select select "fit"
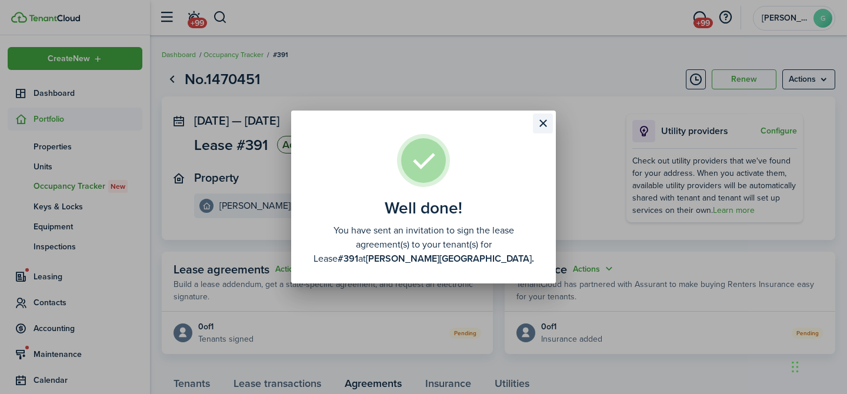
click at [542, 123] on button "Close modal" at bounding box center [543, 124] width 20 height 20
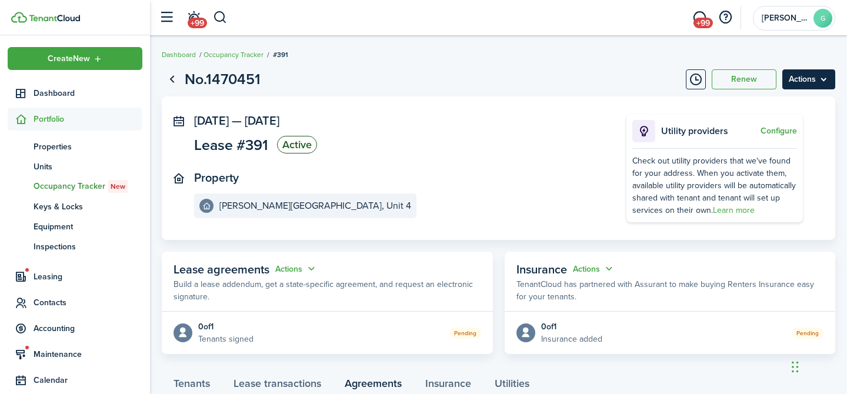
click at [809, 82] on menu-btn "Actions" at bounding box center [808, 79] width 53 height 20
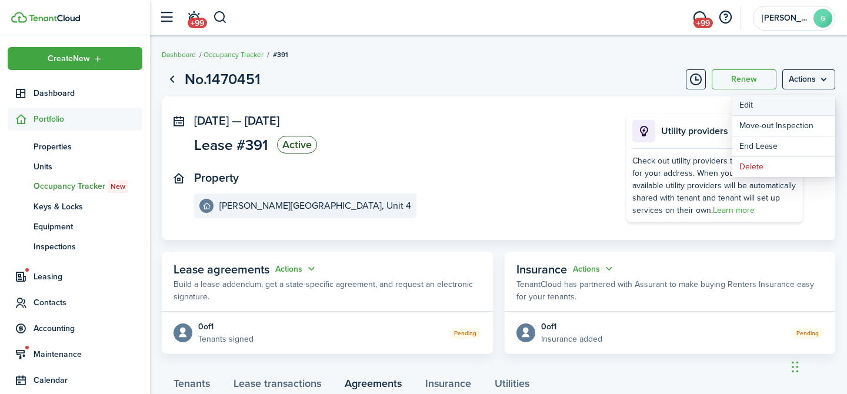
click at [773, 111] on button "Edit" at bounding box center [783, 105] width 103 height 20
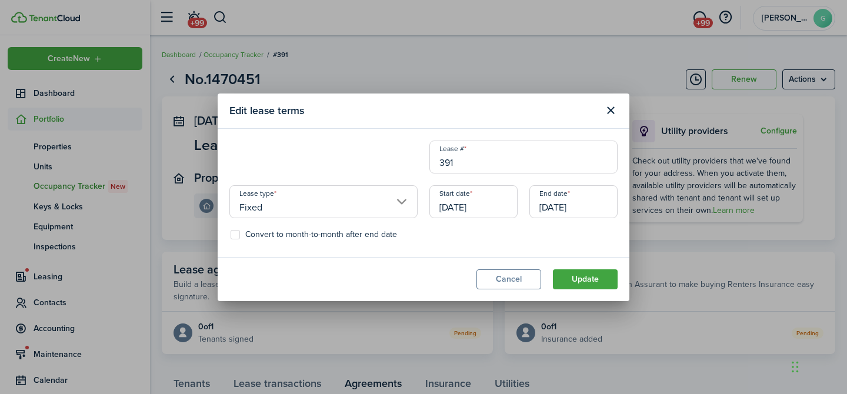
click at [485, 211] on input "[DATE]" at bounding box center [473, 201] width 88 height 33
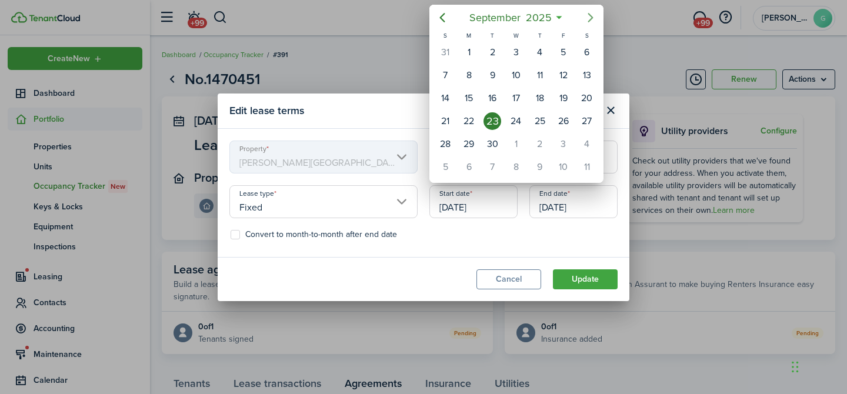
click at [592, 19] on icon "Next page" at bounding box center [591, 18] width 14 height 14
click at [591, 19] on icon "Next page" at bounding box center [590, 17] width 5 height 9
click at [444, 76] on div "2" at bounding box center [445, 75] width 18 height 18
type input "[DATE]"
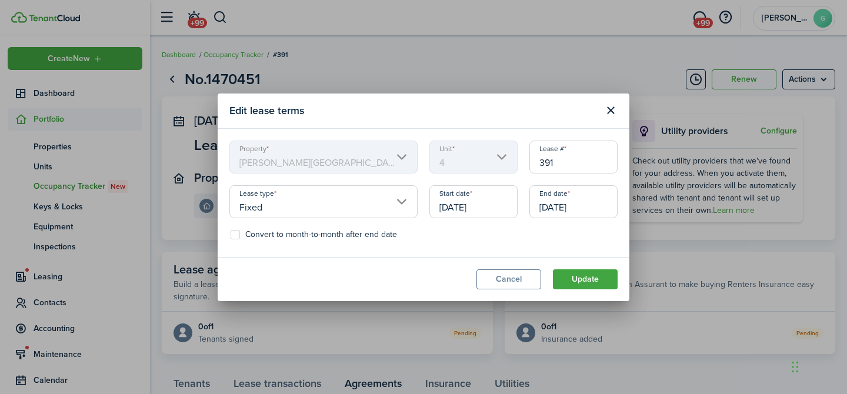
click at [578, 212] on input "[DATE]" at bounding box center [573, 201] width 88 height 33
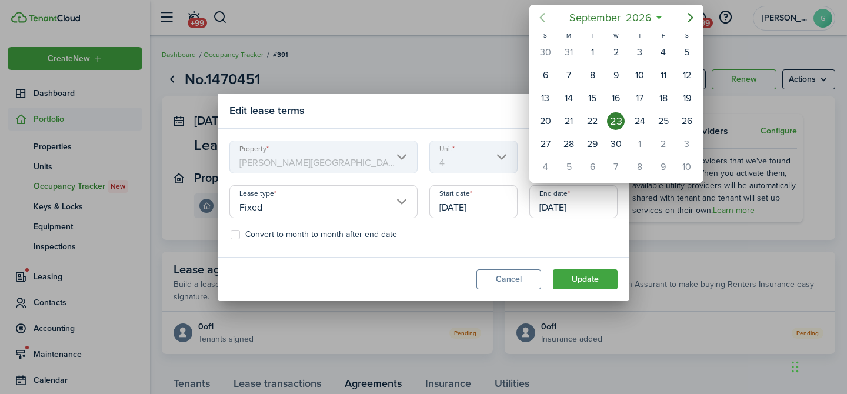
click at [543, 17] on icon "Previous page" at bounding box center [542, 18] width 14 height 14
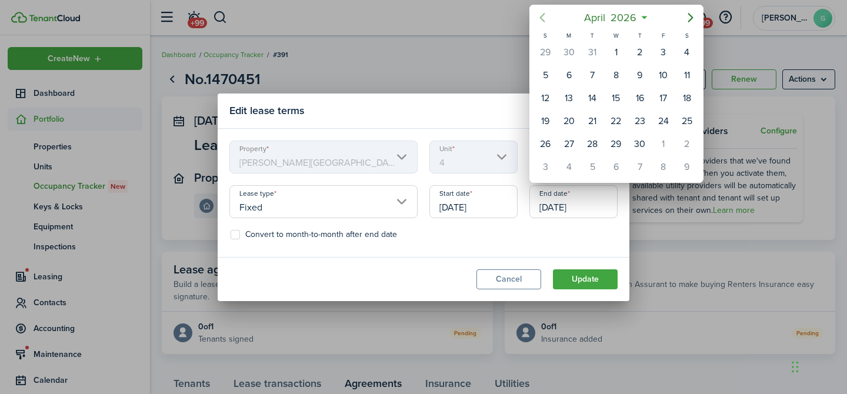
click at [543, 17] on icon "Previous page" at bounding box center [542, 18] width 14 height 14
click at [544, 17] on icon "Previous page" at bounding box center [542, 18] width 14 height 14
click at [689, 147] on div "31" at bounding box center [687, 144] width 18 height 18
type input "[DATE]"
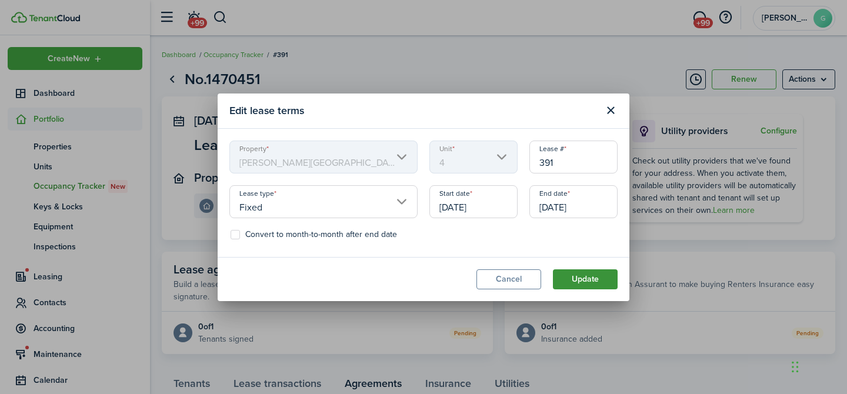
click at [597, 279] on button "Update" at bounding box center [585, 279] width 65 height 20
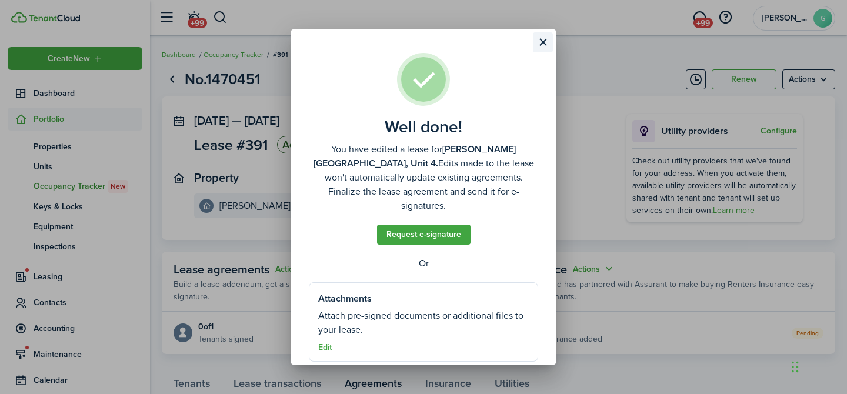
click at [542, 43] on button "Close modal" at bounding box center [543, 42] width 20 height 20
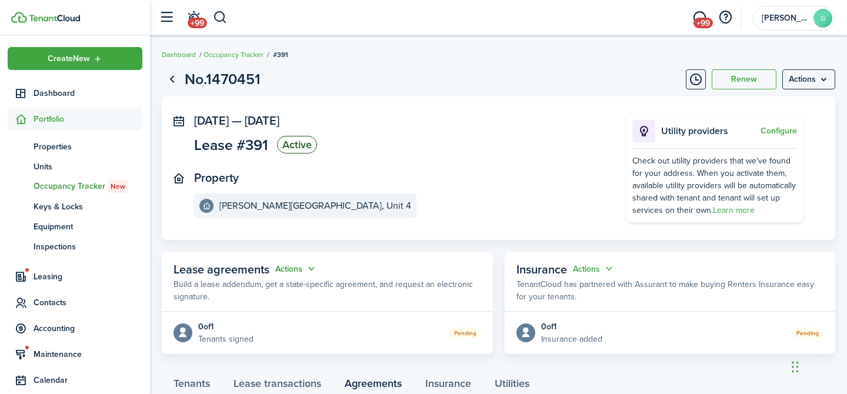
click at [291, 267] on button "Actions" at bounding box center [296, 269] width 42 height 14
click at [288, 294] on link "Edit" at bounding box center [267, 292] width 103 height 21
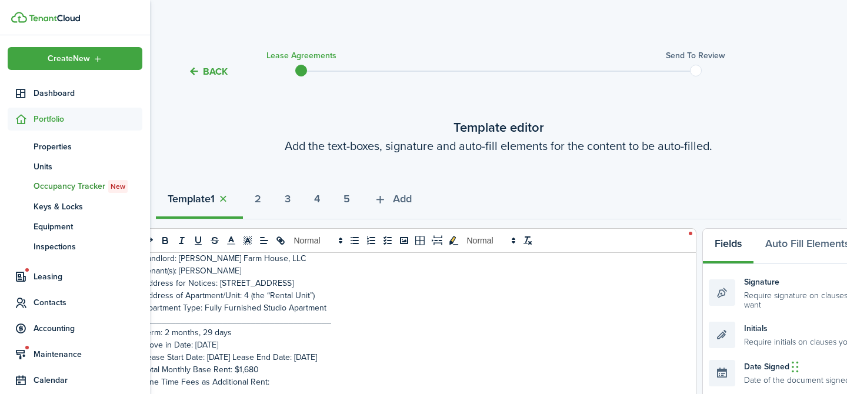
scroll to position [91, 0]
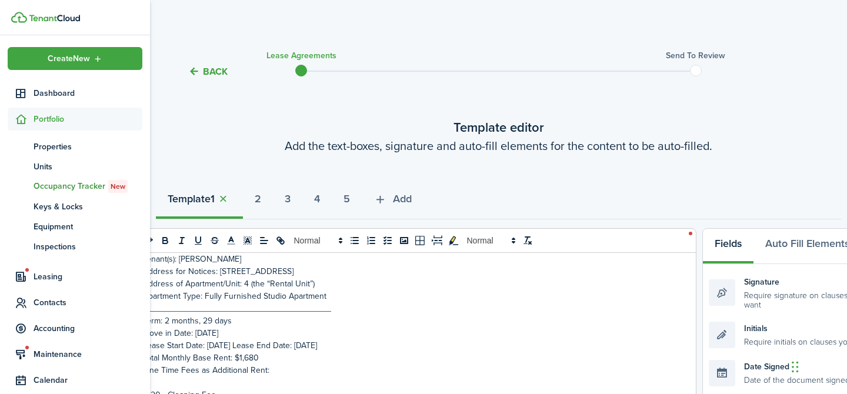
click at [219, 335] on p "Move in Date: [DATE]" at bounding box center [403, 333] width 521 height 12
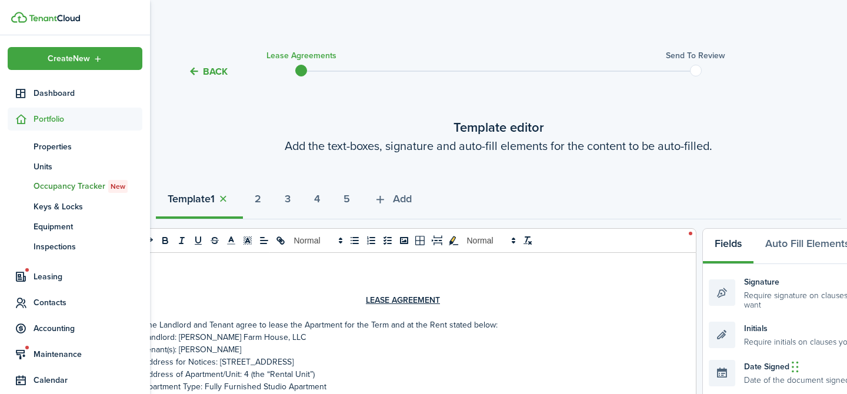
scroll to position [91, 0]
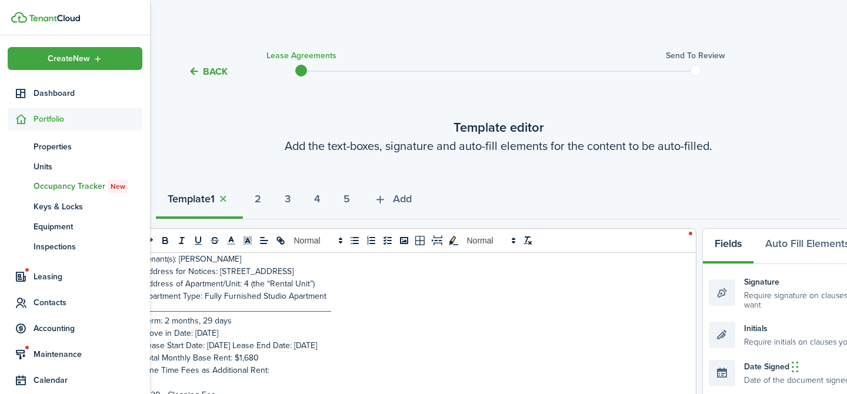
select select "fit"
drag, startPoint x: 232, startPoint y: 344, endPoint x: 206, endPoint y: 344, distance: 25.9
click at [206, 344] on p "Lease Start Date: [DATE] Lease End Date: [DATE]" at bounding box center [403, 345] width 521 height 12
drag, startPoint x: 338, startPoint y: 345, endPoint x: 315, endPoint y: 345, distance: 22.9
click at [315, 345] on p "Lease Start Date: Nov 2, 2025 Lease End Date: Sep 23, 2026" at bounding box center [403, 345] width 521 height 12
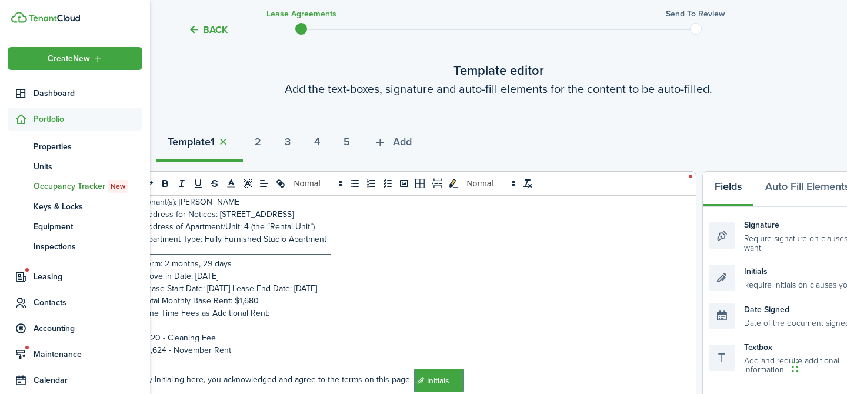
scroll to position [521, 0]
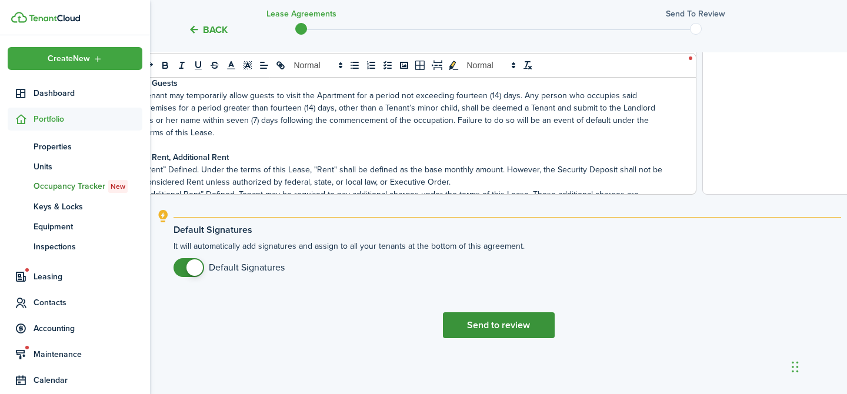
click at [509, 328] on button "Send to review" at bounding box center [499, 325] width 112 height 26
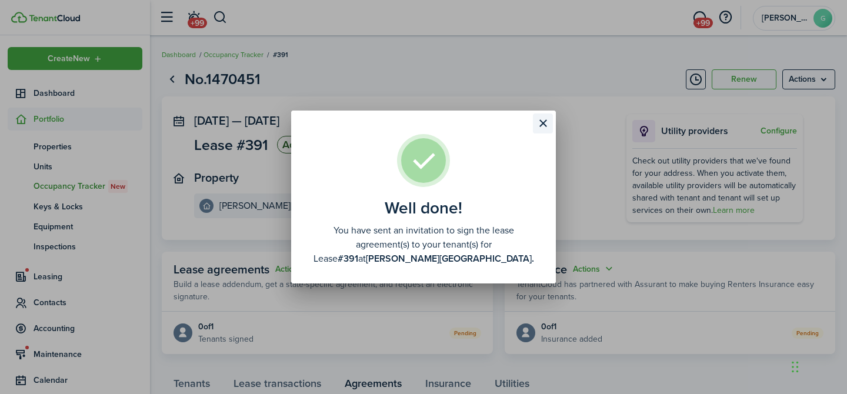
click at [544, 119] on button "Close modal" at bounding box center [543, 124] width 20 height 20
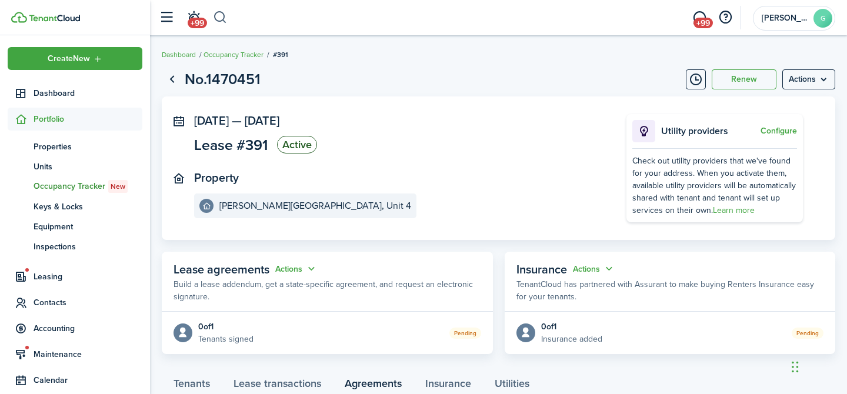
click at [224, 18] on button "button" at bounding box center [220, 18] width 15 height 20
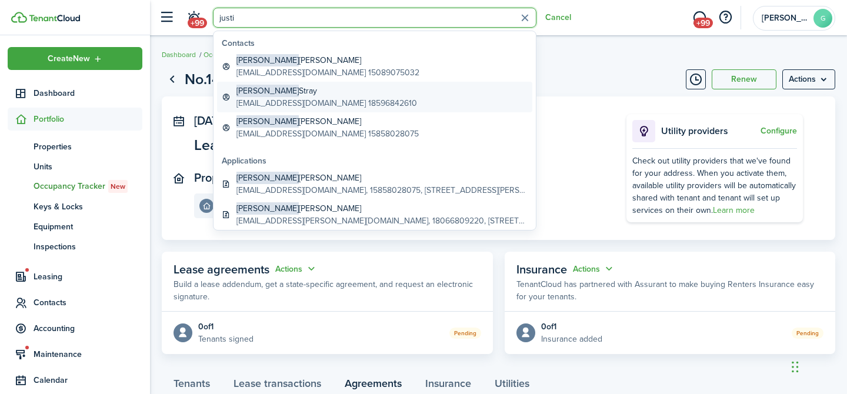
type input "justi"
click at [320, 95] on global-search-item-title "Justin Stray" at bounding box center [326, 91] width 181 height 12
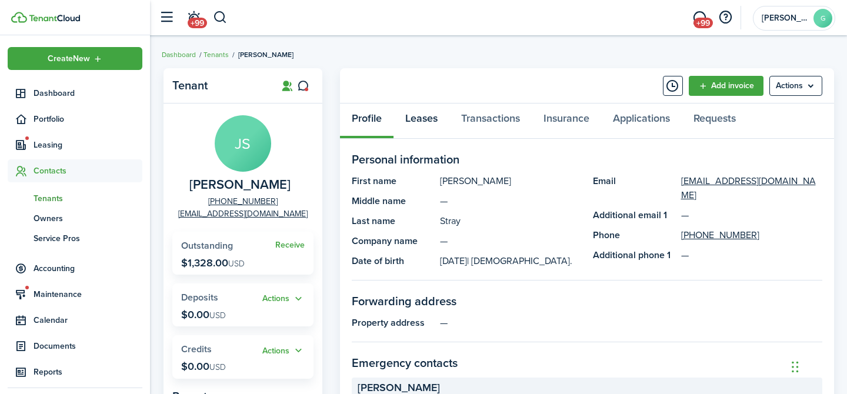
click at [421, 118] on link "Leases" at bounding box center [422, 121] width 56 height 35
